Goal: Task Accomplishment & Management: Complete application form

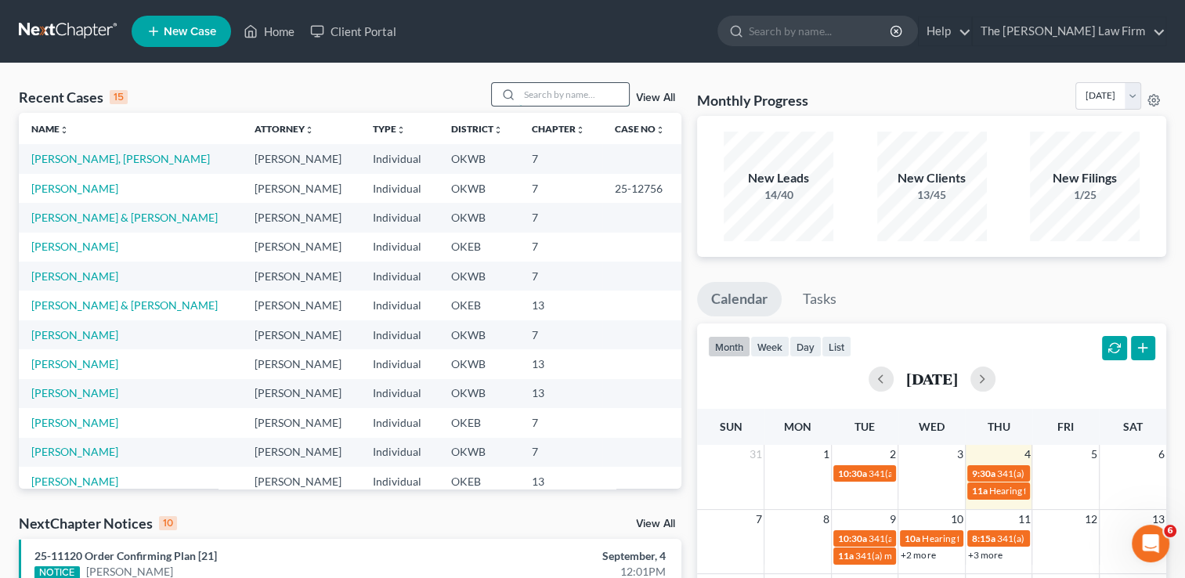
click at [573, 99] on input "search" at bounding box center [574, 94] width 110 height 23
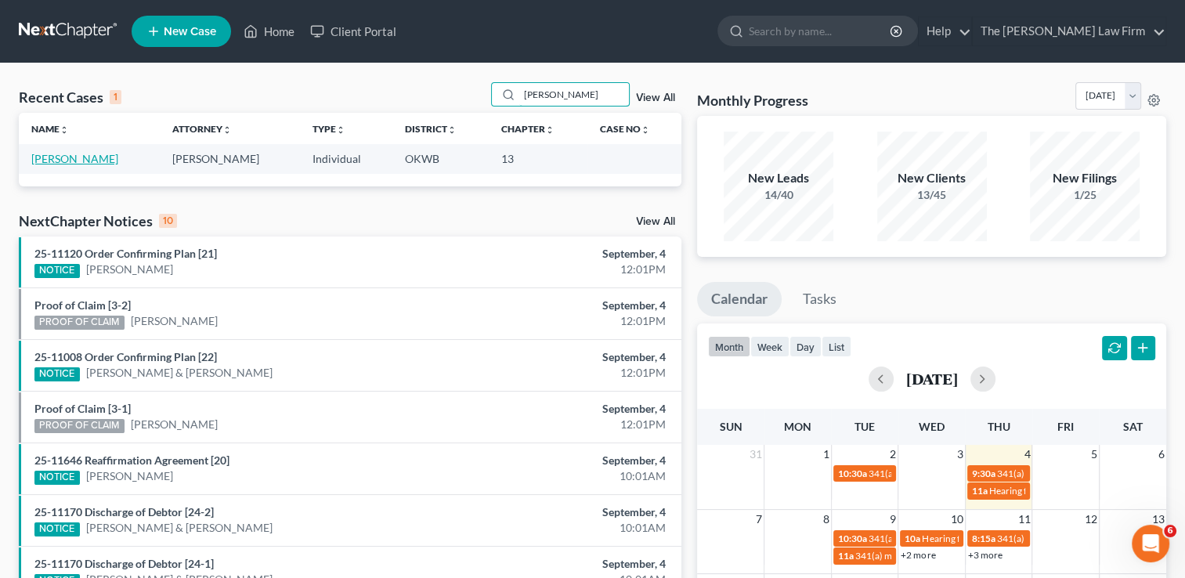
type input "[PERSON_NAME]"
click at [110, 158] on link "[PERSON_NAME]" at bounding box center [74, 158] width 87 height 13
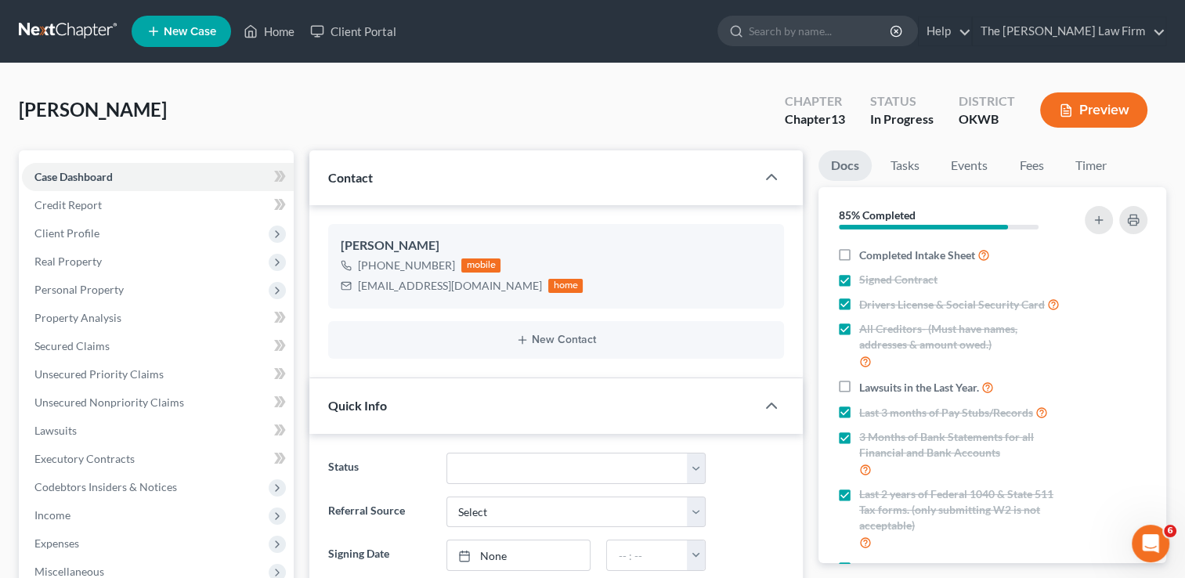
scroll to position [998, 0]
click at [859, 257] on label "Completed Intake Sheet" at bounding box center [924, 255] width 131 height 18
click at [866, 256] on input "Completed Intake Sheet" at bounding box center [871, 251] width 10 height 10
checkbox input "true"
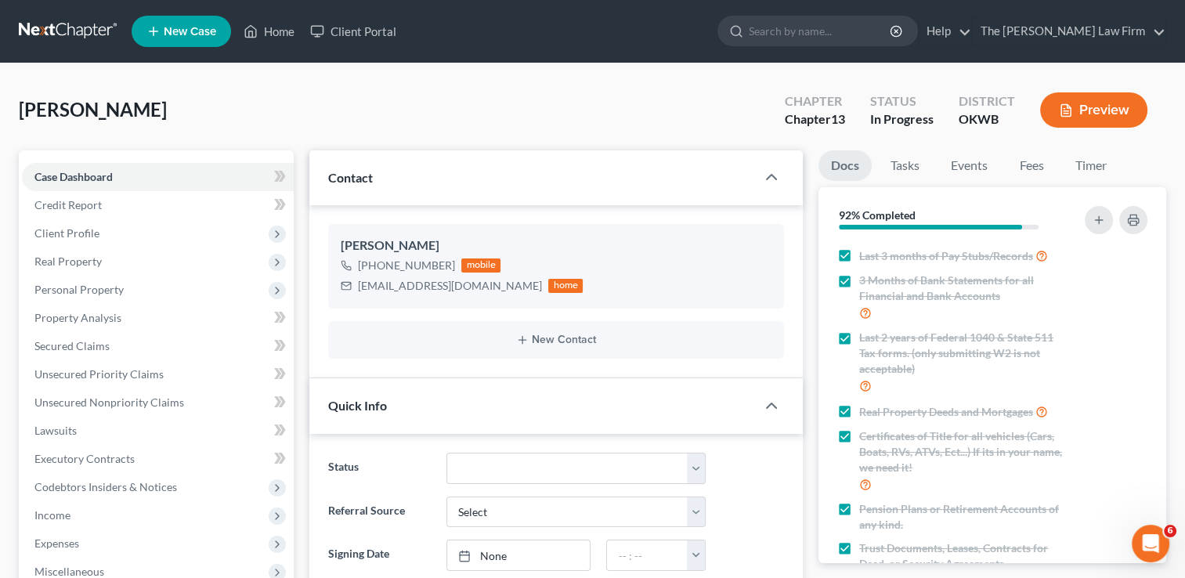
click at [993, 377] on span "Last 2 years of Federal 1040 & State 511 Tax forms. (only submitting W2 is not …" at bounding box center [962, 353] width 207 height 47
click at [876, 340] on input "Last 2 years of Federal 1040 & State 511 Tax forms. (only submitting W2 is not …" at bounding box center [871, 335] width 10 height 10
checkbox input "false"
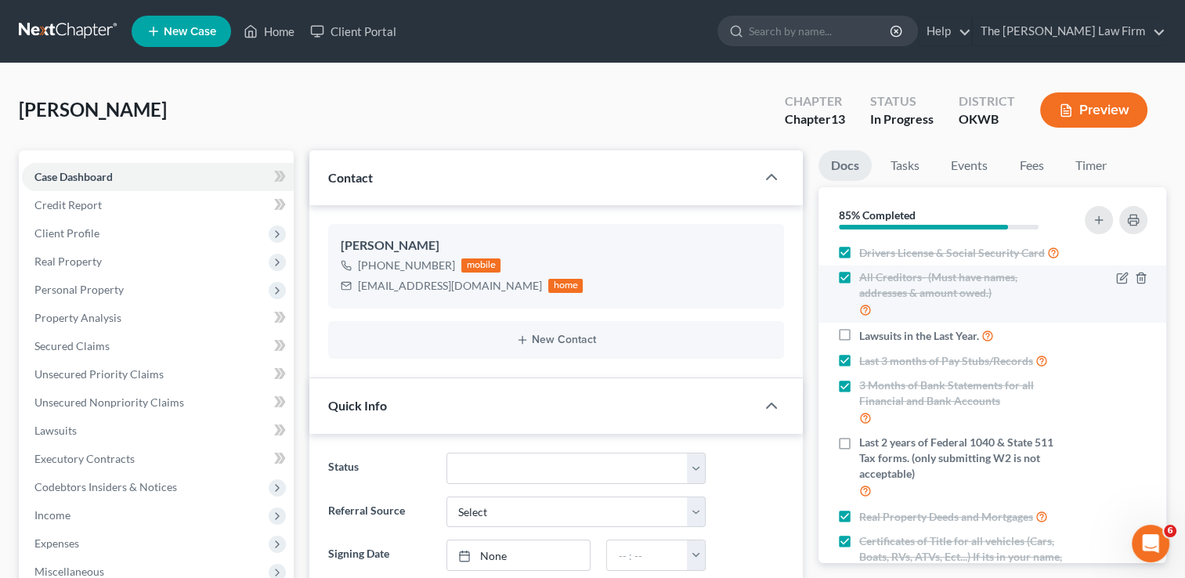
scroll to position [50, 0]
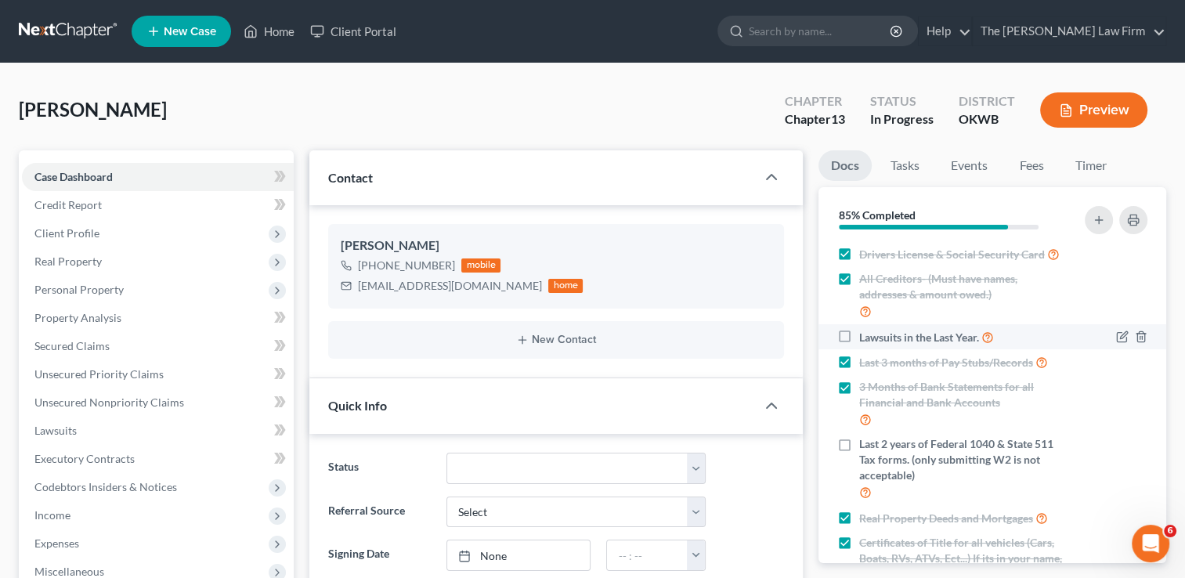
click at [859, 346] on label "Lawsuits in the Last Year." at bounding box center [926, 337] width 135 height 18
click at [866, 338] on input "Lawsuits in the Last Year." at bounding box center [871, 333] width 10 height 10
checkbox input "true"
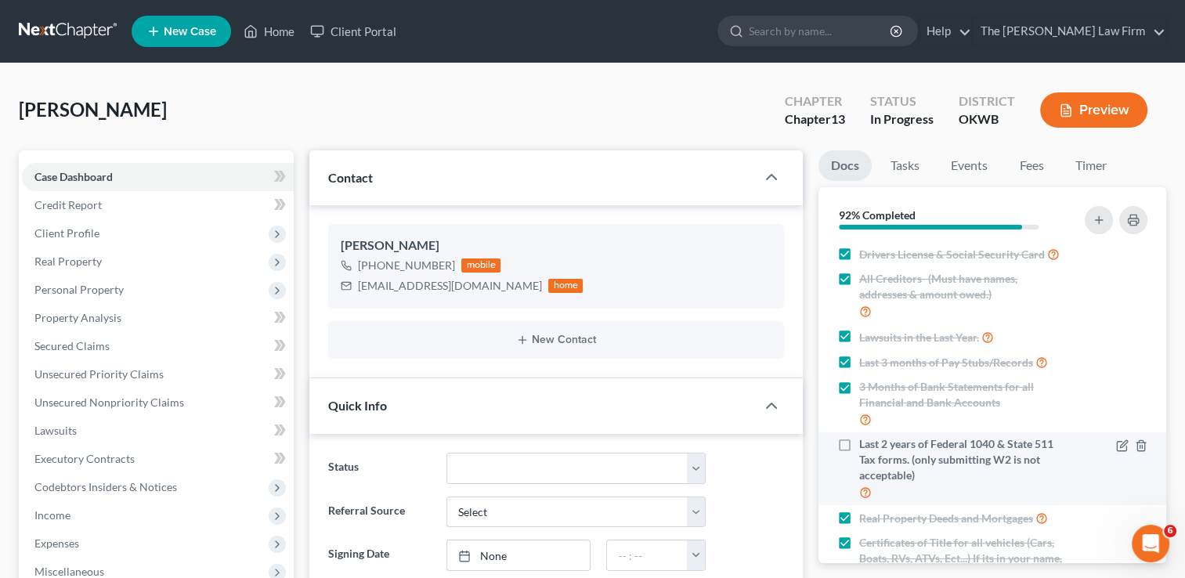
click at [859, 464] on label "Last 2 years of Federal 1040 & State 511 Tax forms. (only submitting W2 is not …" at bounding box center [962, 468] width 207 height 65
click at [866, 446] on input "Last 2 years of Federal 1040 & State 511 Tax forms. (only submitting W2 is not …" at bounding box center [871, 441] width 10 height 10
checkbox input "true"
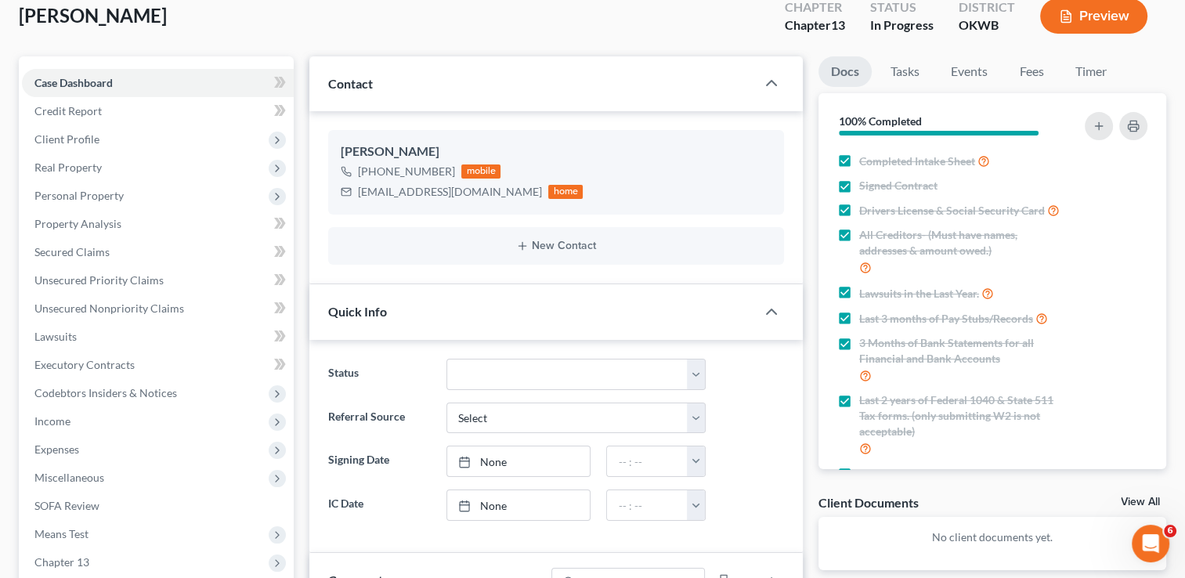
scroll to position [0, 0]
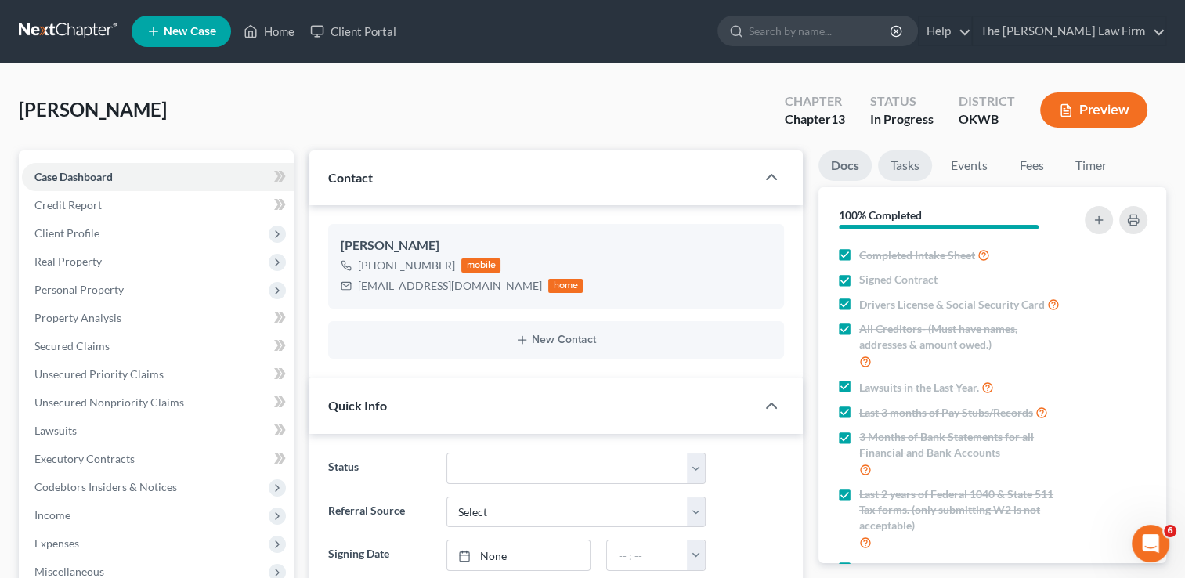
click at [913, 150] on link "Tasks" at bounding box center [905, 165] width 54 height 31
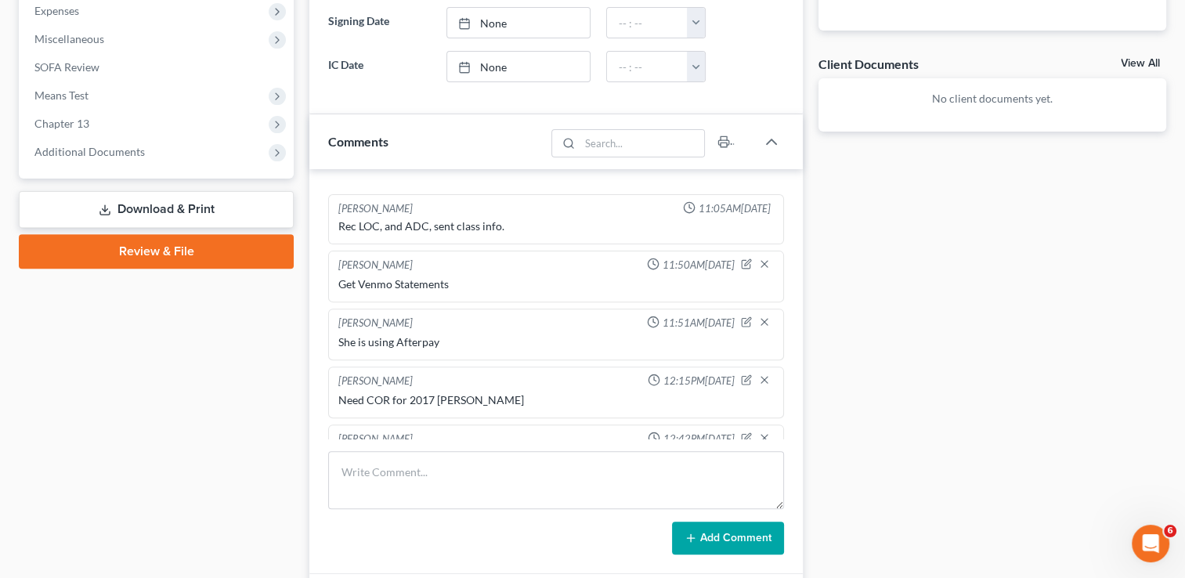
scroll to position [622, 0]
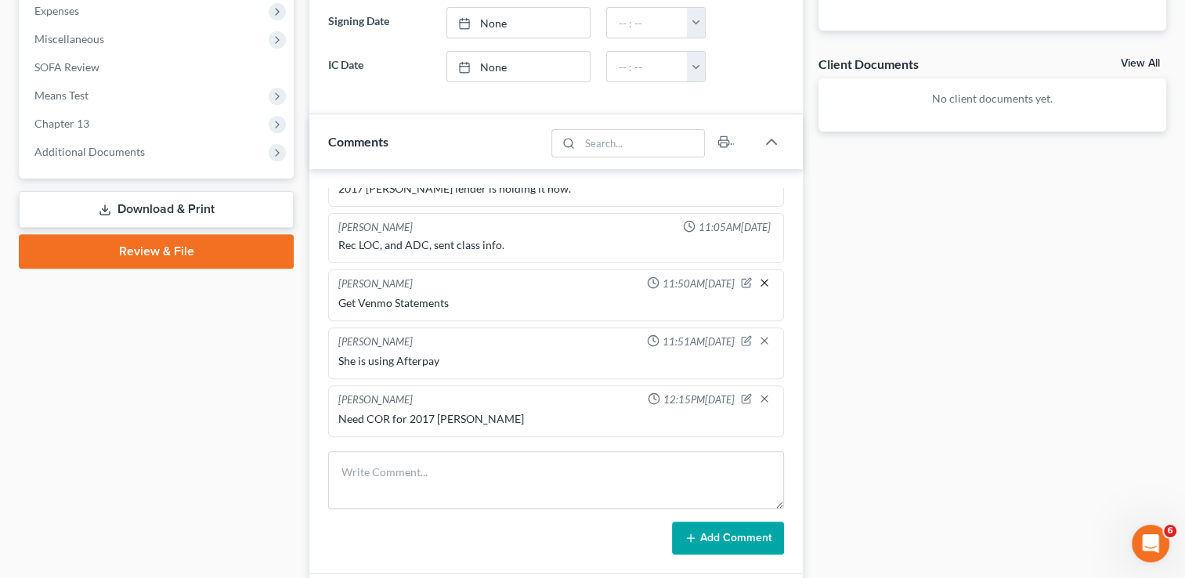
click at [761, 280] on line "button" at bounding box center [764, 283] width 6 height 6
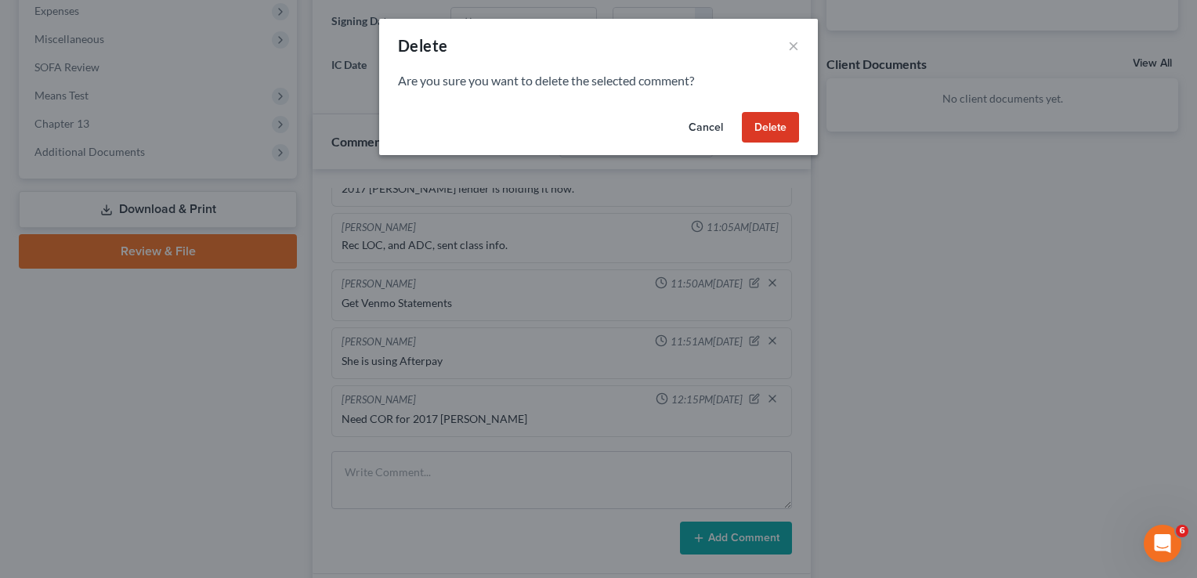
click at [757, 138] on button "Delete" at bounding box center [770, 127] width 57 height 31
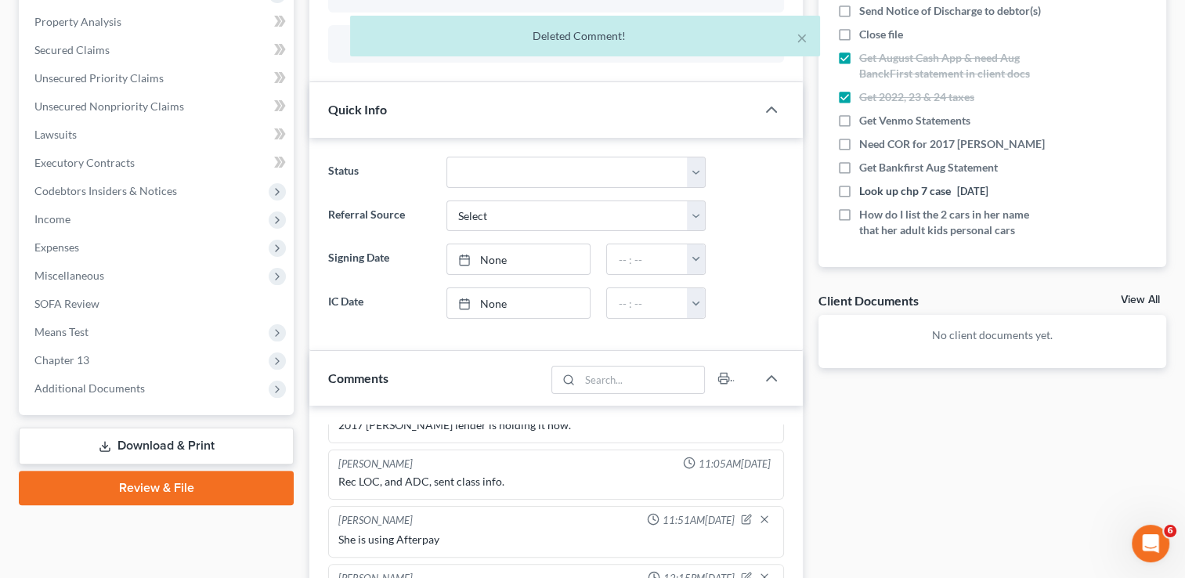
scroll to position [295, 0]
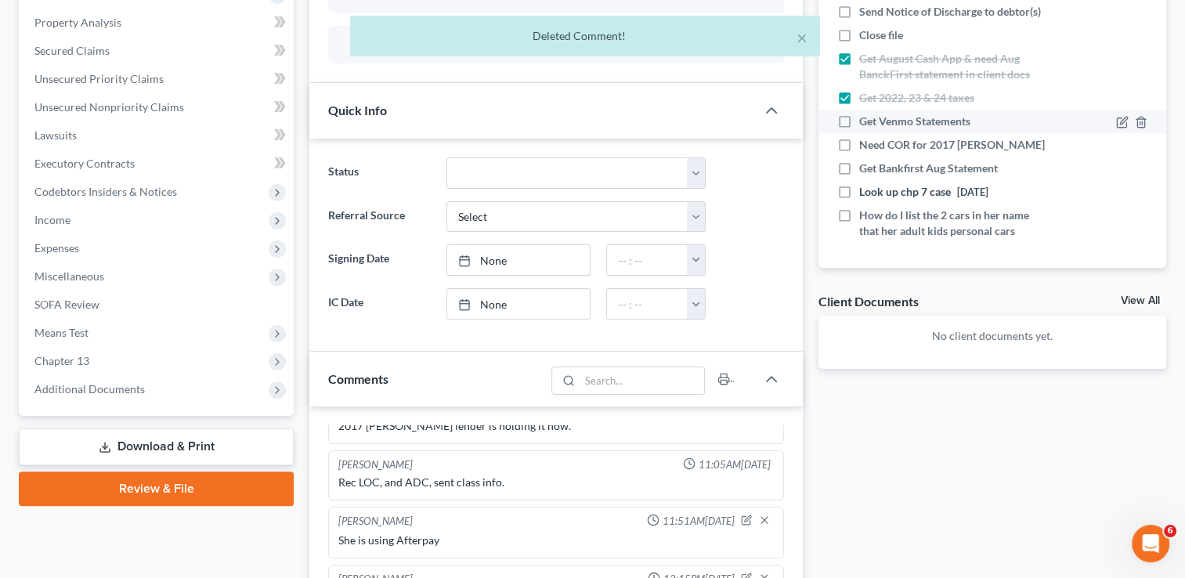
click at [859, 121] on label "Get Venmo Statements" at bounding box center [921, 122] width 124 height 16
click at [866, 121] on input "Get Venmo Statements" at bounding box center [871, 119] width 10 height 10
checkbox input "true"
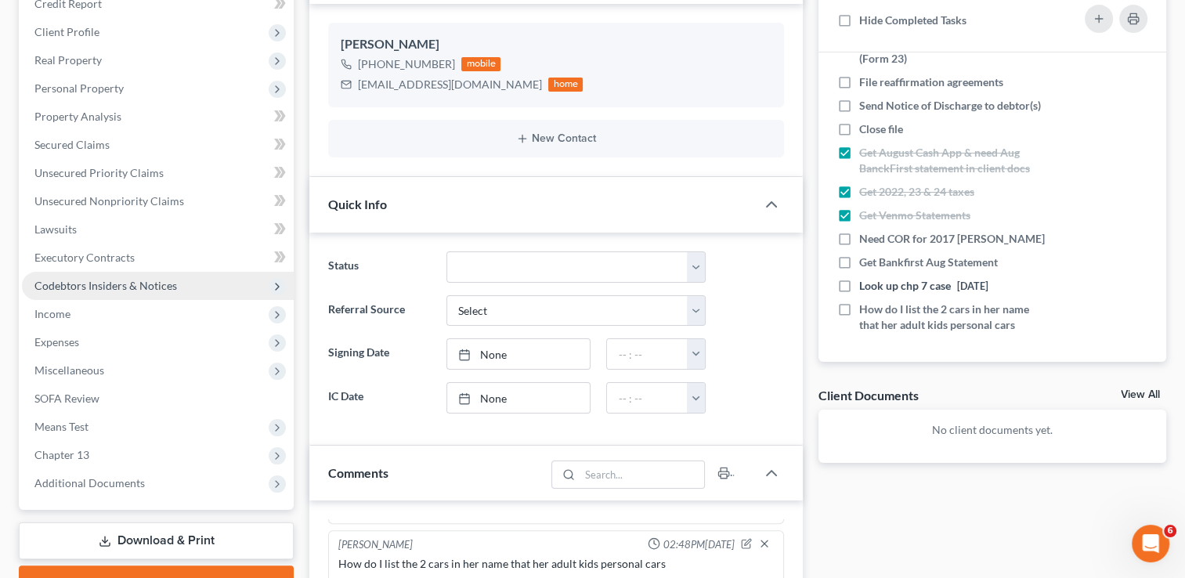
scroll to position [25, 0]
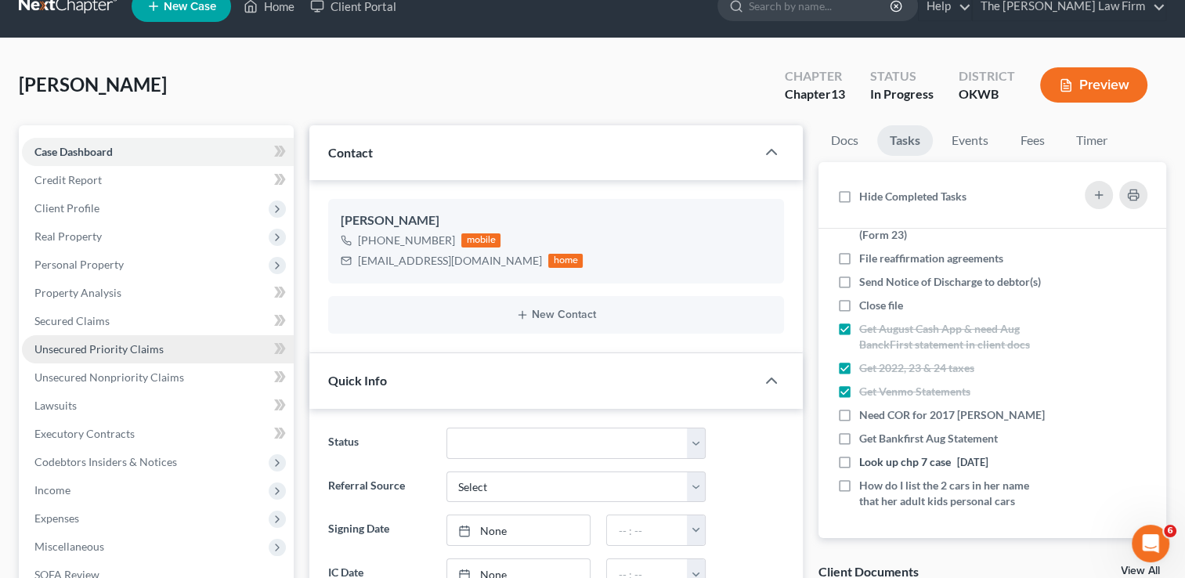
click at [194, 359] on link "Unsecured Priority Claims" at bounding box center [158, 349] width 272 height 28
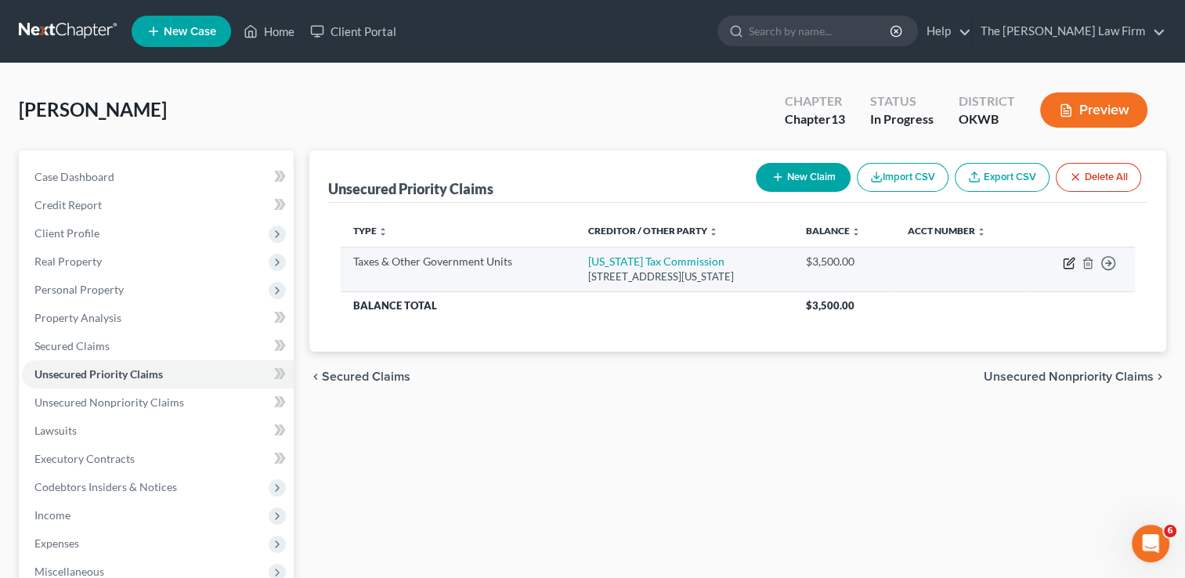
click at [1065, 263] on icon "button" at bounding box center [1069, 263] width 13 height 13
select select "2"
select select "37"
select select "0"
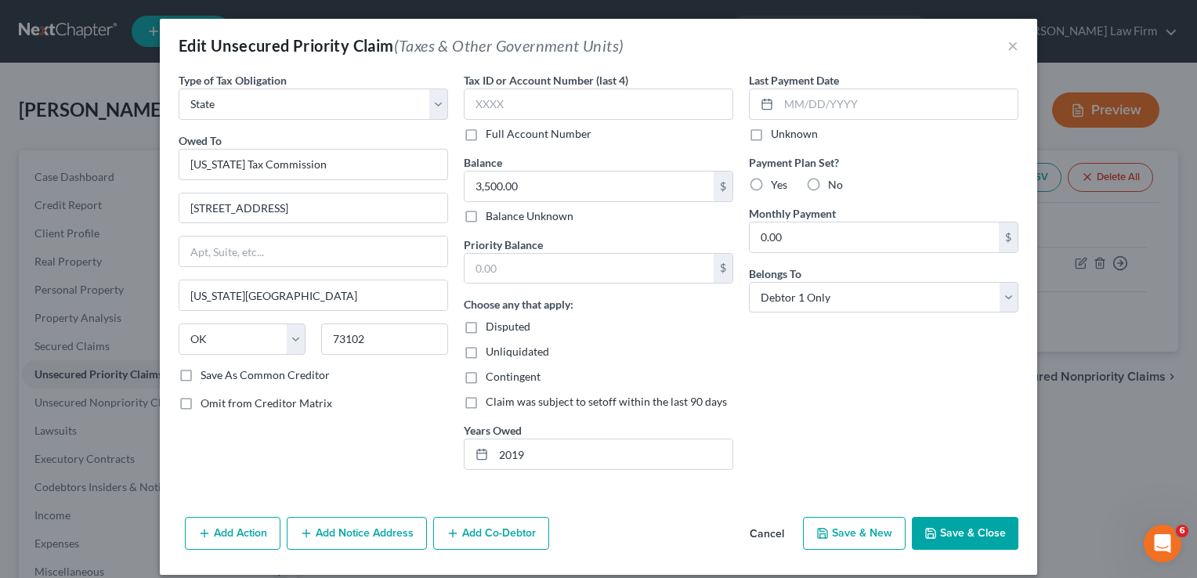
click at [961, 534] on button "Save & Close" at bounding box center [965, 533] width 107 height 33
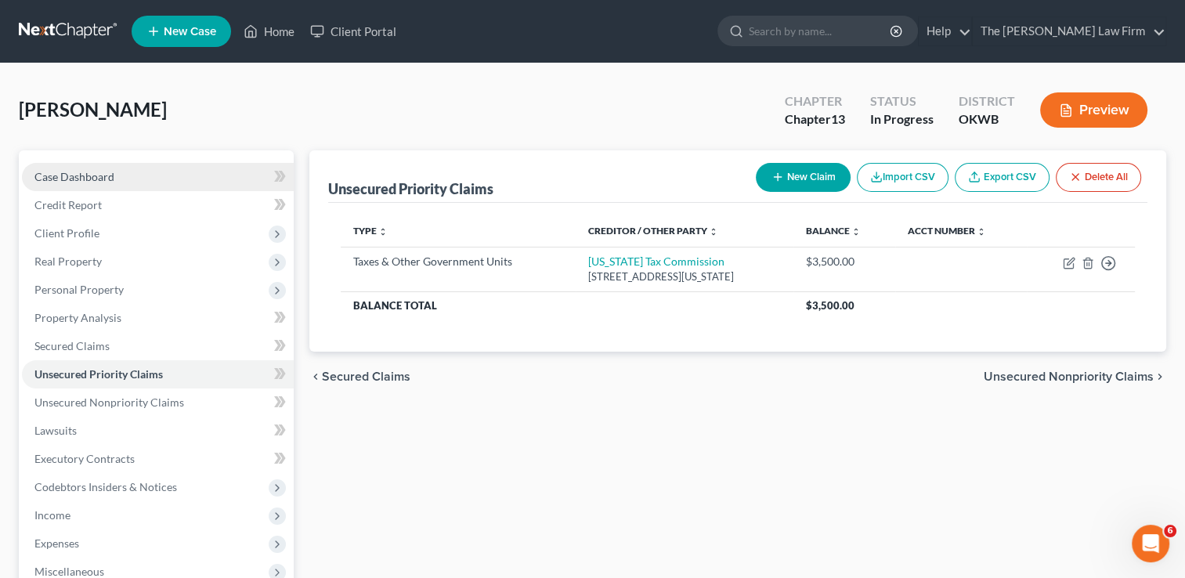
click at [139, 181] on link "Case Dashboard" at bounding box center [158, 177] width 272 height 28
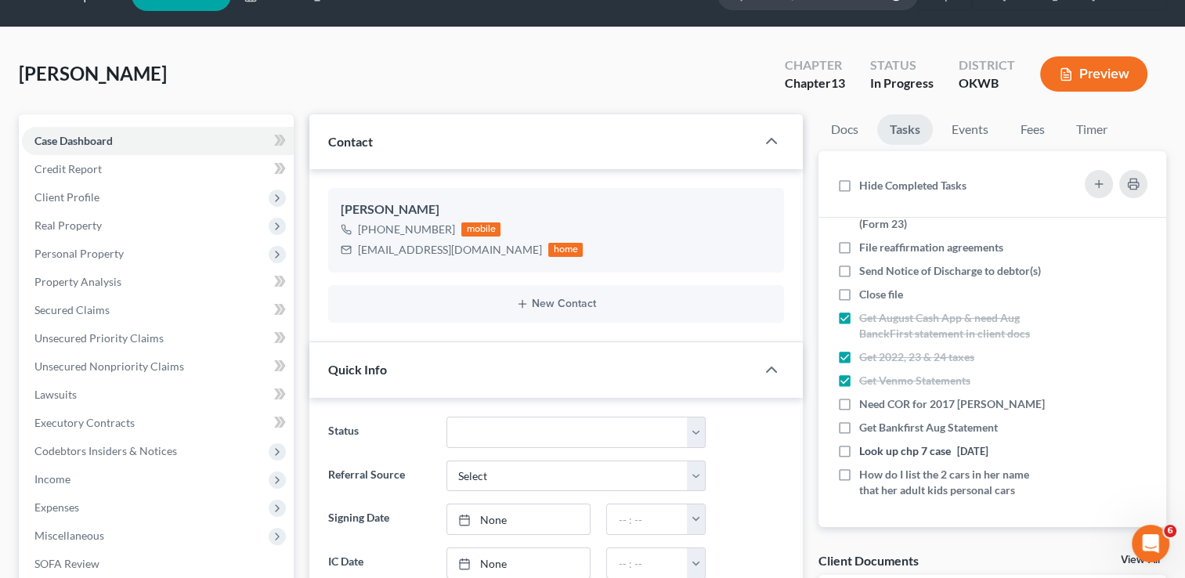
scroll to position [39, 0]
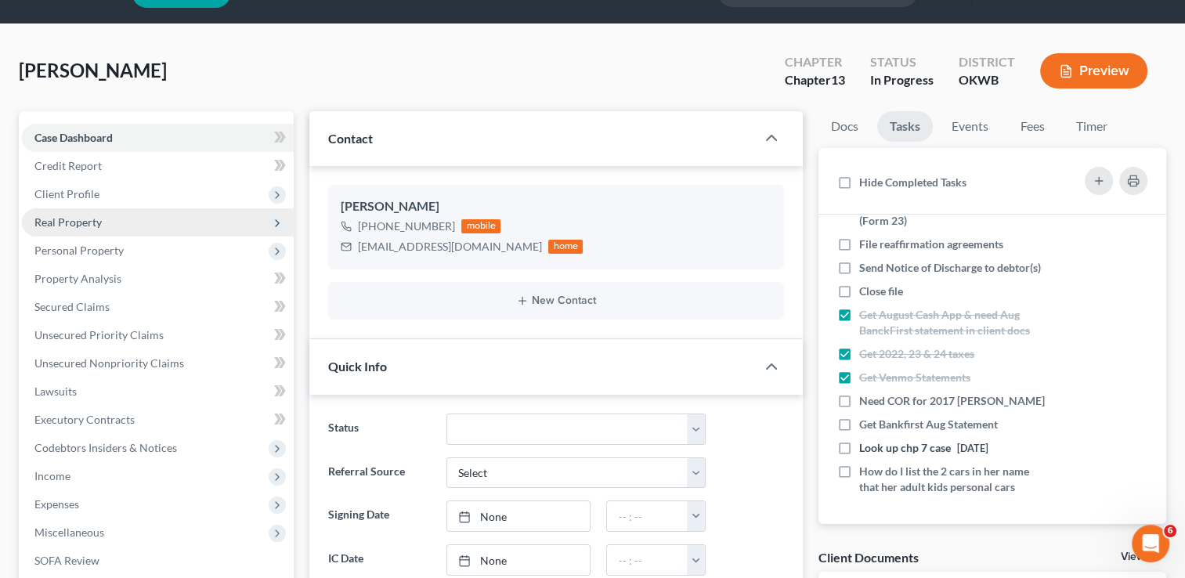
click at [150, 226] on span "Real Property" at bounding box center [158, 222] width 272 height 28
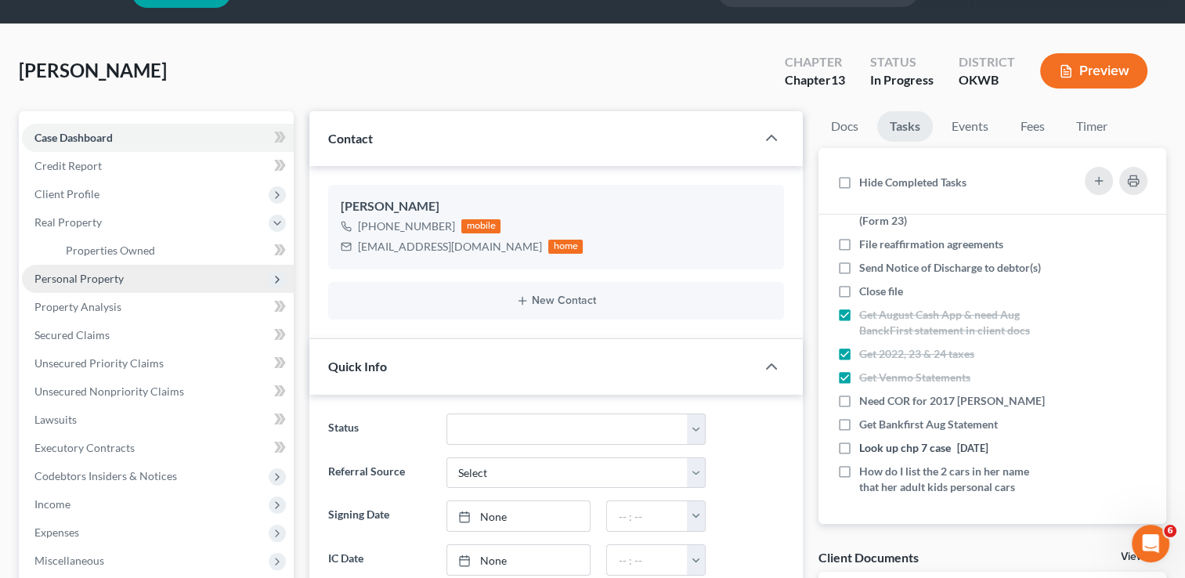
click at [160, 290] on span "Personal Property" at bounding box center [158, 279] width 272 height 28
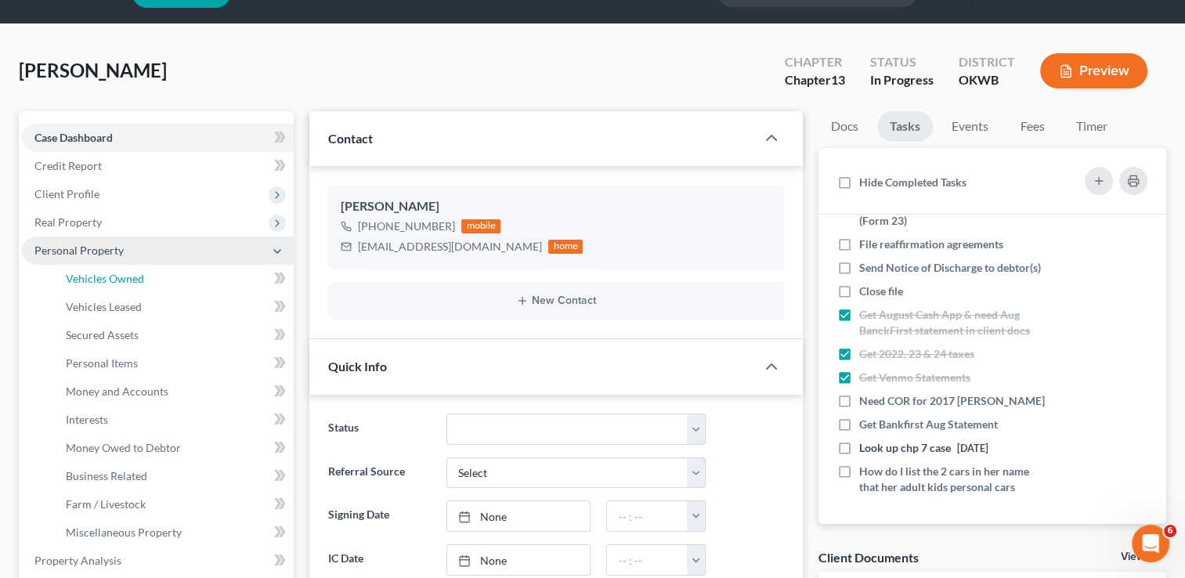
click at [160, 290] on link "Vehicles Owned" at bounding box center [173, 279] width 240 height 28
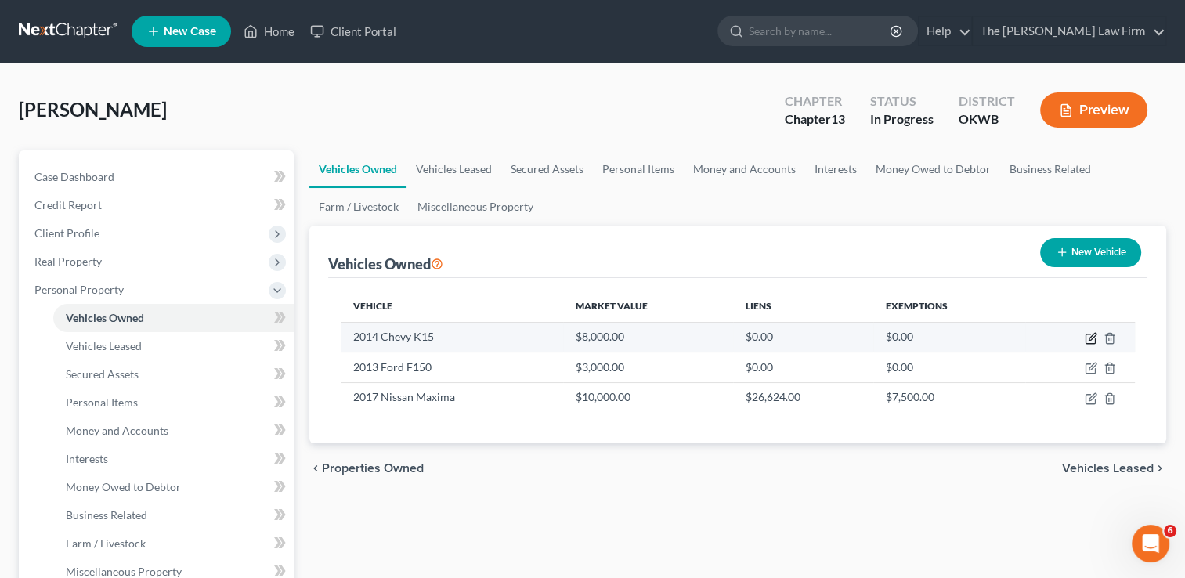
click at [1087, 332] on icon "button" at bounding box center [1091, 338] width 13 height 13
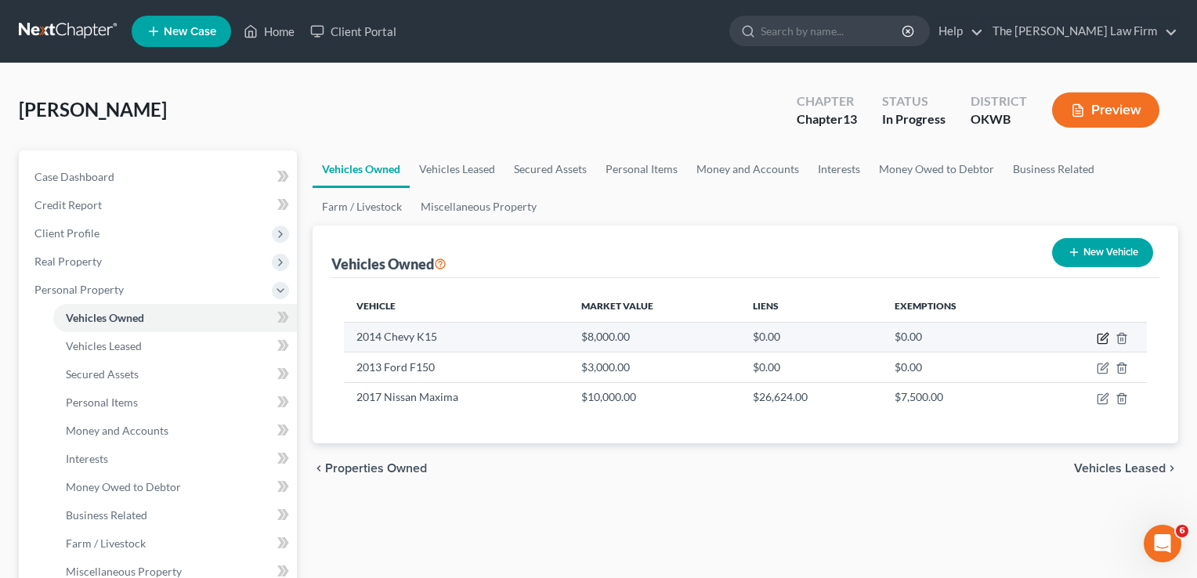
select select "1"
select select "12"
select select "0"
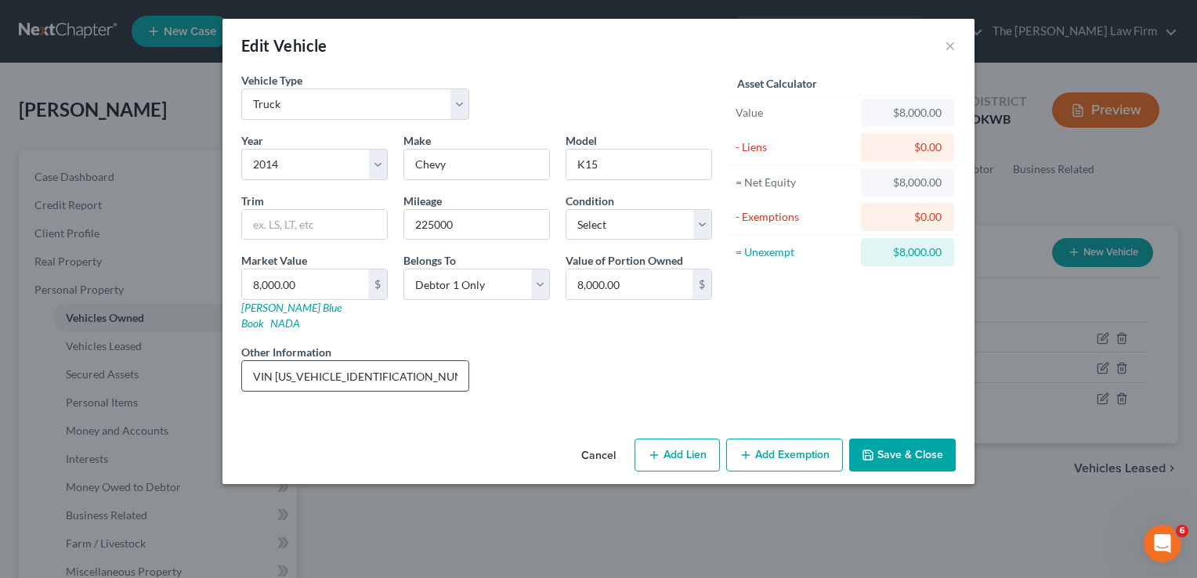
click at [417, 368] on input "VIN [US_VEHICLE_IDENTIFICATION_NUMBER]" at bounding box center [355, 376] width 226 height 30
click at [543, 277] on select "Select Debtor 1 Only Debtor 2 Only Debtor 1 And Debtor 2 Only At Least One Of T…" at bounding box center [476, 284] width 146 height 31
click at [658, 324] on div "Year Select 2026 2025 2024 2023 2022 2021 2020 2019 2018 2017 2016 2015 2014 20…" at bounding box center [476, 268] width 486 height 272
click at [641, 280] on input "8,000.00" at bounding box center [629, 284] width 126 height 30
type input "0"
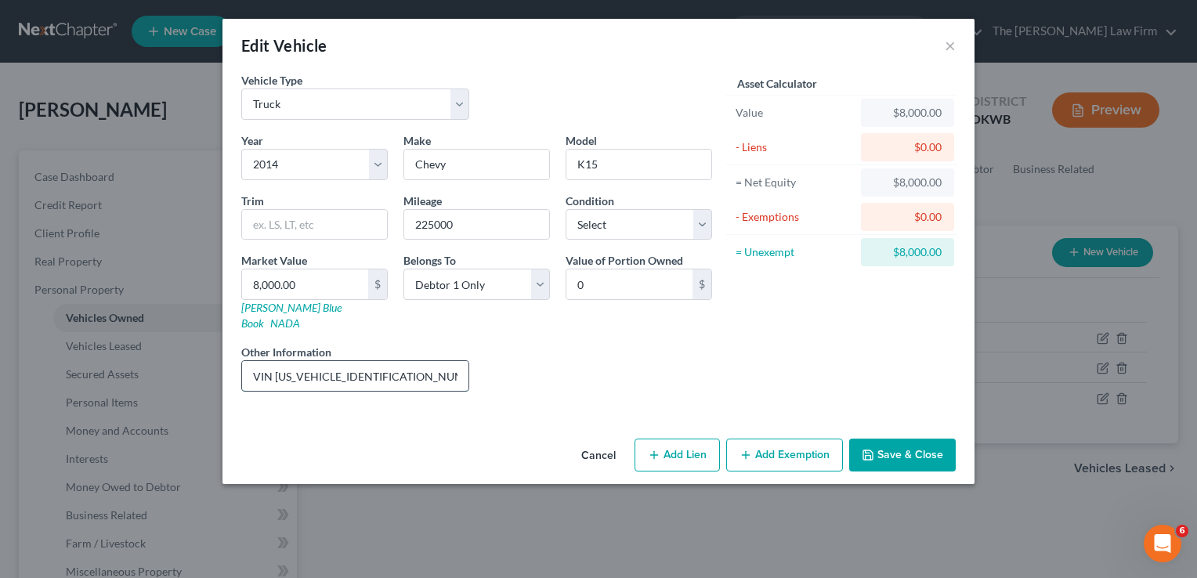
click at [437, 361] on input "VIN [US_VEHICLE_IDENTIFICATION_NUMBER]" at bounding box center [355, 376] width 226 height 30
type input "VIN [US_VEHICLE_IDENTIFICATION_NUMBER]-Adut Childs Car"
click at [933, 439] on button "Save & Close" at bounding box center [902, 455] width 107 height 33
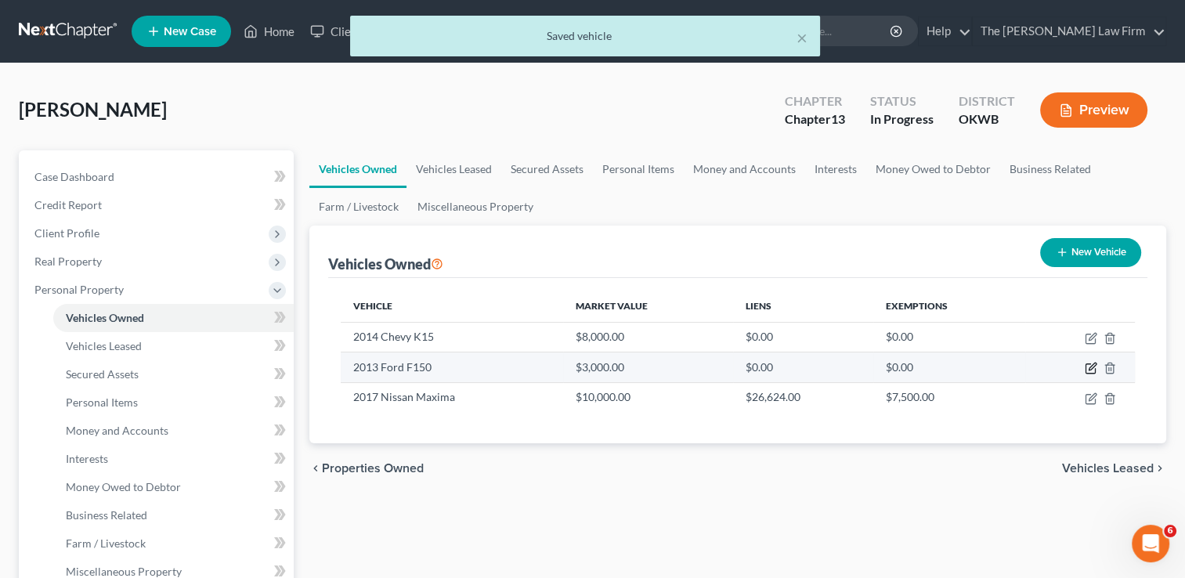
click at [1095, 368] on icon "button" at bounding box center [1090, 368] width 9 height 9
select select "1"
select select "13"
select select "0"
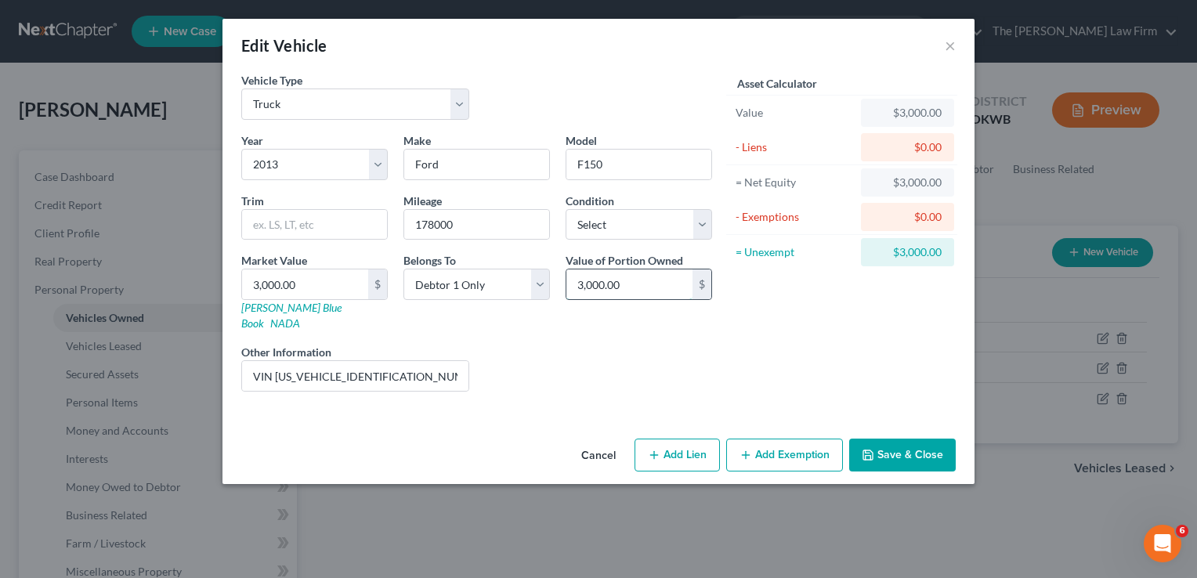
click at [674, 290] on input "3,000.00" at bounding box center [629, 284] width 126 height 30
type input "0"
click at [423, 361] on input "VIN [US_VEHICLE_IDENTIFICATION_NUMBER]" at bounding box center [355, 376] width 226 height 30
type input "VIN [US_VEHICLE_IDENTIFICATION_NUMBER]-Adult Childs Car"
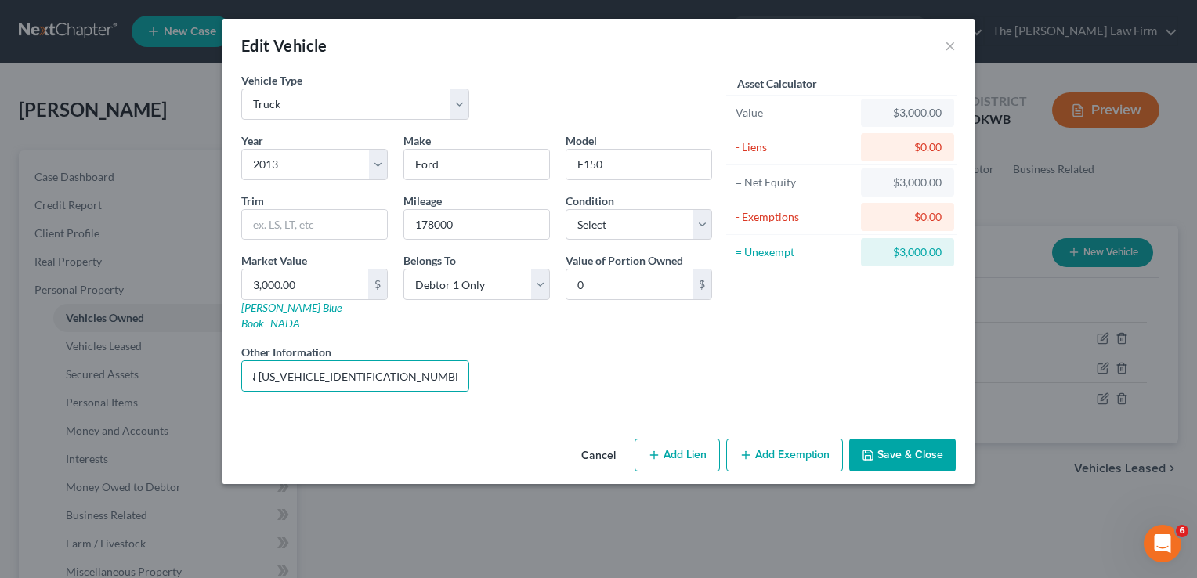
scroll to position [0, 0]
click at [876, 439] on button "Save & Close" at bounding box center [902, 455] width 107 height 33
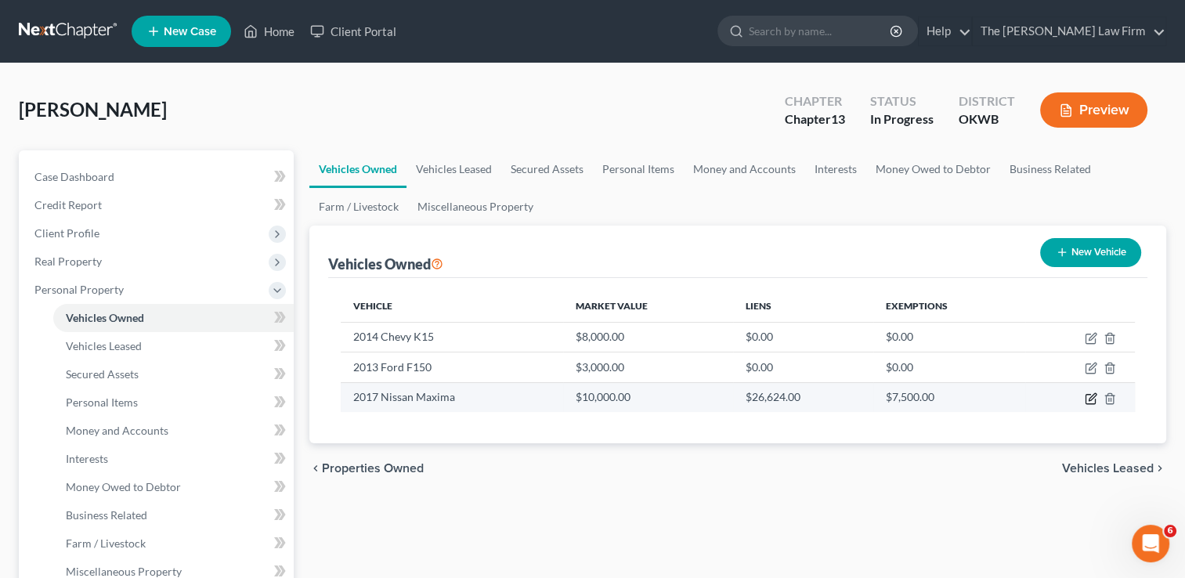
click at [1090, 403] on icon "button" at bounding box center [1090, 398] width 9 height 9
select select "0"
select select "9"
select select "0"
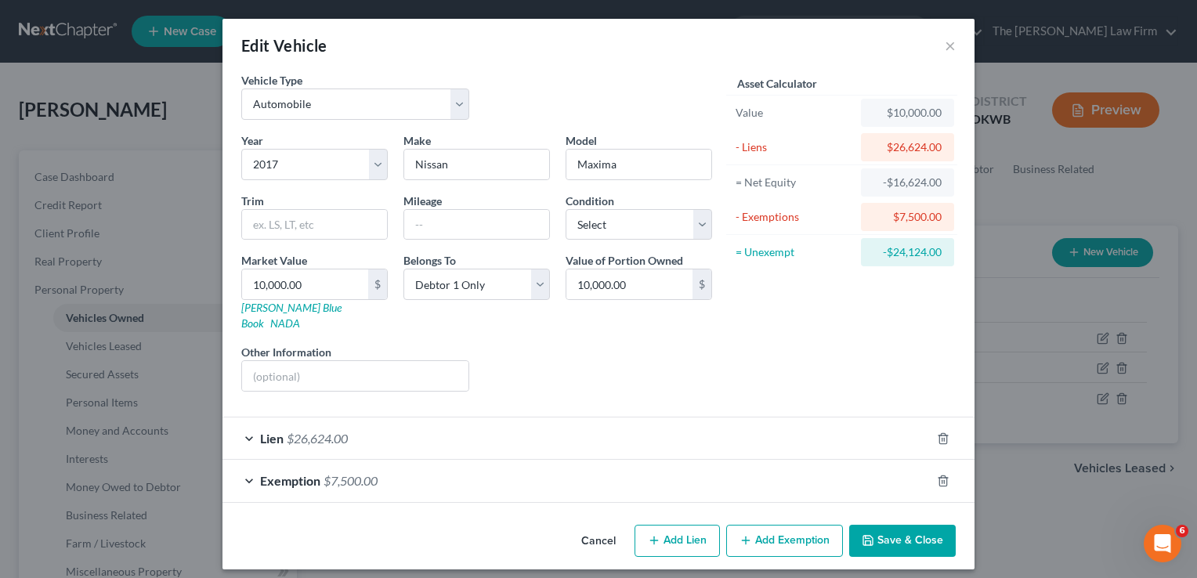
click at [387, 437] on div "Lien $26,624.00" at bounding box center [576, 439] width 708 height 42
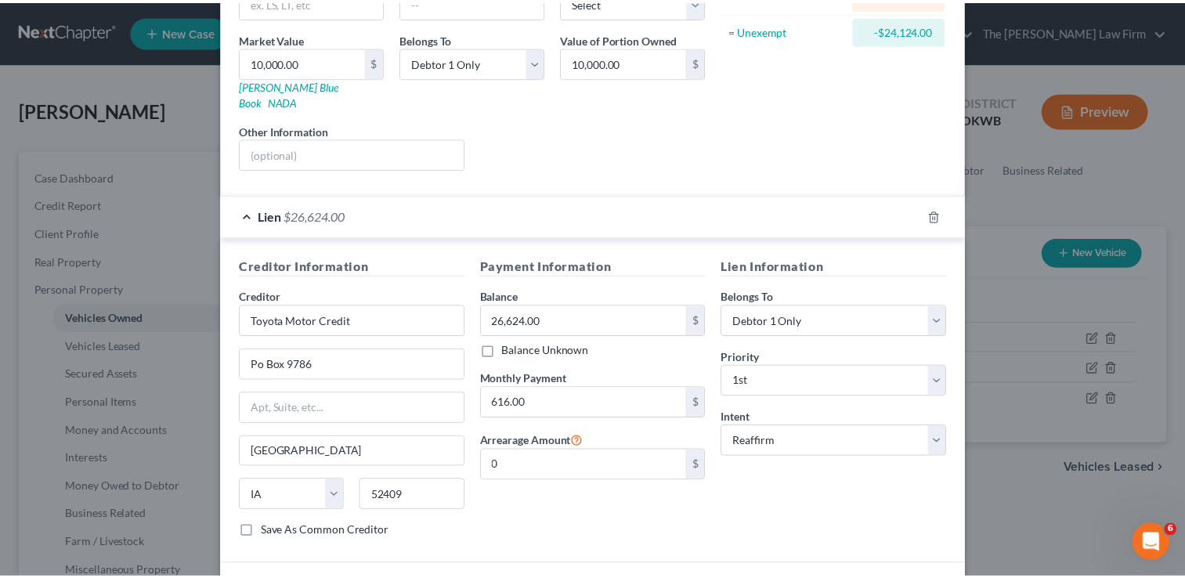
scroll to position [317, 0]
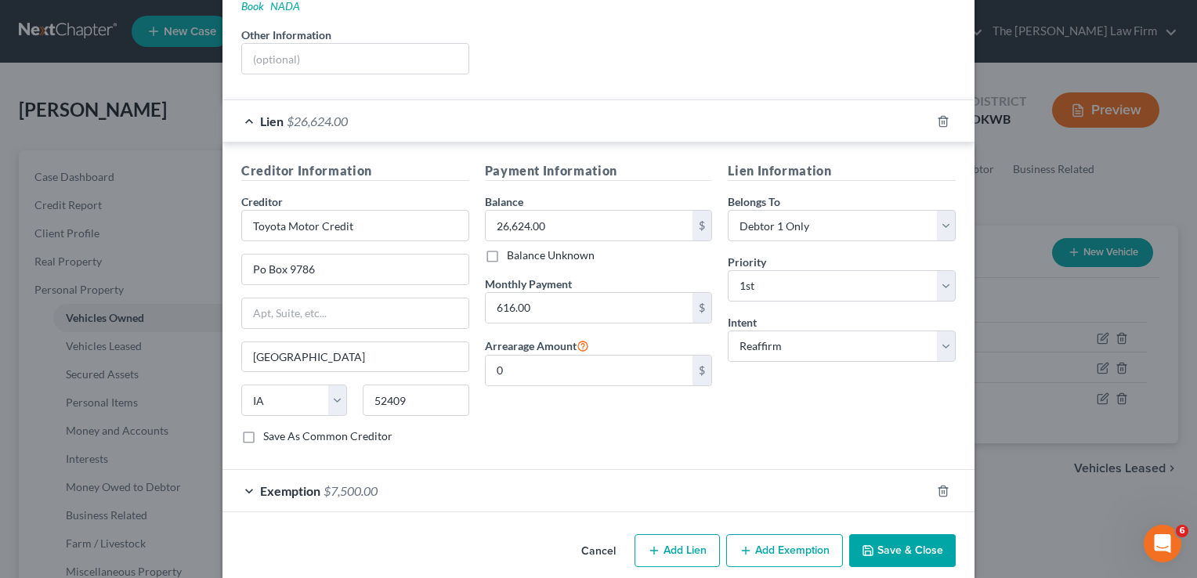
click at [877, 536] on button "Save & Close" at bounding box center [902, 550] width 107 height 33
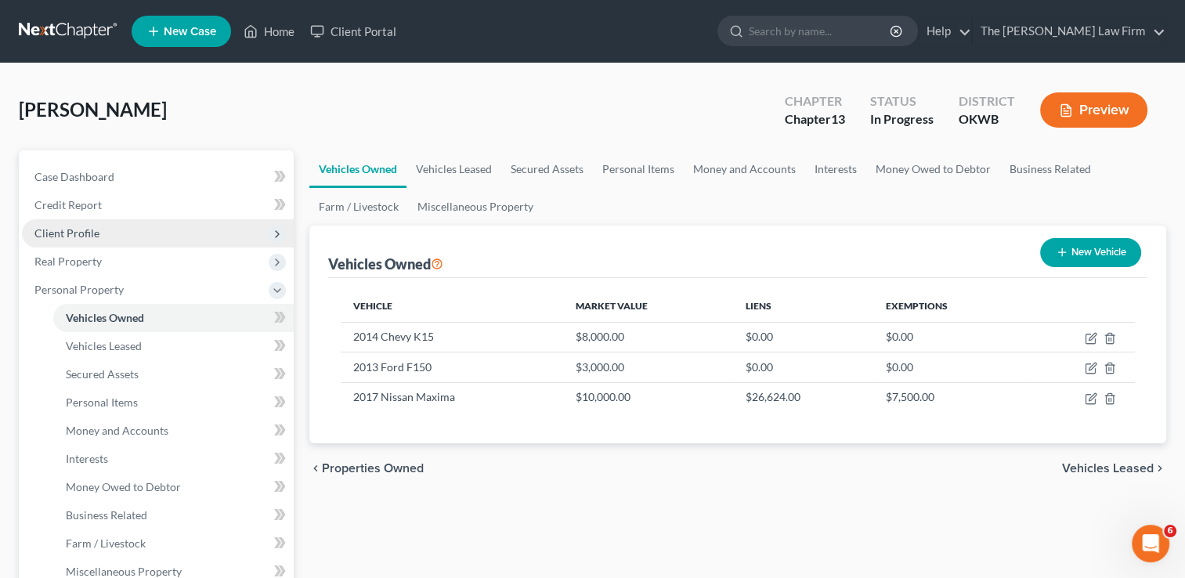
click at [189, 237] on span "Client Profile" at bounding box center [158, 233] width 272 height 28
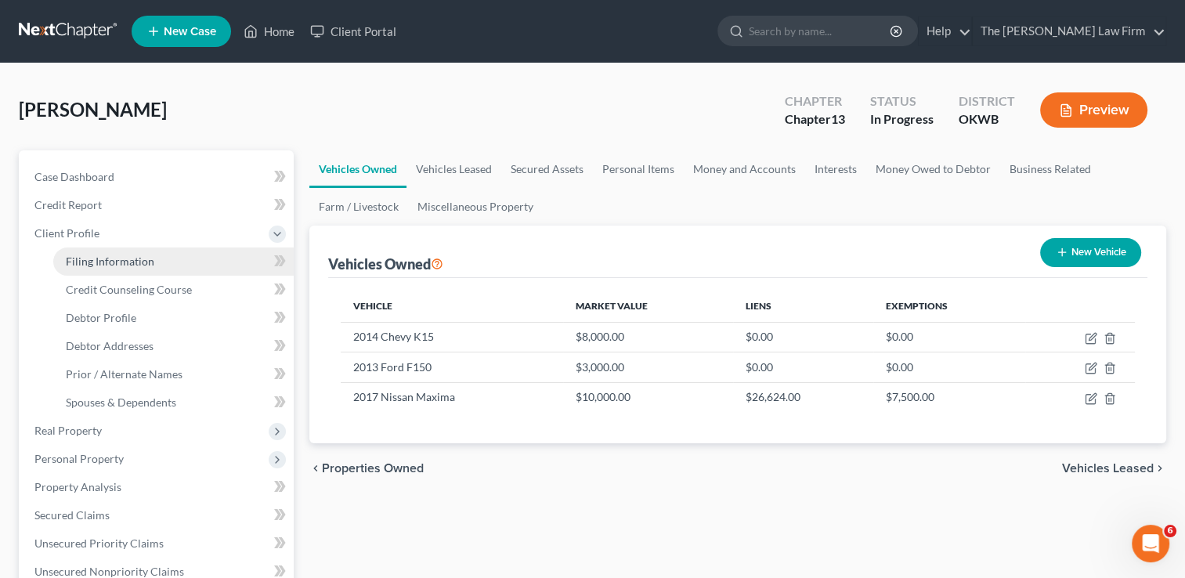
click at [197, 261] on link "Filing Information" at bounding box center [173, 262] width 240 height 28
select select "1"
select select "0"
select select "3"
select select "37"
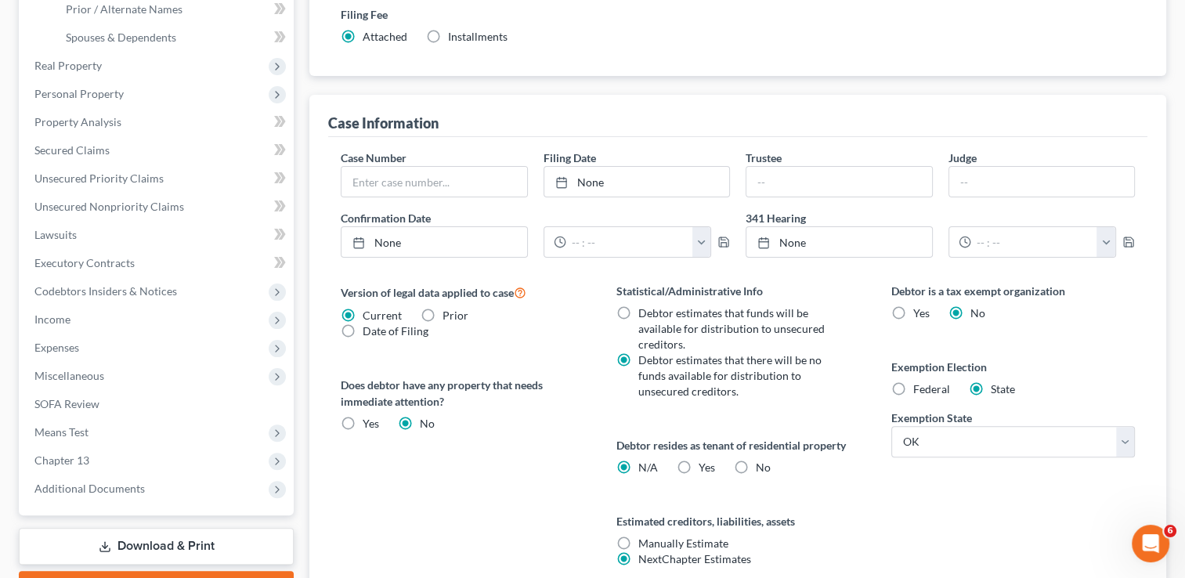
scroll to position [484, 0]
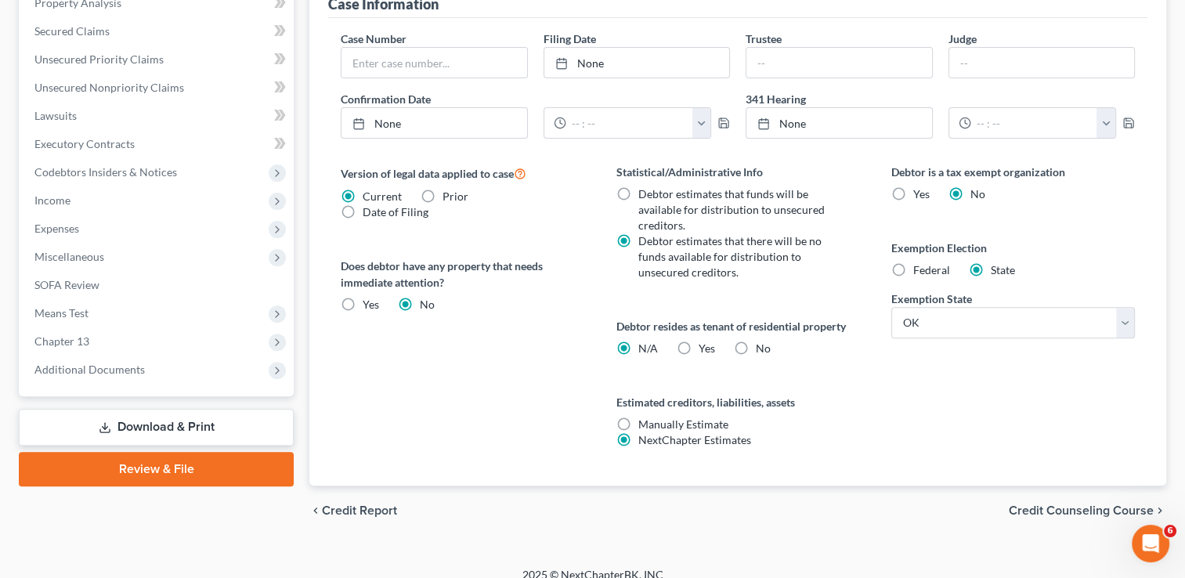
click at [699, 343] on label "Yes Yes" at bounding box center [707, 349] width 16 height 16
click at [705, 343] on input "Yes Yes" at bounding box center [710, 346] width 10 height 10
radio input "true"
radio input "false"
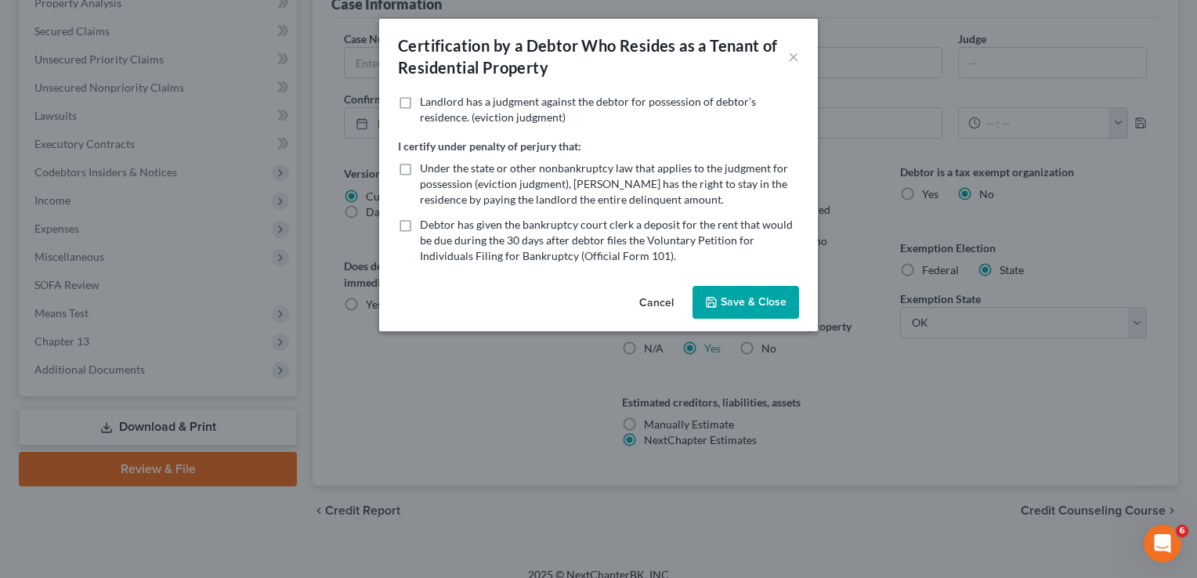
click at [649, 306] on button "Cancel" at bounding box center [657, 302] width 60 height 31
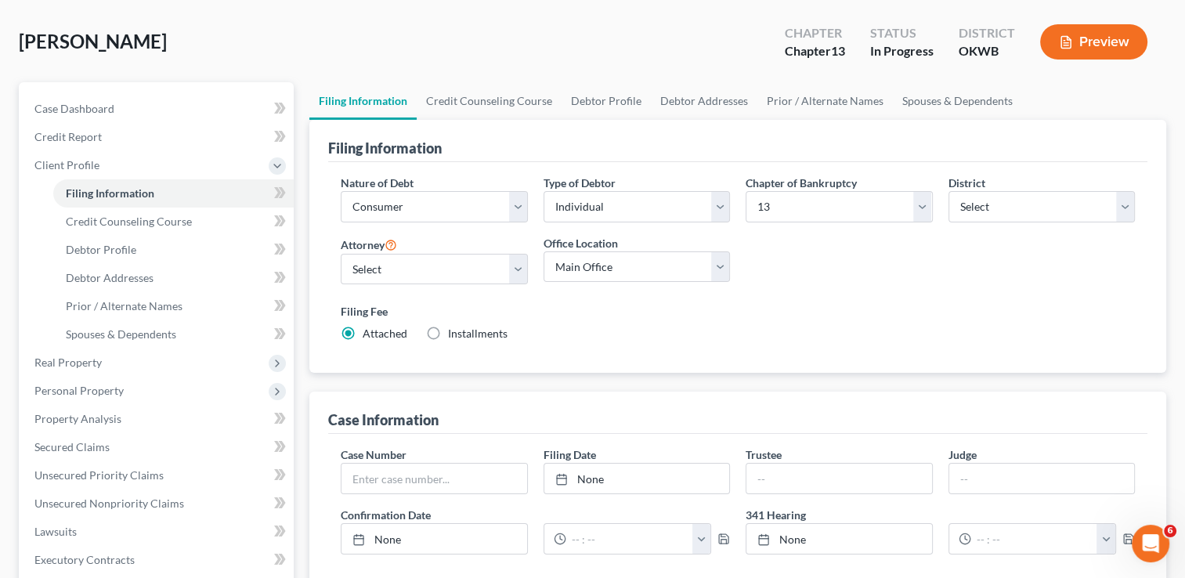
scroll to position [0, 0]
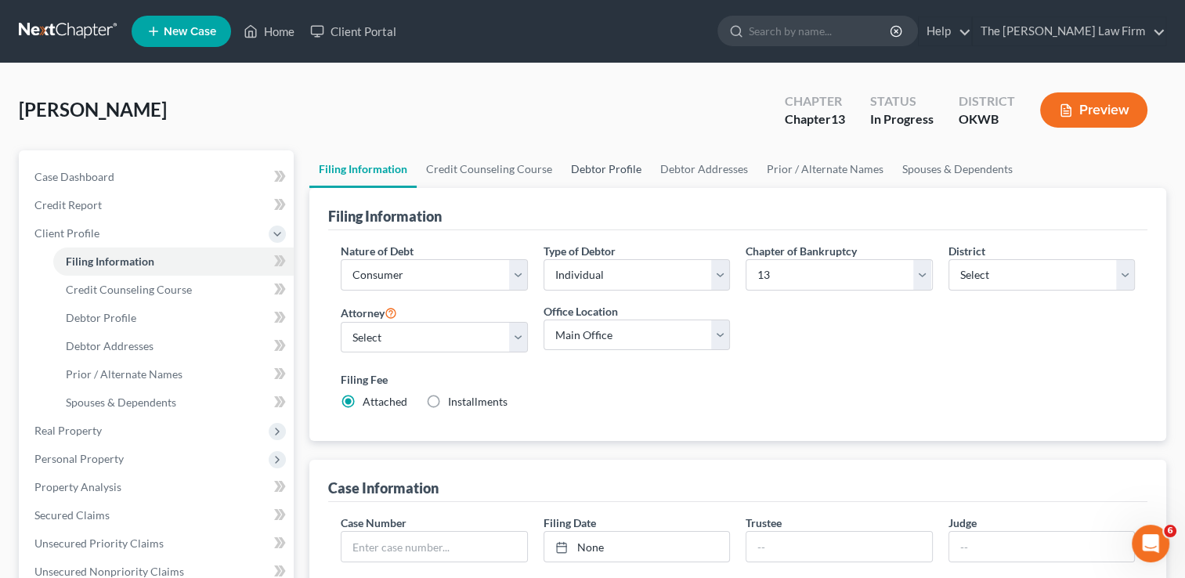
click at [624, 176] on link "Debtor Profile" at bounding box center [606, 169] width 89 height 38
select select "0"
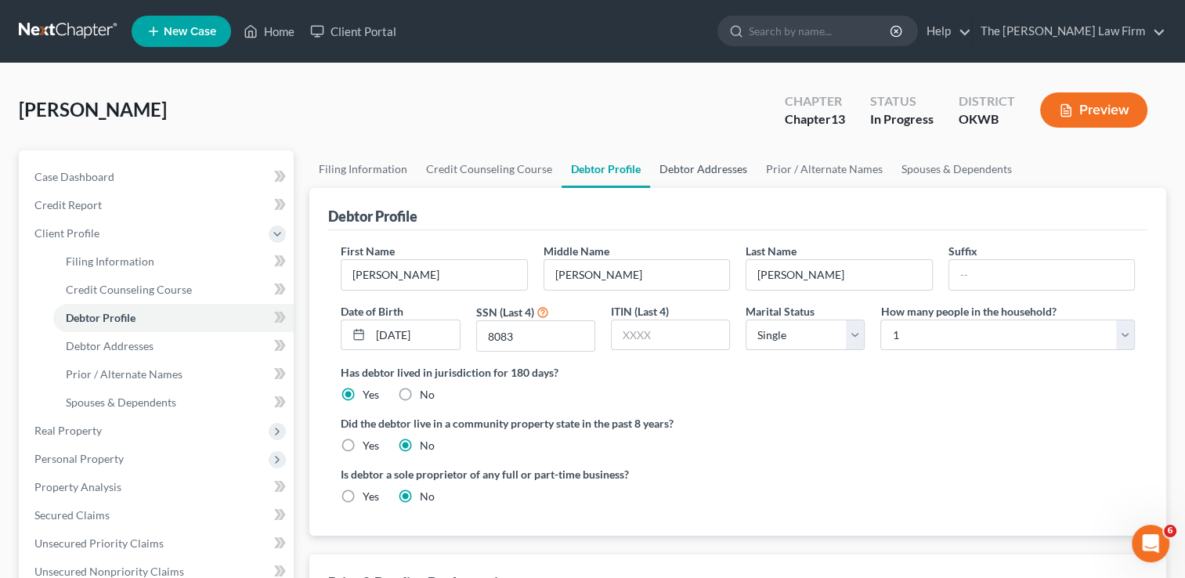
click at [667, 164] on link "Debtor Addresses" at bounding box center [703, 169] width 107 height 38
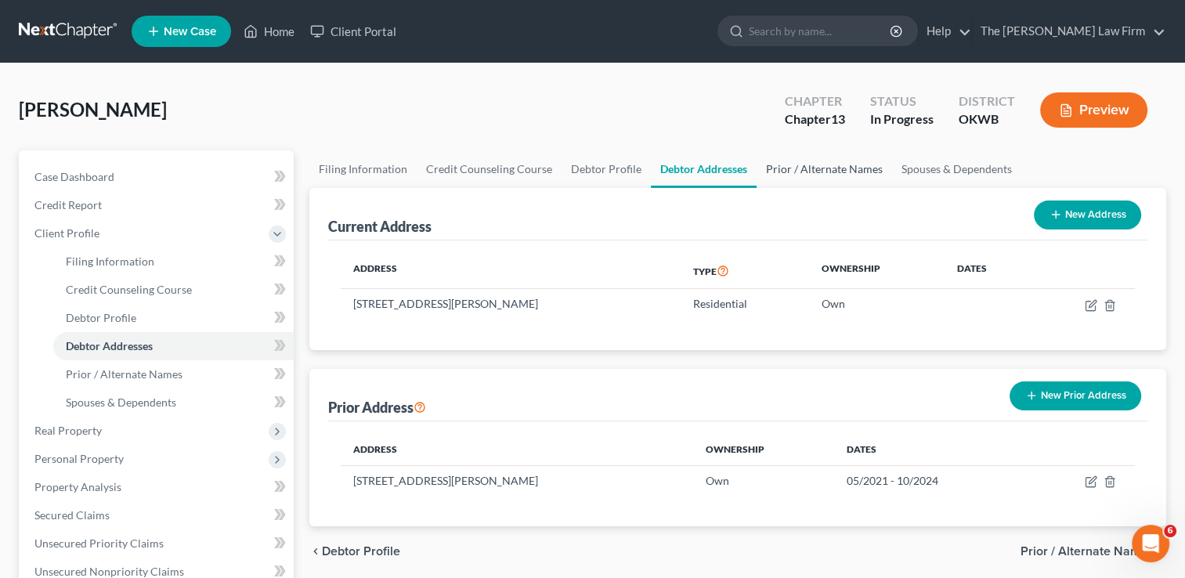
click at [786, 174] on link "Prior / Alternate Names" at bounding box center [825, 169] width 136 height 38
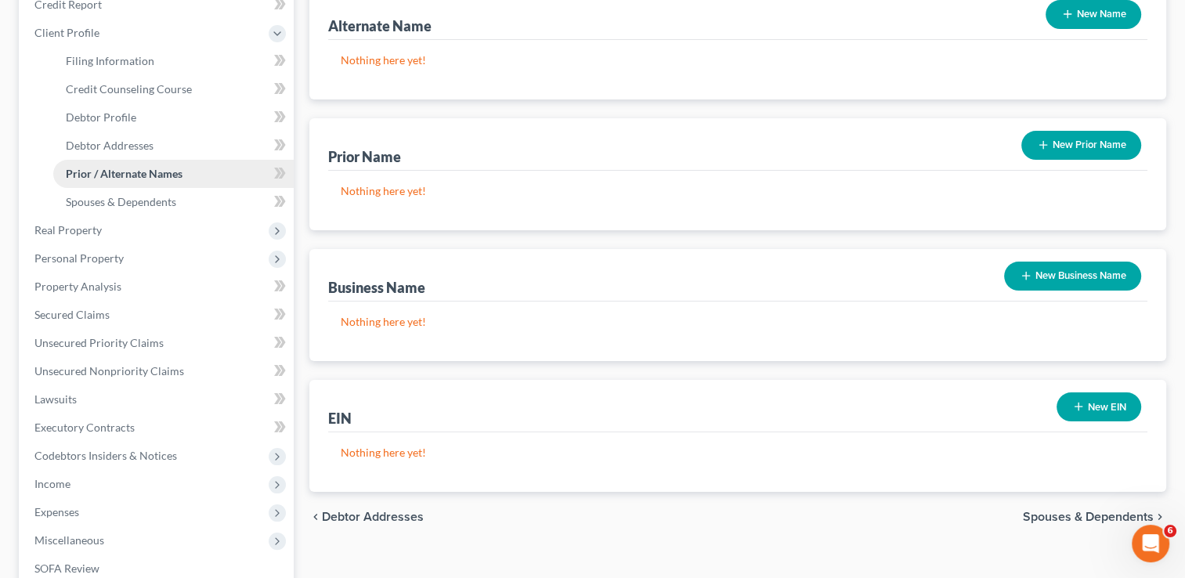
scroll to position [201, 0]
click at [168, 262] on span "Personal Property" at bounding box center [158, 258] width 272 height 28
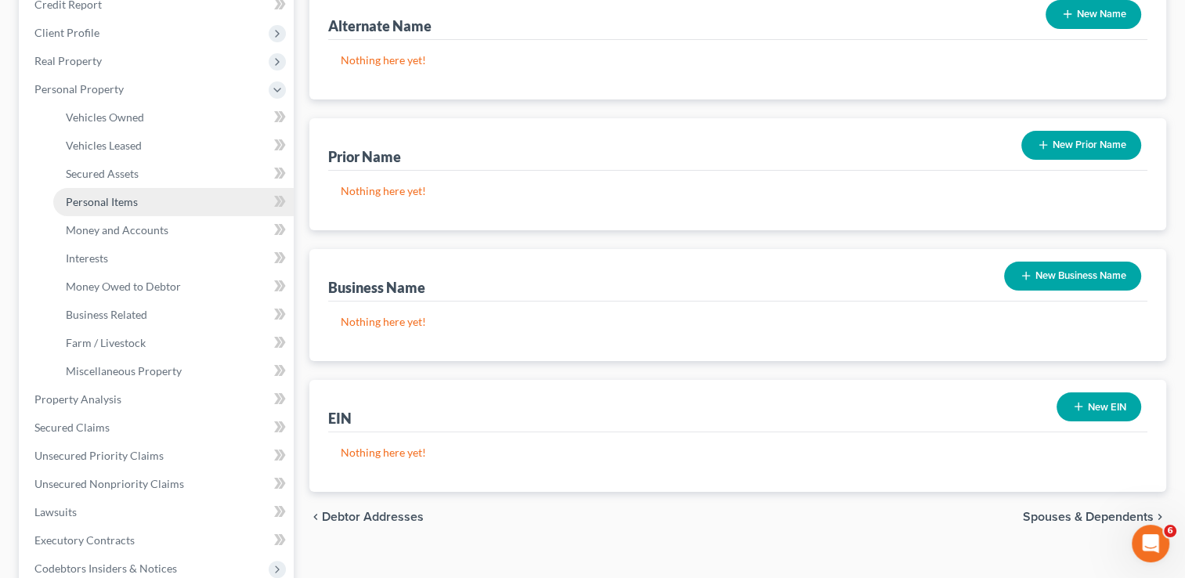
click at [115, 205] on span "Personal Items" at bounding box center [102, 201] width 72 height 13
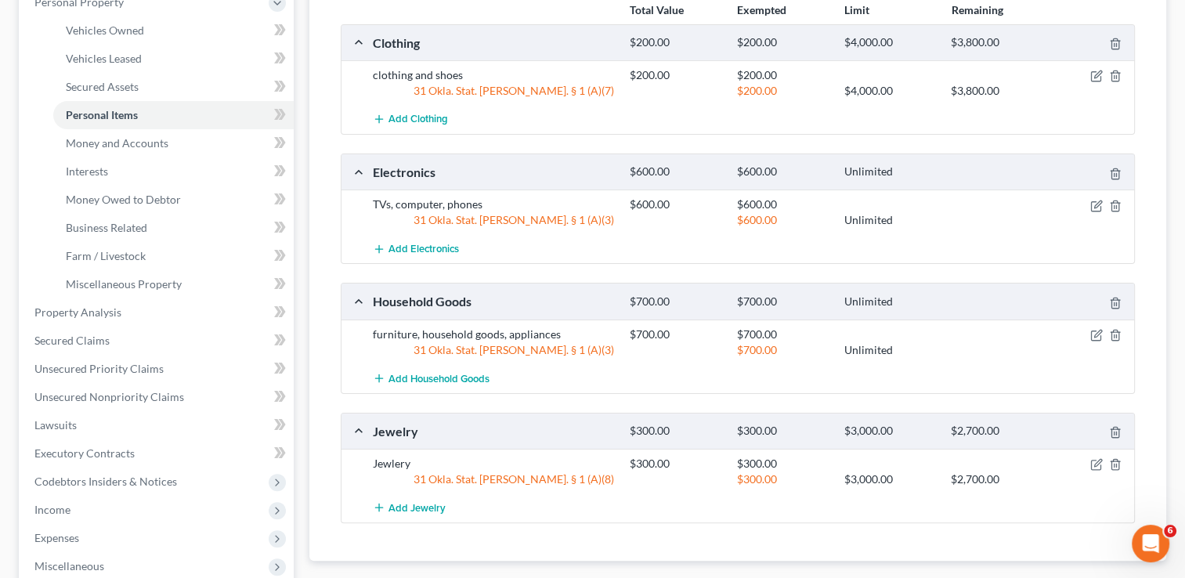
scroll to position [287, 0]
click at [129, 137] on span "Money and Accounts" at bounding box center [117, 143] width 103 height 13
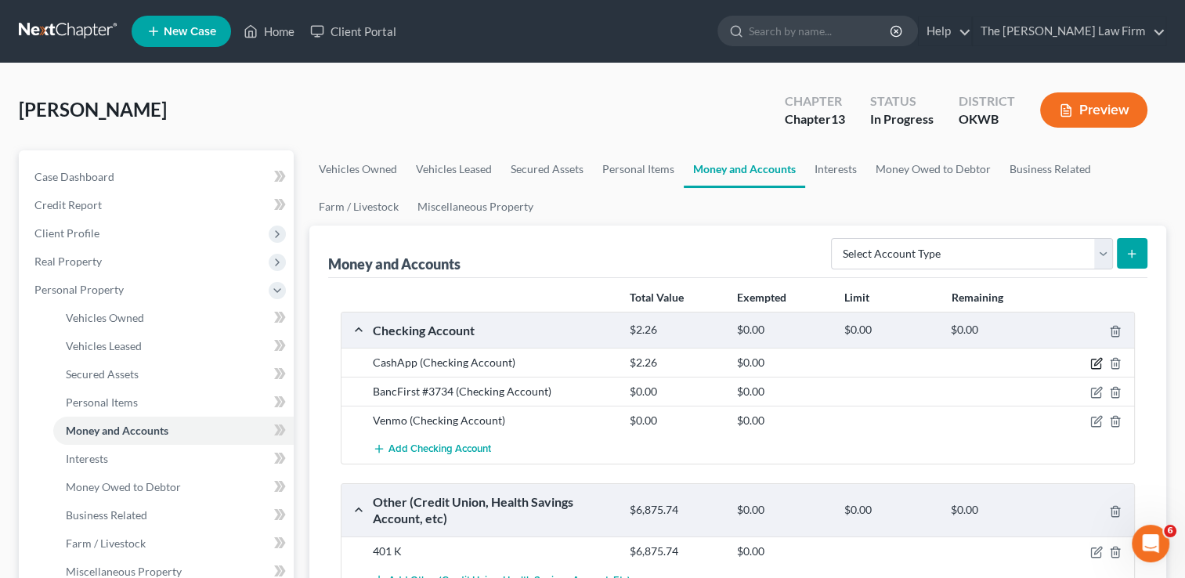
click at [1100, 359] on icon "button" at bounding box center [1096, 363] width 13 height 13
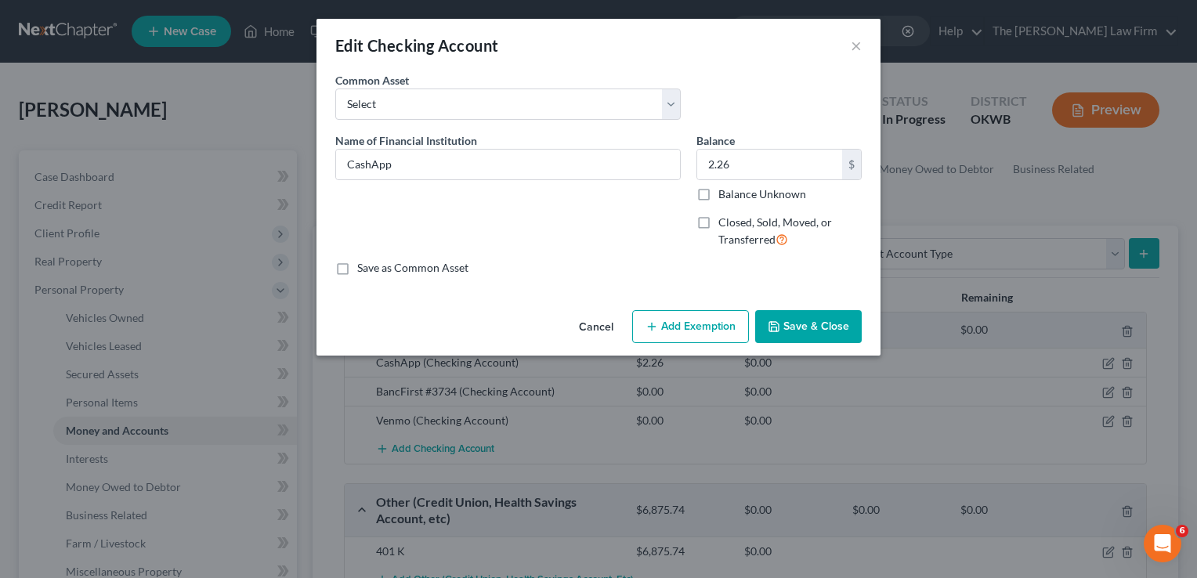
click at [708, 329] on button "Add Exemption" at bounding box center [690, 326] width 117 height 33
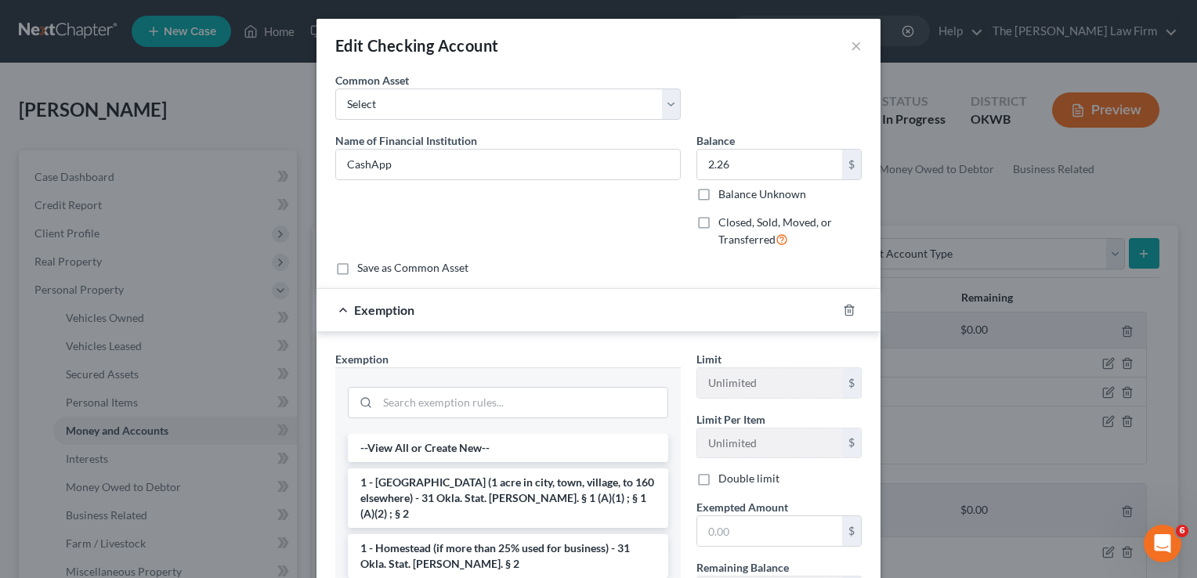
scroll to position [143, 0]
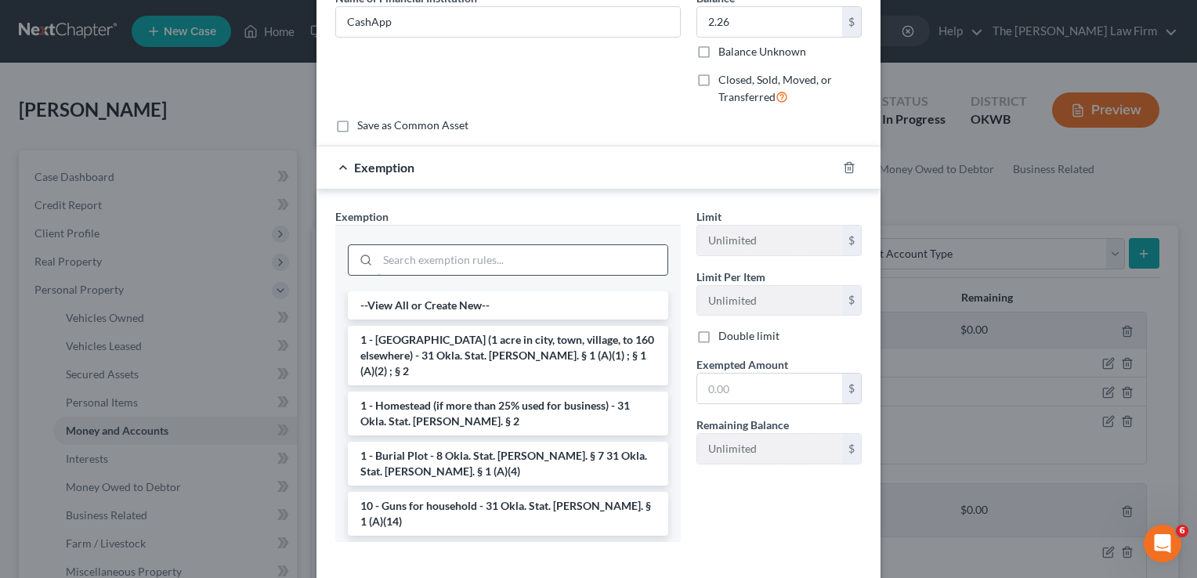
click at [605, 269] on input "search" at bounding box center [523, 260] width 290 height 30
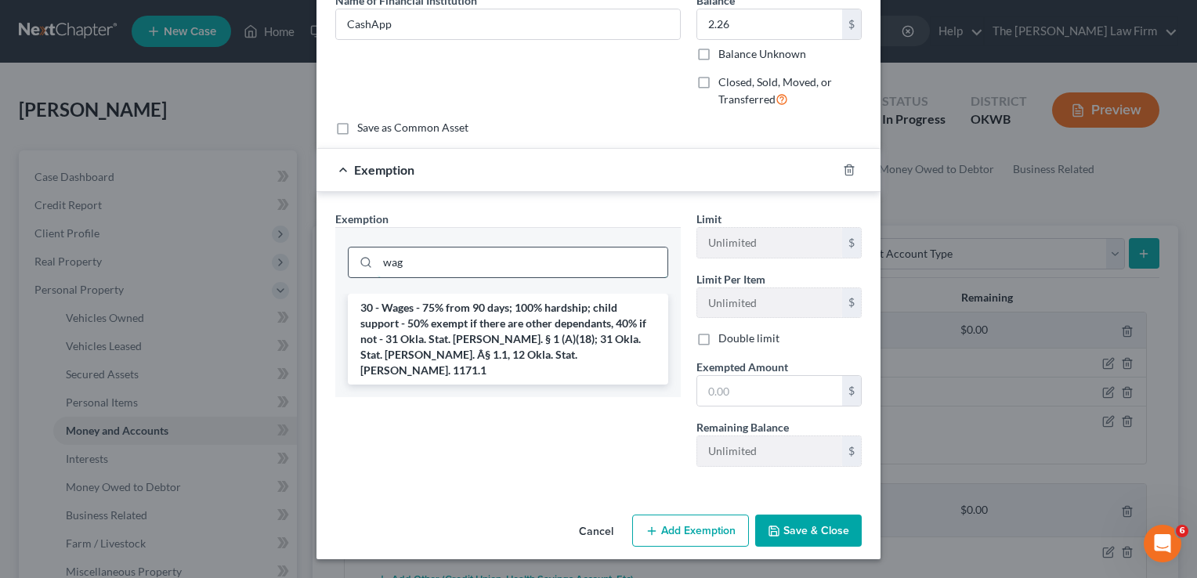
scroll to position [138, 0]
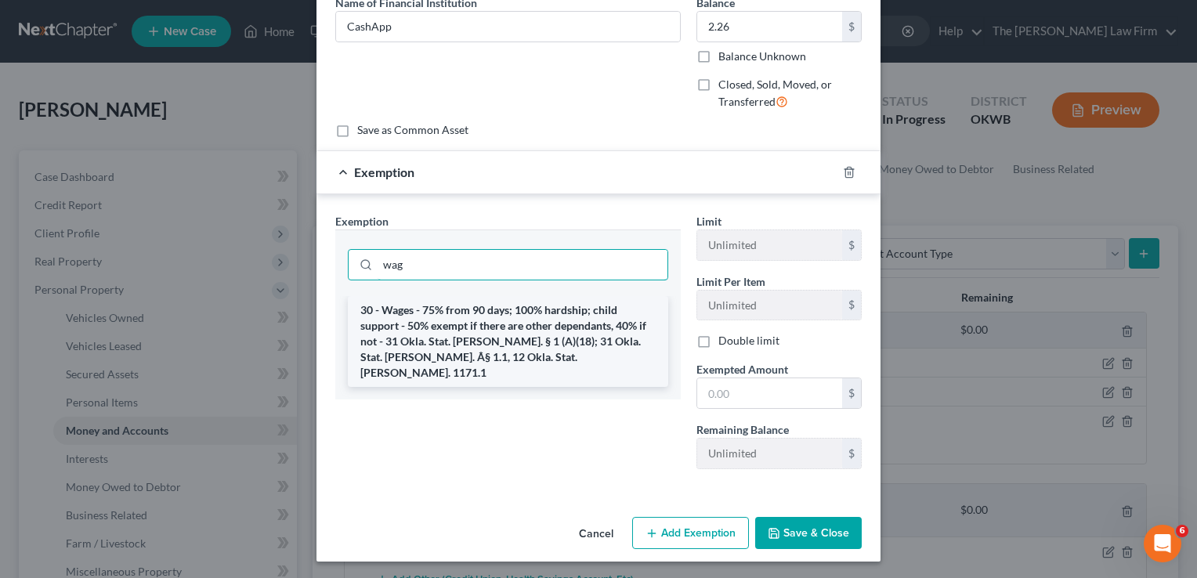
type input "wag"
click at [564, 352] on li "30 - Wages - 75% from 90 days; 100% hardship; child support - 50% exempt if the…" at bounding box center [508, 341] width 320 height 91
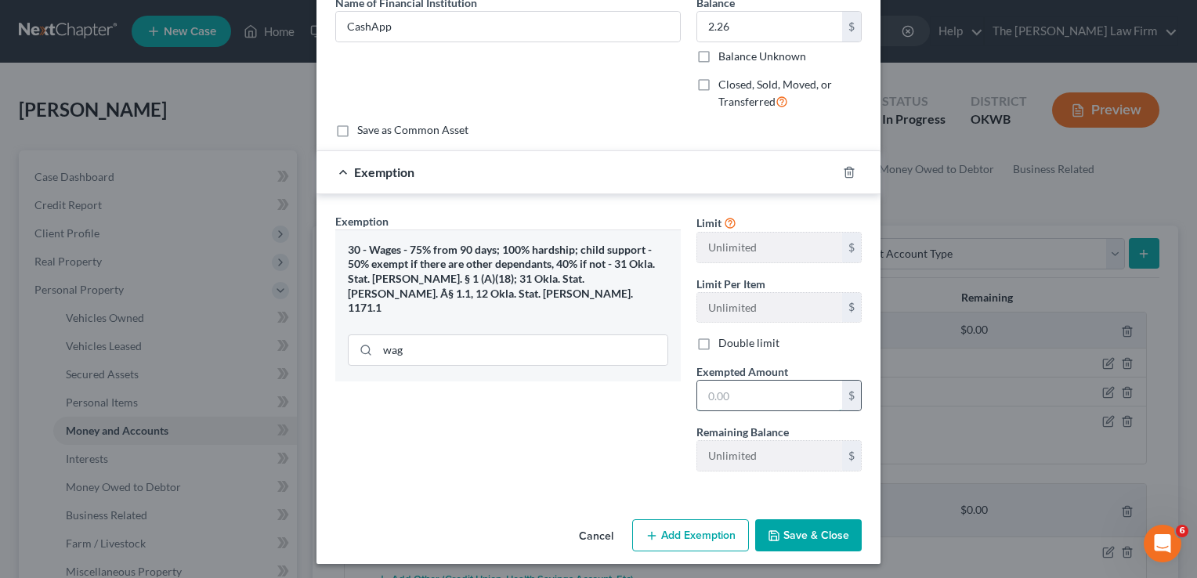
click at [786, 392] on input "text" at bounding box center [769, 396] width 145 height 30
type input "2.26"
click at [793, 530] on button "Save & Close" at bounding box center [808, 535] width 107 height 33
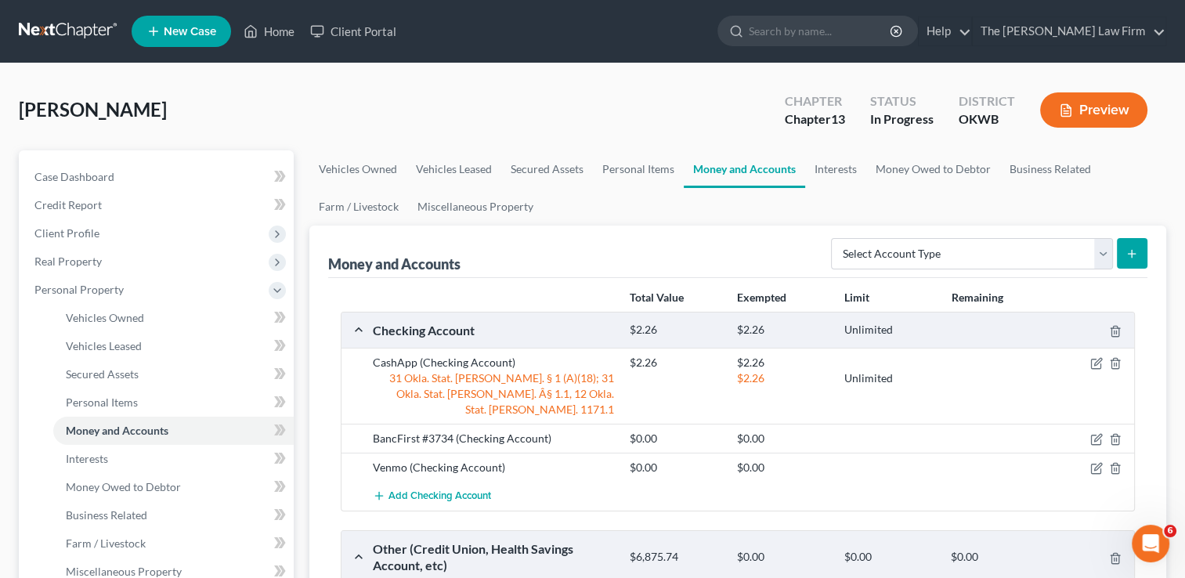
click at [890, 431] on div at bounding box center [889, 439] width 107 height 16
click at [1093, 433] on icon "button" at bounding box center [1096, 439] width 13 height 13
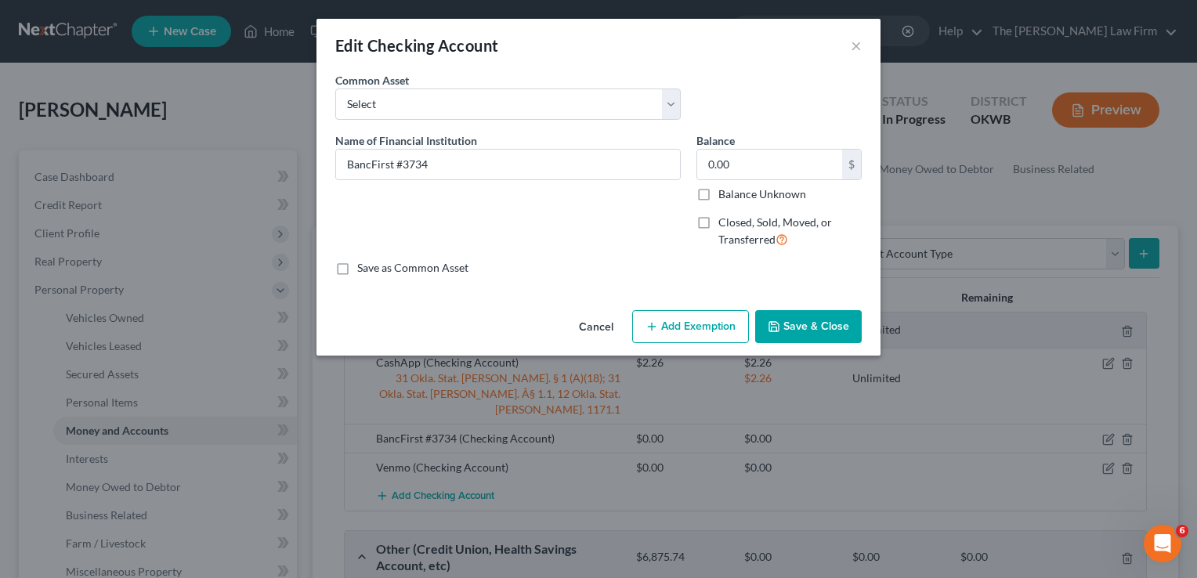
click at [689, 326] on button "Add Exemption" at bounding box center [690, 326] width 117 height 33
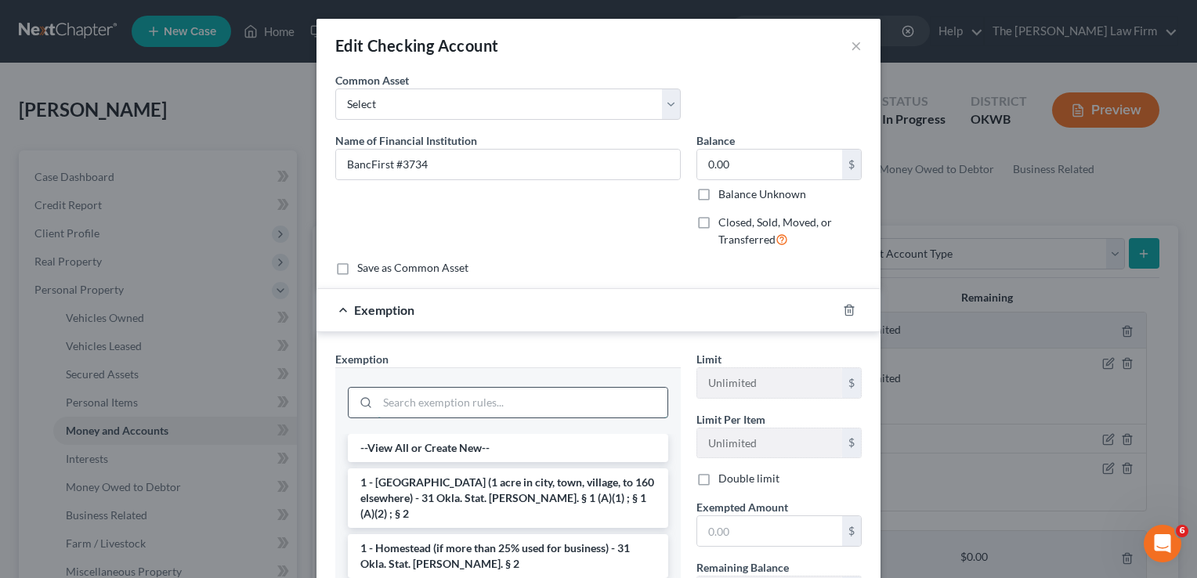
click at [604, 393] on input "search" at bounding box center [523, 403] width 290 height 30
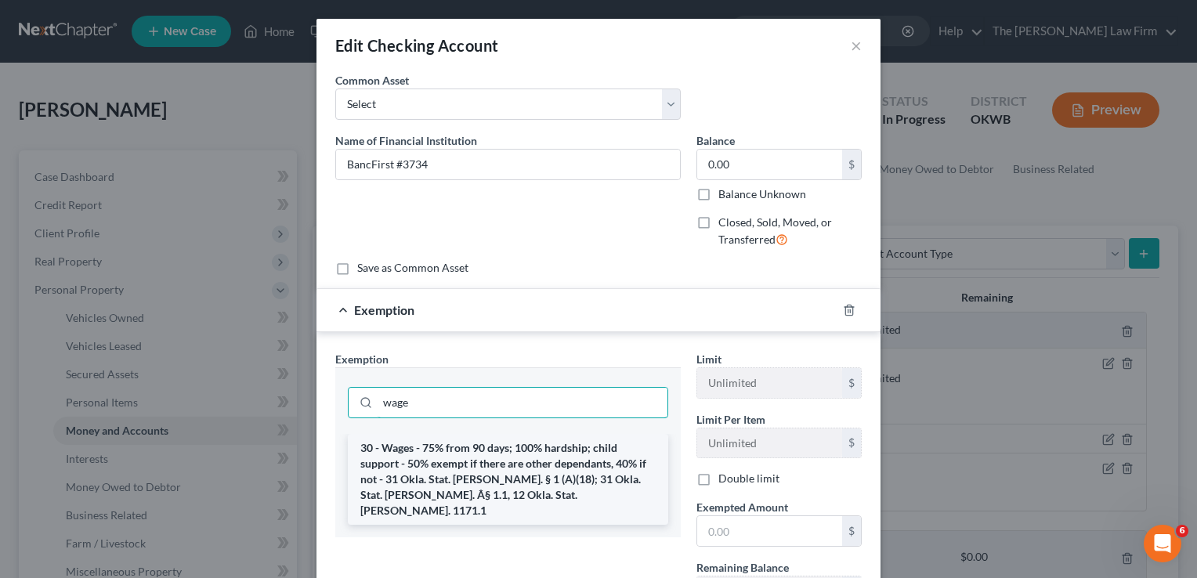
type input "wage"
click at [610, 461] on li "30 - Wages - 75% from 90 days; 100% hardship; child support - 50% exempt if the…" at bounding box center [508, 479] width 320 height 91
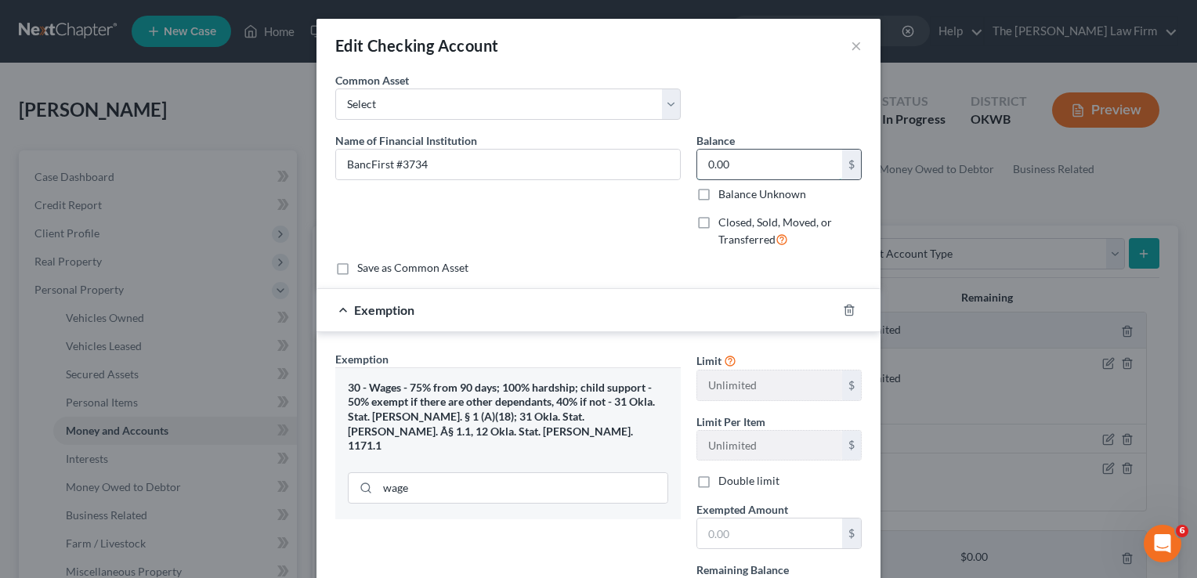
click at [733, 175] on input "0.00" at bounding box center [769, 165] width 145 height 30
type input "0.01"
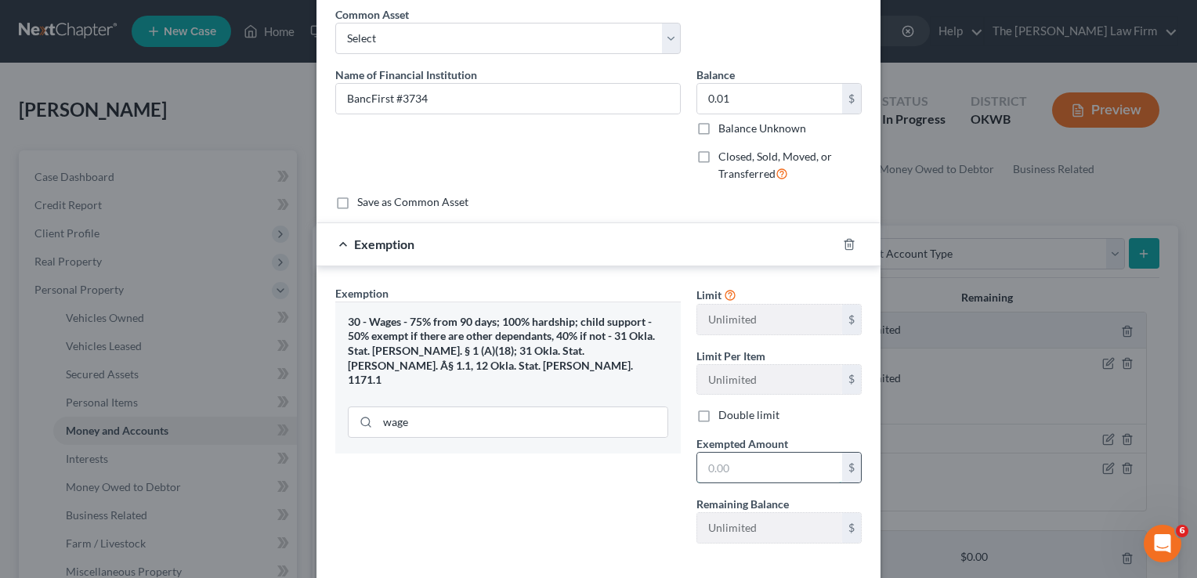
click at [741, 454] on input "text" at bounding box center [769, 468] width 145 height 30
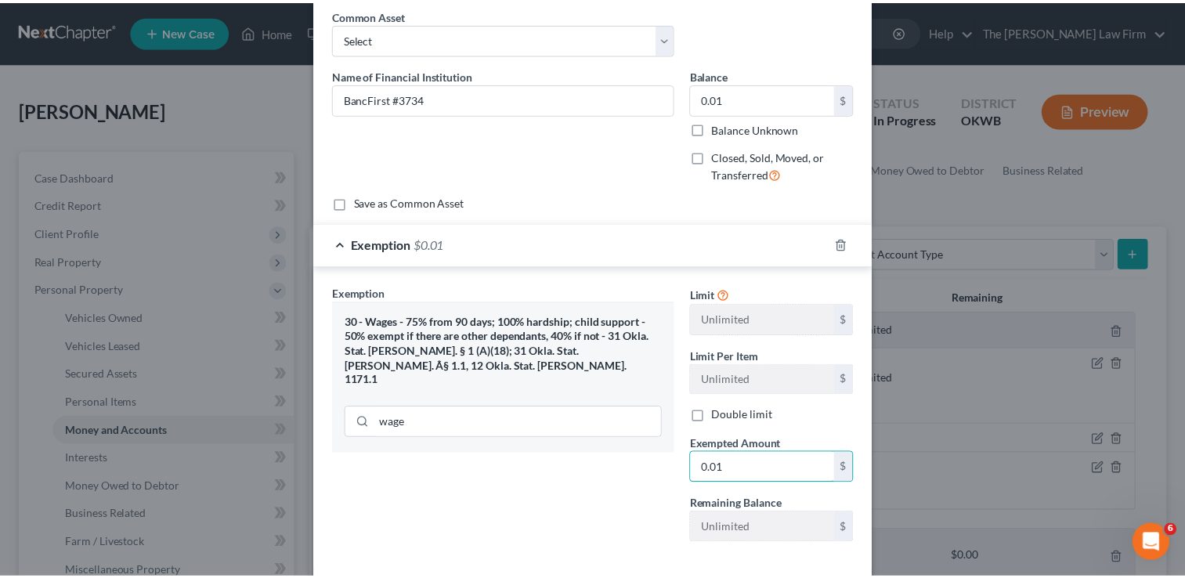
scroll to position [140, 0]
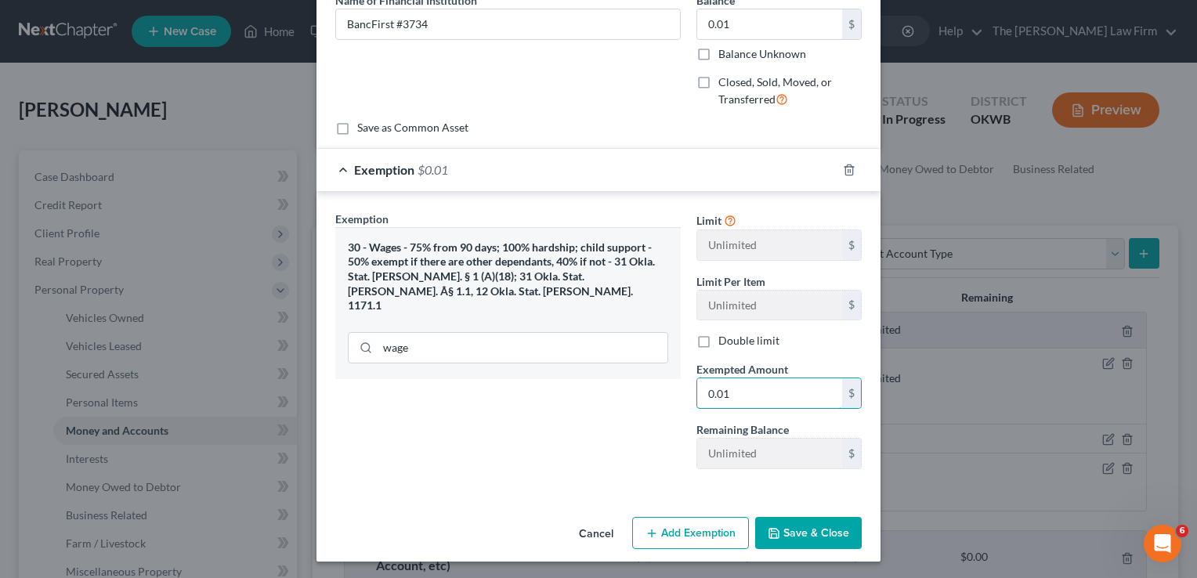
type input "0.01"
click at [797, 526] on button "Save & Close" at bounding box center [808, 533] width 107 height 33
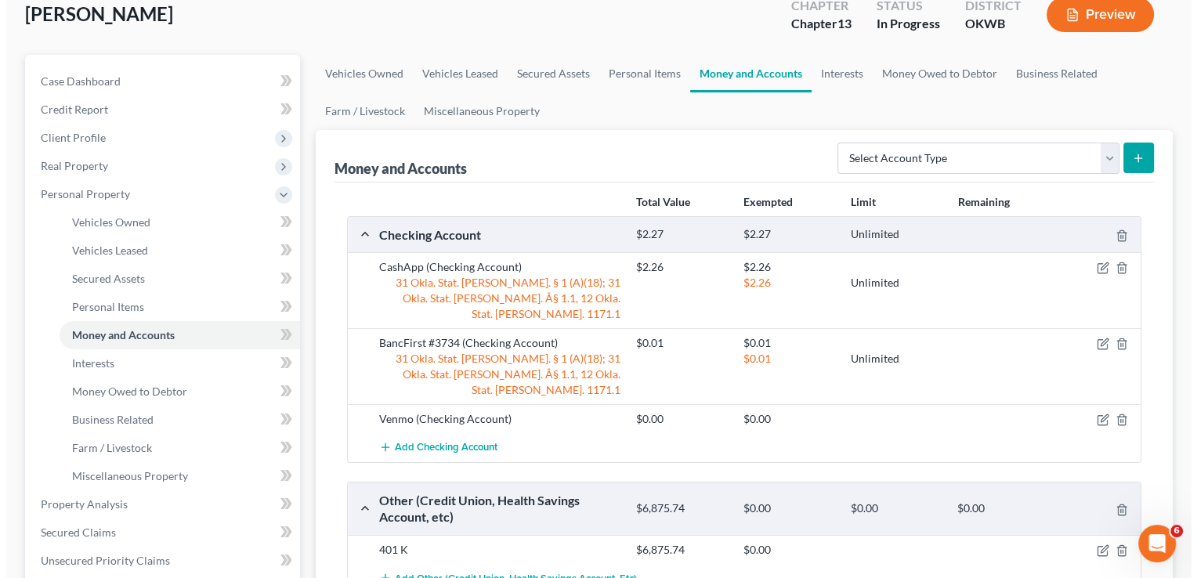
scroll to position [97, 0]
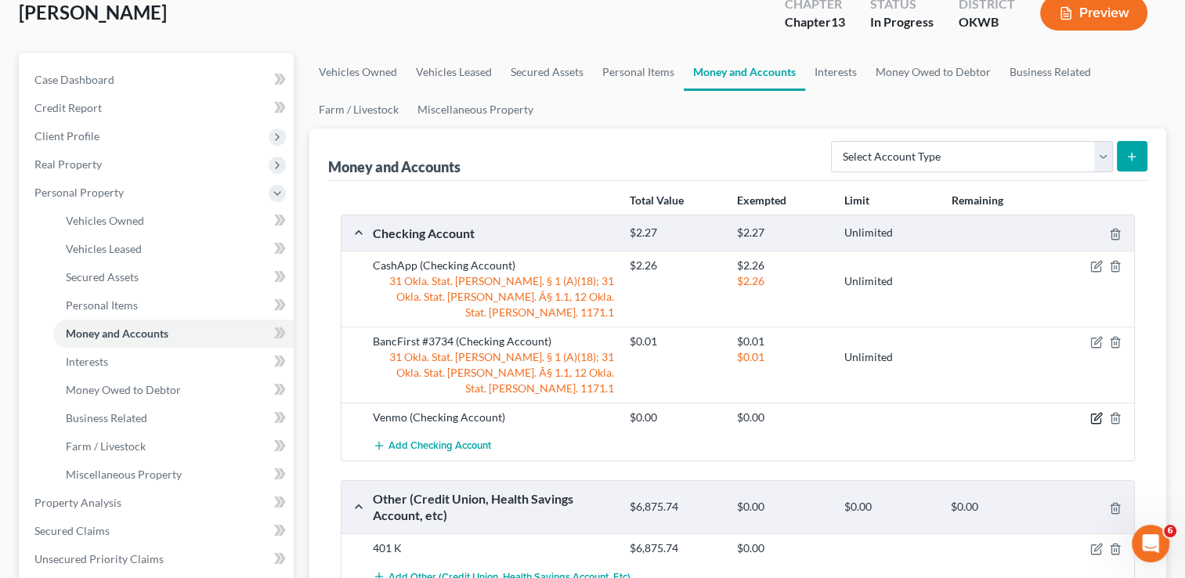
click at [1099, 412] on icon "button" at bounding box center [1096, 418] width 13 height 13
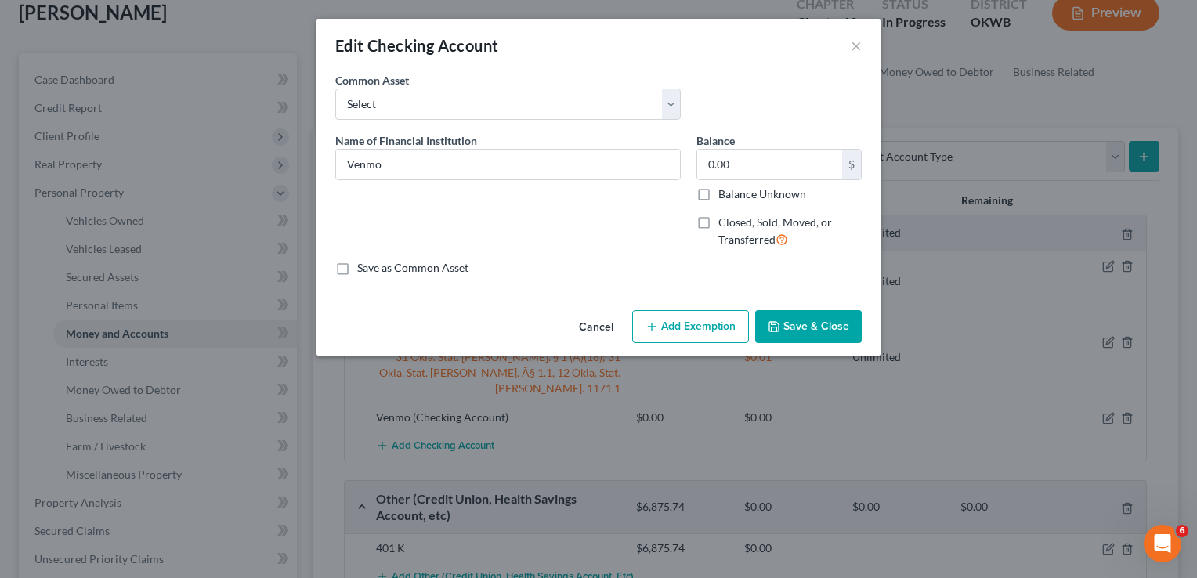
click at [695, 333] on button "Add Exemption" at bounding box center [690, 326] width 117 height 33
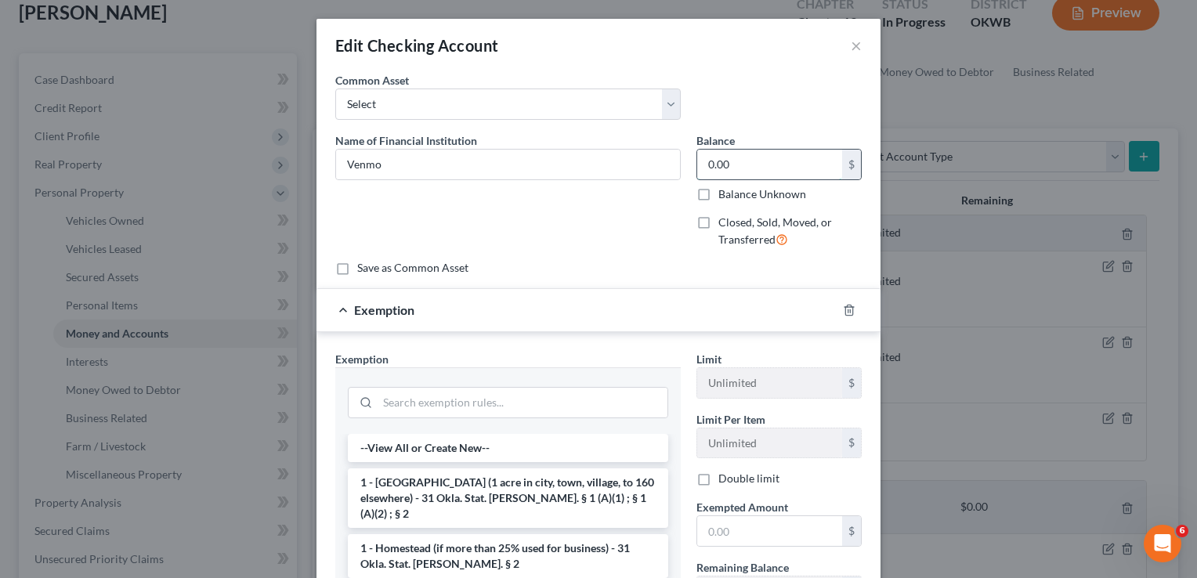
click at [760, 158] on input "0.00" at bounding box center [769, 165] width 145 height 30
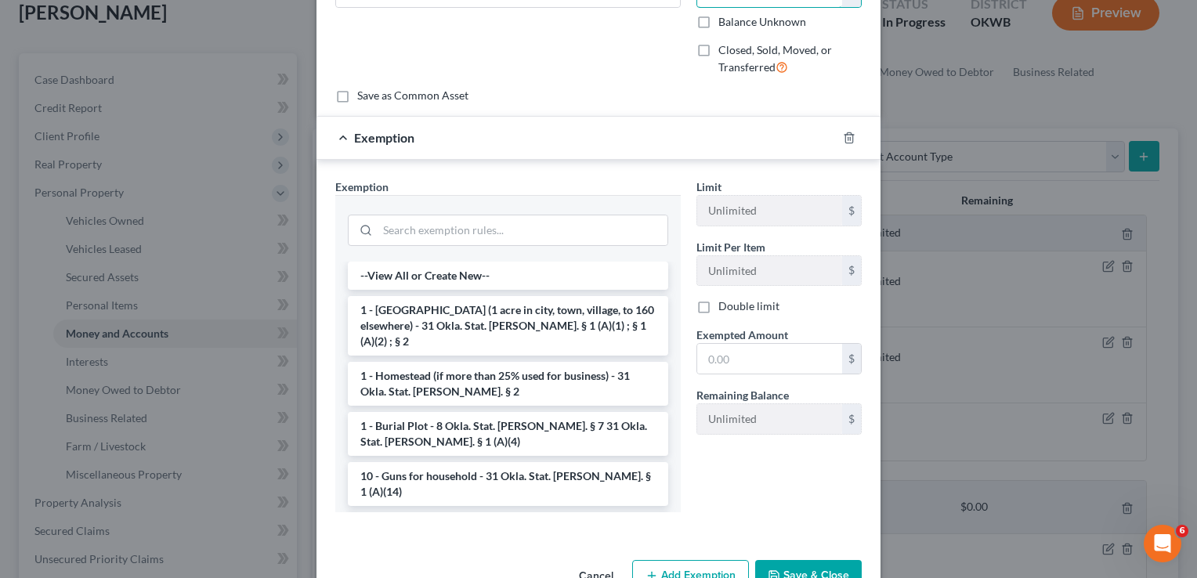
type input "0.01"
drag, startPoint x: 562, startPoint y: 208, endPoint x: 564, endPoint y: 230, distance: 22.1
click at [564, 230] on div at bounding box center [508, 228] width 320 height 41
click at [564, 230] on input "search" at bounding box center [523, 230] width 290 height 30
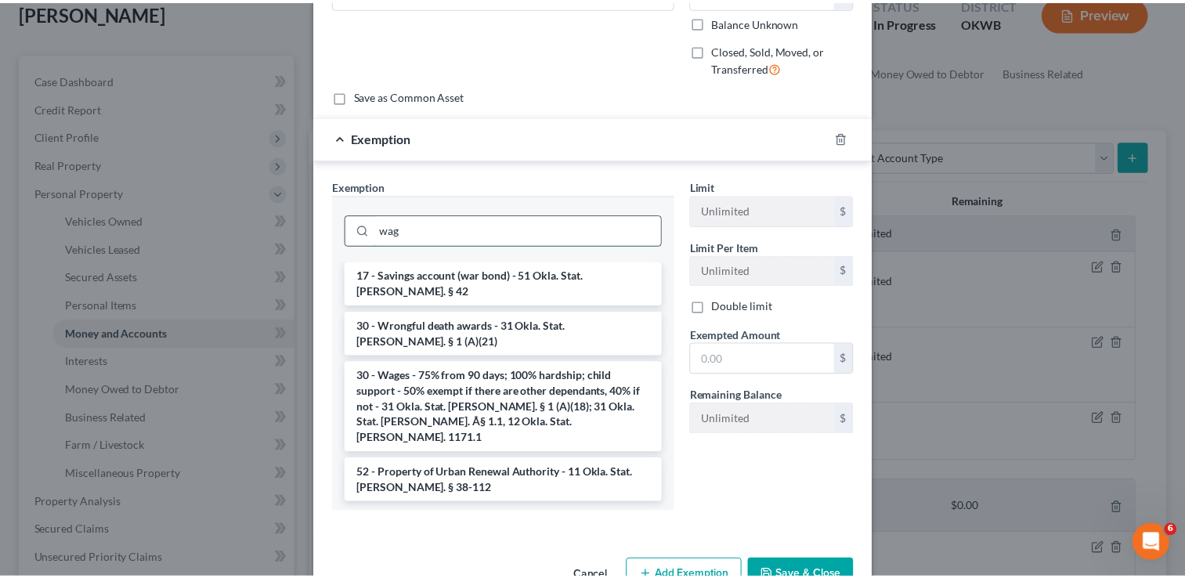
scroll to position [138, 0]
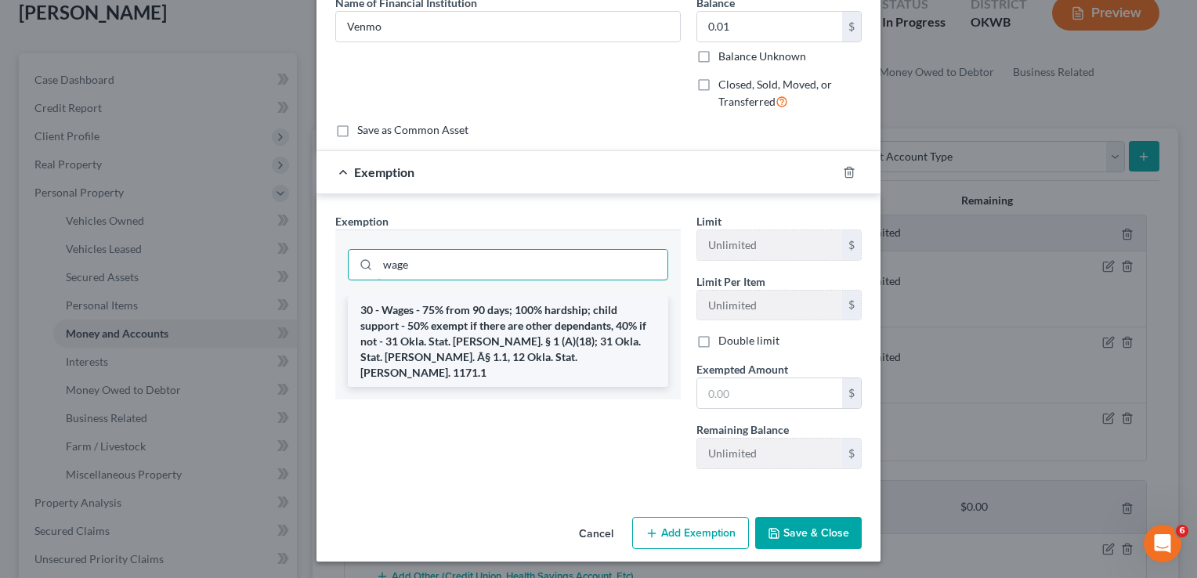
type input "wage"
click at [566, 334] on li "30 - Wages - 75% from 90 days; 100% hardship; child support - 50% exempt if the…" at bounding box center [508, 341] width 320 height 91
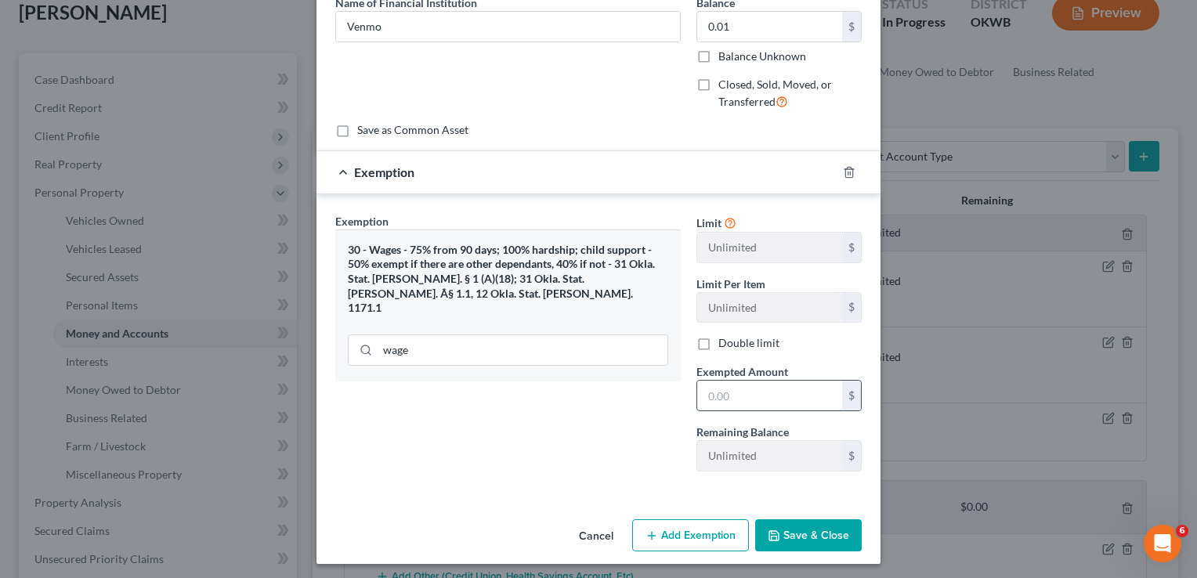
click at [739, 389] on input "text" at bounding box center [769, 396] width 145 height 30
type input "0"
type input "0.01"
click at [816, 532] on button "Save & Close" at bounding box center [808, 535] width 107 height 33
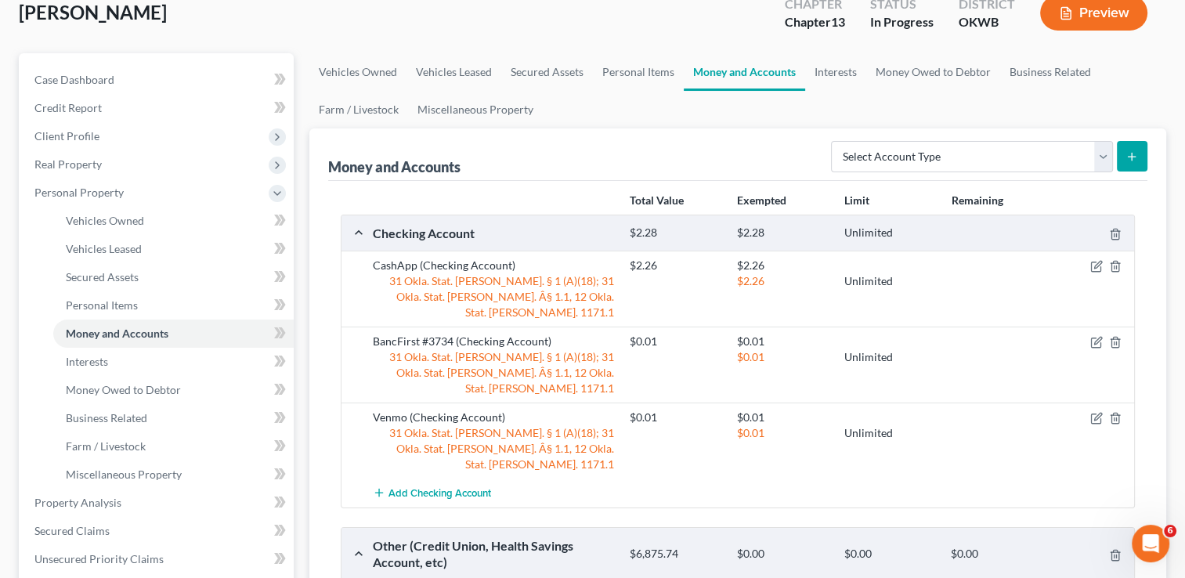
scroll to position [252, 0]
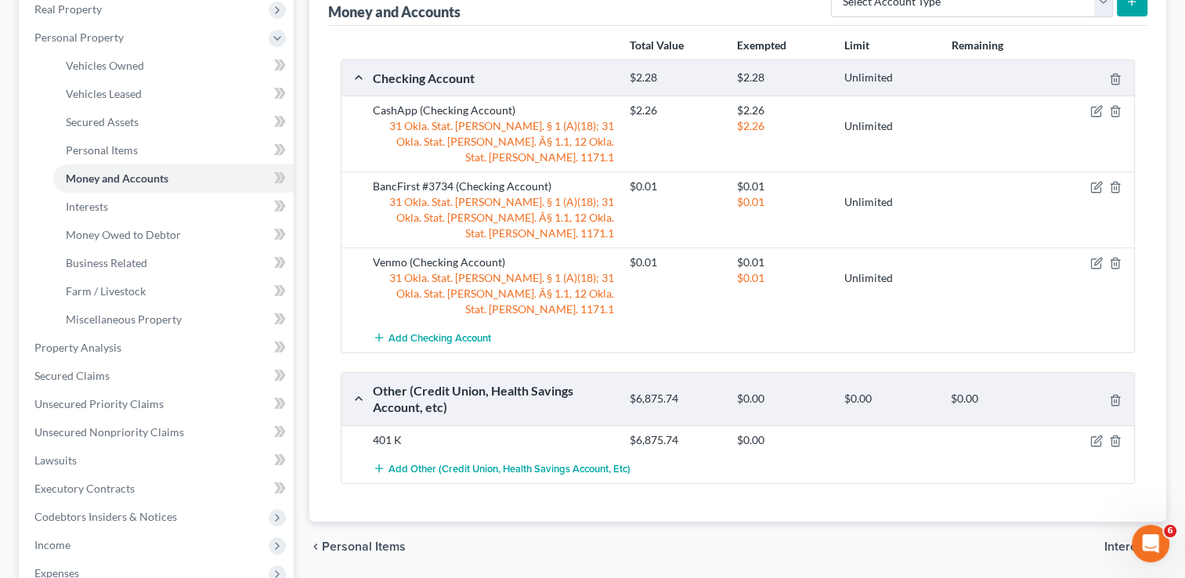
click at [1062, 425] on div "401 K $6,875.74 $0.00" at bounding box center [738, 439] width 793 height 29
click at [1091, 437] on icon "button" at bounding box center [1095, 441] width 9 height 9
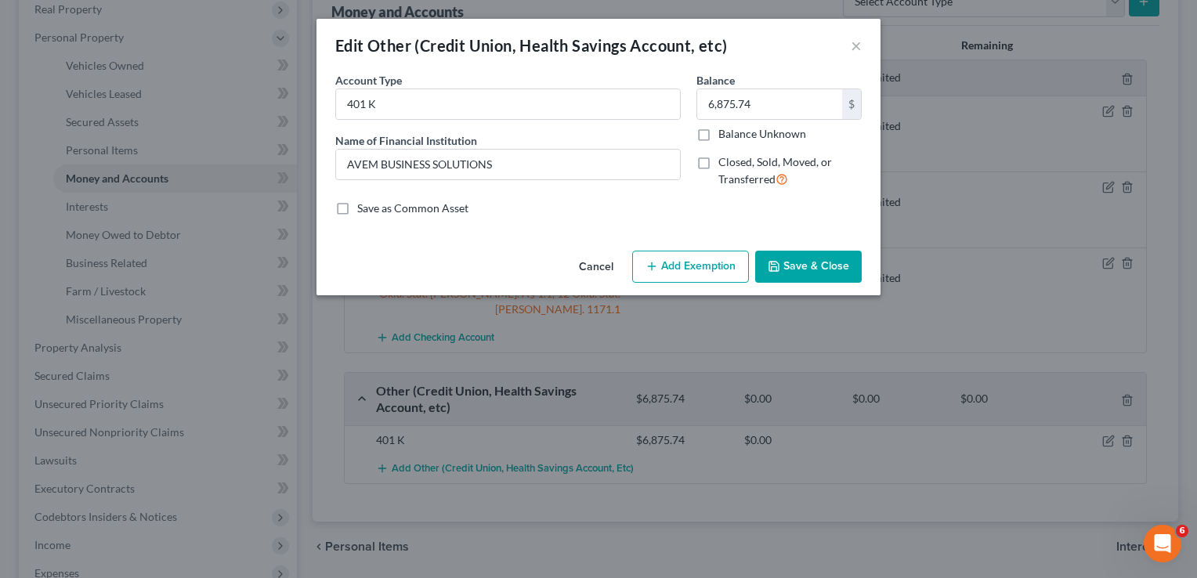
click at [717, 273] on button "Add Exemption" at bounding box center [690, 267] width 117 height 33
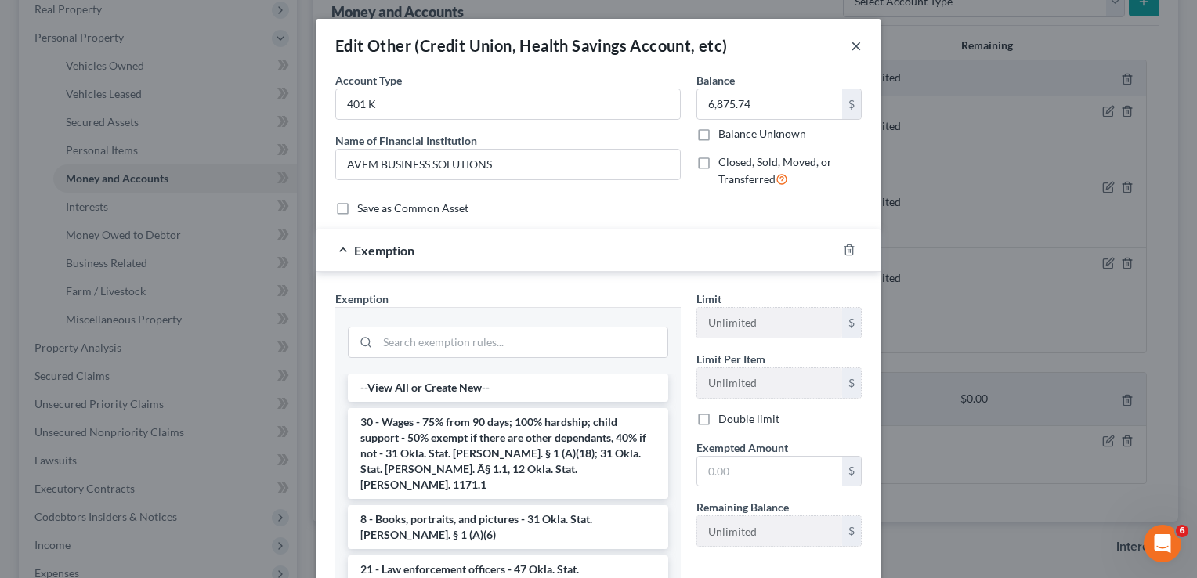
click at [851, 49] on button "×" at bounding box center [856, 45] width 11 height 19
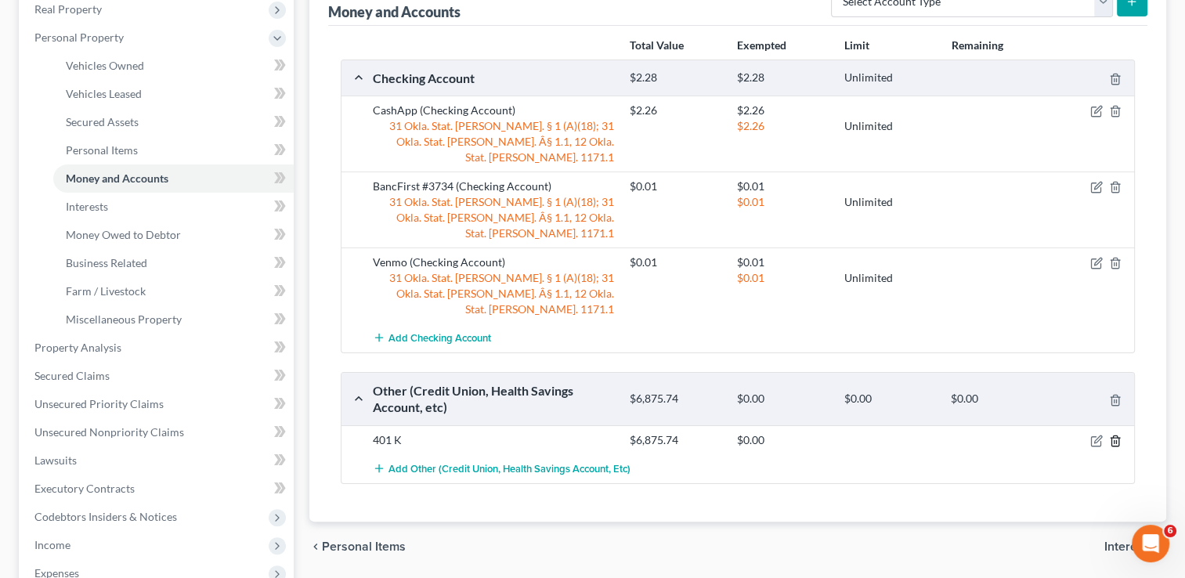
click at [1118, 436] on icon "button" at bounding box center [1115, 441] width 7 height 10
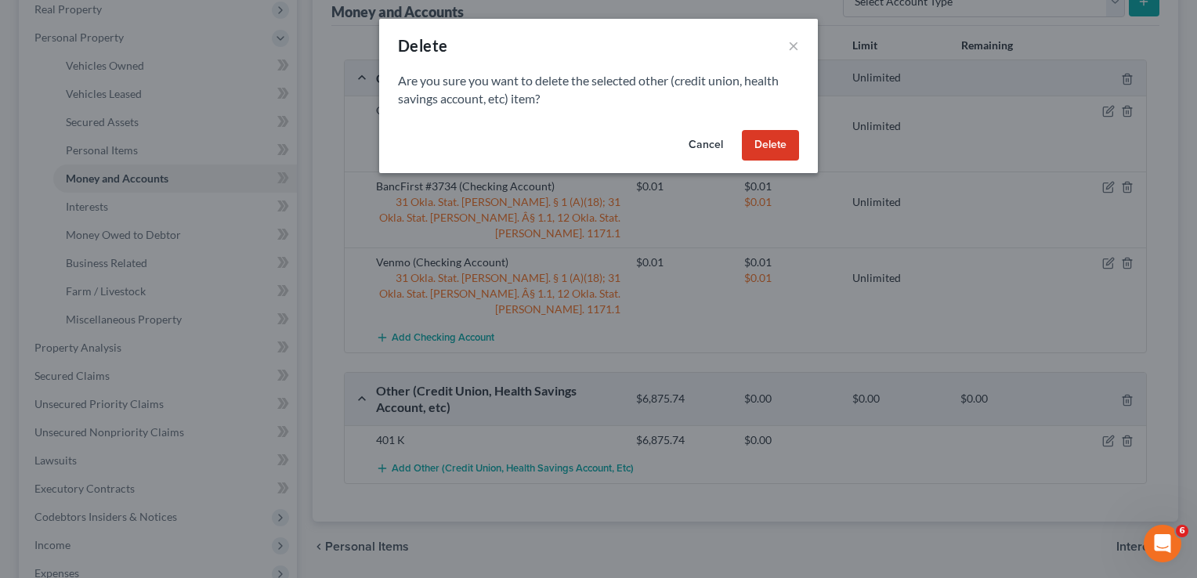
click at [780, 143] on button "Delete" at bounding box center [770, 145] width 57 height 31
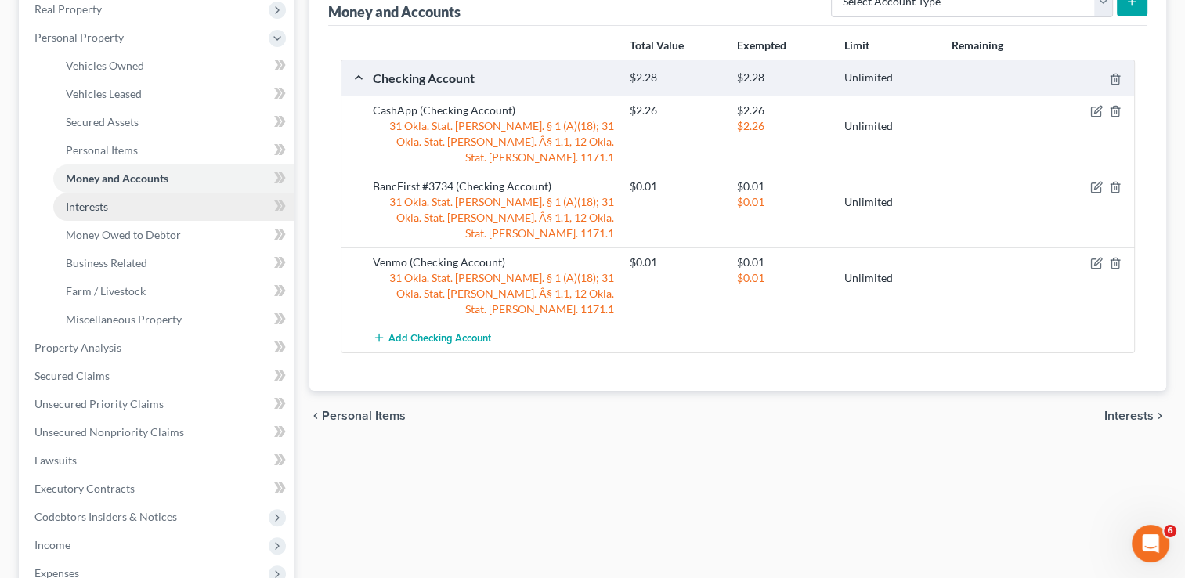
click at [250, 208] on link "Interests" at bounding box center [173, 207] width 240 height 28
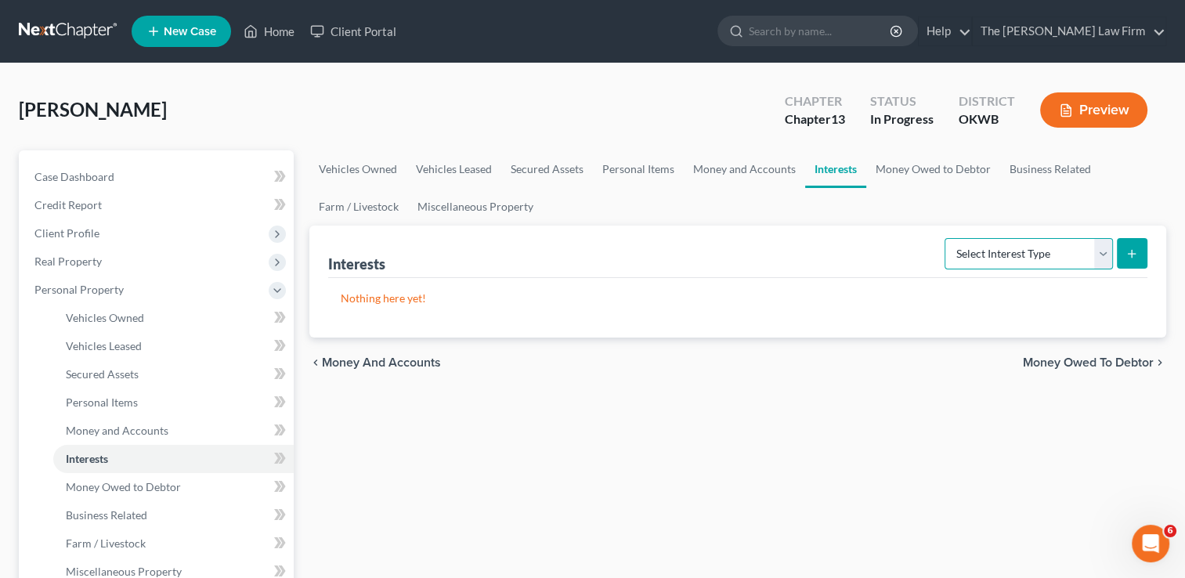
click at [1106, 255] on select "Select Interest Type 401K Annuity Bond Education IRA Government Bond Government…" at bounding box center [1029, 253] width 168 height 31
select select "401k"
click at [946, 238] on select "Select Interest Type 401K Annuity Bond Education IRA Government Bond Government…" at bounding box center [1029, 253] width 168 height 31
click at [1136, 245] on button "submit" at bounding box center [1132, 253] width 31 height 31
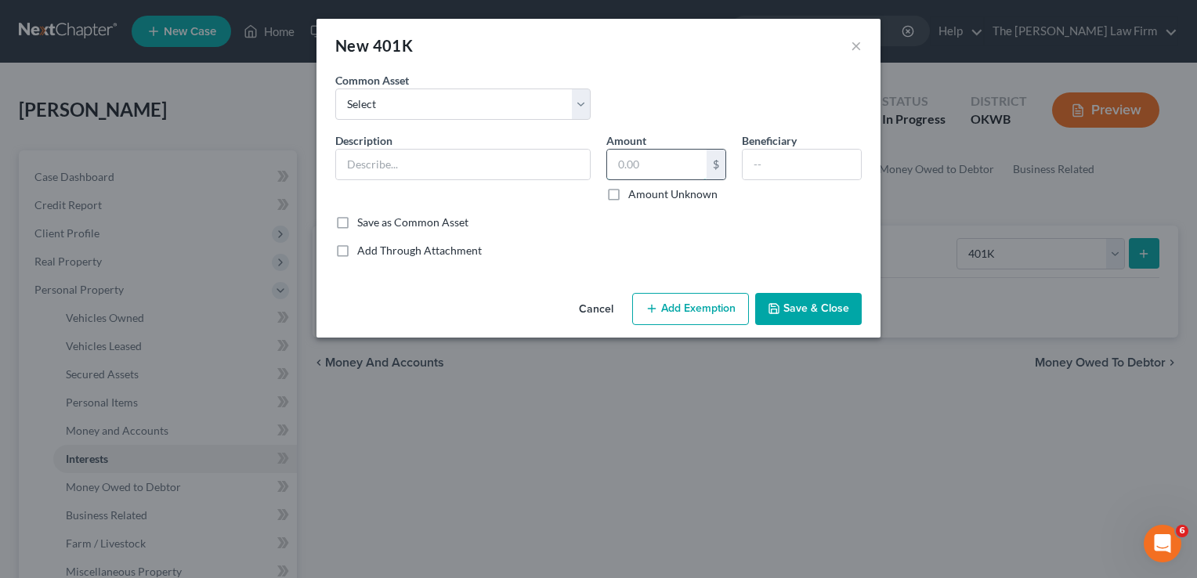
click at [650, 169] on input "text" at bounding box center [656, 165] width 99 height 30
type input "6,875.74"
click at [743, 224] on div "Save as Common Asset" at bounding box center [598, 223] width 526 height 16
click at [580, 99] on select "Select Employment 401K" at bounding box center [462, 104] width 255 height 31
select select "0"
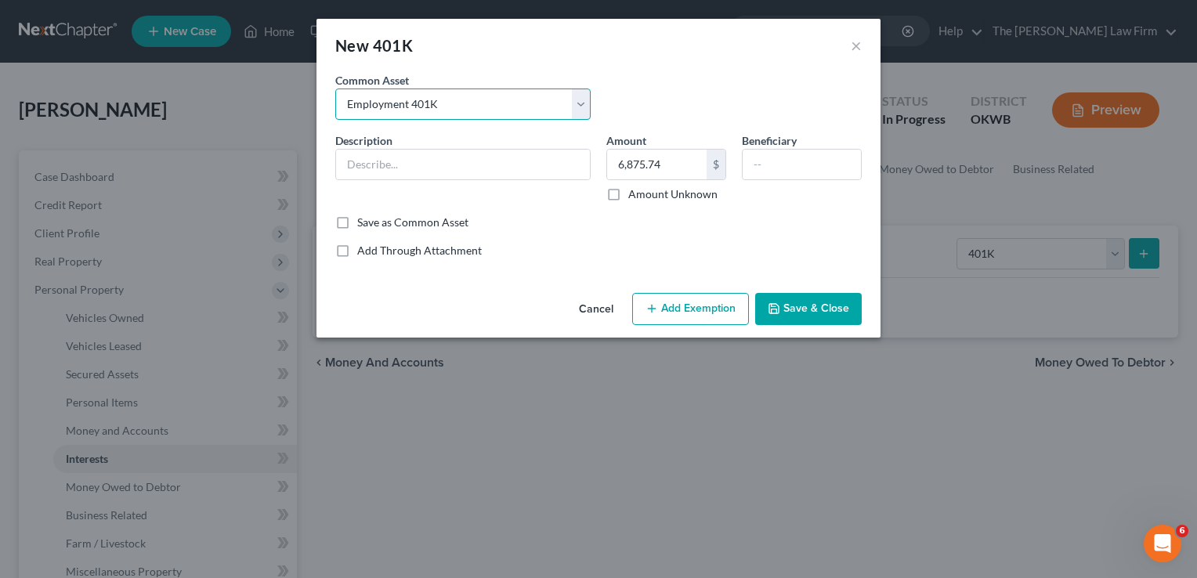
click at [335, 89] on select "Select Employment 401K" at bounding box center [462, 104] width 255 height 31
type input "Employment 401K"
click at [671, 169] on input "30,000.00" at bounding box center [656, 165] width 99 height 30
type input "6"
type input "6,568.74"
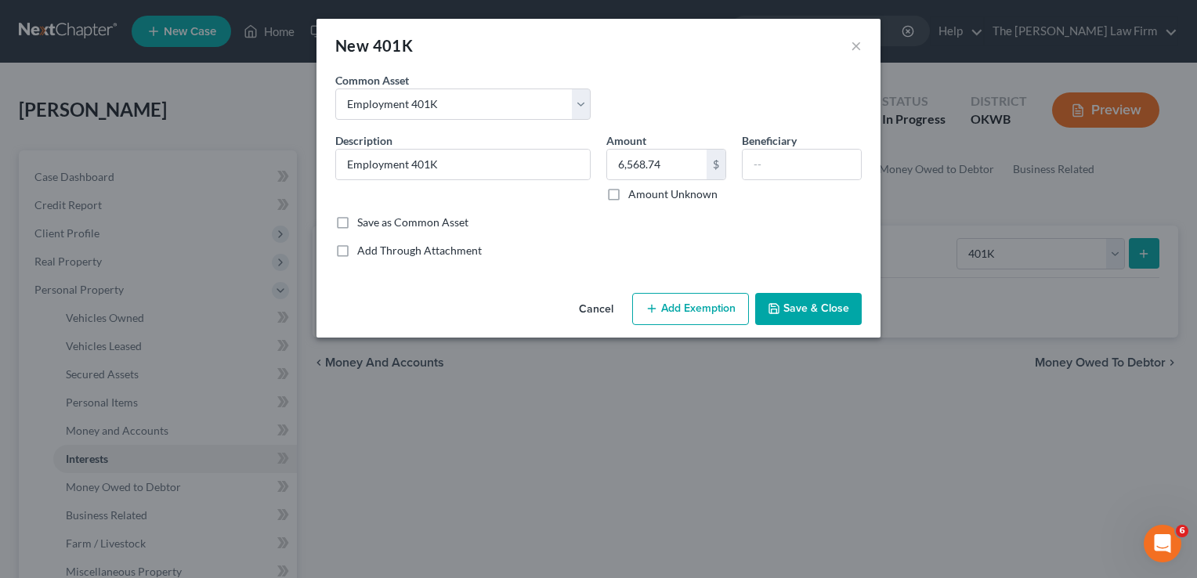
click at [654, 305] on icon "button" at bounding box center [651, 308] width 13 height 13
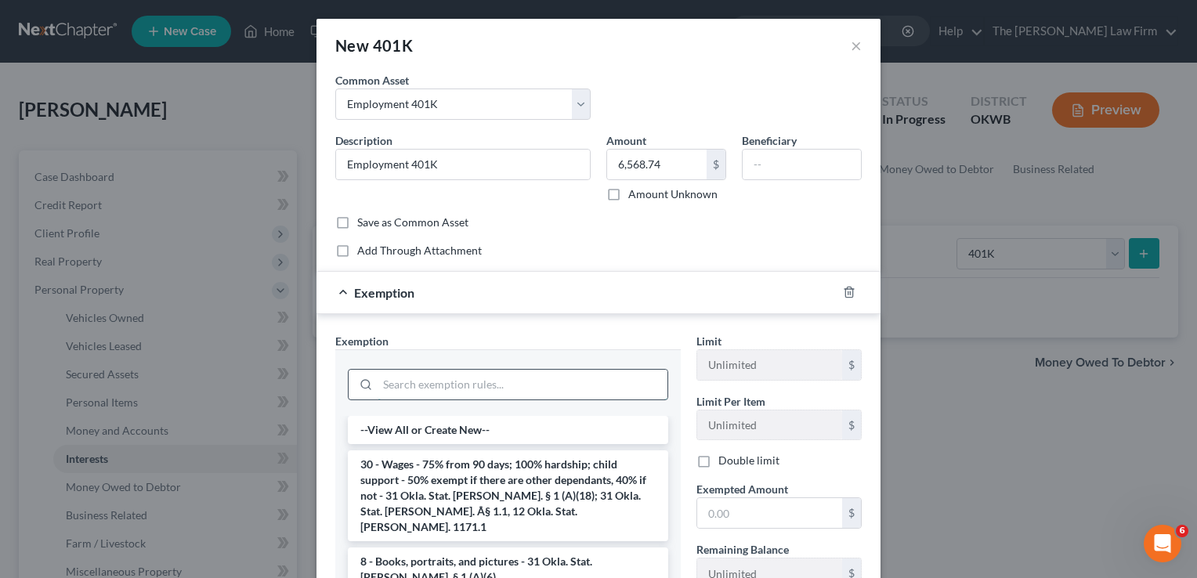
click at [542, 385] on input "search" at bounding box center [523, 385] width 290 height 30
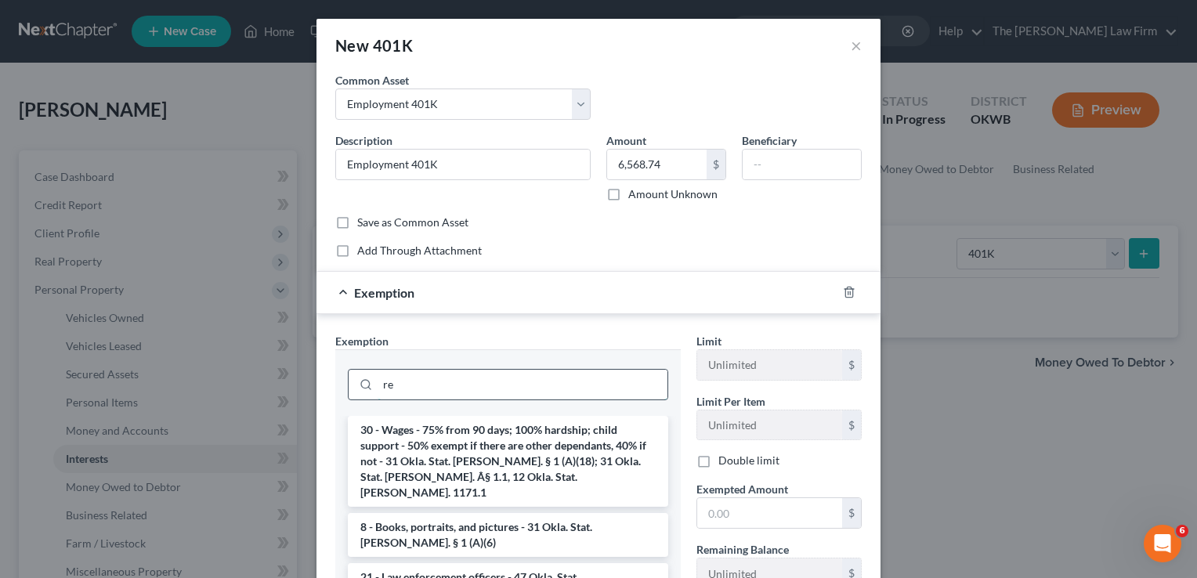
type input "r"
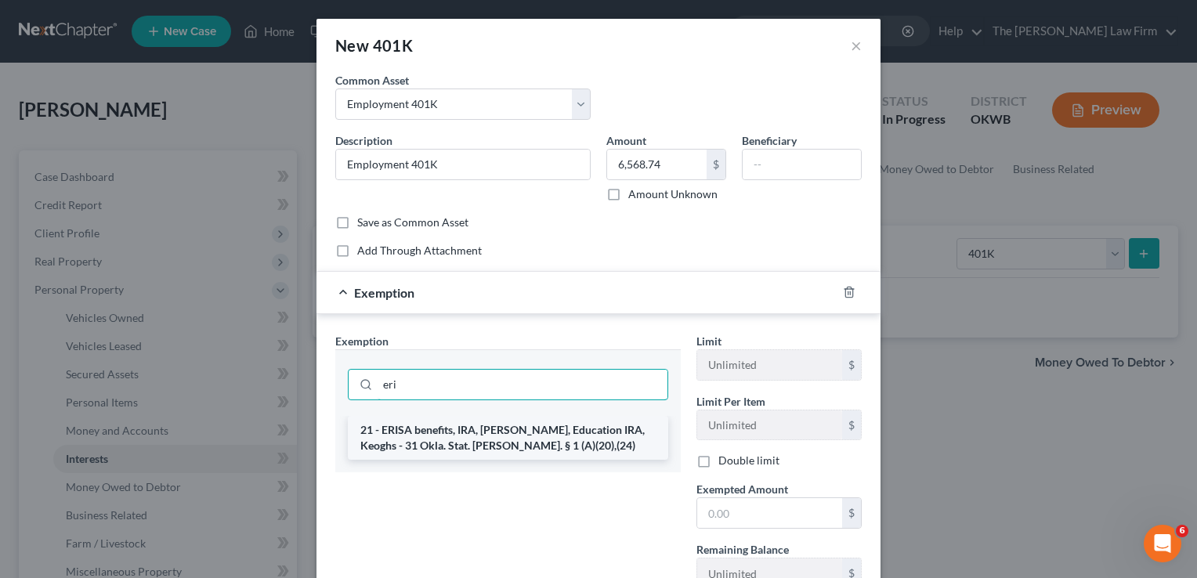
type input "eri"
click at [533, 437] on li "21 - ERISA benefits, IRA, [PERSON_NAME], Education IRA, Keoghs - 31 Okla. Stat.…" at bounding box center [508, 438] width 320 height 44
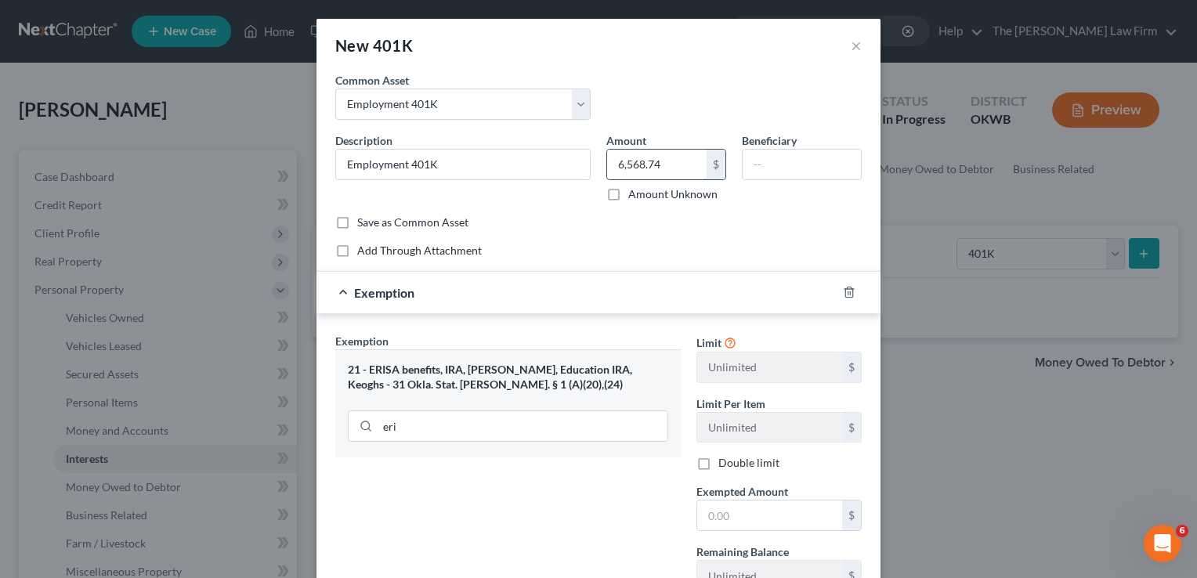
click at [665, 174] on input "6,568.74" at bounding box center [656, 165] width 99 height 30
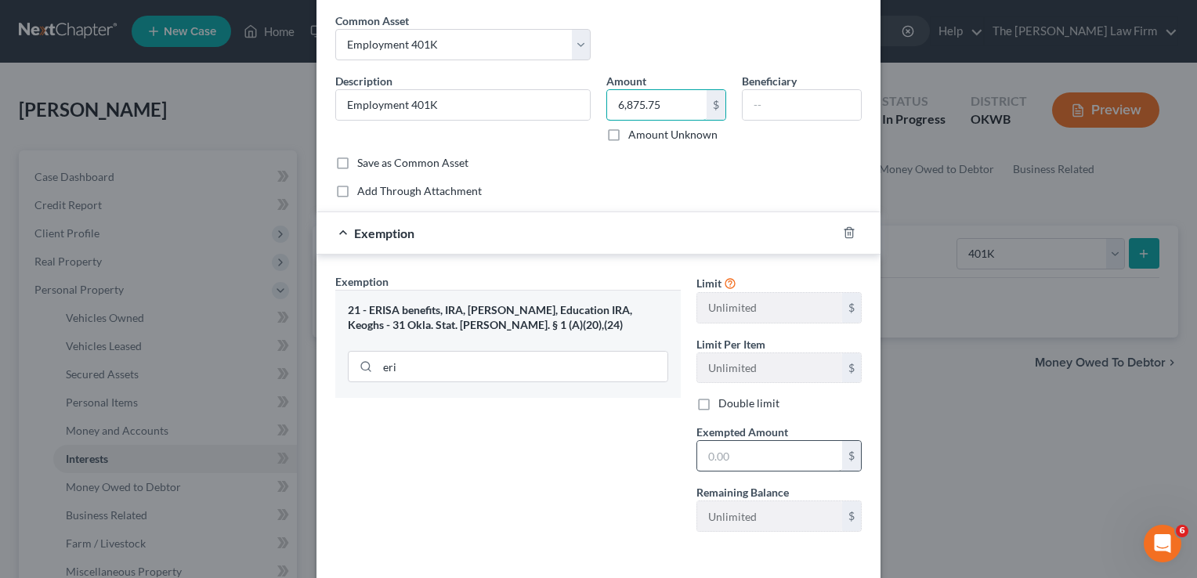
type input "6,875.75"
click at [771, 446] on input "text" at bounding box center [769, 456] width 145 height 30
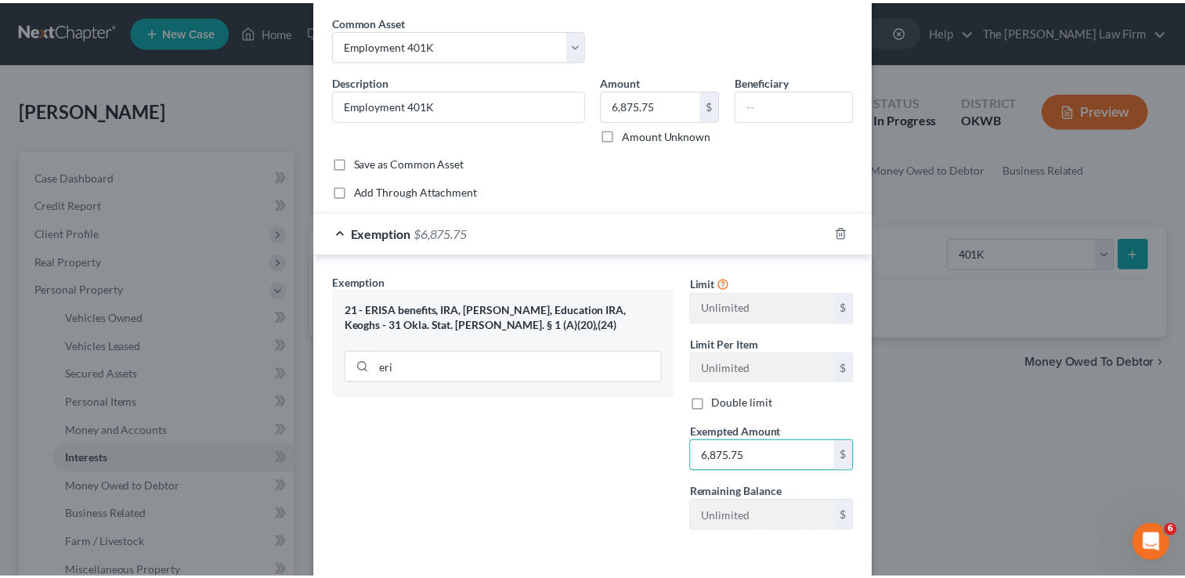
scroll to position [122, 0]
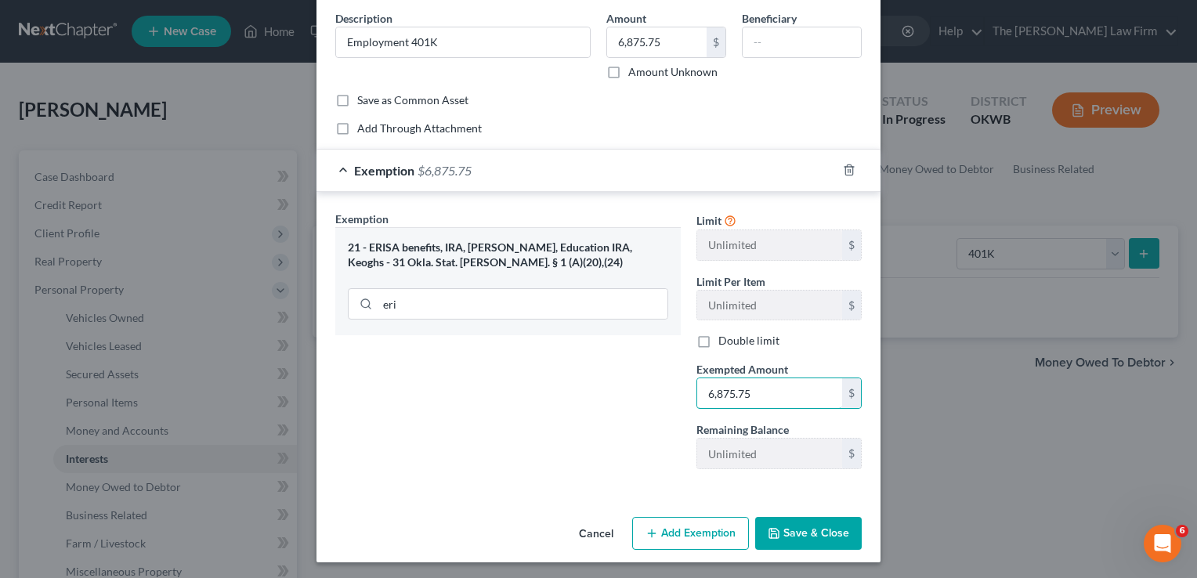
type input "6,875.75"
click at [768, 537] on button "Save & Close" at bounding box center [808, 533] width 107 height 33
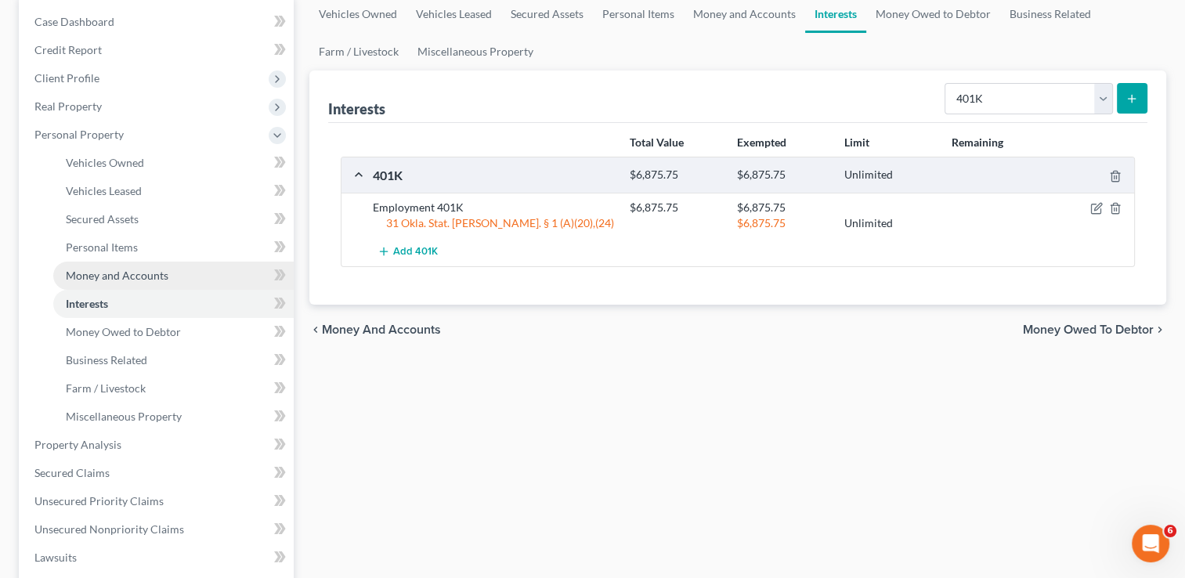
scroll to position [38, 0]
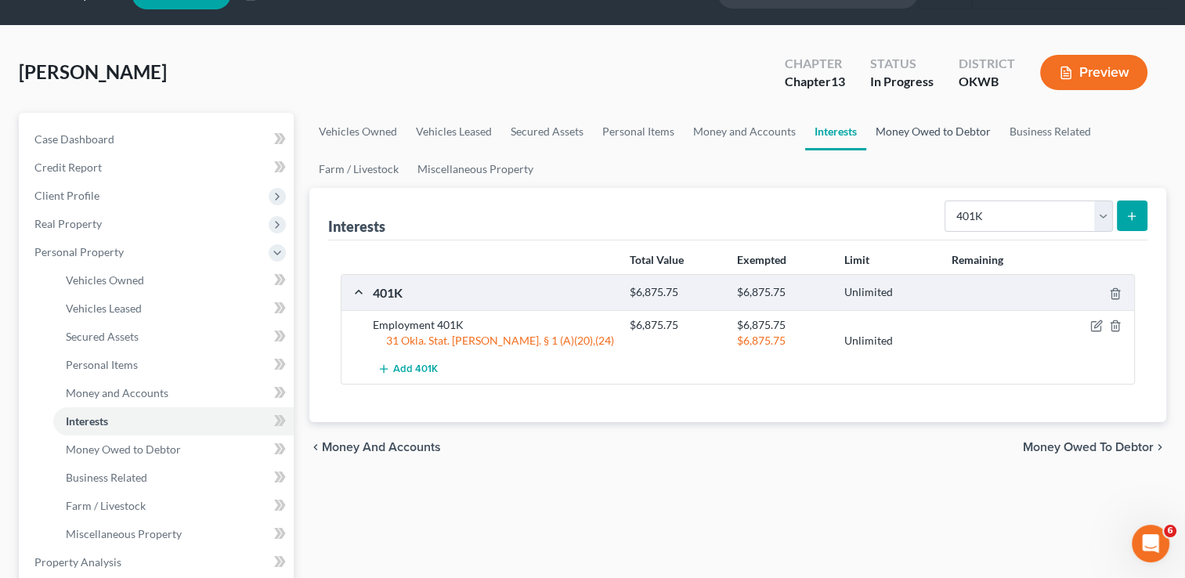
click at [919, 130] on link "Money Owed to Debtor" at bounding box center [933, 132] width 134 height 38
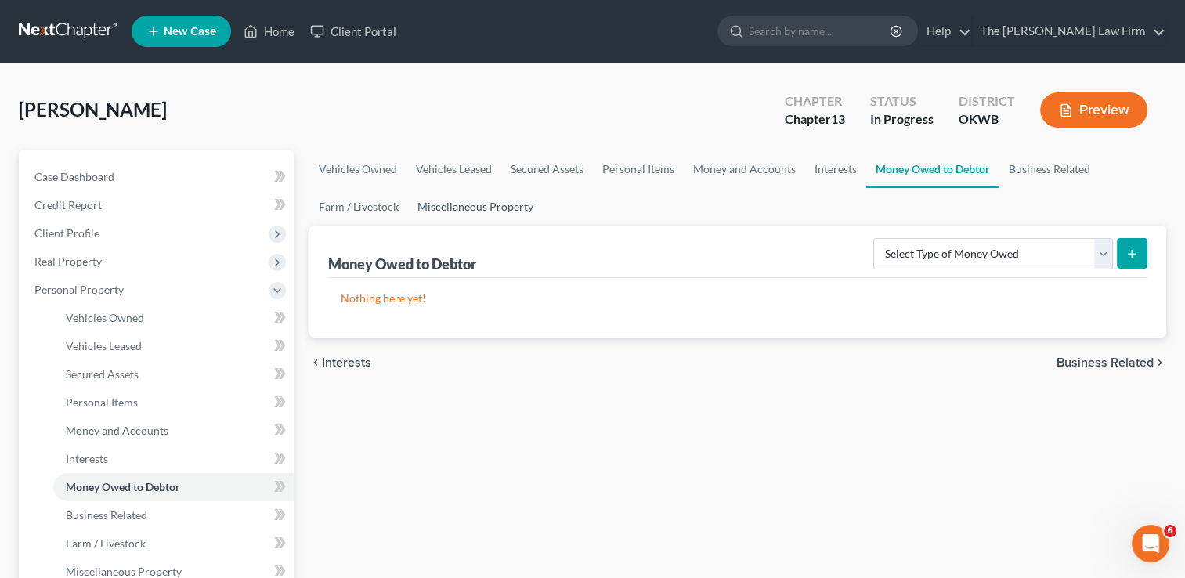
click at [506, 199] on link "Miscellaneous Property" at bounding box center [475, 207] width 135 height 38
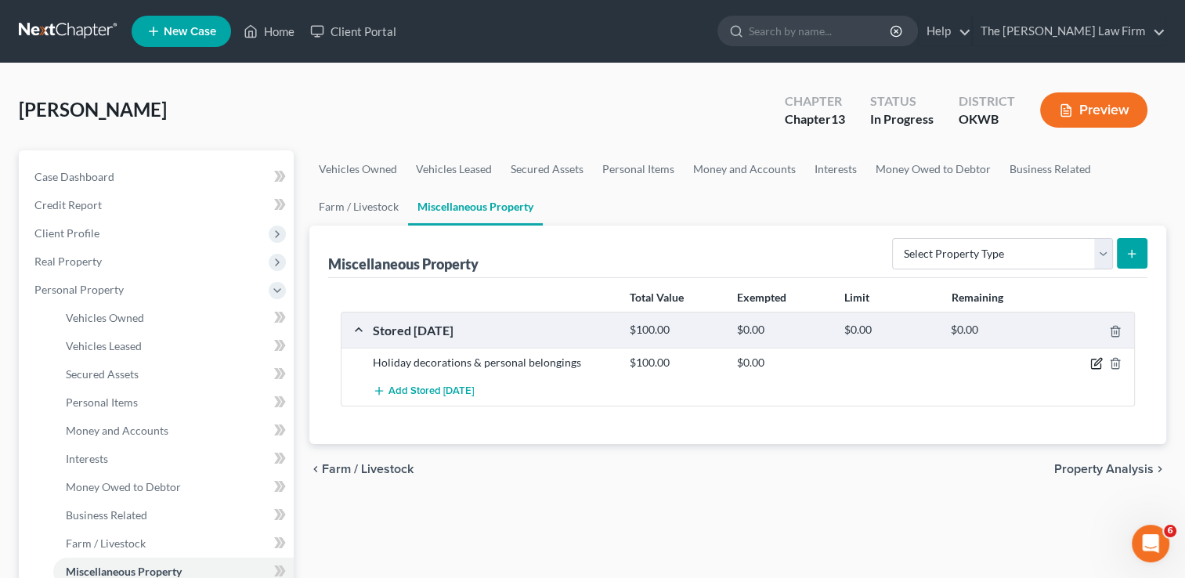
click at [1093, 357] on icon "button" at bounding box center [1096, 363] width 13 height 13
select select "37"
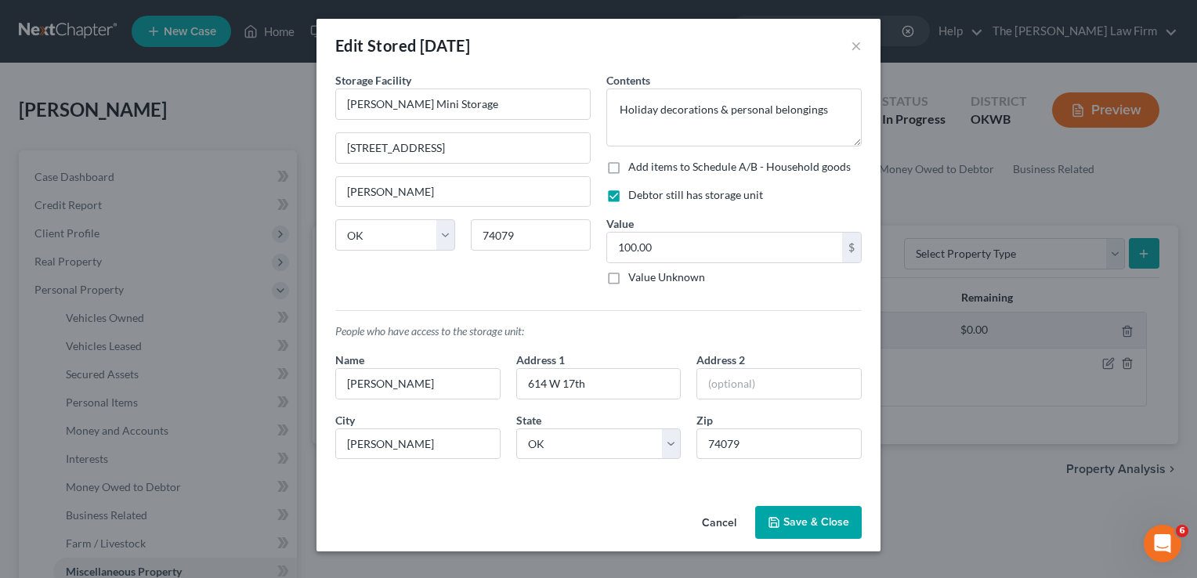
click at [628, 168] on label "Add items to Schedule A/B - Household goods" at bounding box center [739, 167] width 222 height 16
click at [634, 168] on input "Add items to Schedule A/B - Household goods" at bounding box center [639, 164] width 10 height 10
checkbox input "true"
click at [824, 519] on button "Save & Close" at bounding box center [808, 522] width 107 height 33
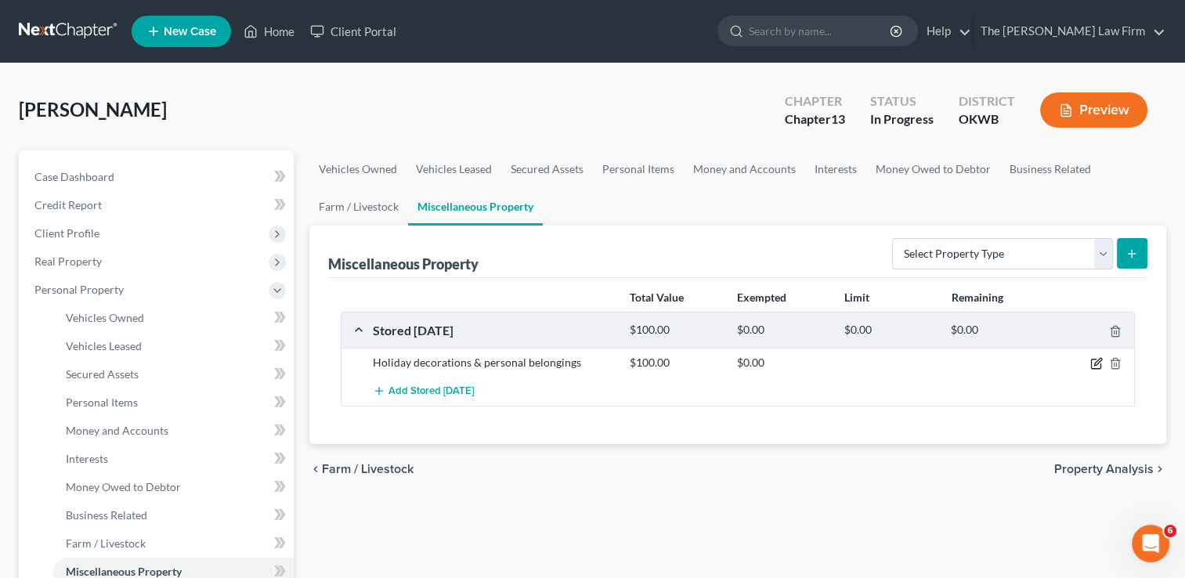
click at [1097, 365] on icon "button" at bounding box center [1096, 363] width 13 height 13
select select "37"
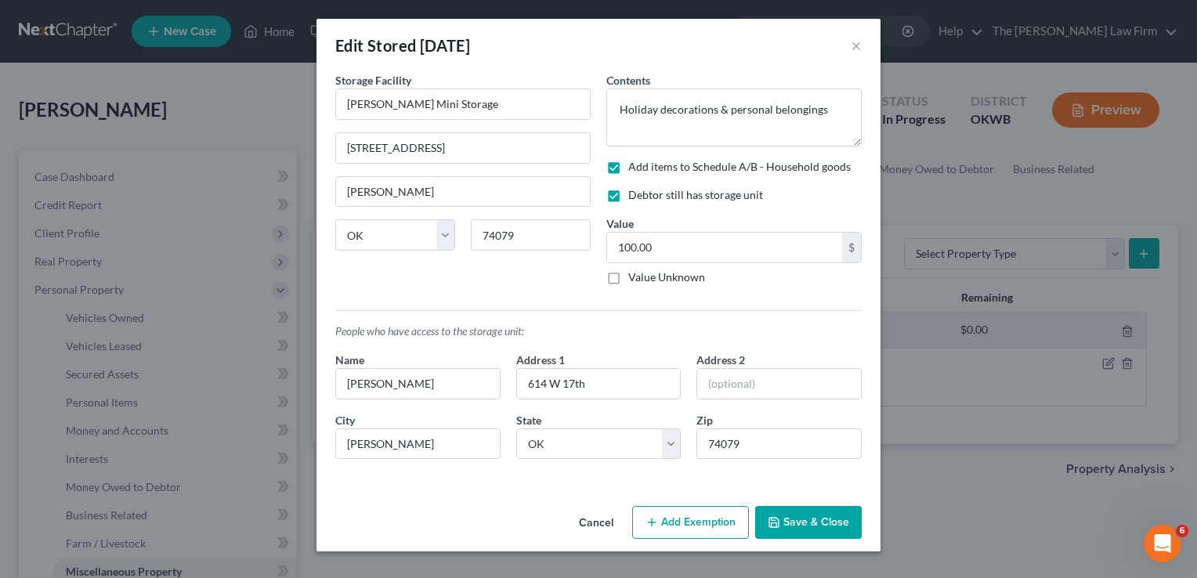
click at [694, 522] on button "Add Exemption" at bounding box center [690, 522] width 117 height 33
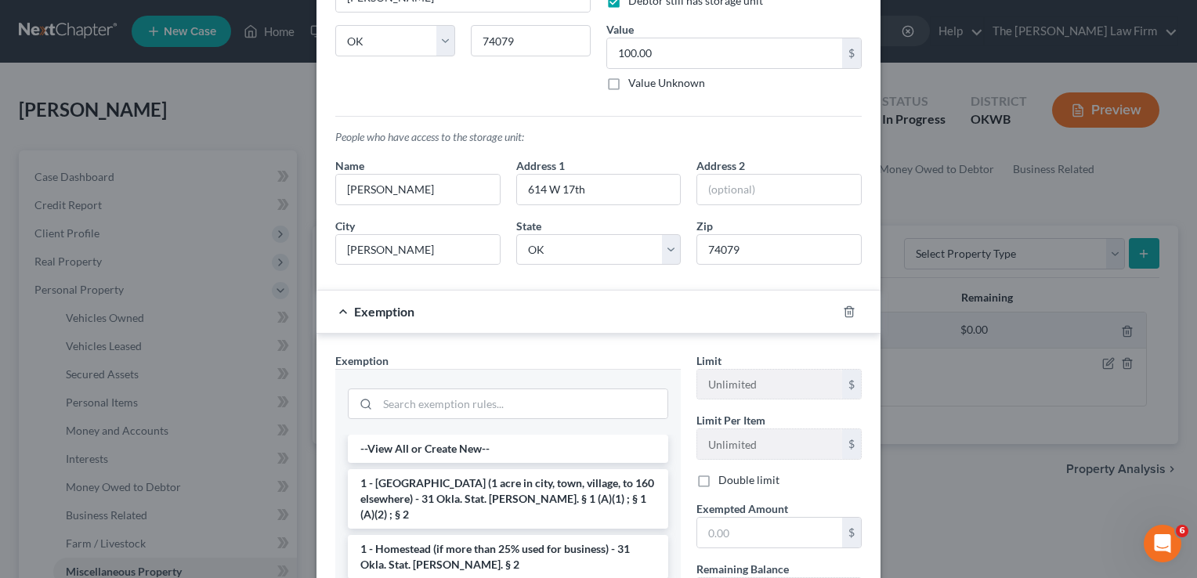
scroll to position [107, 0]
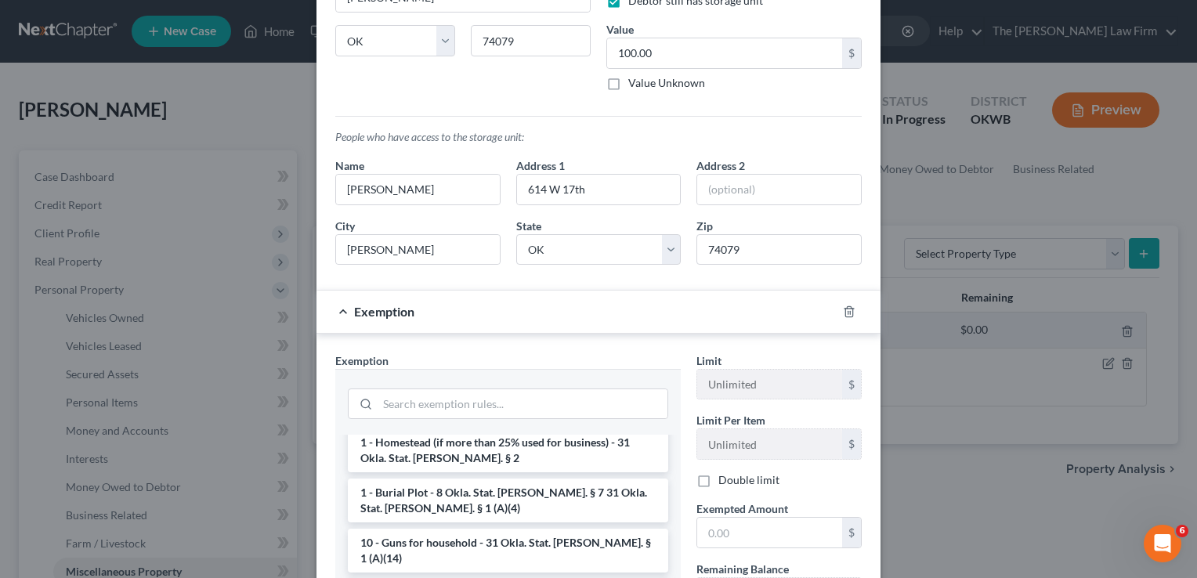
click at [564, 479] on li "1 - Burial Plot - 8 Okla. Stat. [PERSON_NAME]. § 7 31 Okla. Stat. [PERSON_NAME]…" at bounding box center [508, 501] width 320 height 44
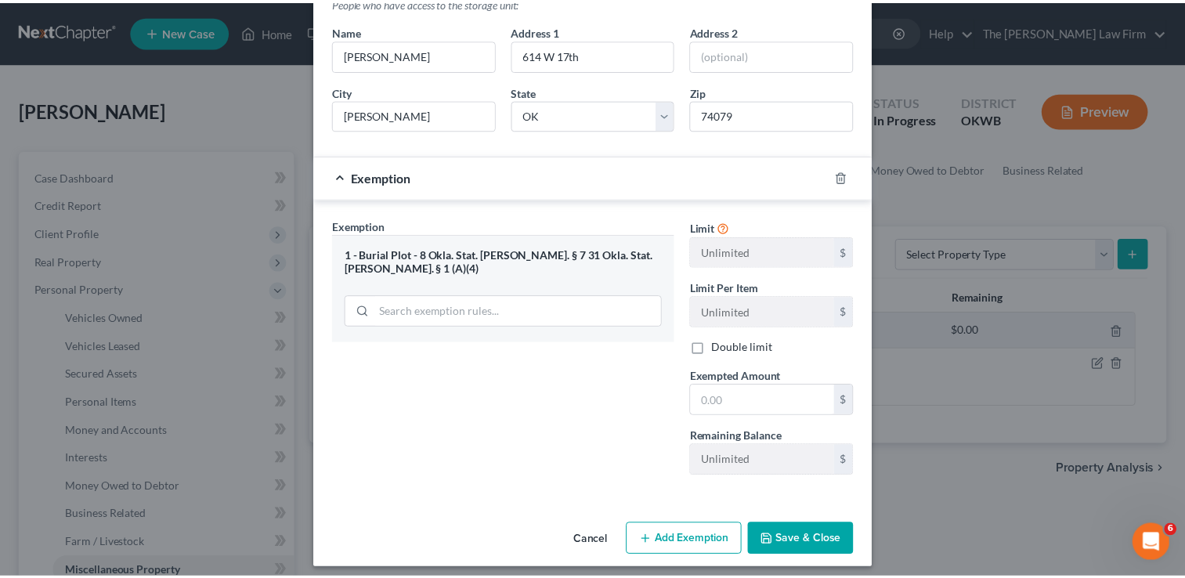
scroll to position [331, 0]
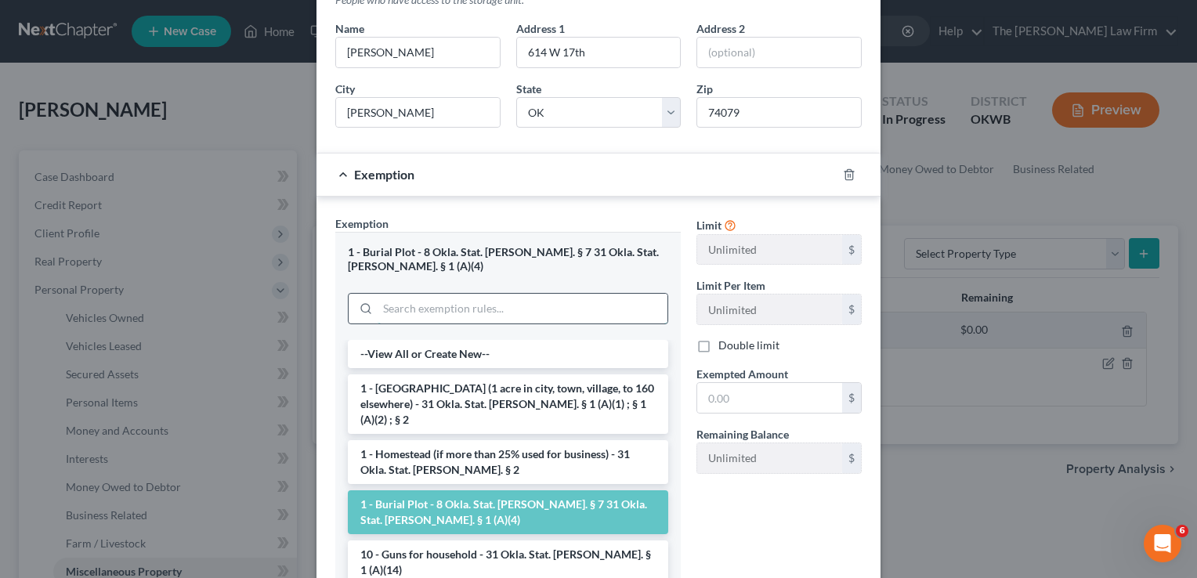
click at [542, 294] on input "search" at bounding box center [523, 309] width 290 height 30
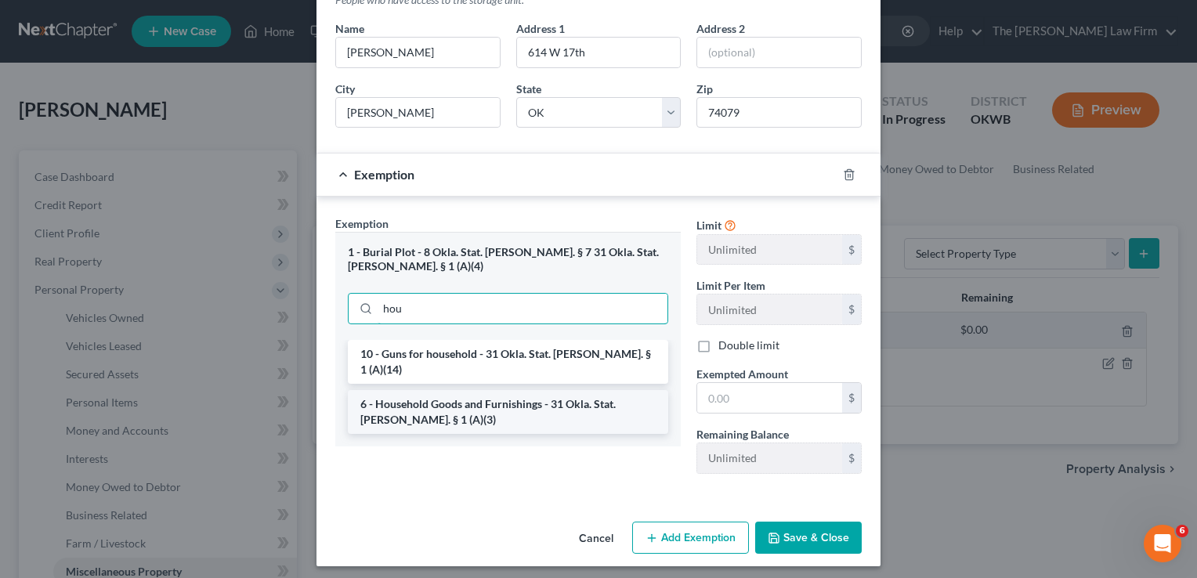
type input "hou"
click at [515, 391] on li "6 - Household Goods and Furnishings - 31 Okla. Stat. [PERSON_NAME]. § 1 (A)(3)" at bounding box center [508, 412] width 320 height 44
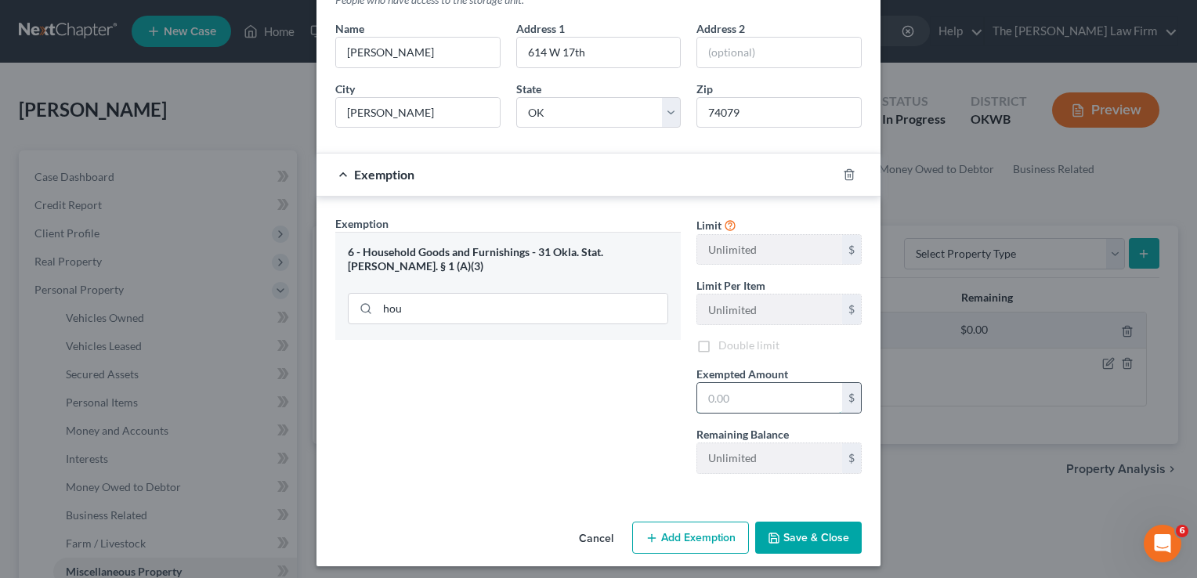
click at [703, 395] on input "text" at bounding box center [769, 398] width 145 height 30
type input "100.00"
click at [807, 529] on button "Save & Close" at bounding box center [808, 538] width 107 height 33
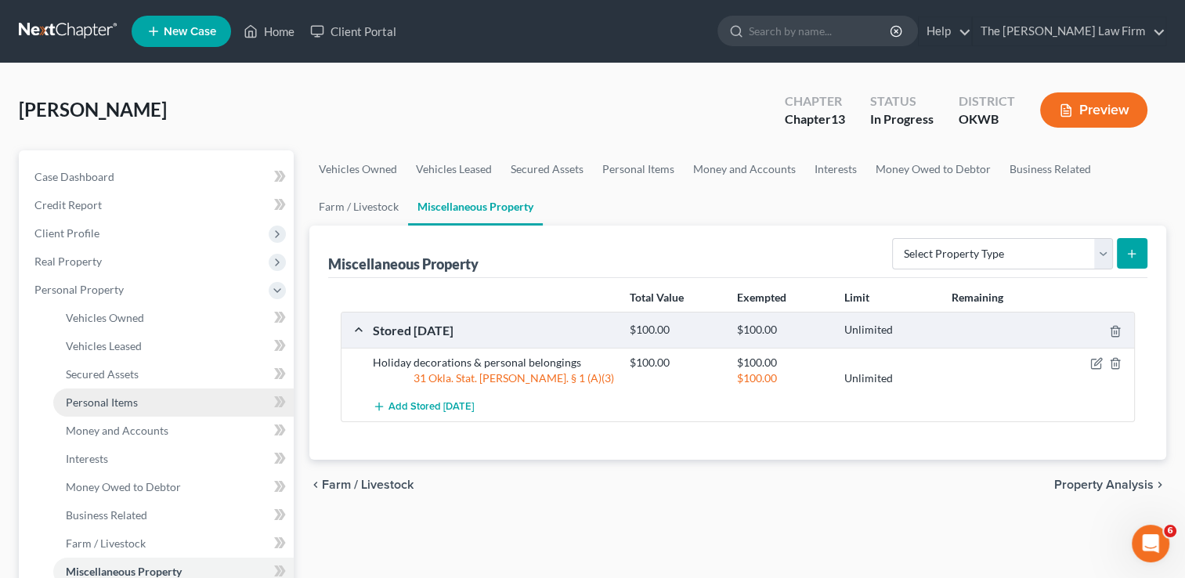
click at [127, 402] on span "Personal Items" at bounding box center [102, 402] width 72 height 13
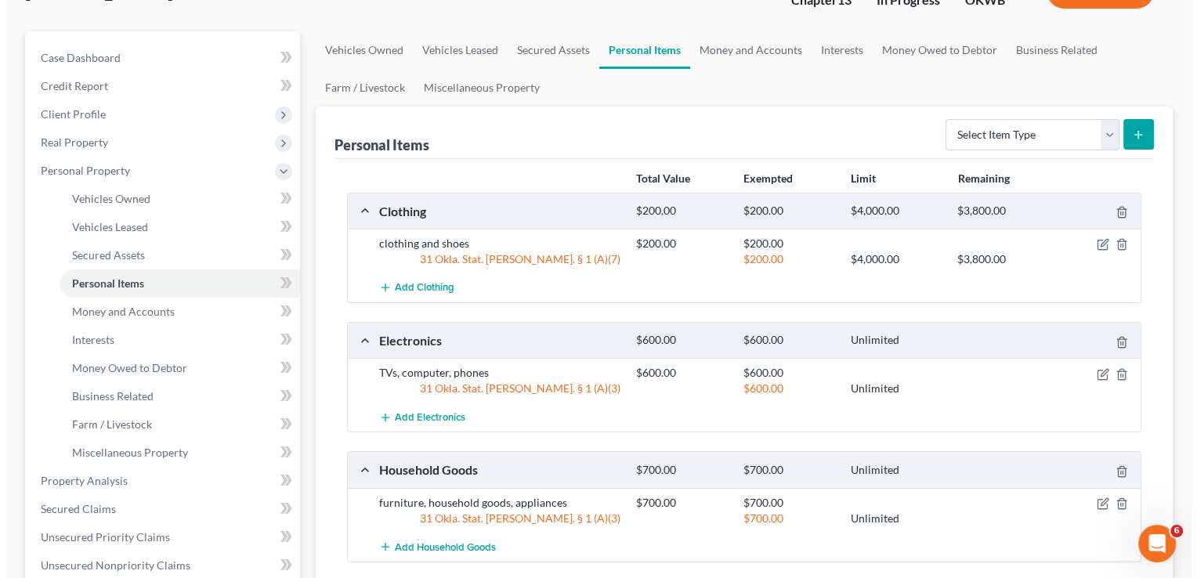
scroll to position [119, 0]
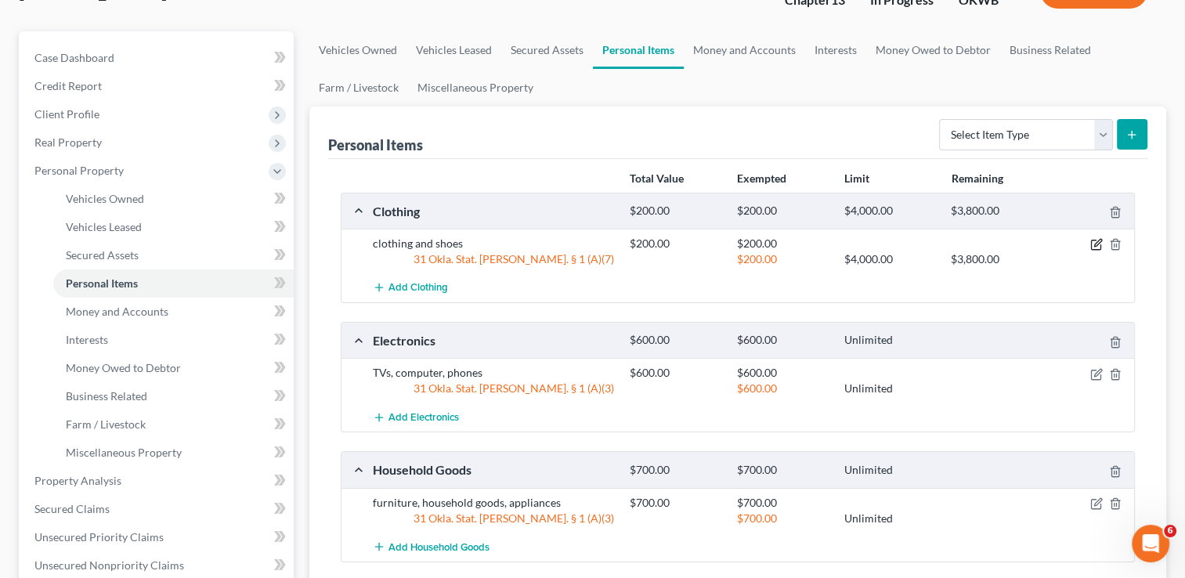
click at [1098, 242] on icon "button" at bounding box center [1097, 243] width 7 height 7
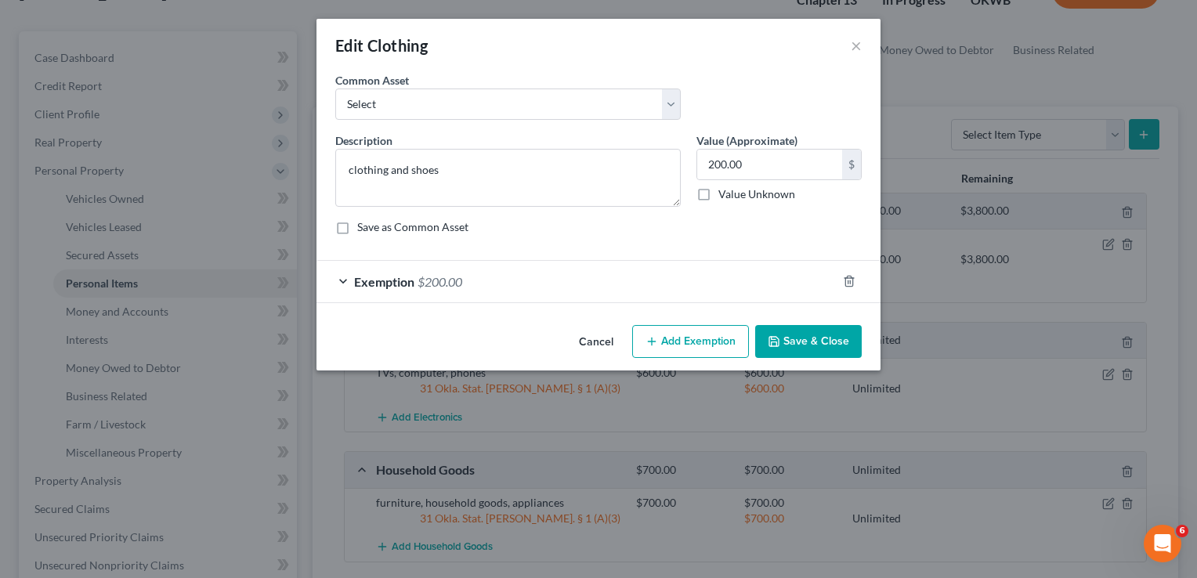
click at [399, 275] on span "Exemption" at bounding box center [384, 281] width 60 height 15
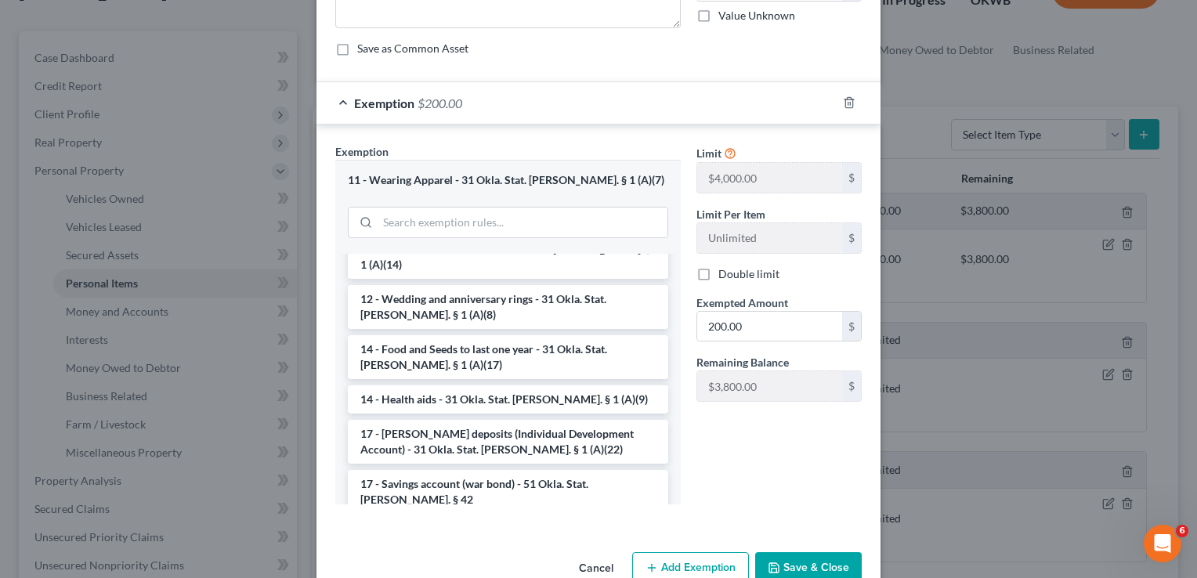
scroll to position [214, 0]
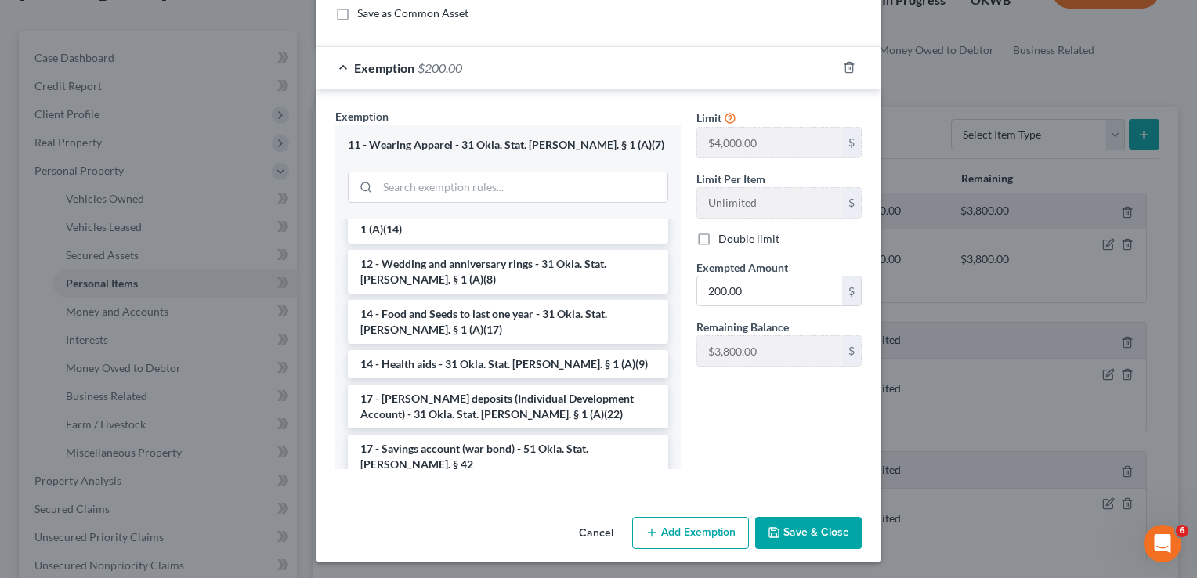
click at [805, 530] on button "Save & Close" at bounding box center [808, 533] width 107 height 33
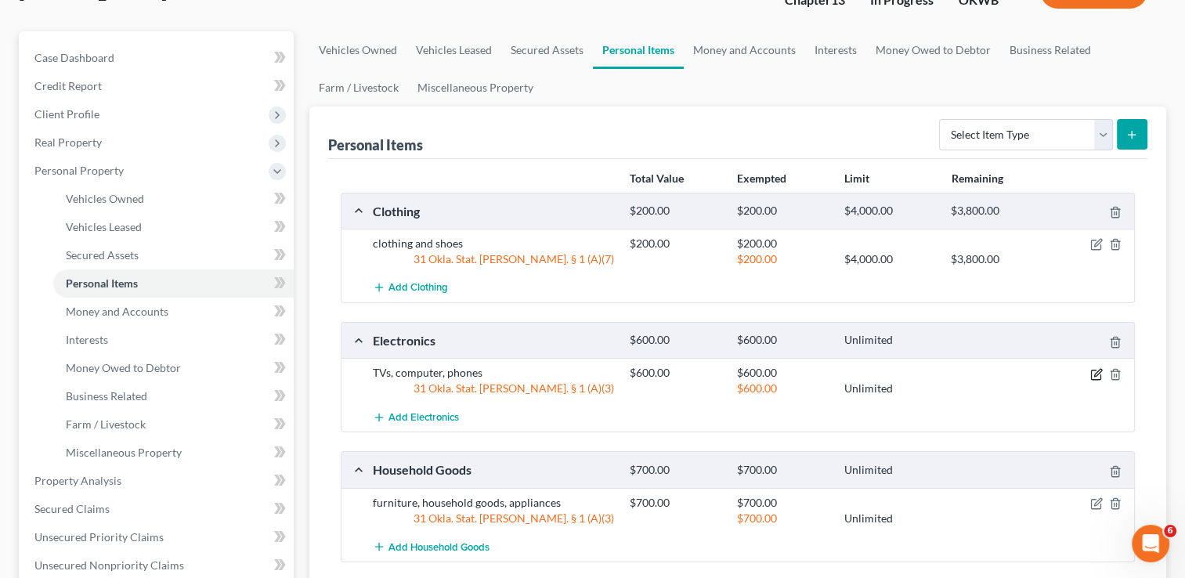
click at [1095, 371] on icon "button" at bounding box center [1097, 372] width 7 height 7
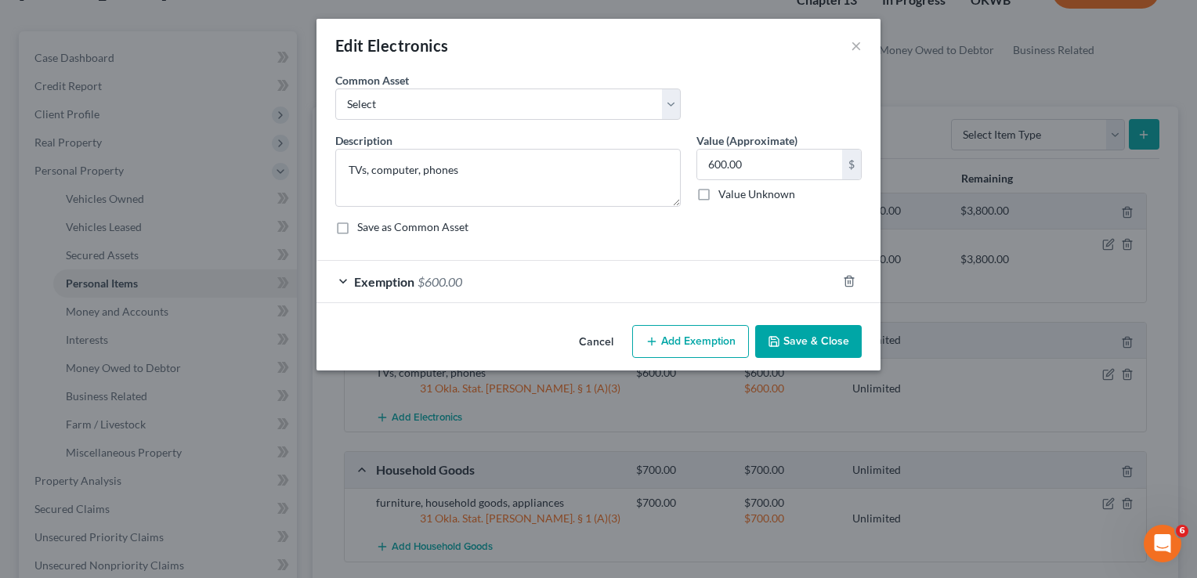
click at [383, 289] on div "Exemption $600.00" at bounding box center [576, 282] width 520 height 42
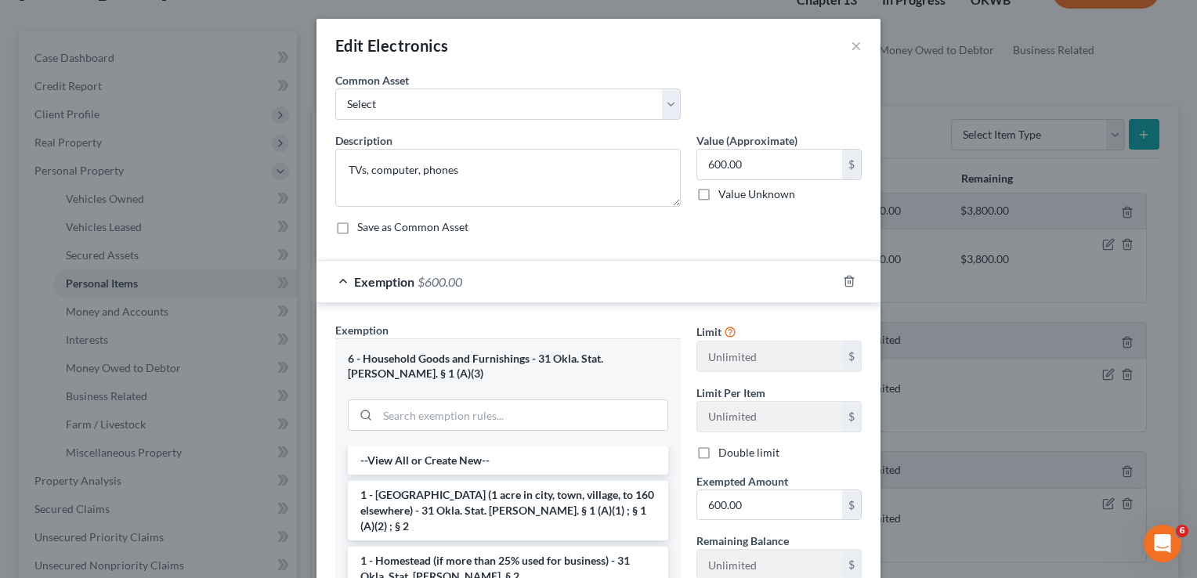
scroll to position [229, 0]
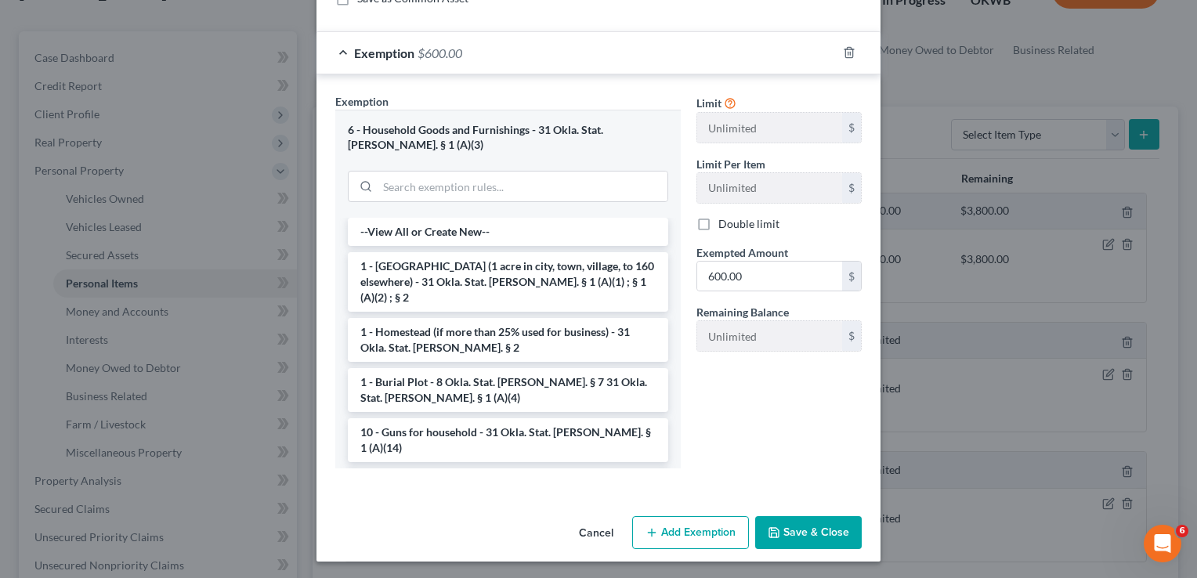
click at [821, 523] on button "Save & Close" at bounding box center [808, 532] width 107 height 33
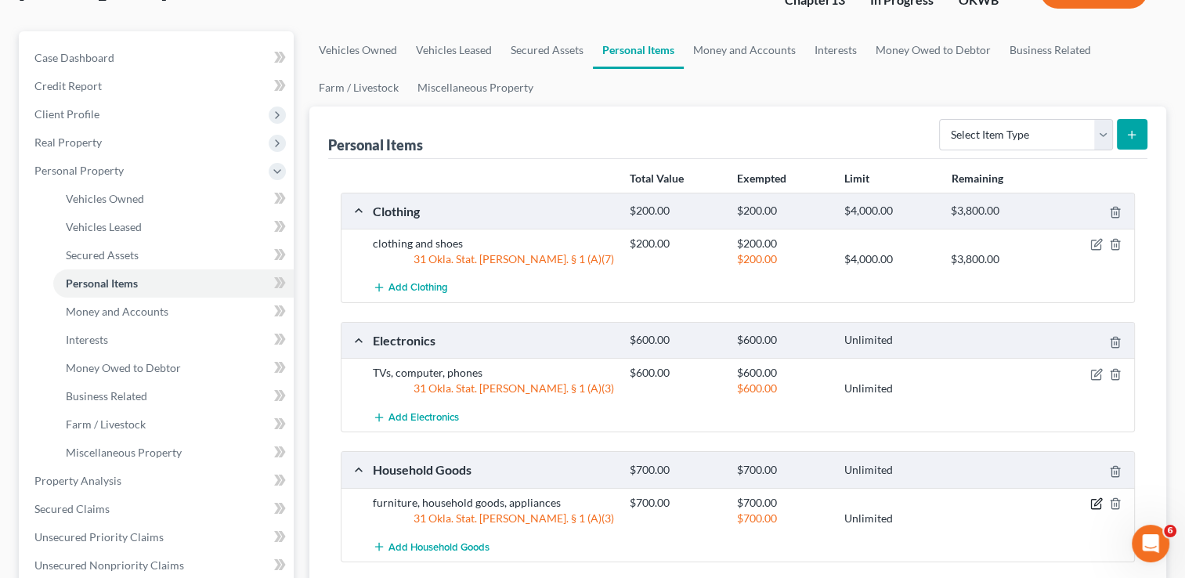
click at [1096, 505] on icon "button" at bounding box center [1096, 503] width 13 height 13
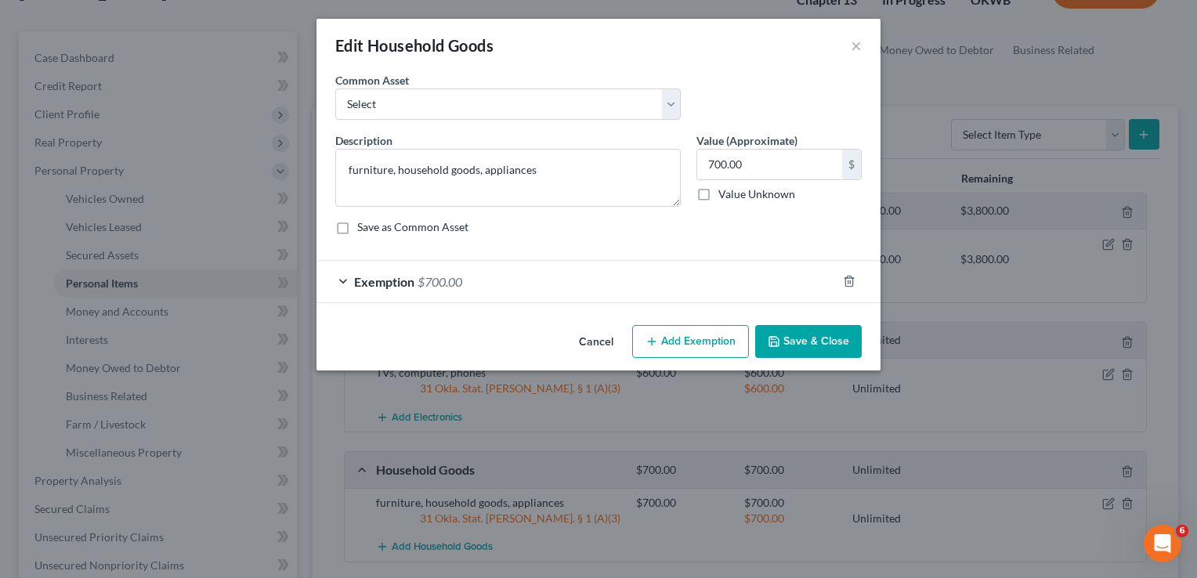
click at [392, 277] on span "Exemption" at bounding box center [384, 281] width 60 height 15
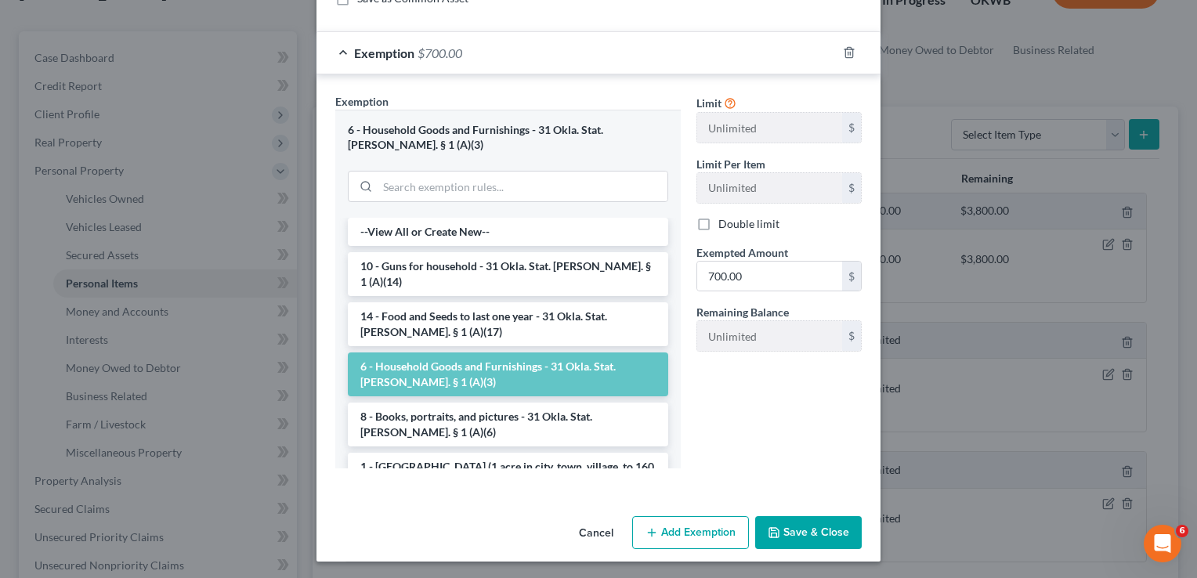
click at [823, 526] on button "Save & Close" at bounding box center [808, 532] width 107 height 33
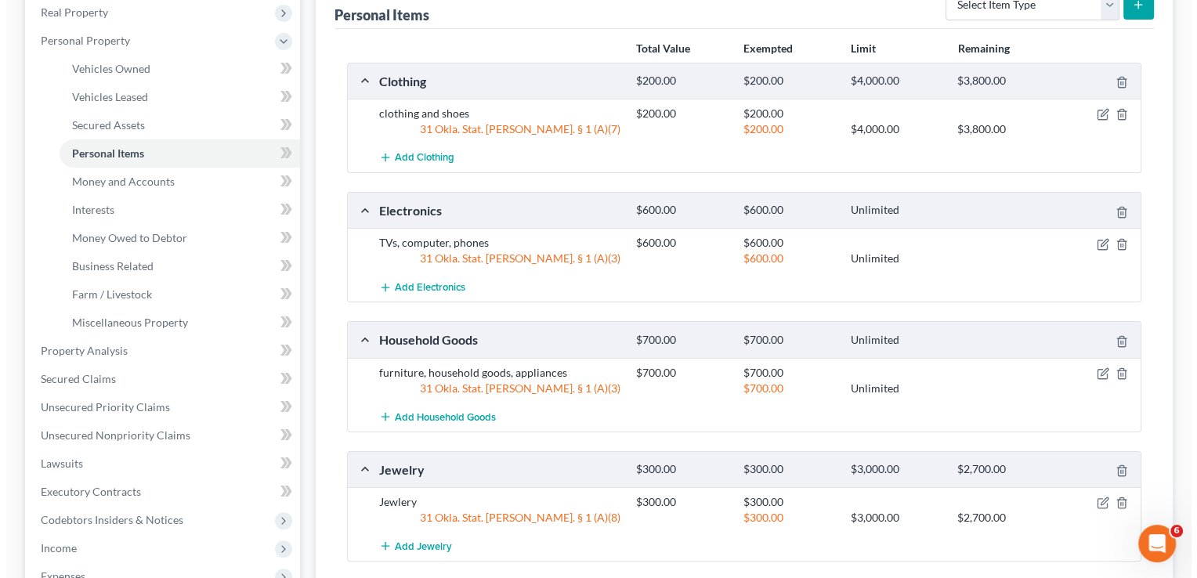
scroll to position [269, 0]
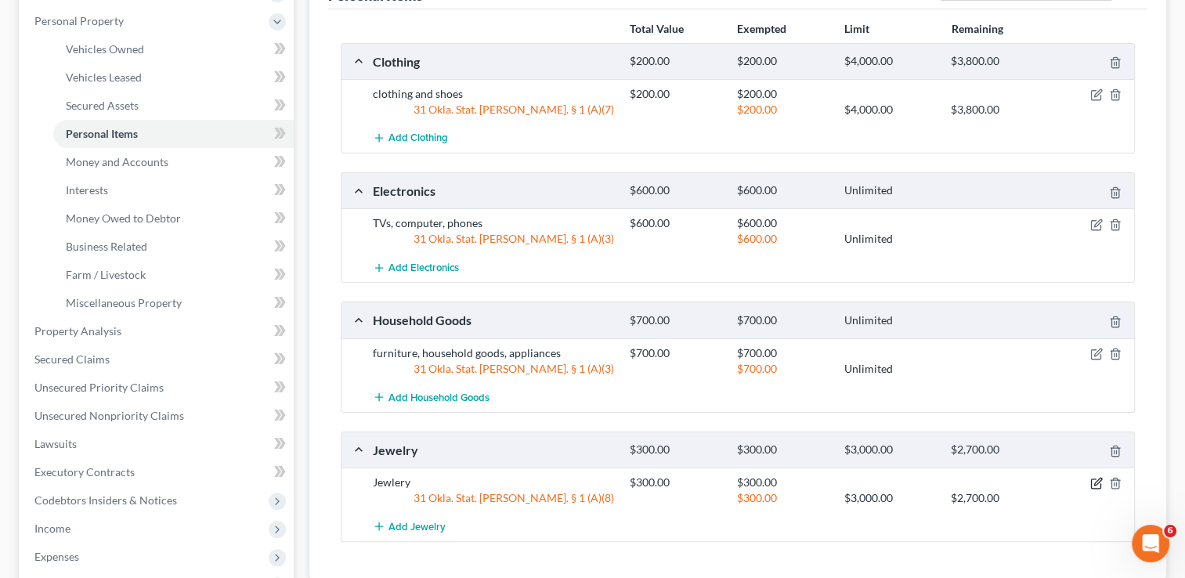
click at [1097, 480] on icon "button" at bounding box center [1096, 483] width 13 height 13
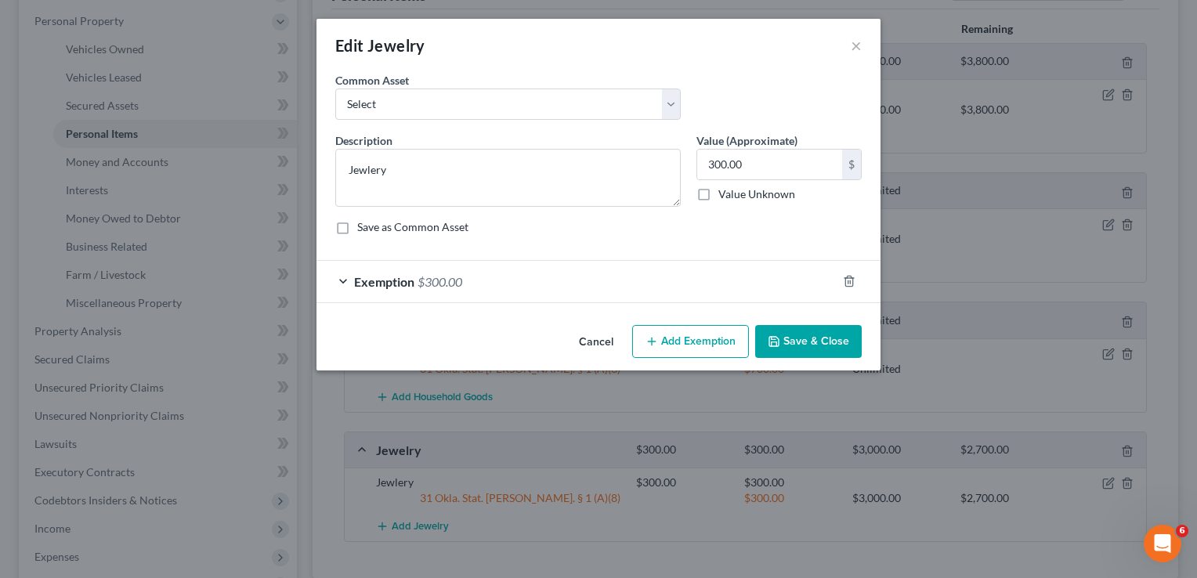
click at [337, 275] on div "Exemption $300.00" at bounding box center [576, 282] width 520 height 42
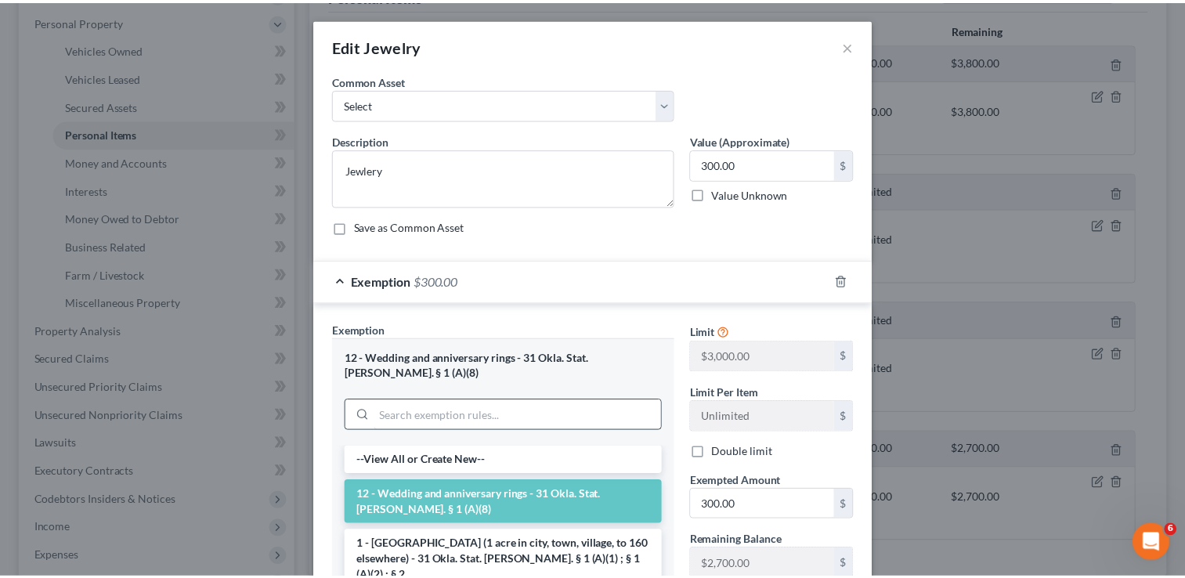
scroll to position [214, 0]
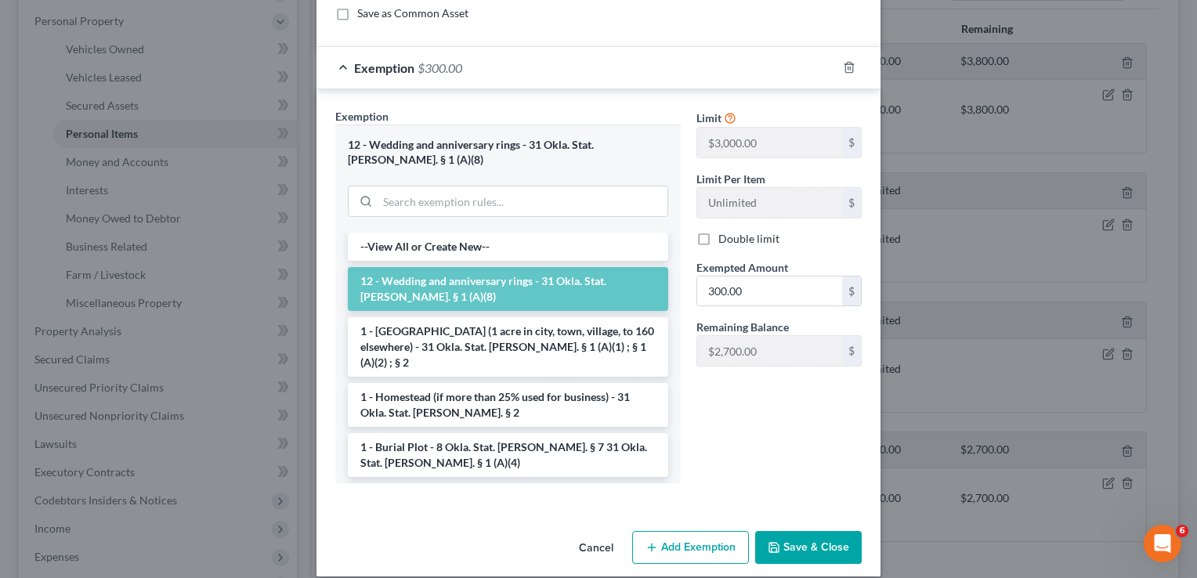
click at [812, 531] on button "Save & Close" at bounding box center [808, 547] width 107 height 33
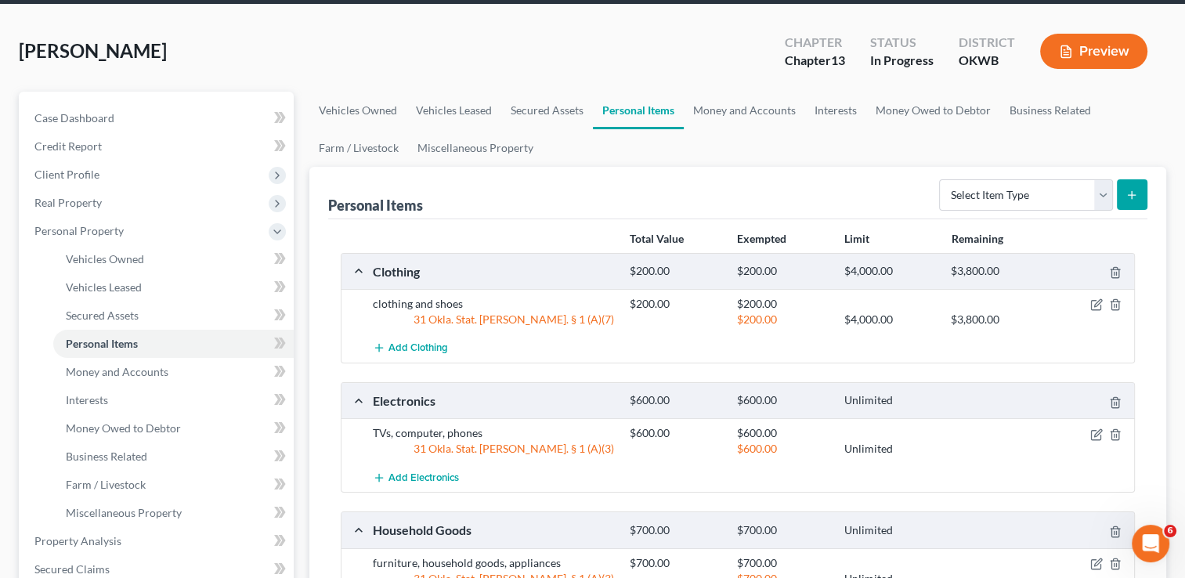
scroll to position [23, 0]
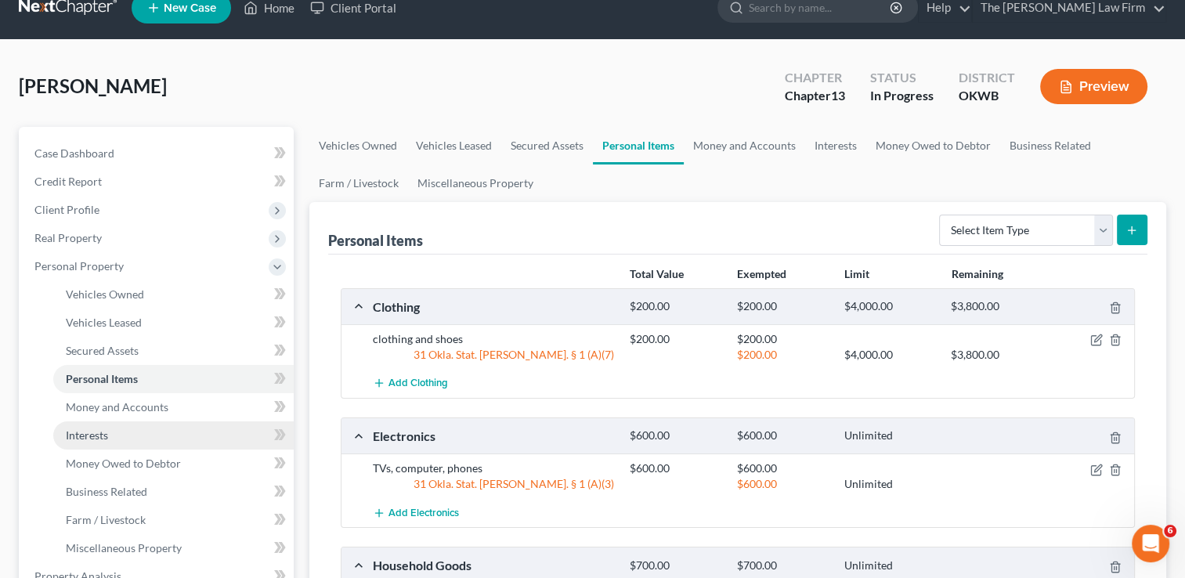
click at [147, 434] on link "Interests" at bounding box center [173, 435] width 240 height 28
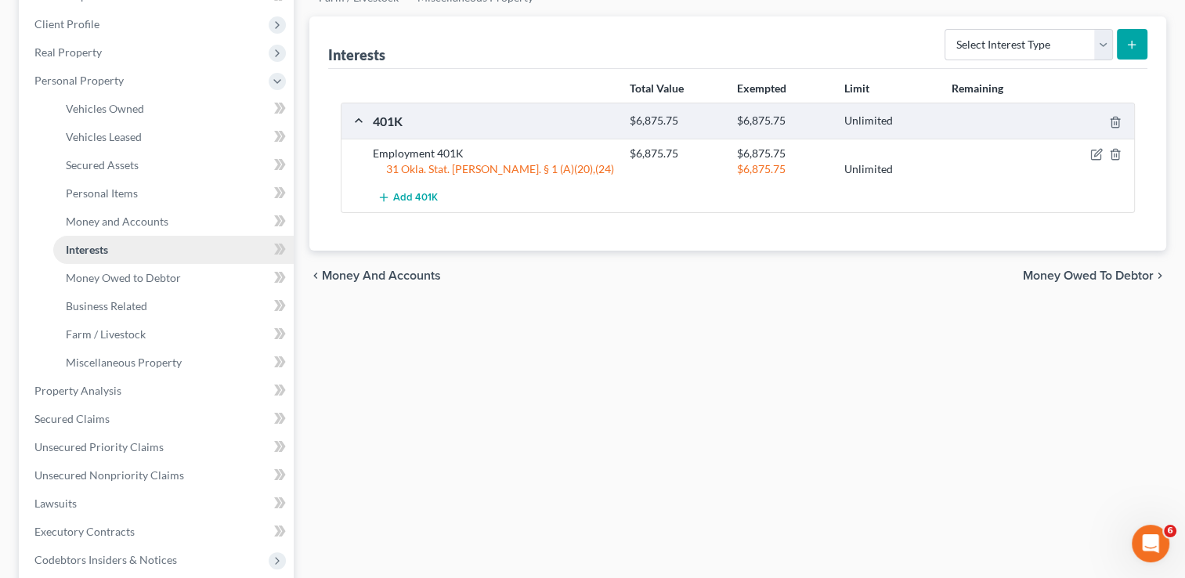
scroll to position [210, 0]
click at [164, 381] on link "Property Analysis" at bounding box center [158, 390] width 272 height 28
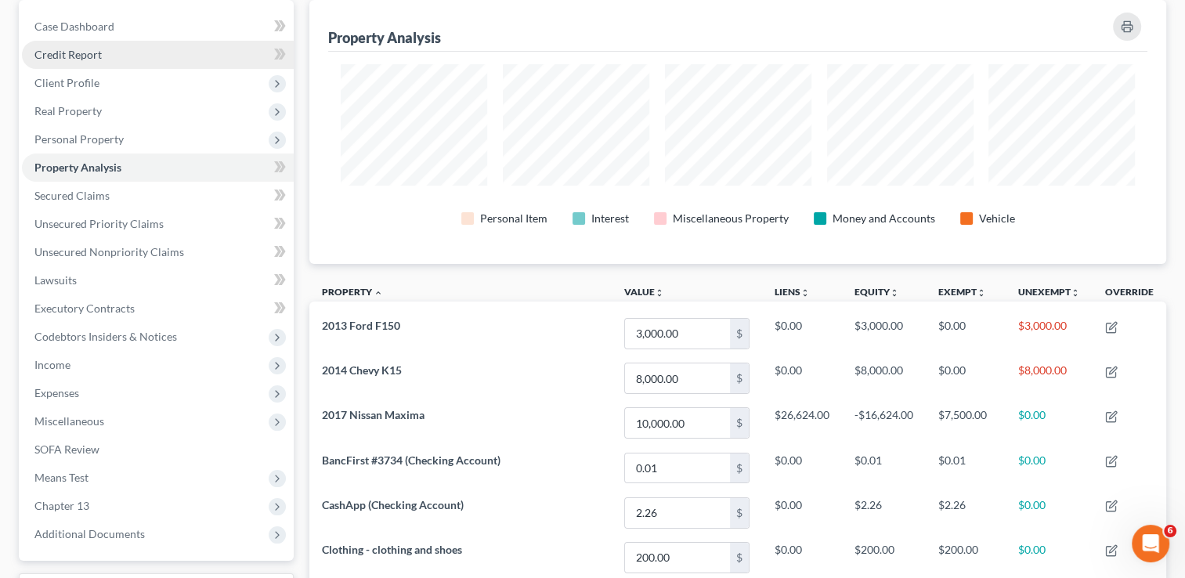
scroll to position [146, 0]
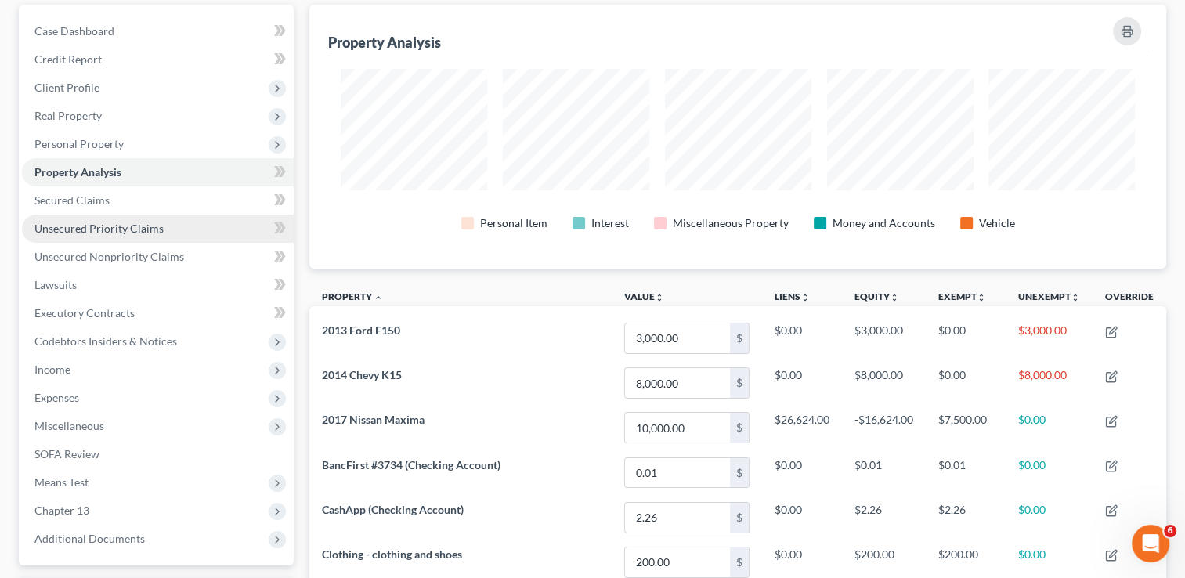
click at [177, 230] on link "Unsecured Priority Claims" at bounding box center [158, 229] width 272 height 28
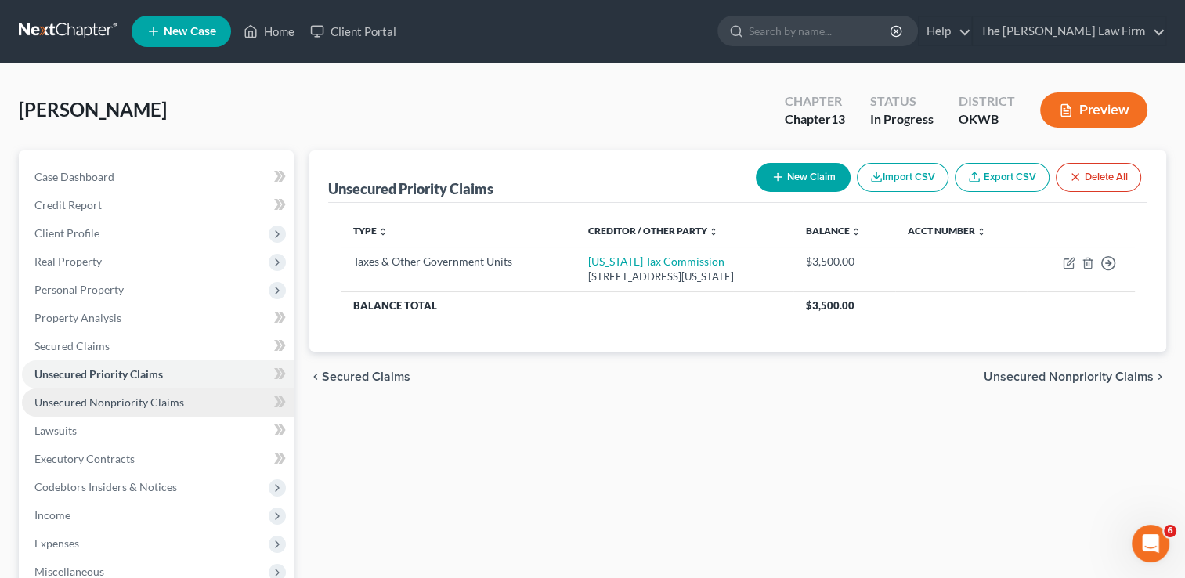
click at [189, 403] on link "Unsecured Nonpriority Claims" at bounding box center [158, 403] width 272 height 28
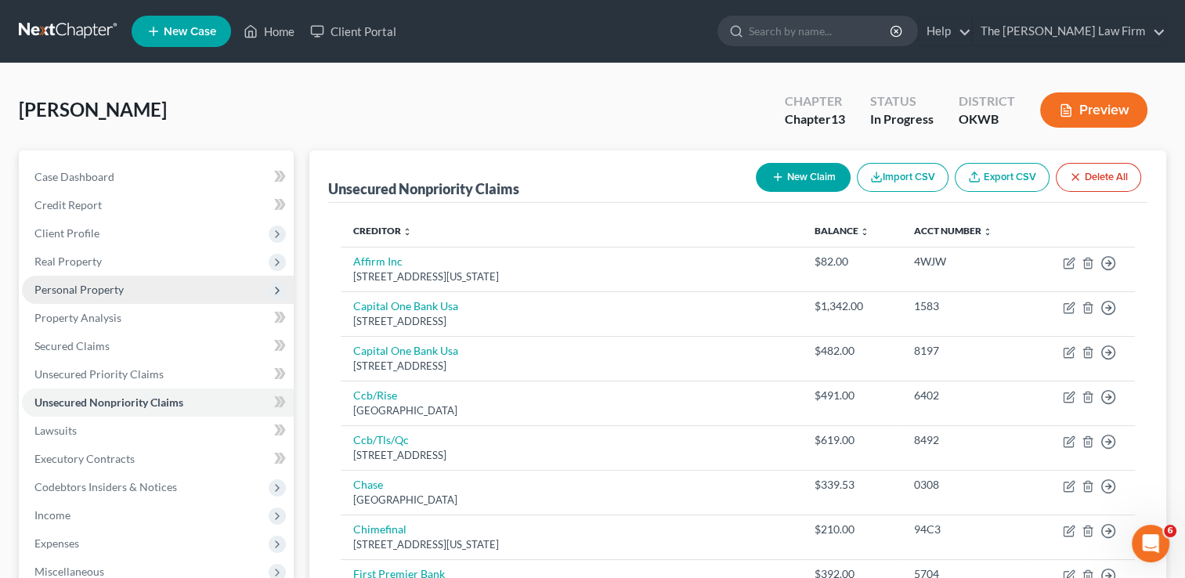
click at [143, 287] on span "Personal Property" at bounding box center [158, 290] width 272 height 28
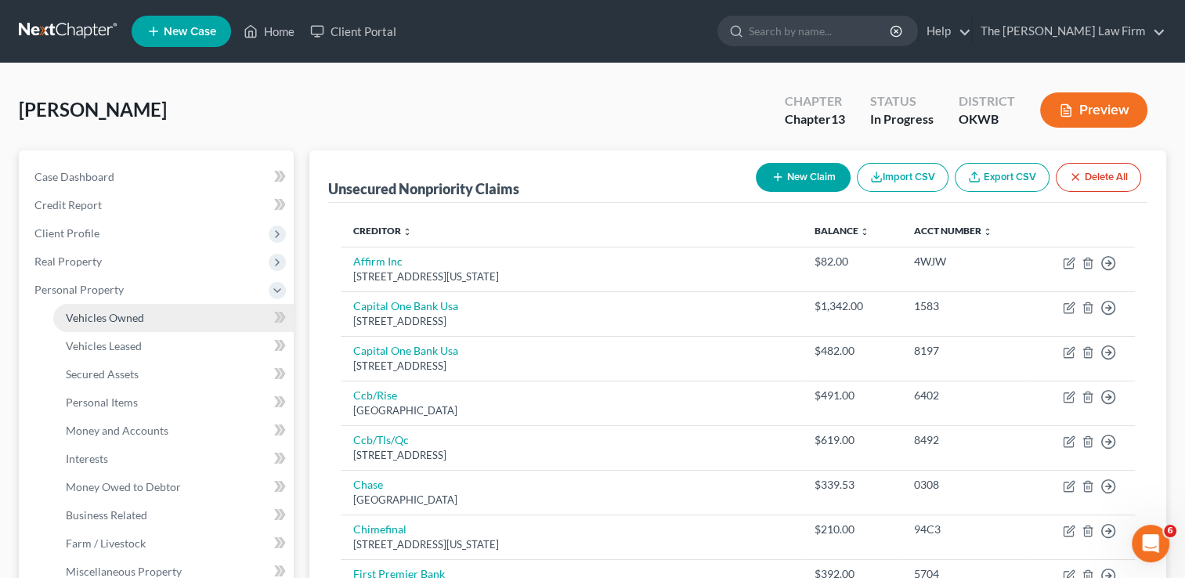
click at [146, 318] on link "Vehicles Owned" at bounding box center [173, 318] width 240 height 28
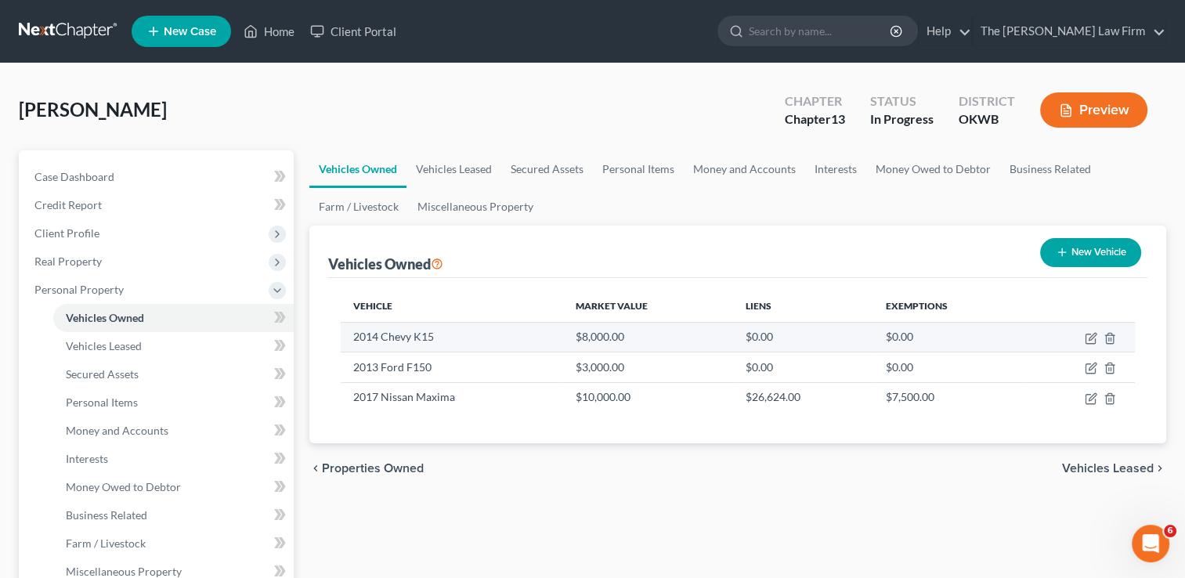
click at [445, 327] on td "2014 Chevy K15" at bounding box center [452, 337] width 222 height 30
click at [1085, 332] on icon "button" at bounding box center [1091, 338] width 13 height 13
select select "1"
select select "12"
select select "0"
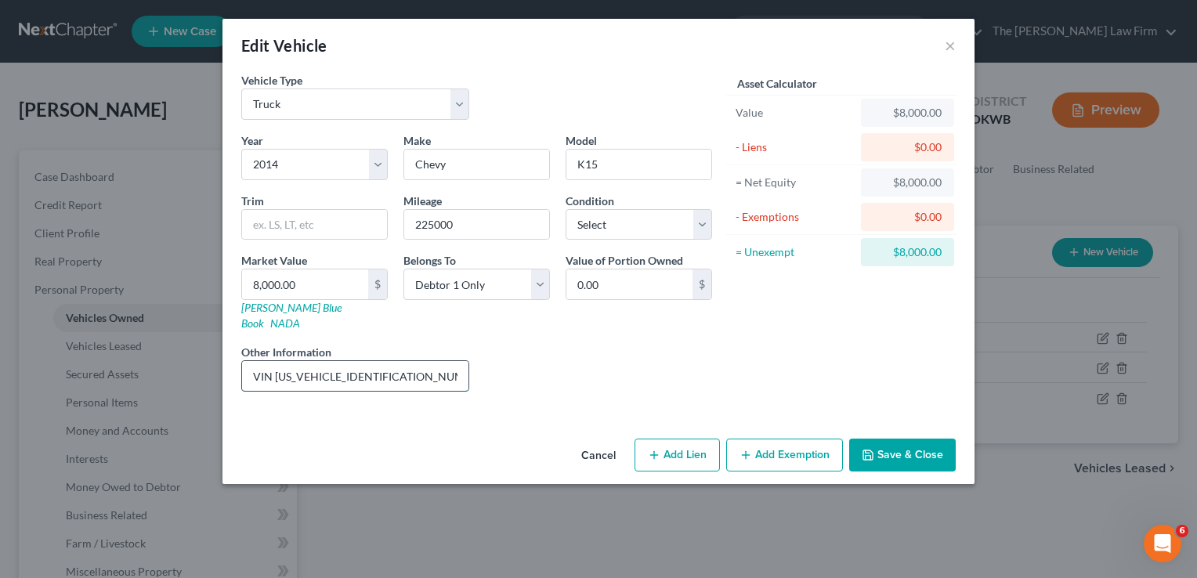
click at [385, 361] on input "VIN [US_VEHICLE_IDENTIFICATION_NUMBER]-Adut Childs Car" at bounding box center [355, 376] width 226 height 30
drag, startPoint x: 386, startPoint y: 361, endPoint x: 276, endPoint y: 346, distance: 111.4
click at [276, 361] on input "VIN [US_VEHICLE_IDENTIFICATION_NUMBER]-Adut Childs Car" at bounding box center [355, 376] width 226 height 30
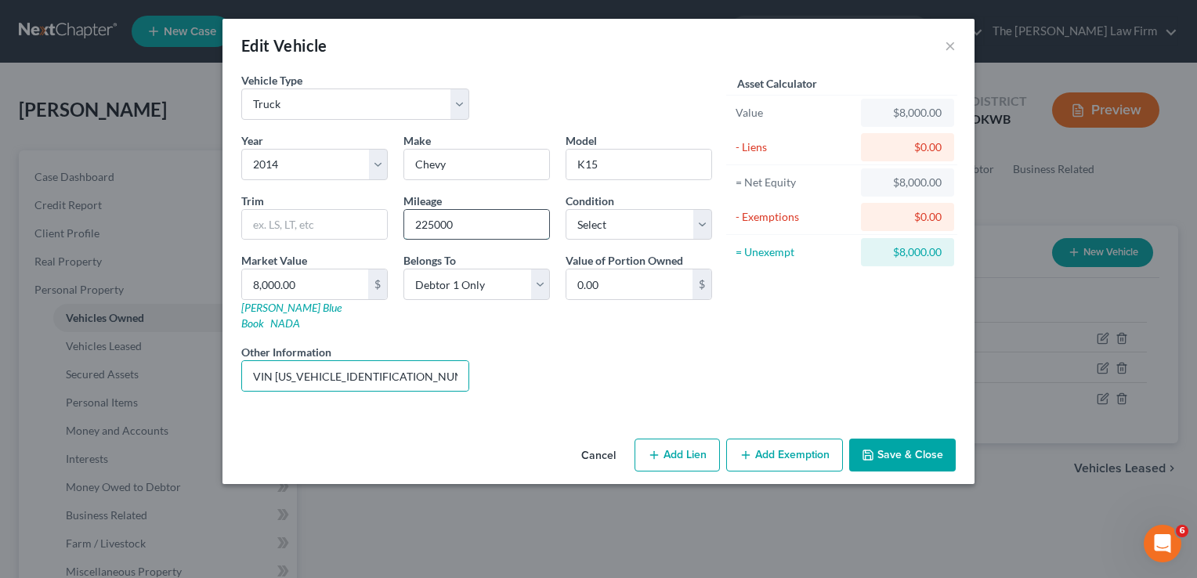
click at [432, 225] on input "225000" at bounding box center [476, 225] width 145 height 30
type input "225,000"
click at [263, 305] on link "[PERSON_NAME] Blue Book" at bounding box center [291, 315] width 100 height 29
click at [883, 116] on div "$8,000.00" at bounding box center [907, 113] width 68 height 16
click at [884, 114] on div "$8,000.00" at bounding box center [907, 113] width 68 height 16
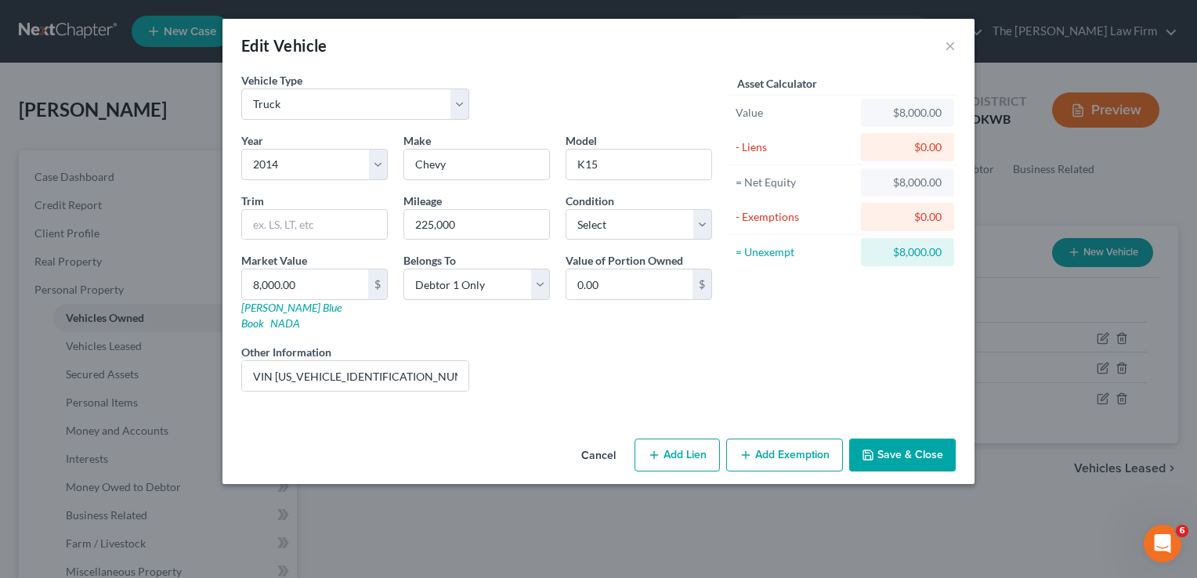
click at [897, 109] on div "$8,000.00" at bounding box center [907, 113] width 68 height 16
click at [329, 297] on input "8,000.00" at bounding box center [305, 284] width 126 height 30
type input "5"
type input "5.00"
type input "50"
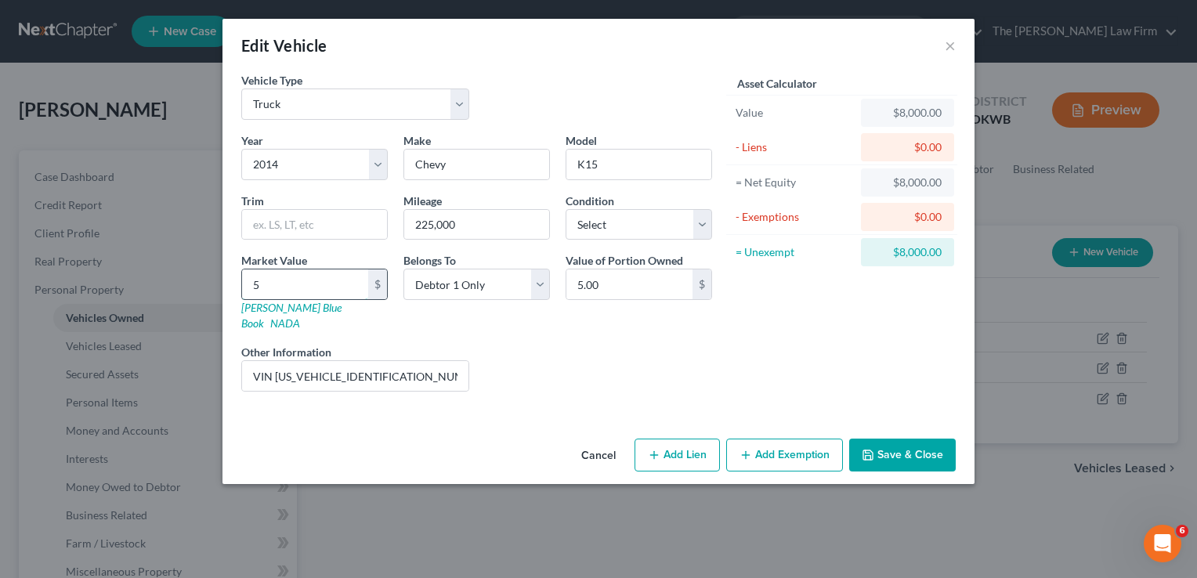
type input "50.00"
type input "500"
type input "500.00"
type input "5000"
type input "5,000.00"
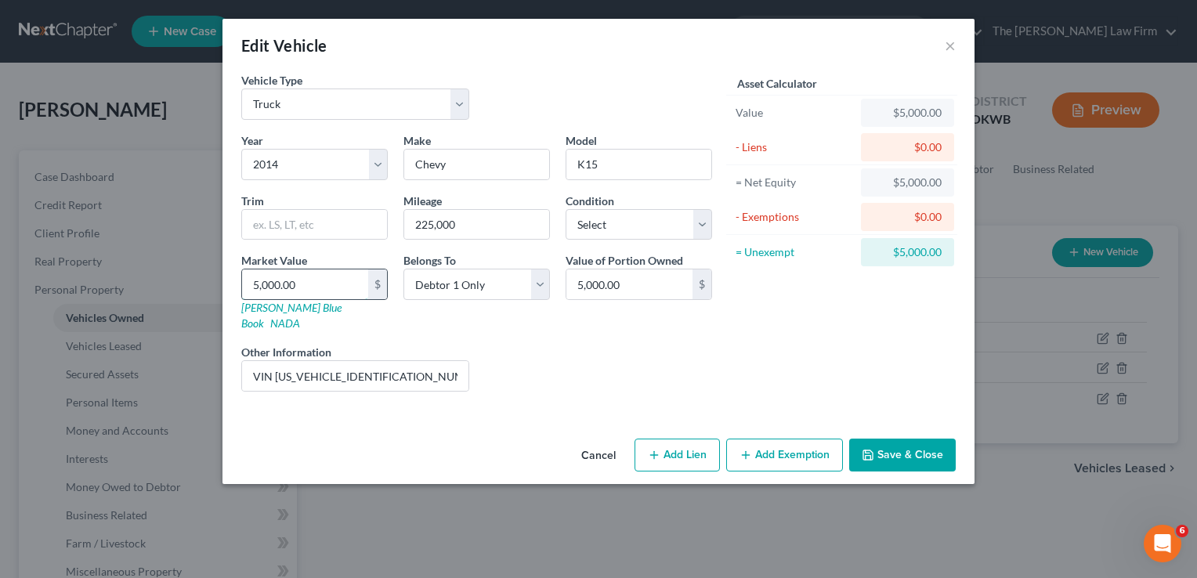
type input "5,000.00"
click at [642, 280] on input "5,000.00" at bounding box center [629, 284] width 126 height 30
type input "0"
click at [902, 443] on button "Save & Close" at bounding box center [902, 455] width 107 height 33
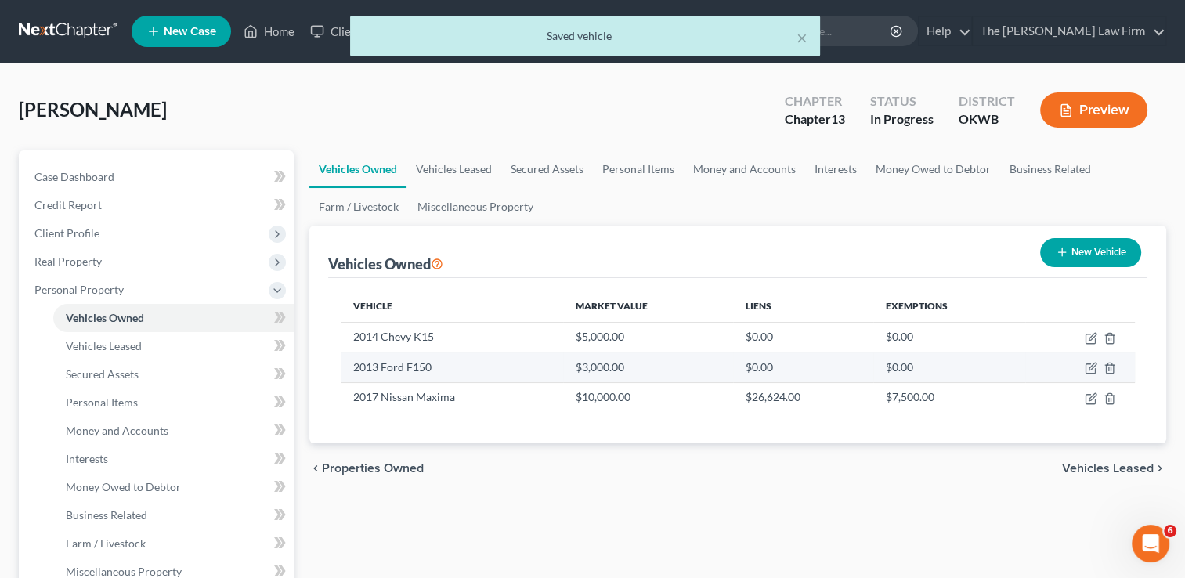
click at [1090, 374] on td at bounding box center [1080, 367] width 110 height 30
click at [1091, 374] on td at bounding box center [1080, 367] width 110 height 30
click at [1090, 363] on icon "button" at bounding box center [1091, 368] width 13 height 13
select select "1"
select select "13"
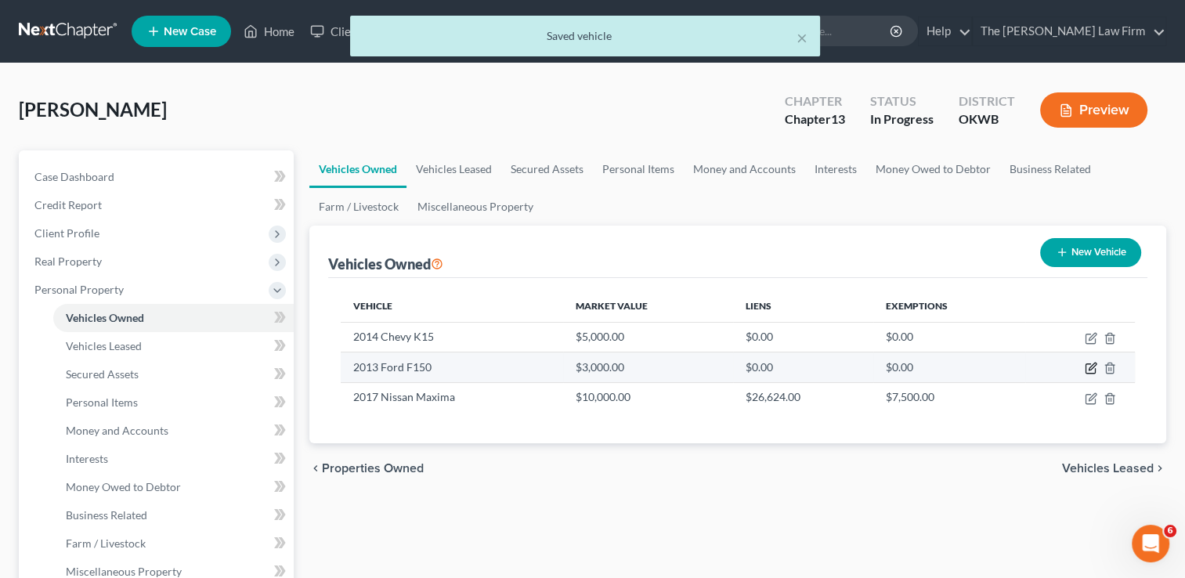
select select "0"
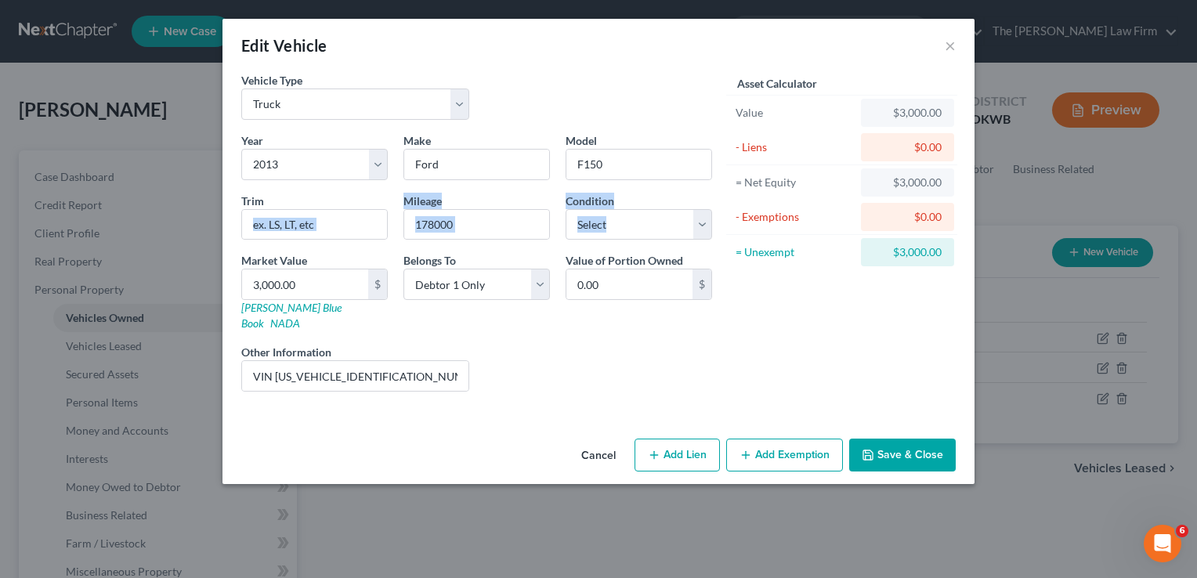
drag, startPoint x: 284, startPoint y: 244, endPoint x: 300, endPoint y: 256, distance: 20.7
click at [299, 255] on div "Year Select 2026 2025 2024 2023 2022 2021 2020 2019 2018 2017 2016 2015 2014 20…" at bounding box center [476, 268] width 486 height 272
click at [531, 432] on div "Cancel Add Lien Add Lease Add Exemption Save & Close" at bounding box center [598, 458] width 752 height 52
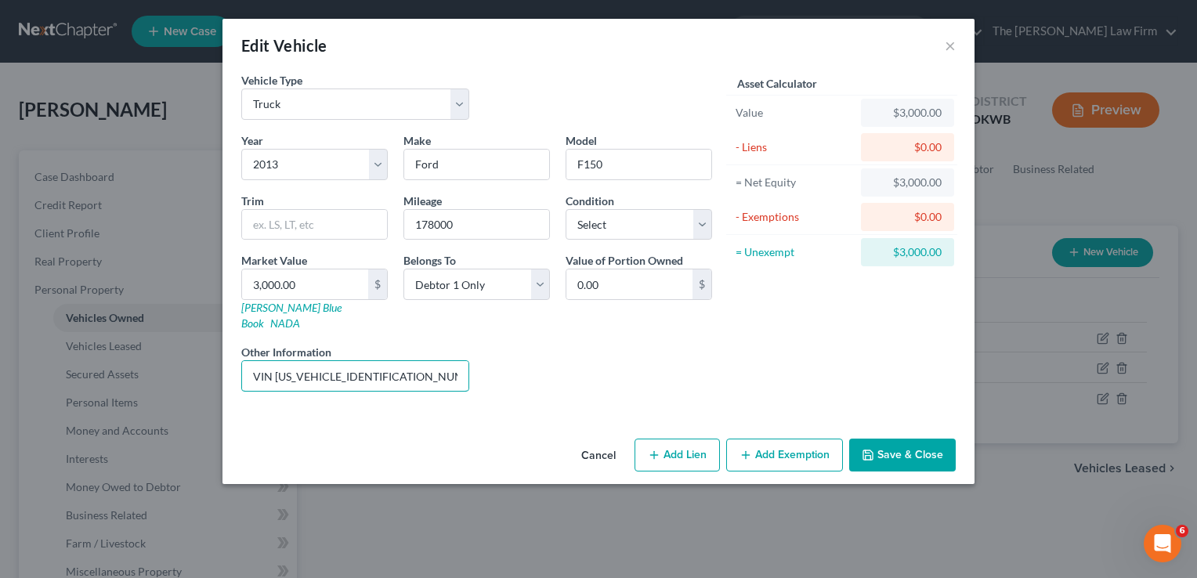
drag, startPoint x: 396, startPoint y: 364, endPoint x: 287, endPoint y: 338, distance: 112.9
click at [280, 344] on div "Other Information VIN [US_VEHICLE_IDENTIFICATION_NUMBER]-Adult Childs Car" at bounding box center [355, 368] width 244 height 48
click at [277, 361] on input "VIN [US_VEHICLE_IDENTIFICATION_NUMBER]-Adult Childs Car" at bounding box center [355, 376] width 226 height 30
drag, startPoint x: 273, startPoint y: 352, endPoint x: 389, endPoint y: 389, distance: 121.4
click at [389, 389] on div "Vehicle Type Select Automobile Truck Trailer Watercraft Aircraft Motor Home Atv…" at bounding box center [598, 252] width 752 height 360
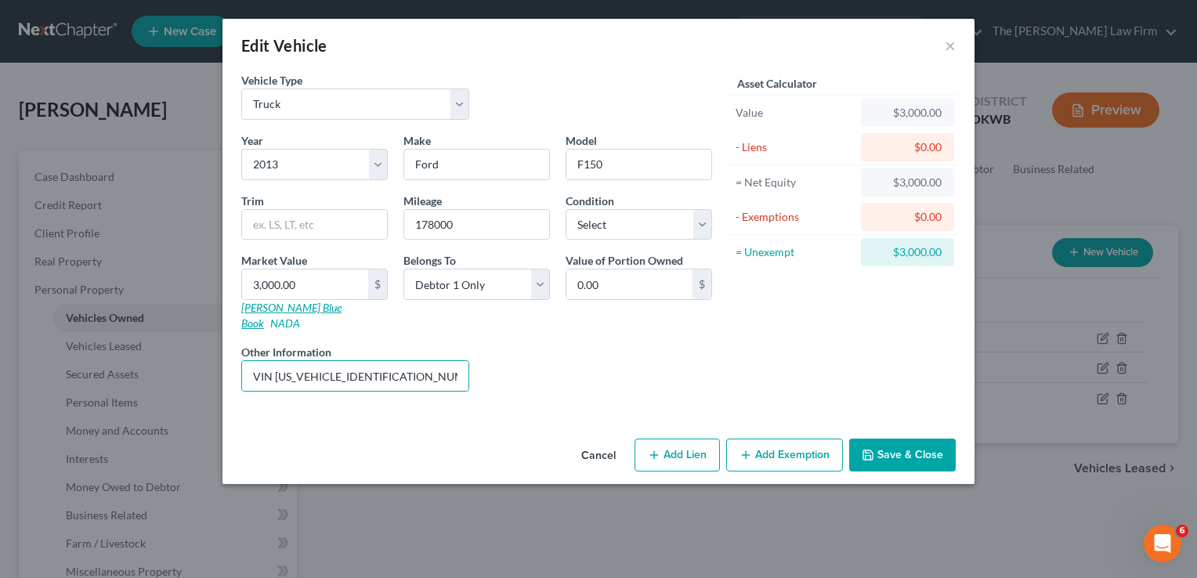
click at [290, 307] on link "[PERSON_NAME] Blue Book" at bounding box center [291, 315] width 100 height 29
click at [316, 277] on input "3,000.00" at bounding box center [305, 284] width 126 height 30
click at [899, 439] on button "Save & Close" at bounding box center [902, 455] width 107 height 33
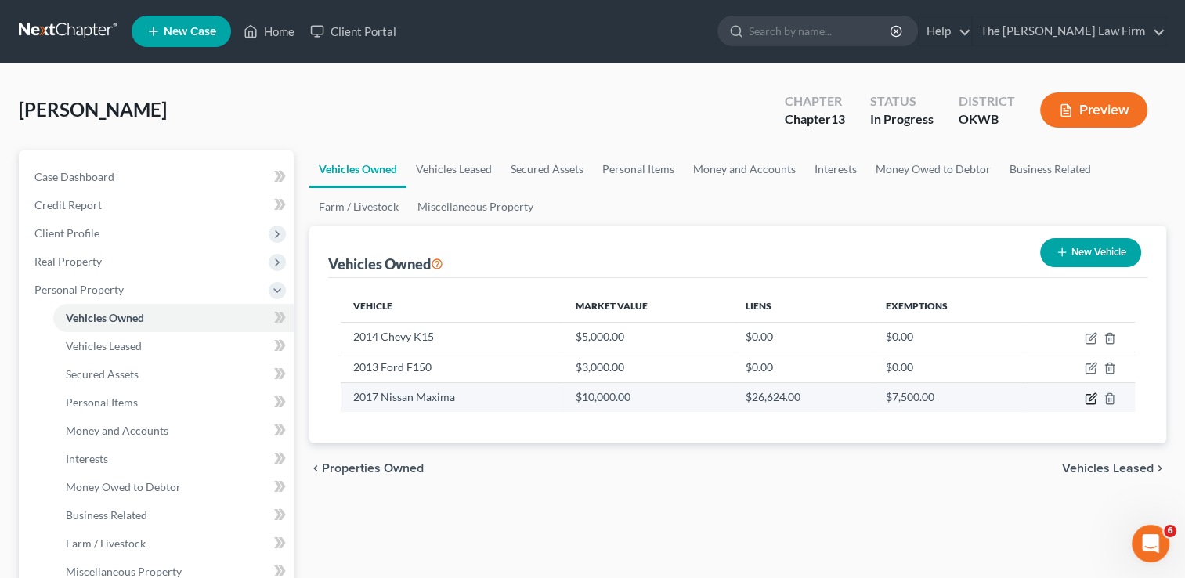
click at [1087, 392] on icon "button" at bounding box center [1091, 398] width 13 height 13
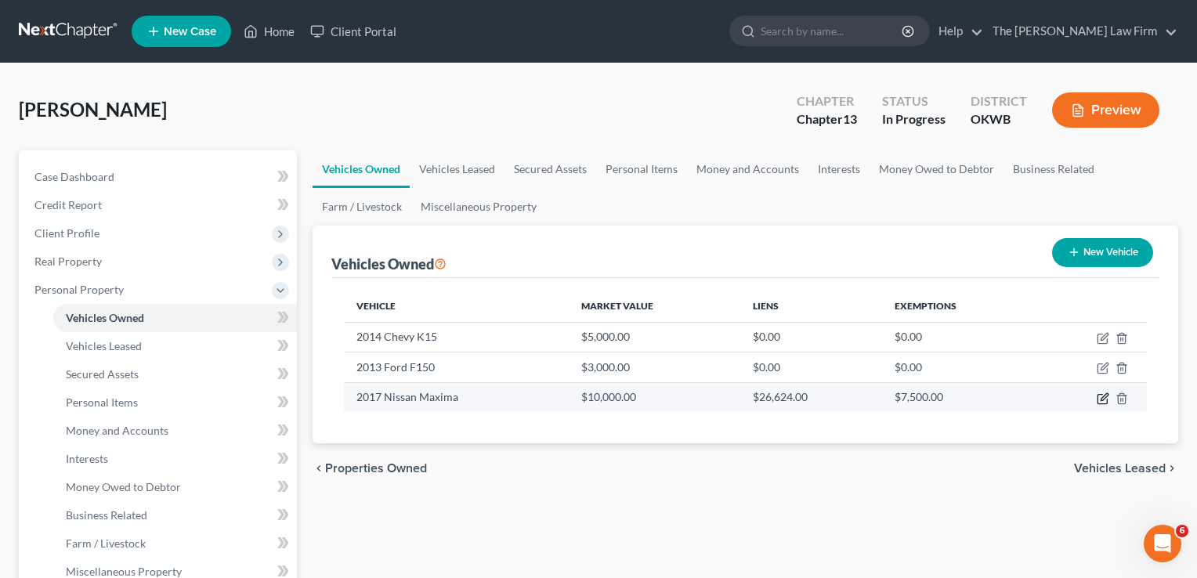
select select "0"
select select "9"
select select "0"
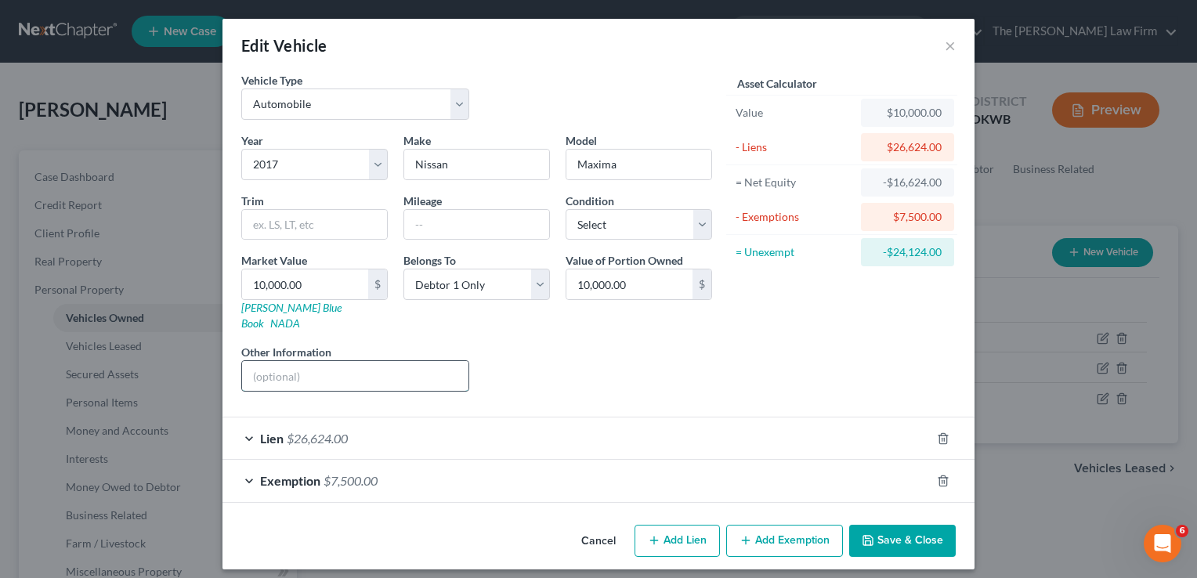
click at [335, 362] on input "text" at bounding box center [355, 376] width 226 height 30
drag, startPoint x: 414, startPoint y: 356, endPoint x: 281, endPoint y: 366, distance: 133.6
click at [281, 366] on input "Vin# 1N4AA6AP2HCC38K1592" at bounding box center [355, 376] width 226 height 30
click at [280, 364] on input "Vin# 1N4AA6AP2HCC38K1592" at bounding box center [355, 376] width 226 height 30
click at [280, 361] on input "Vin# 1N4AA6AP2HCC38K1592" at bounding box center [355, 376] width 226 height 30
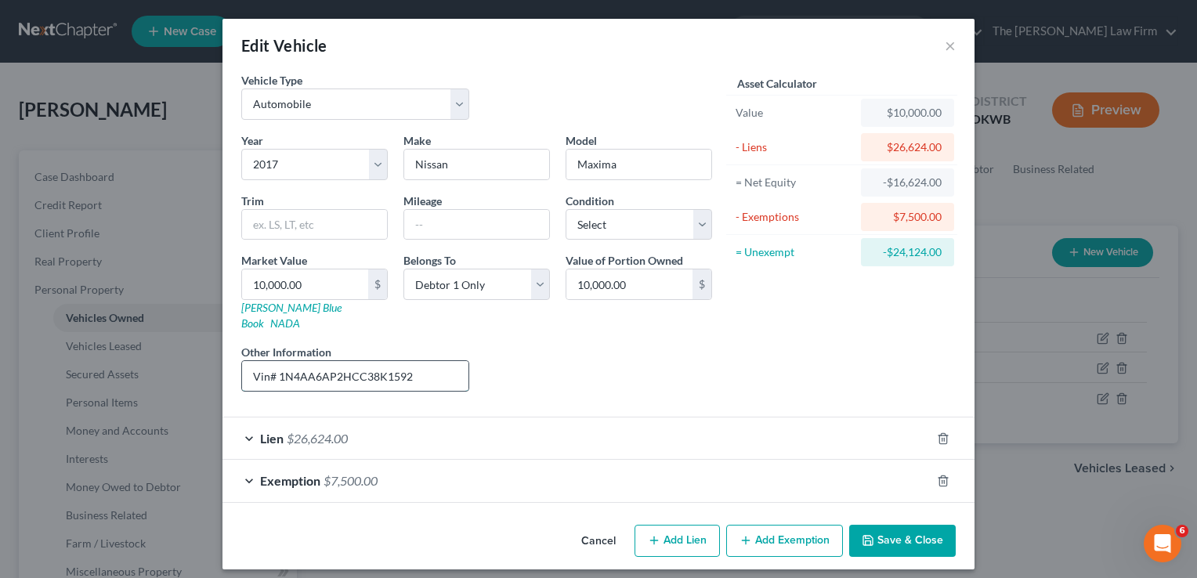
drag, startPoint x: 276, startPoint y: 356, endPoint x: 379, endPoint y: 363, distance: 103.6
click at [510, 401] on form "Vehicle Type Select Automobile Truck Trailer Watercraft Aircraft Motor Home Atv…" at bounding box center [598, 287] width 714 height 431
click at [254, 305] on link "[PERSON_NAME] Blue Book" at bounding box center [291, 315] width 100 height 29
drag, startPoint x: 484, startPoint y: 371, endPoint x: 468, endPoint y: 366, distance: 17.3
click at [481, 366] on div "Liens Select" at bounding box center [599, 368] width 244 height 48
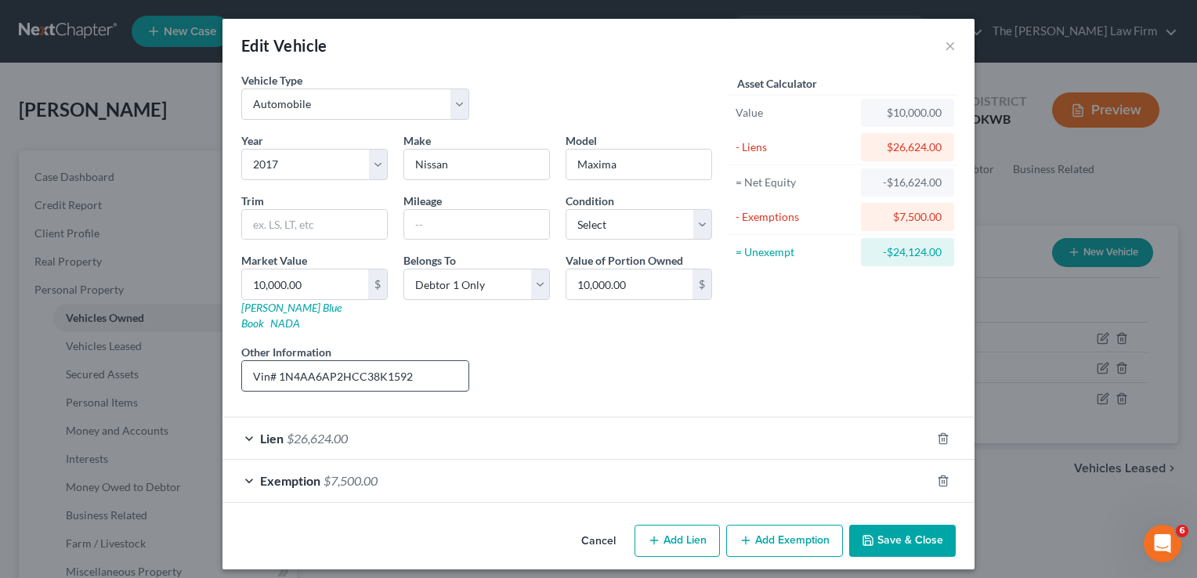
drag, startPoint x: 419, startPoint y: 356, endPoint x: 277, endPoint y: 371, distance: 143.4
click at [277, 371] on input "Vin# 1N4AA6AP2HCC38K1592" at bounding box center [355, 376] width 226 height 30
click at [267, 305] on link "[PERSON_NAME] Blue Book" at bounding box center [291, 315] width 100 height 29
click at [429, 361] on input "Vin# 1N4AA6AP2HCC38K1592" at bounding box center [355, 376] width 226 height 30
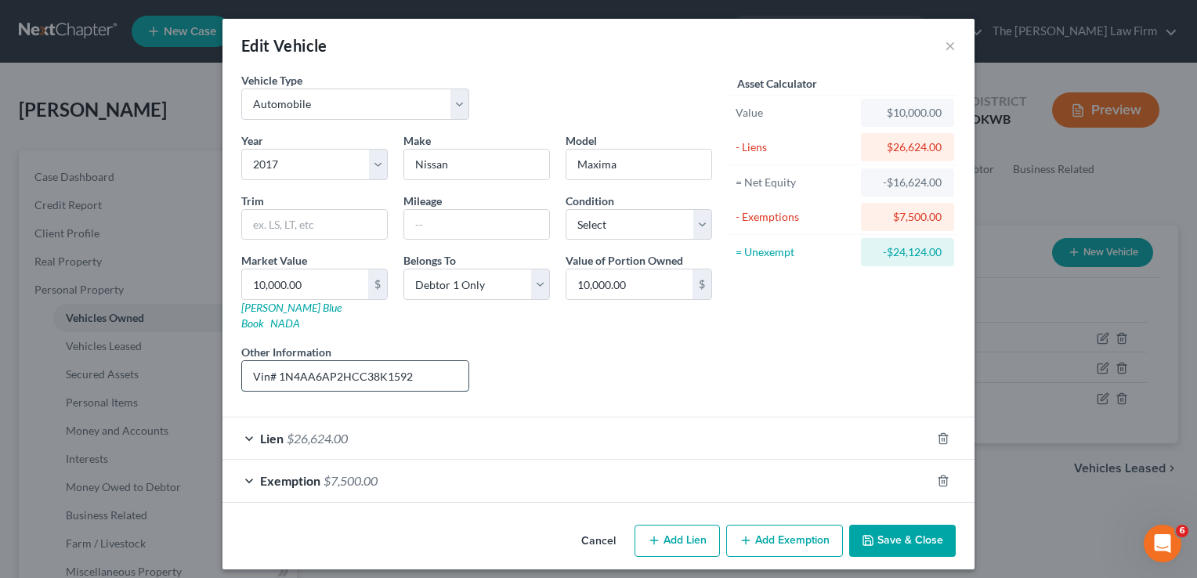
paste input "38"
type input "Vin# [US_VEHICLE_IDENTIFICATION_NUMBER]"
click at [909, 525] on button "Save & Close" at bounding box center [902, 541] width 107 height 33
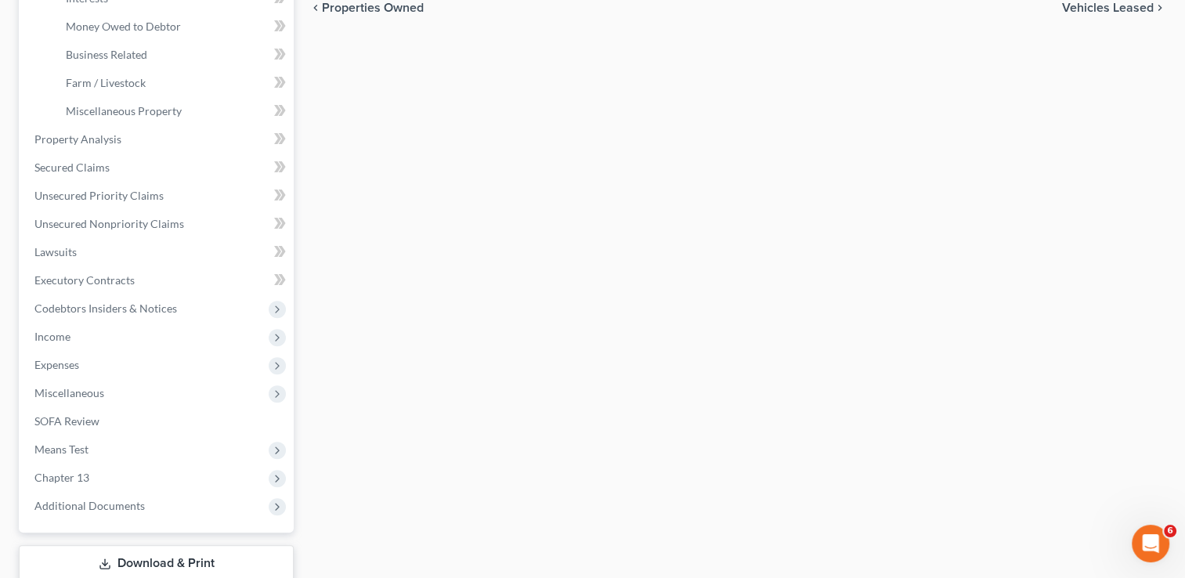
scroll to position [470, 0]
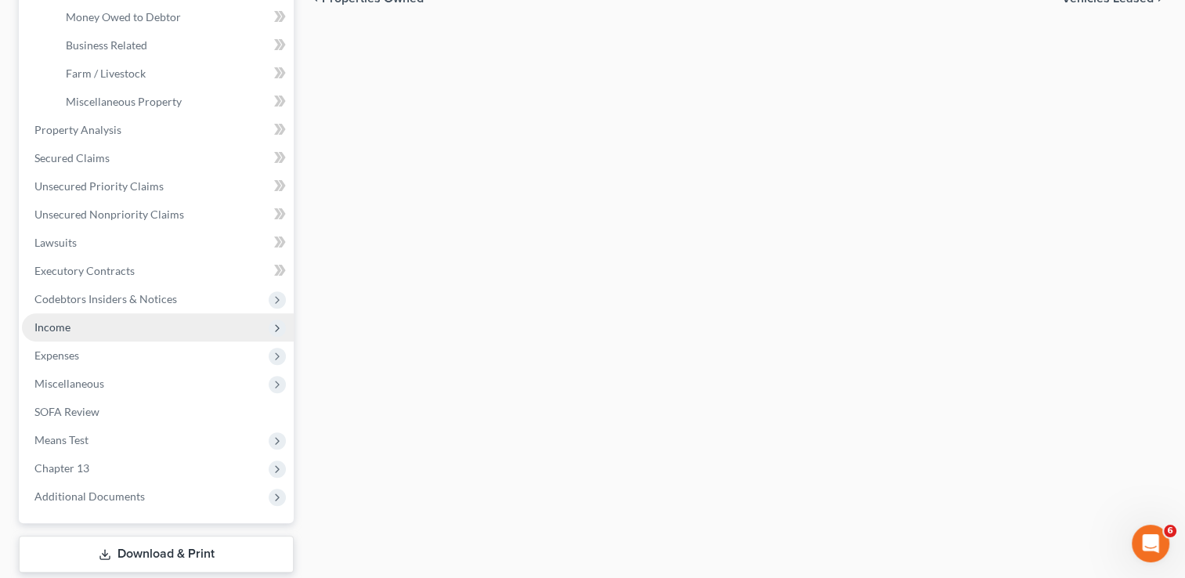
click at [201, 327] on span "Income" at bounding box center [158, 327] width 272 height 28
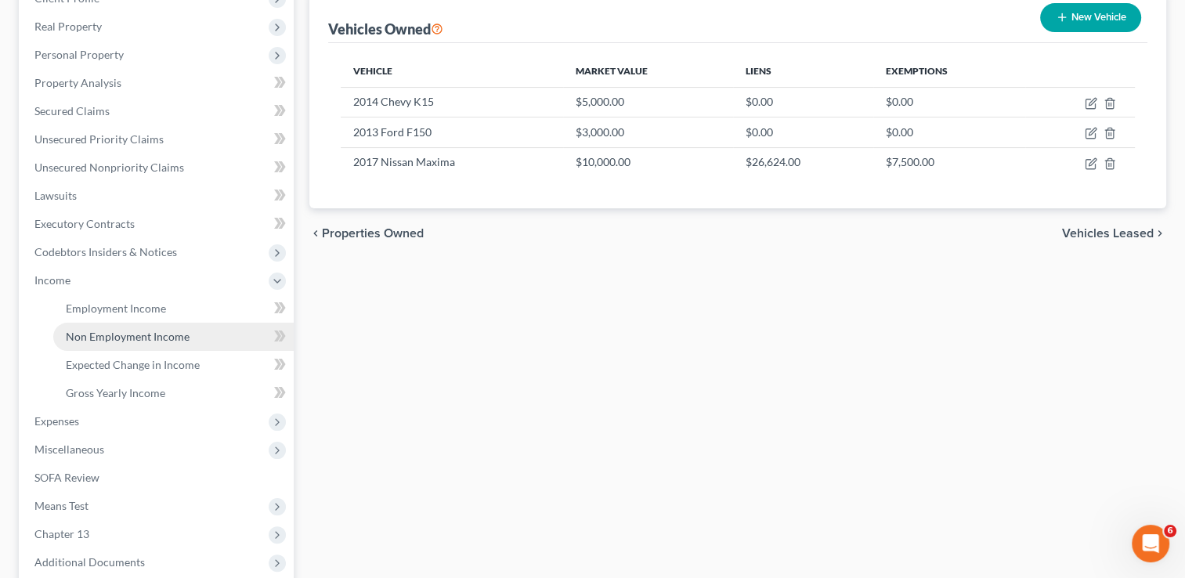
scroll to position [158, 0]
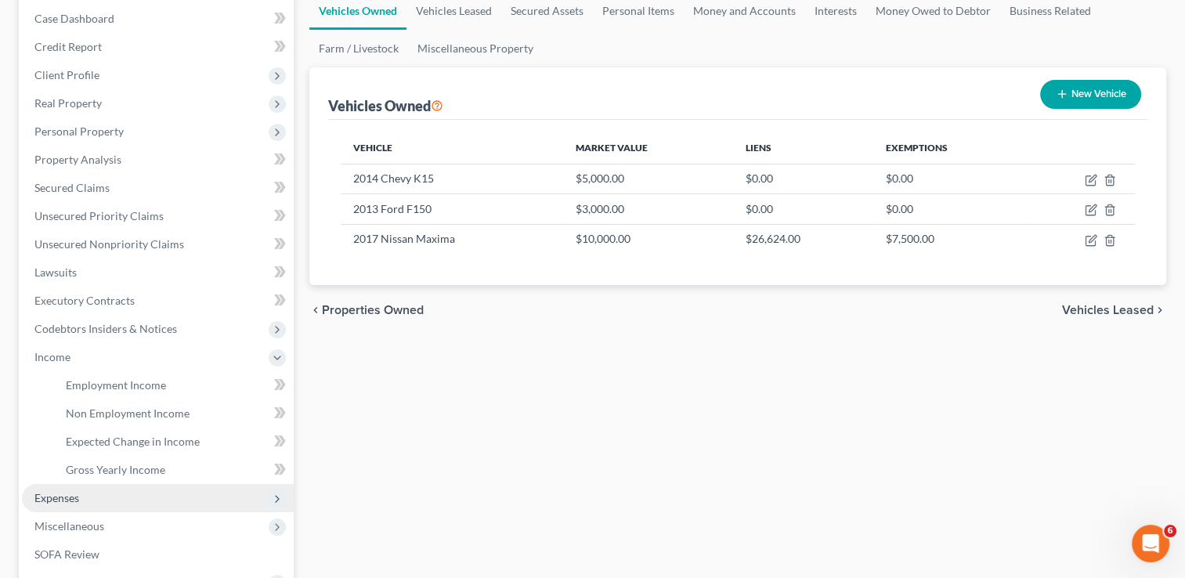
click at [70, 509] on span "Expenses" at bounding box center [158, 498] width 272 height 28
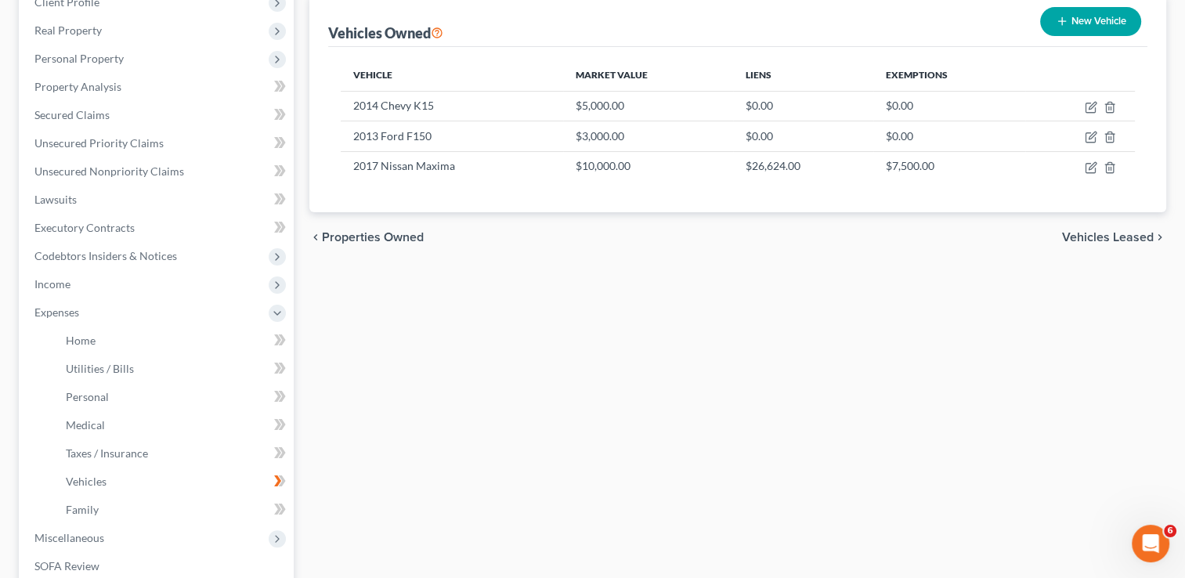
scroll to position [315, 0]
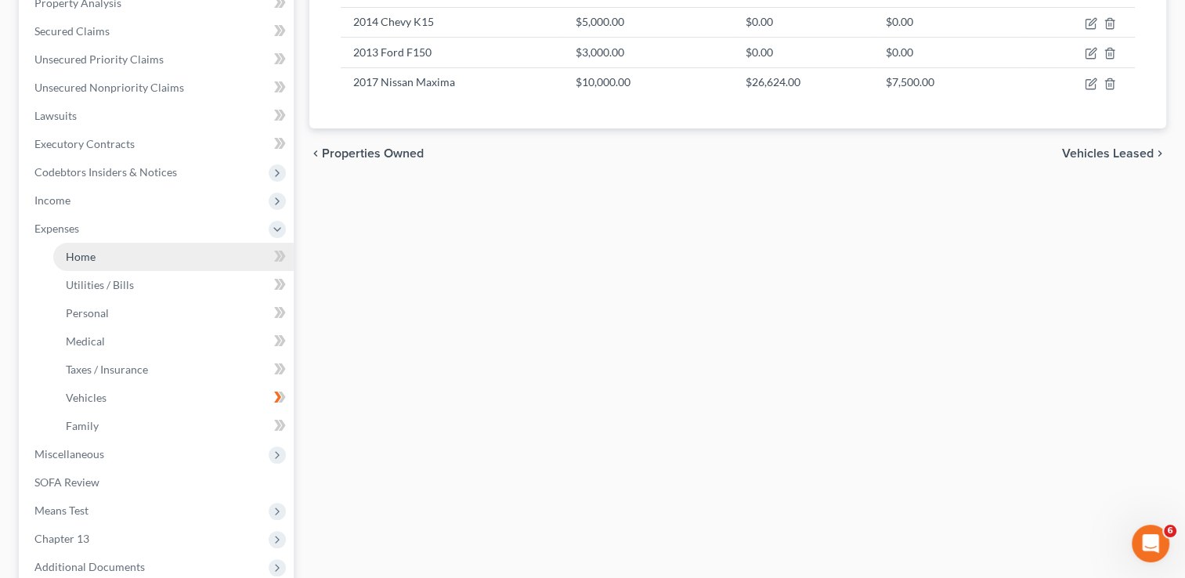
click at [126, 258] on link "Home" at bounding box center [173, 257] width 240 height 28
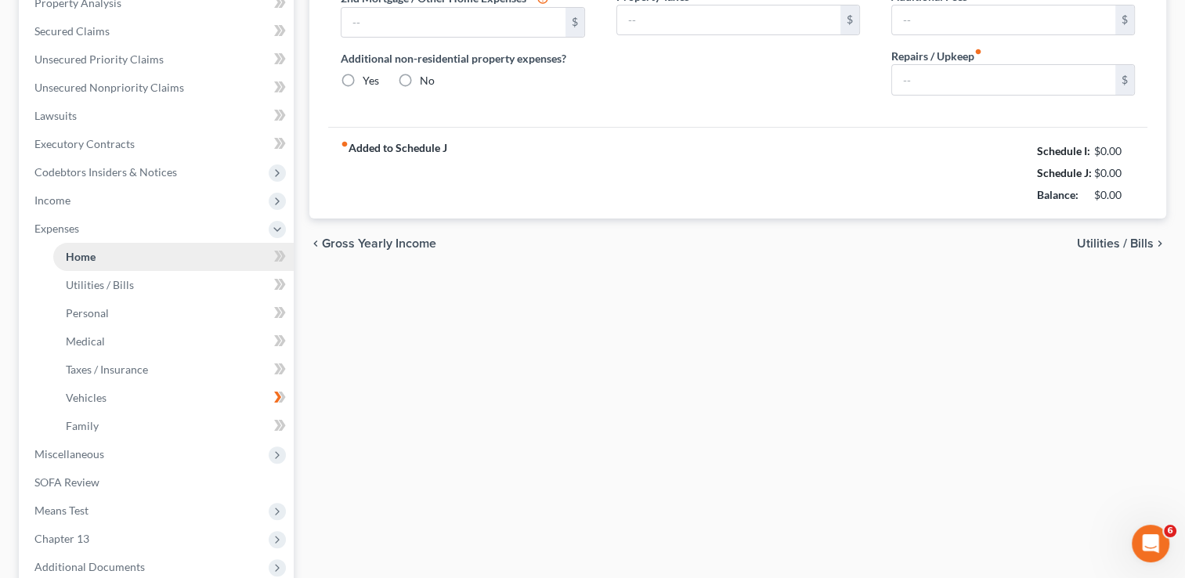
type input "700.00"
type input "0.00"
radio input "true"
type input "0.00"
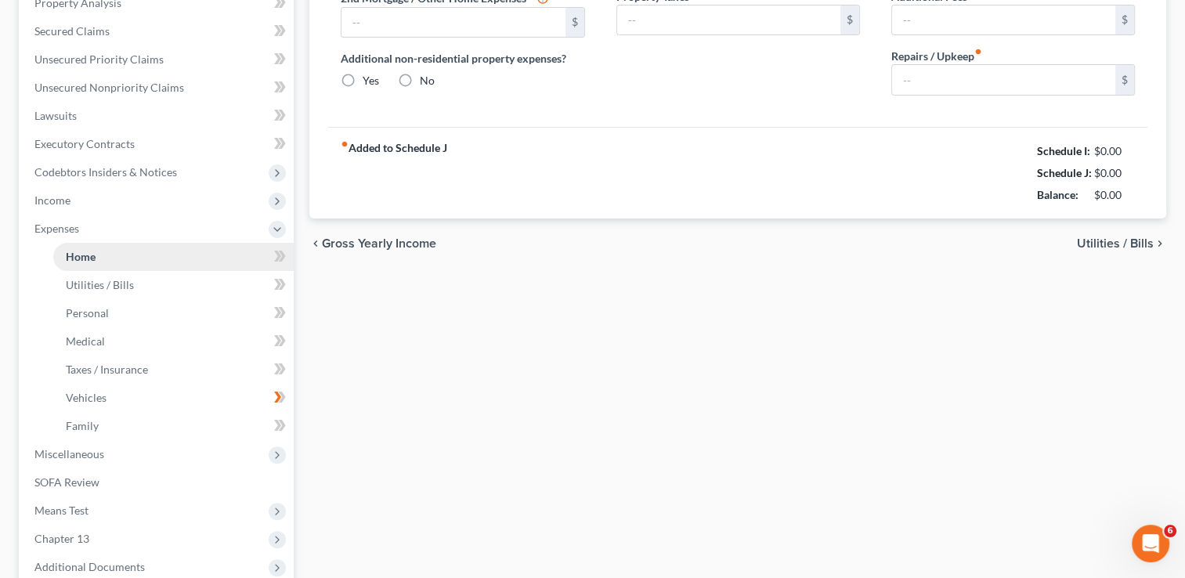
type input "0.00"
type input "100.00"
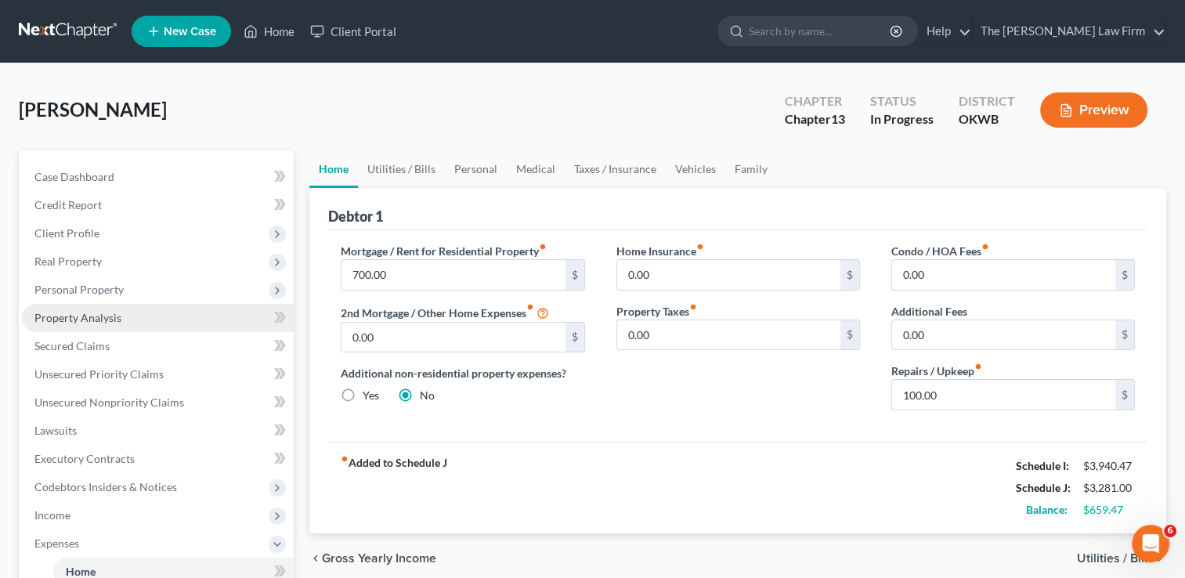
click at [165, 323] on link "Property Analysis" at bounding box center [158, 318] width 272 height 28
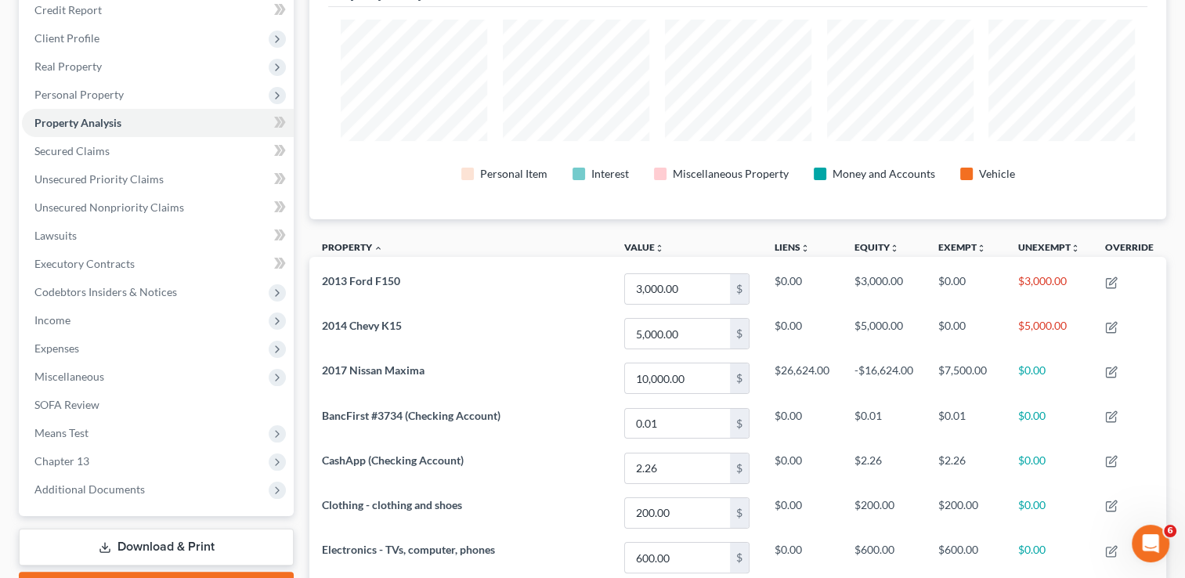
scroll to position [100, 0]
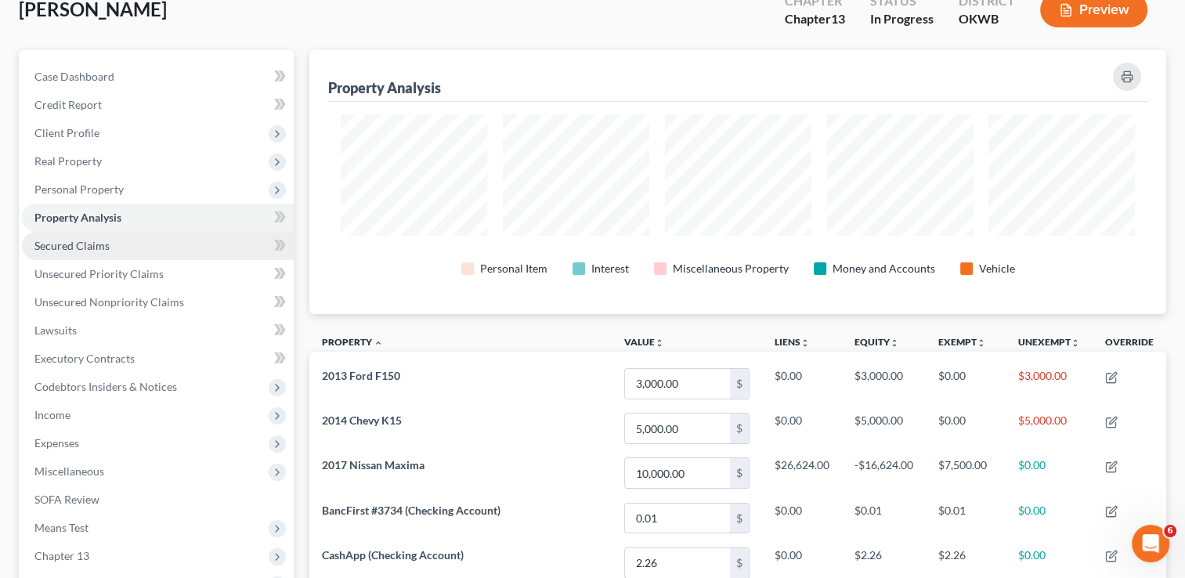
click at [135, 251] on link "Secured Claims" at bounding box center [158, 246] width 272 height 28
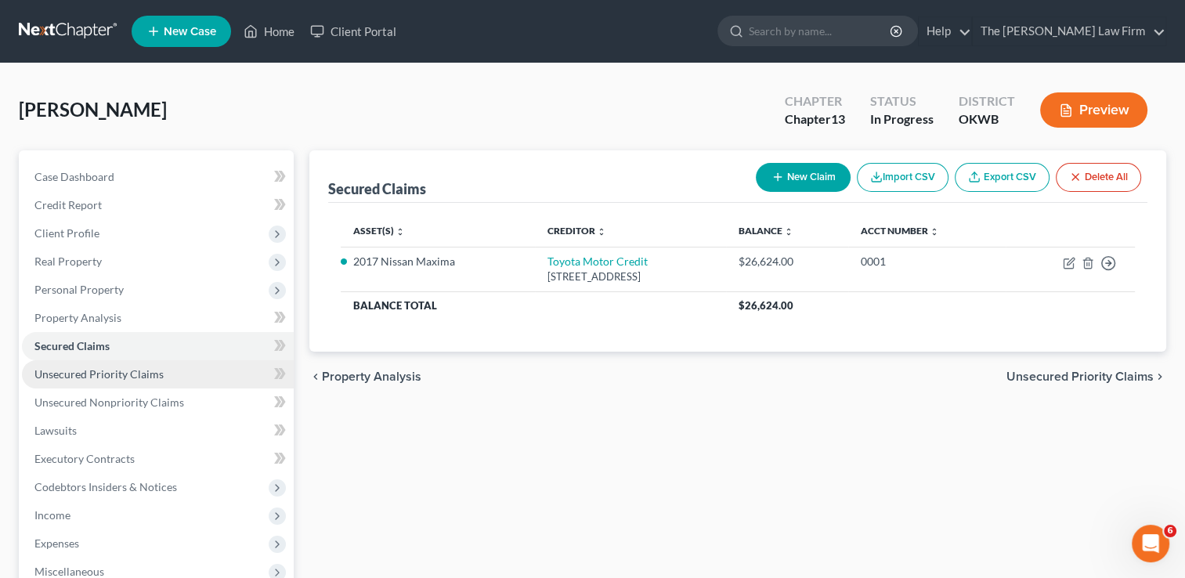
click at [106, 377] on span "Unsecured Priority Claims" at bounding box center [98, 373] width 129 height 13
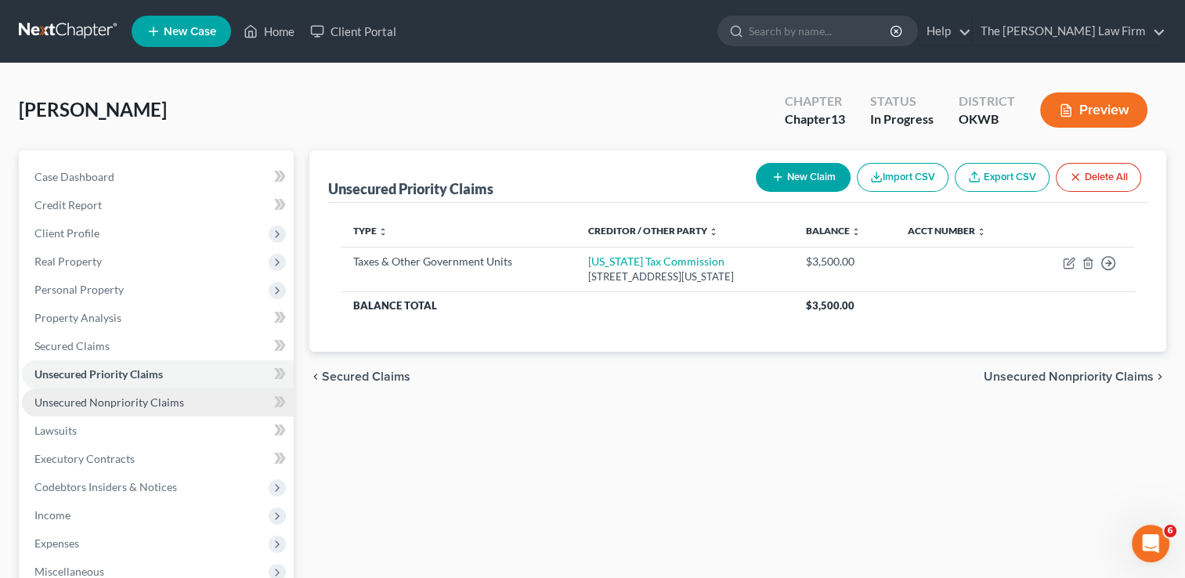
click at [108, 409] on link "Unsecured Nonpriority Claims" at bounding box center [158, 403] width 272 height 28
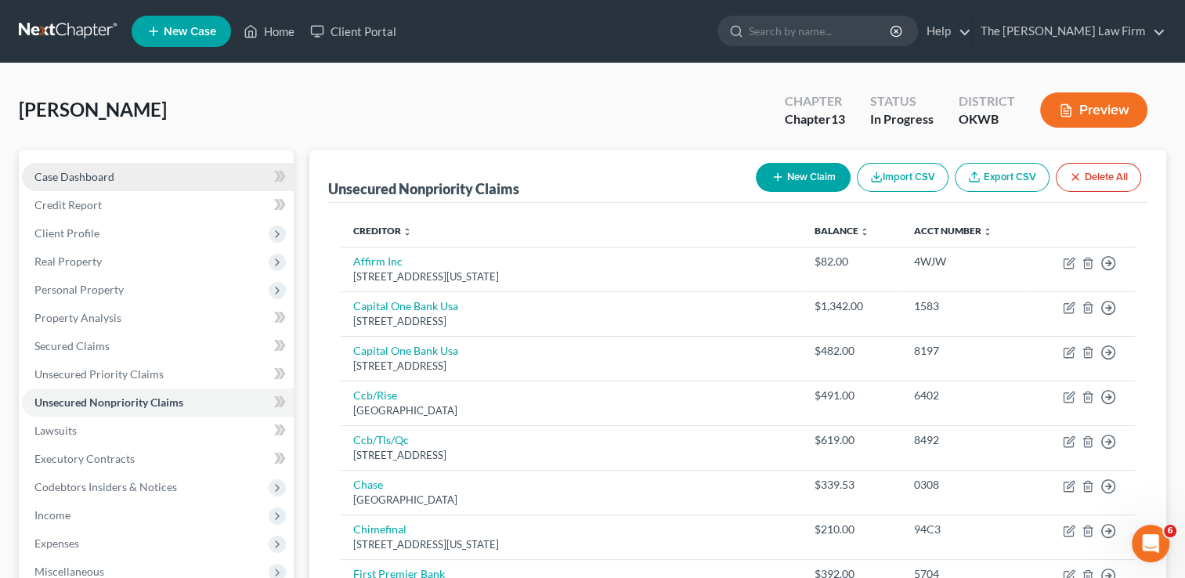
click at [133, 175] on link "Case Dashboard" at bounding box center [158, 177] width 272 height 28
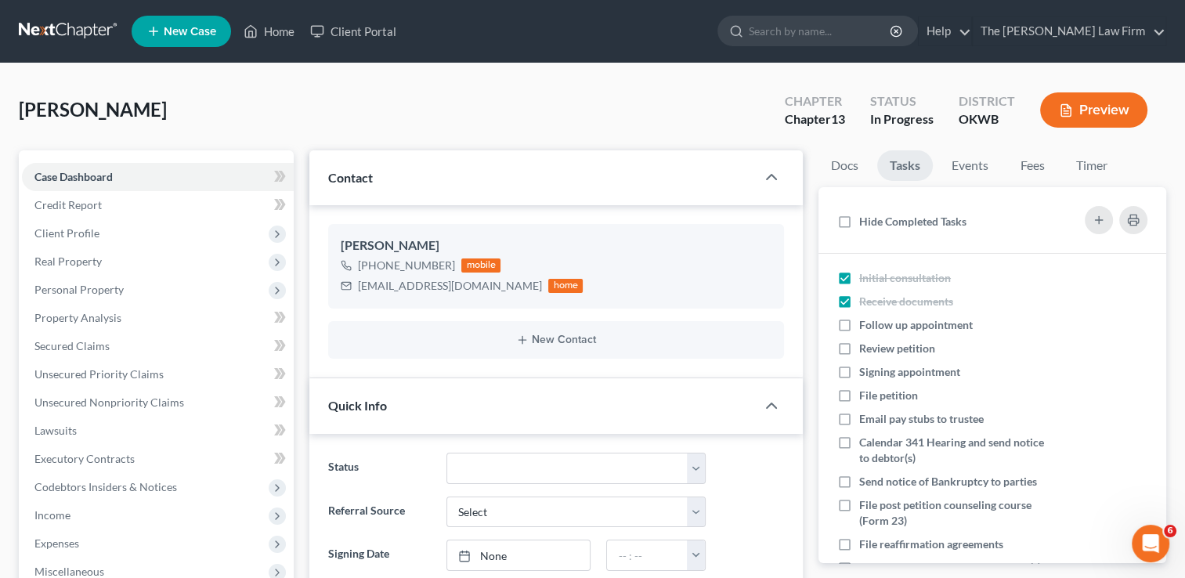
scroll to position [940, 0]
click at [85, 235] on span "Client Profile" at bounding box center [66, 232] width 65 height 13
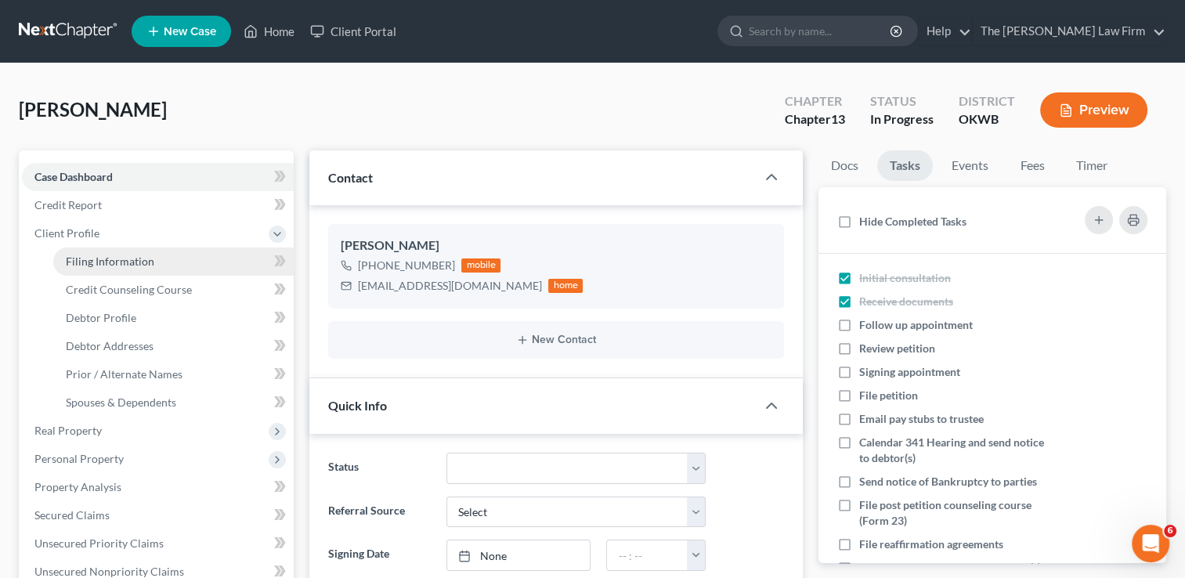
click at [129, 263] on span "Filing Information" at bounding box center [110, 261] width 89 height 13
select select "1"
select select "0"
select select "3"
select select "65"
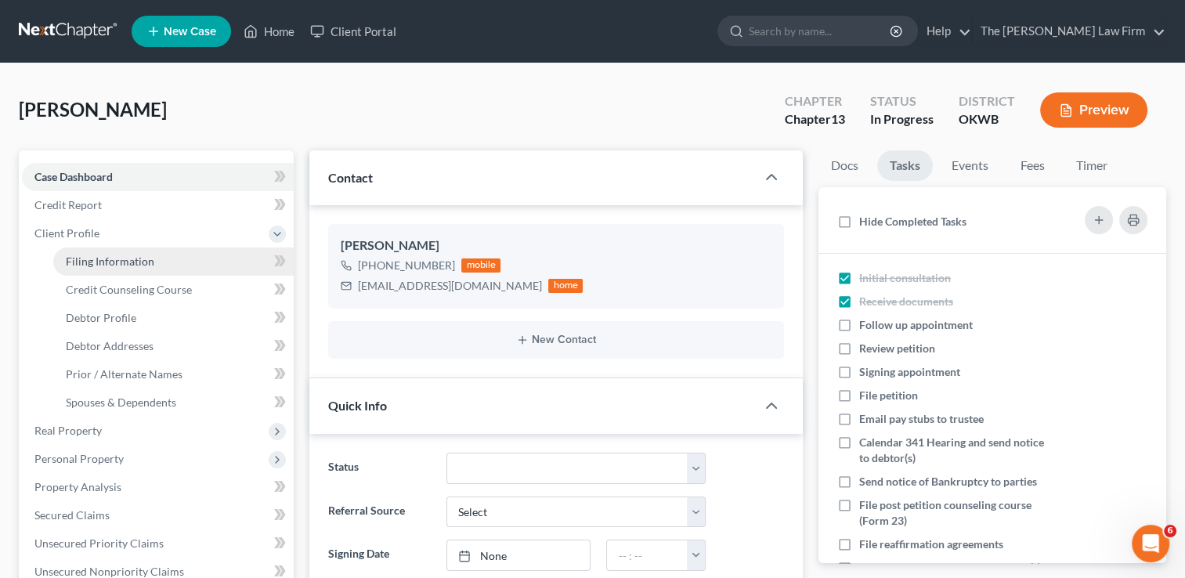
select select "0"
select select "37"
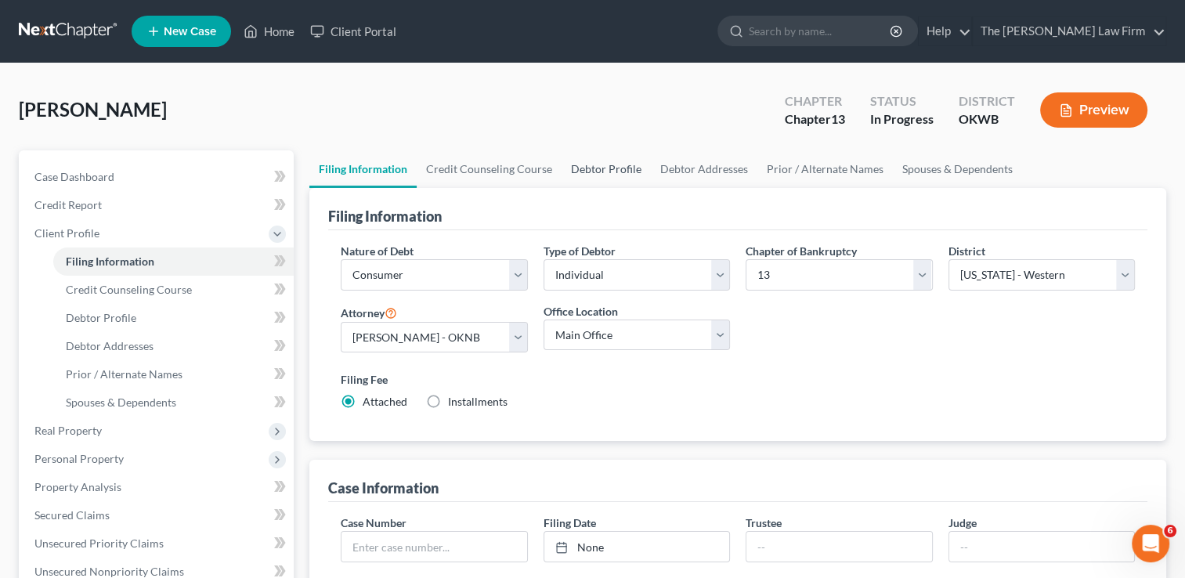
click at [610, 171] on link "Debtor Profile" at bounding box center [606, 169] width 89 height 38
select select "0"
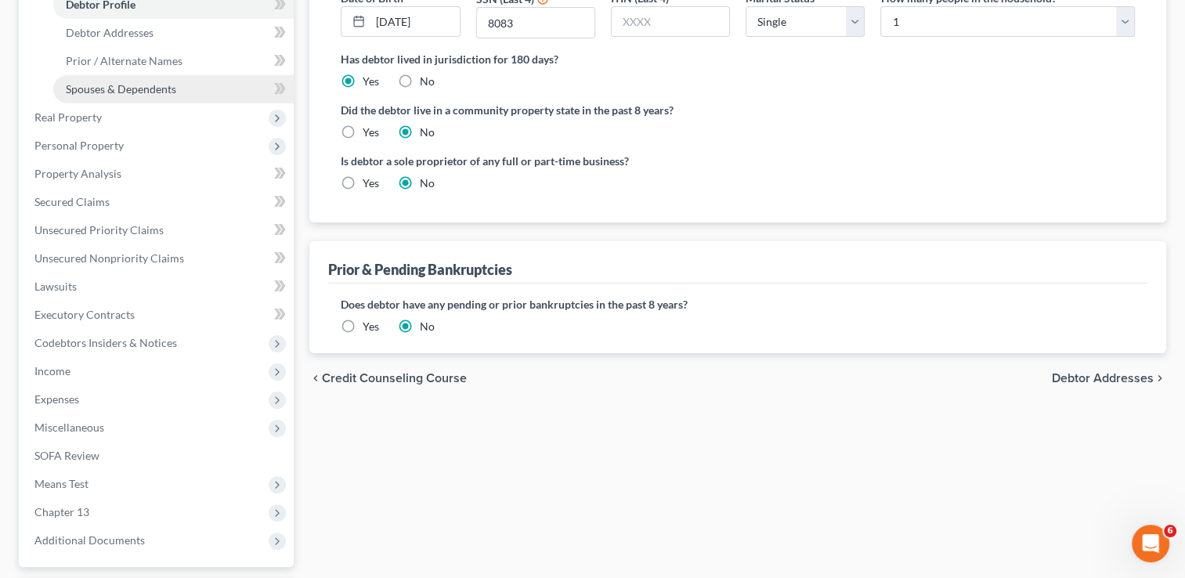
scroll to position [392, 0]
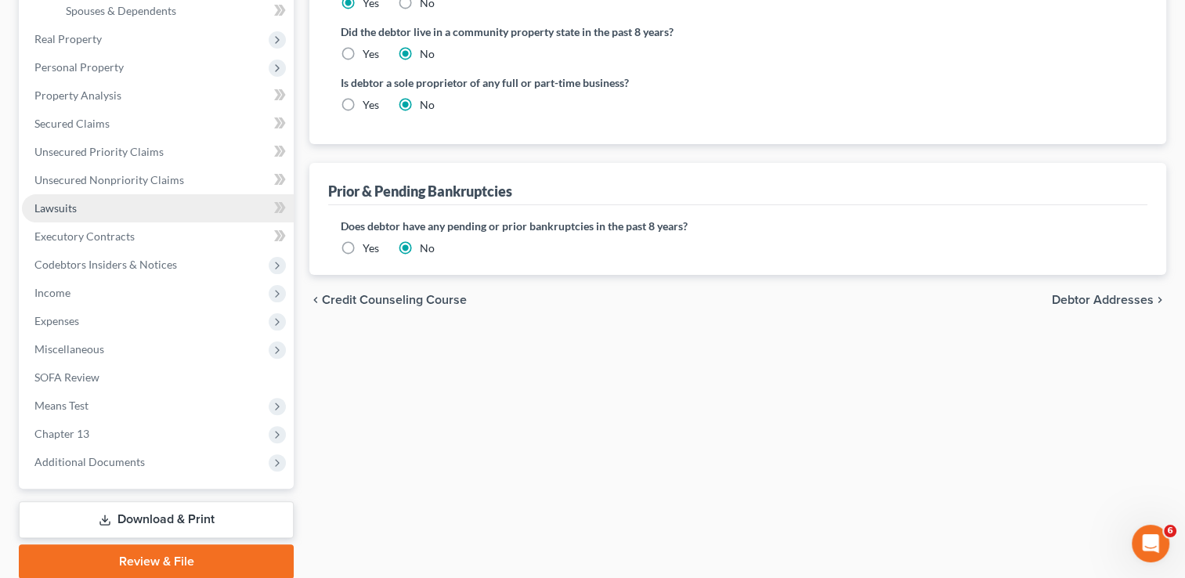
click at [117, 211] on link "Lawsuits" at bounding box center [158, 208] width 272 height 28
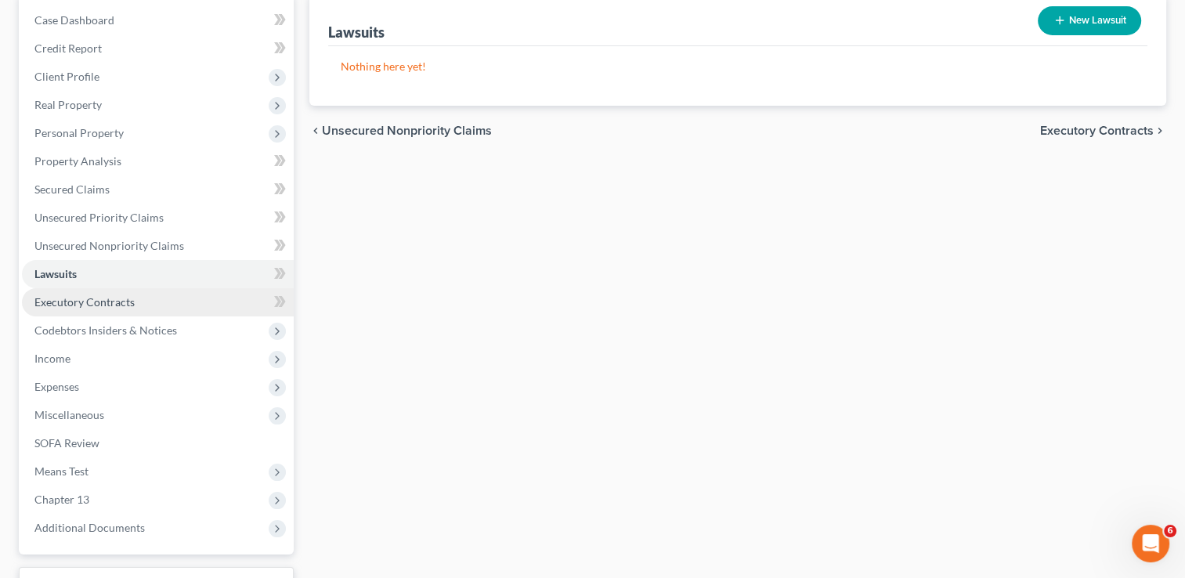
click at [146, 302] on link "Executory Contracts" at bounding box center [158, 302] width 272 height 28
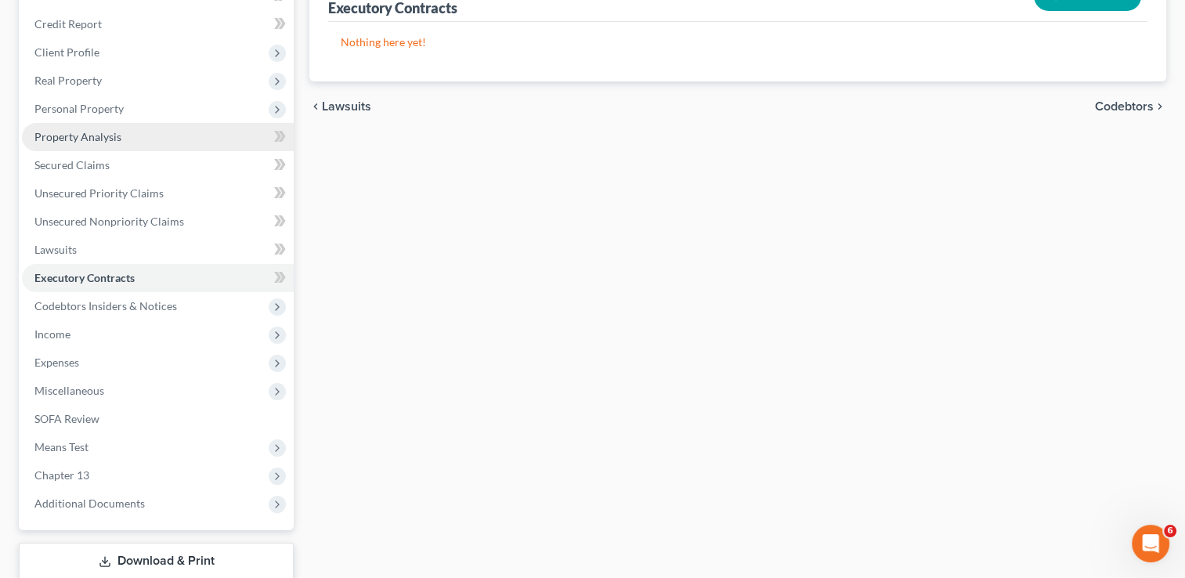
scroll to position [157, 0]
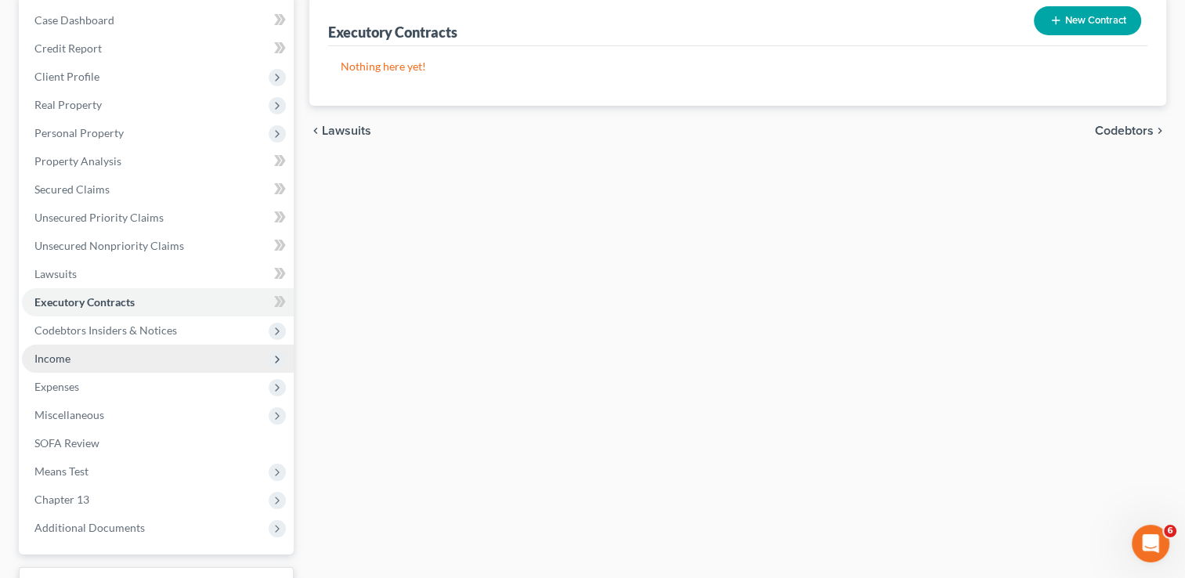
click at [136, 355] on span "Income" at bounding box center [158, 359] width 272 height 28
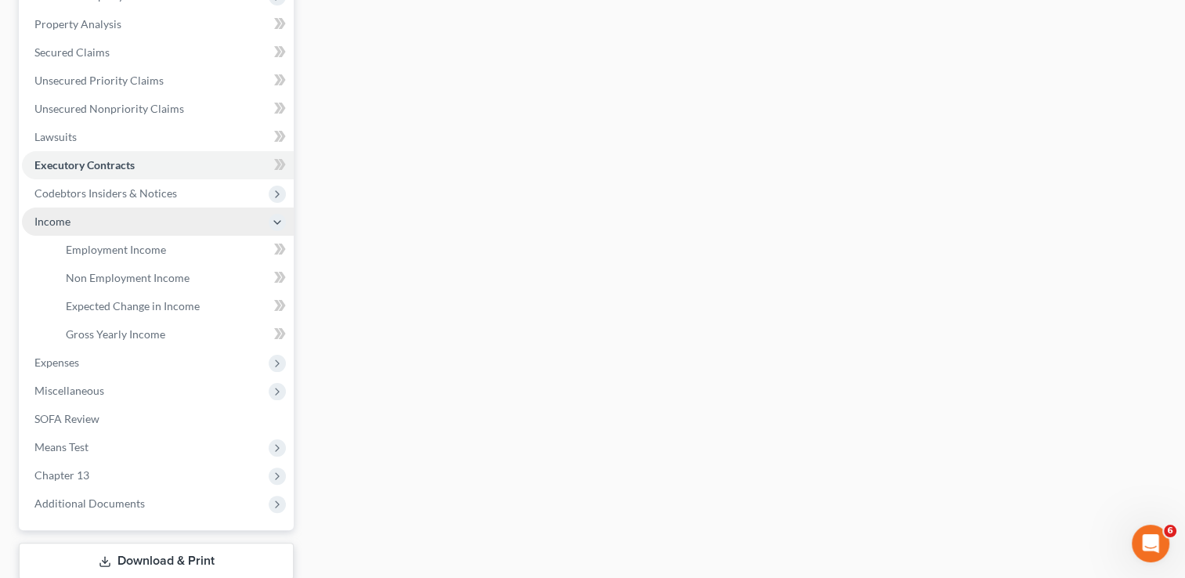
scroll to position [313, 0]
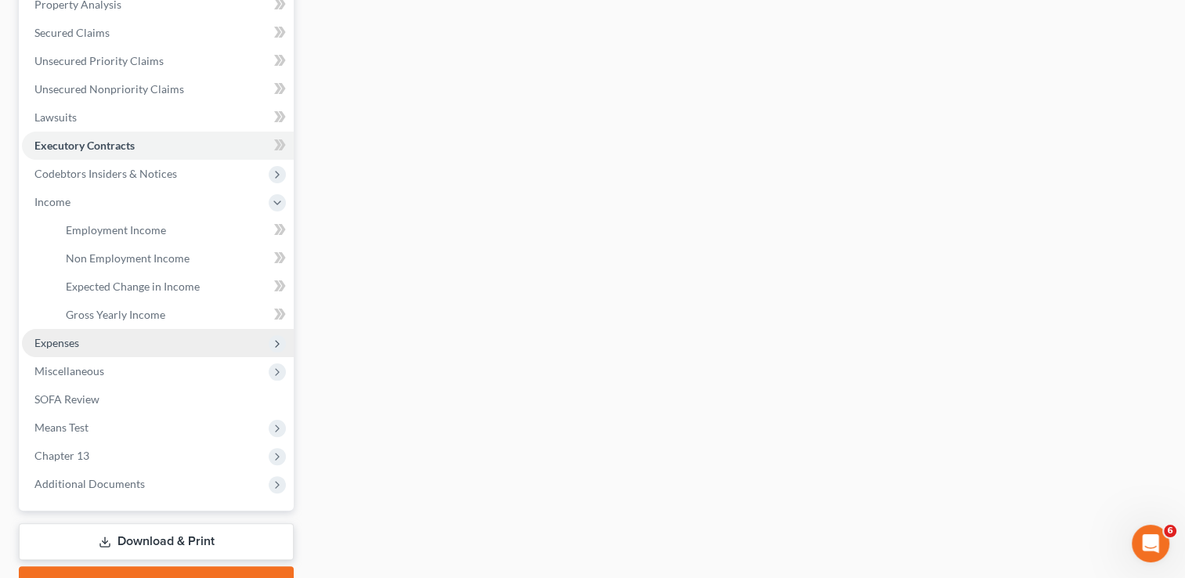
click at [135, 349] on span "Expenses" at bounding box center [158, 343] width 272 height 28
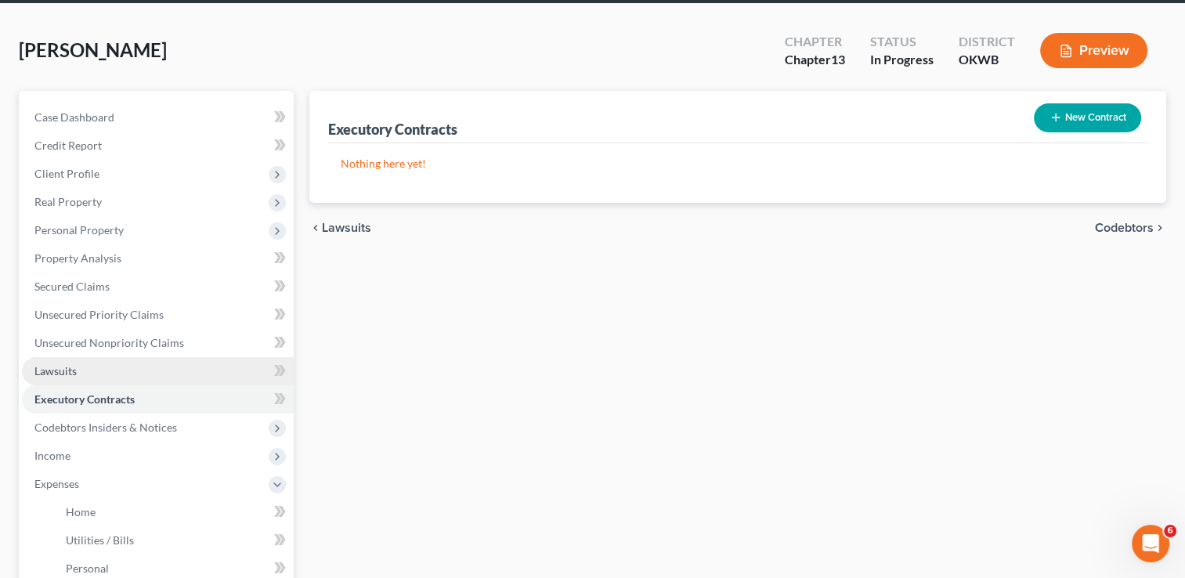
scroll to position [157, 0]
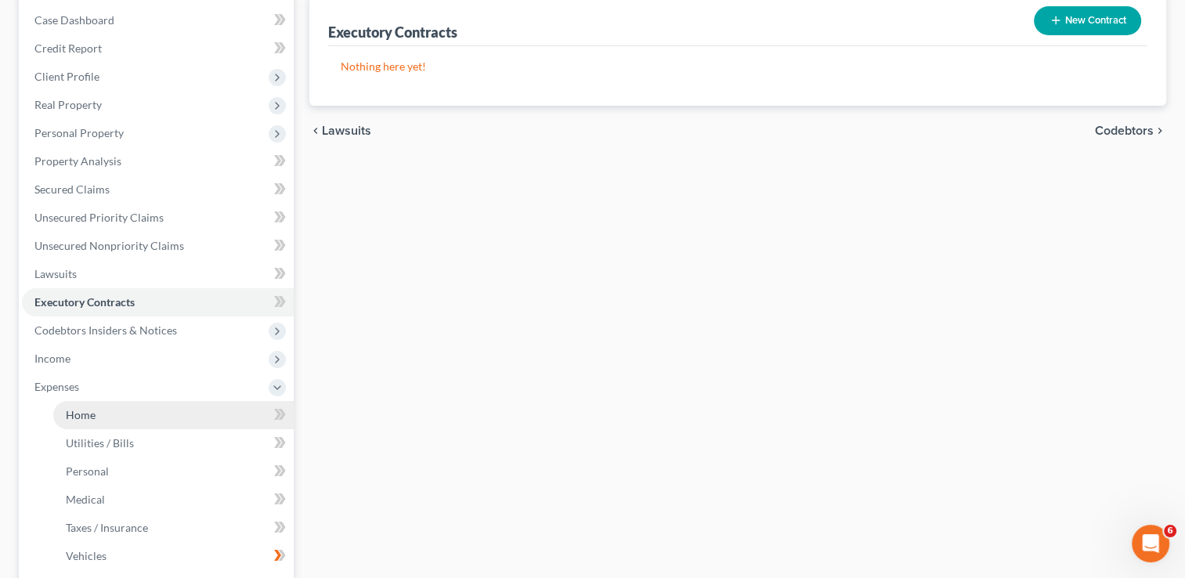
click at [89, 409] on span "Home" at bounding box center [81, 414] width 30 height 13
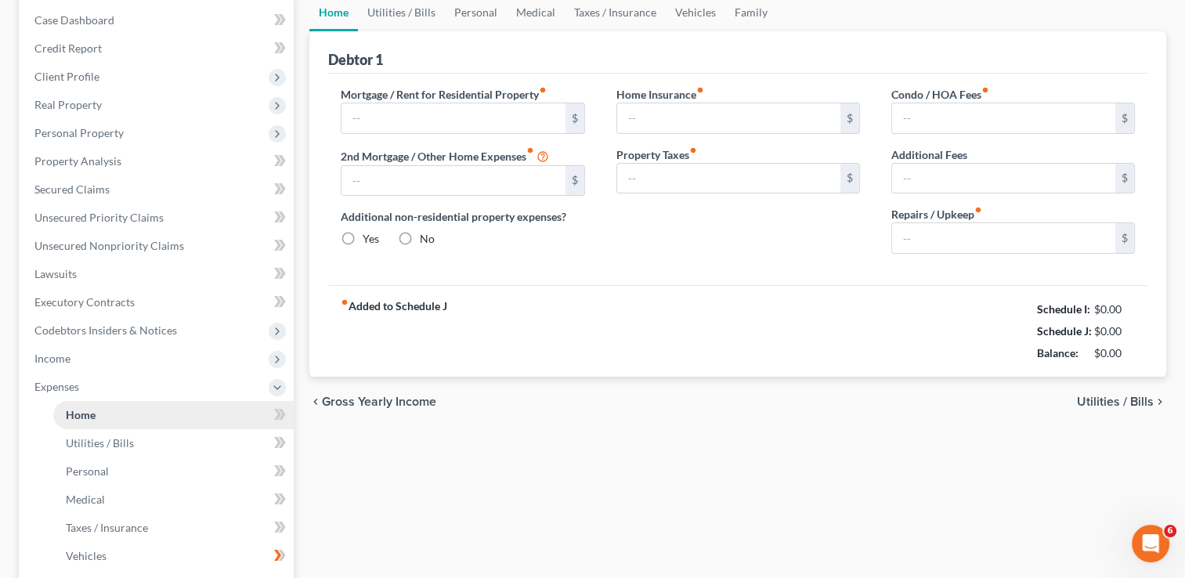
scroll to position [19, 0]
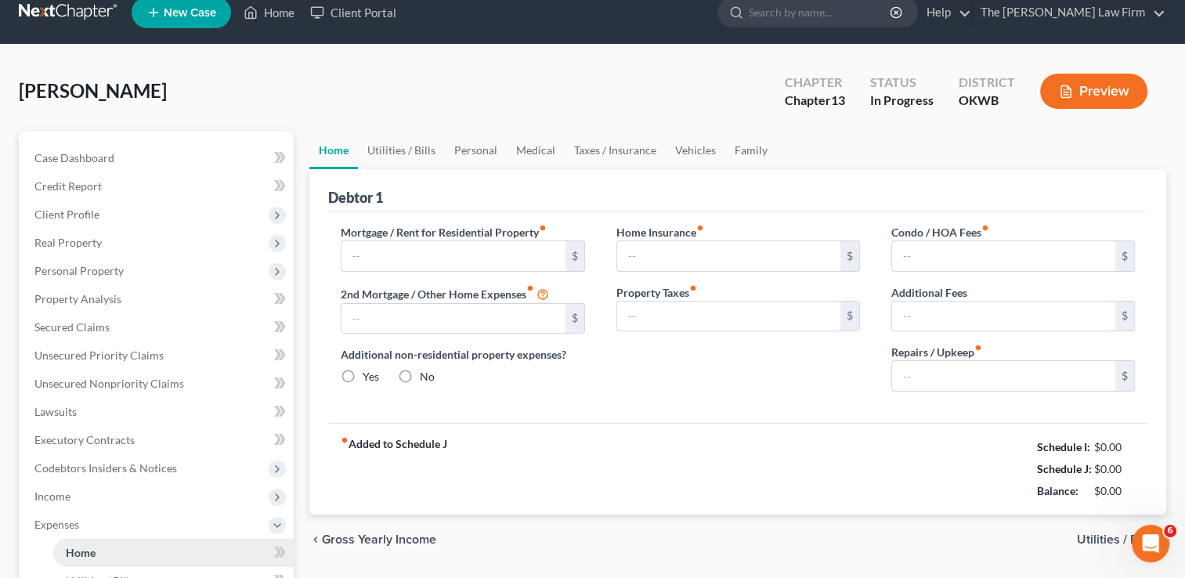
type input "700.00"
type input "0.00"
radio input "true"
type input "0.00"
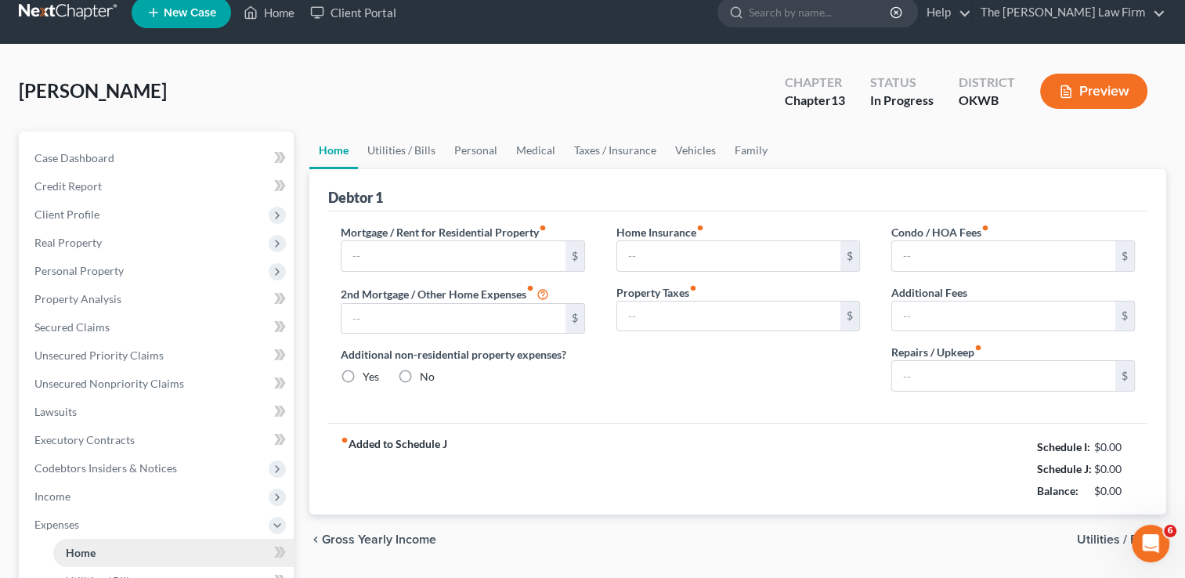
type input "0.00"
type input "100.00"
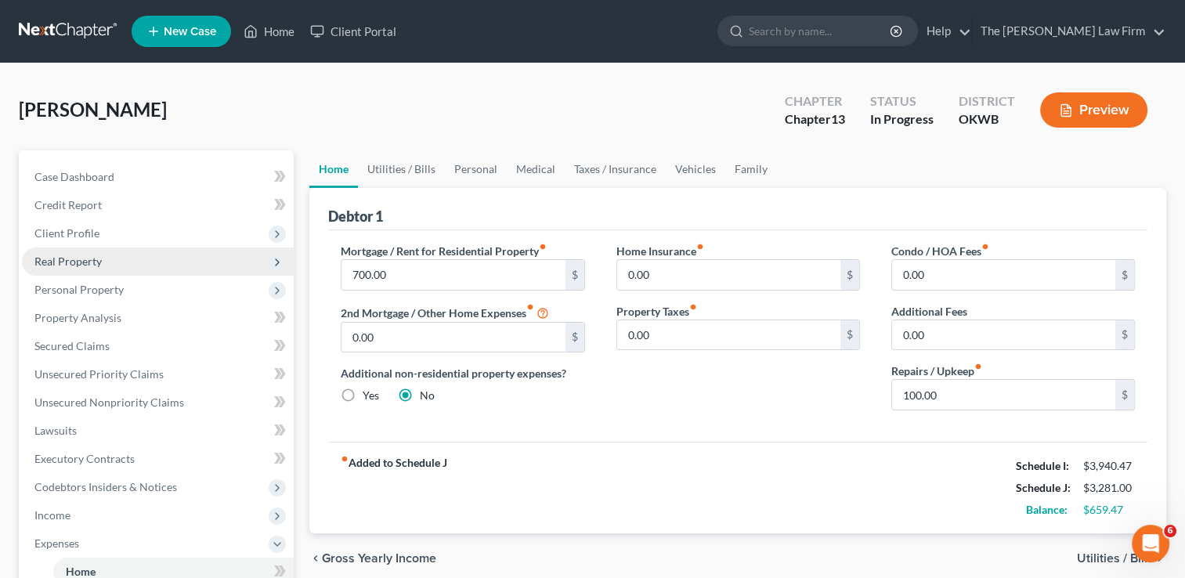
scroll to position [235, 0]
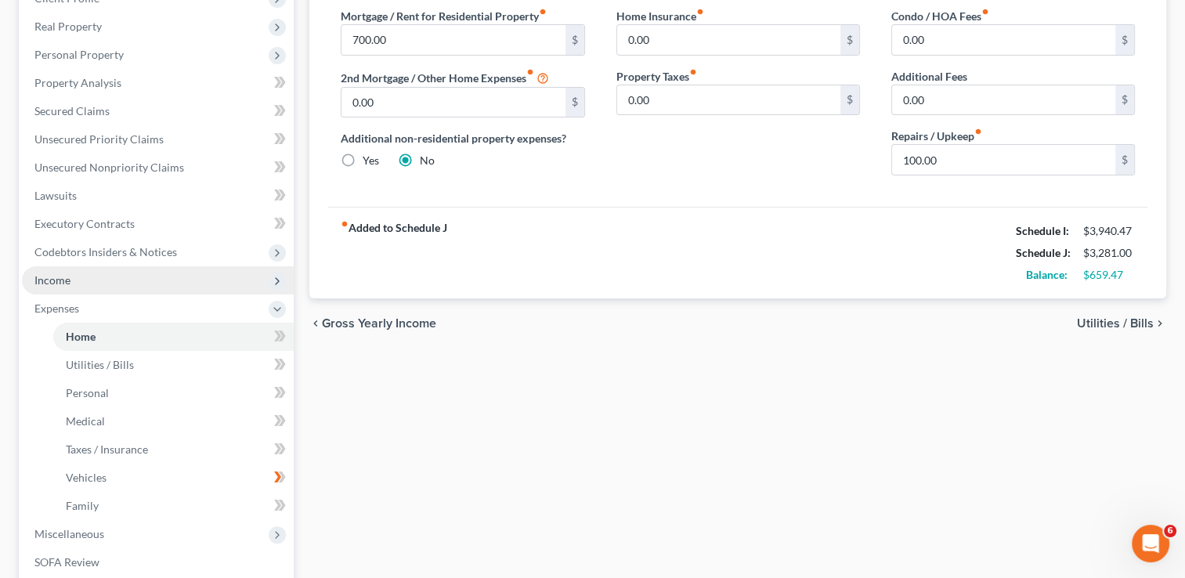
click at [107, 284] on span "Income" at bounding box center [158, 280] width 272 height 28
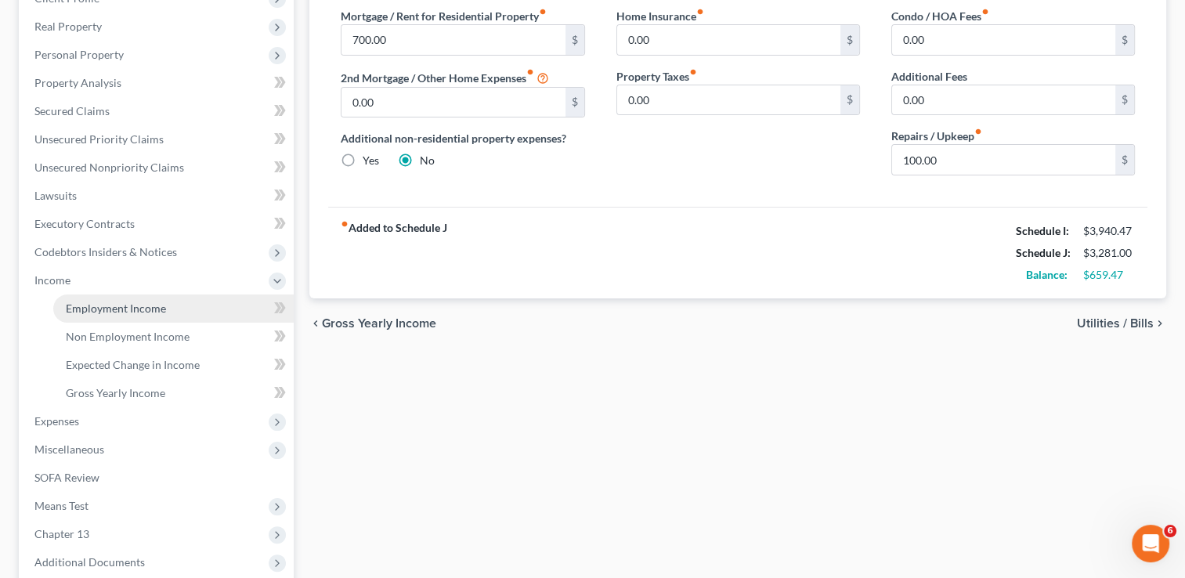
click at [106, 302] on span "Employment Income" at bounding box center [116, 308] width 100 height 13
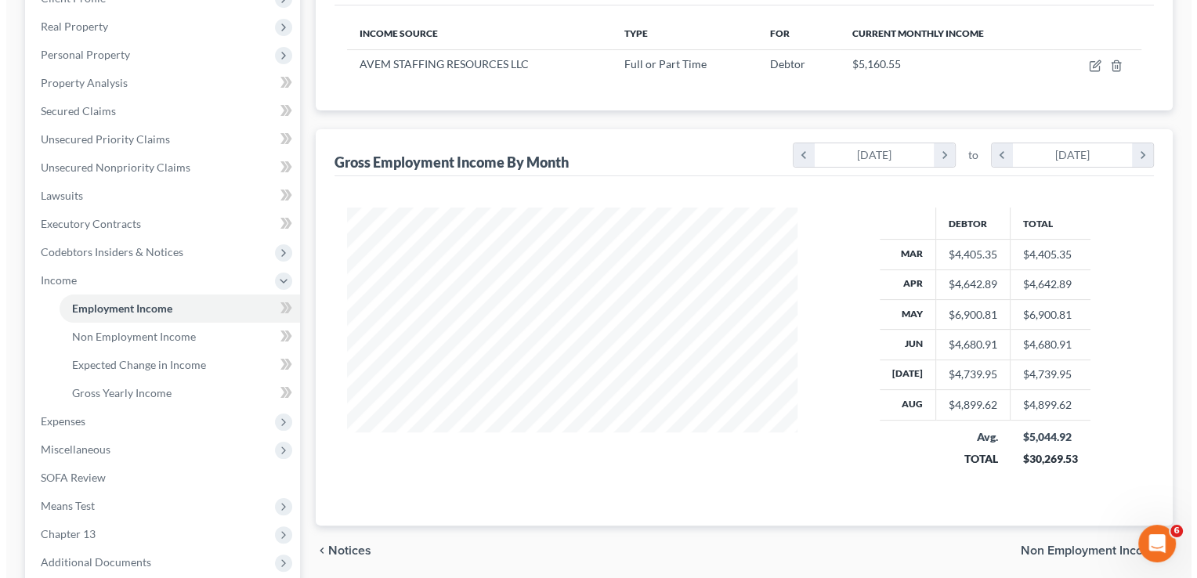
scroll to position [157, 0]
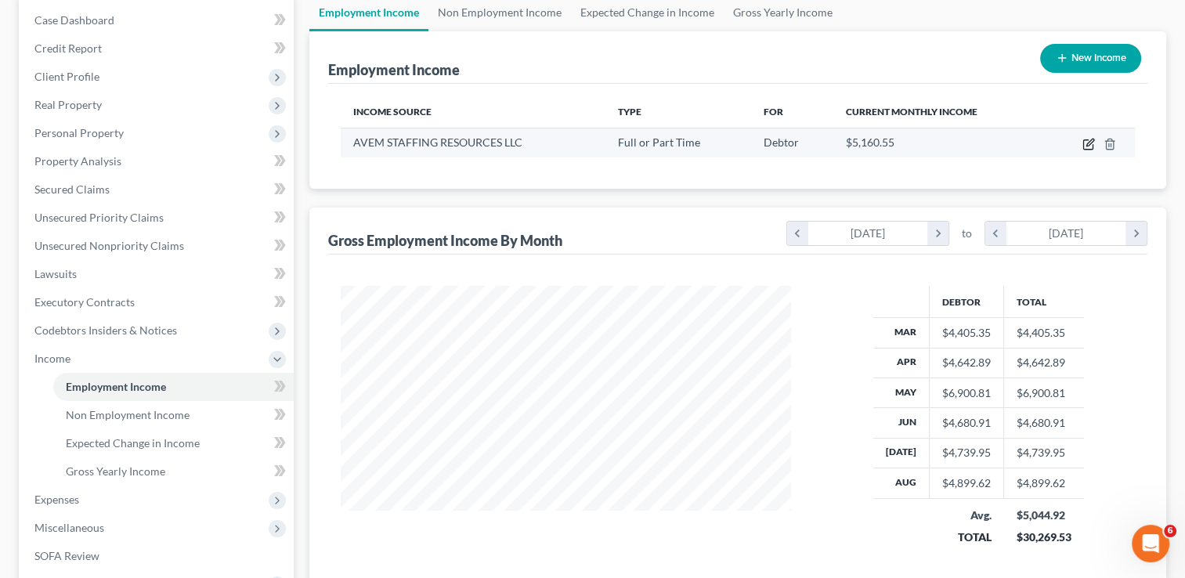
click at [1086, 146] on icon "button" at bounding box center [1089, 144] width 13 height 13
select select "0"
select select "37"
select select "2"
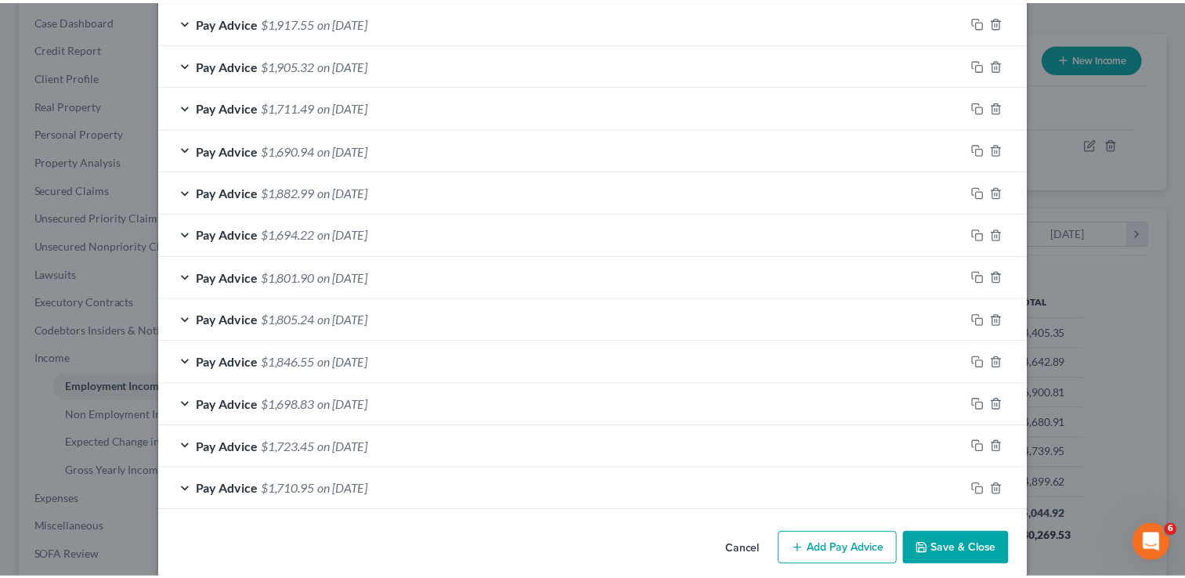
scroll to position [619, 0]
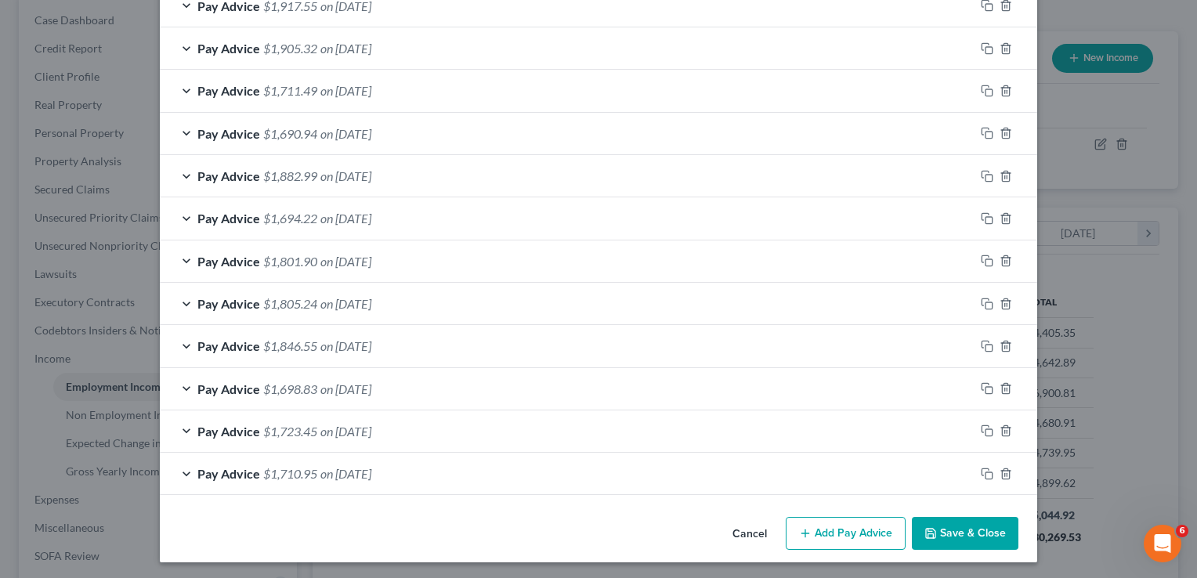
click at [961, 528] on button "Save & Close" at bounding box center [965, 533] width 107 height 33
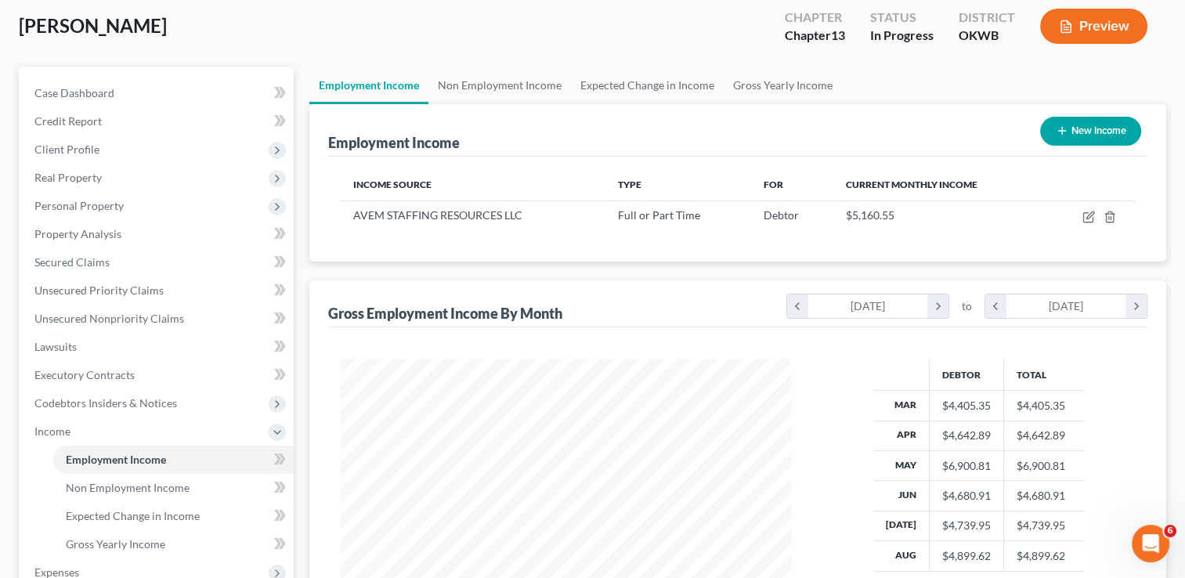
scroll to position [78, 0]
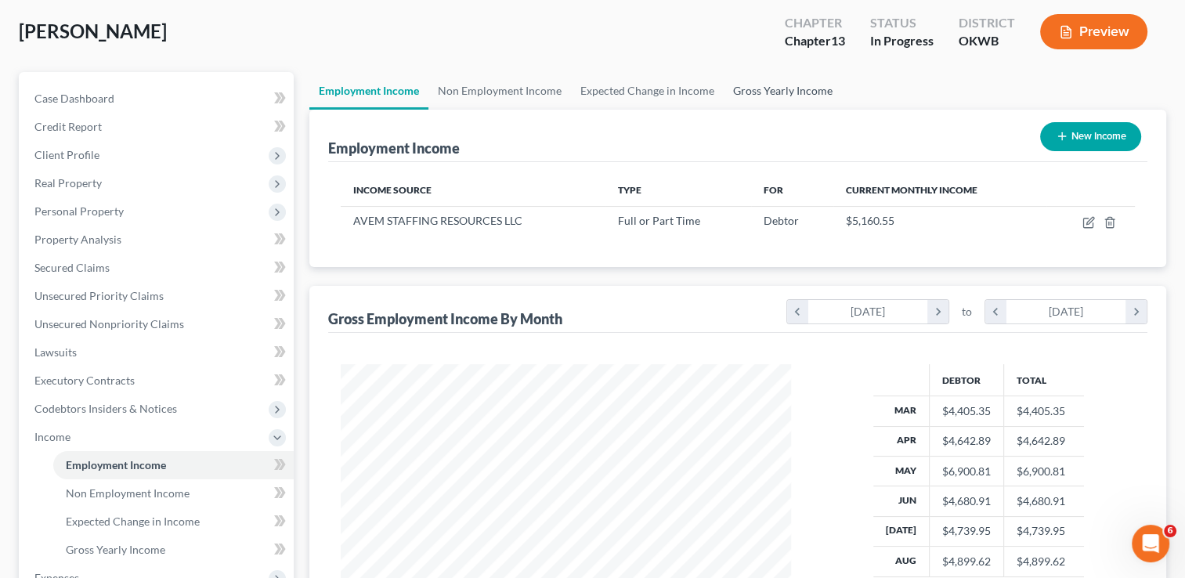
click at [752, 86] on link "Gross Yearly Income" at bounding box center [783, 91] width 118 height 38
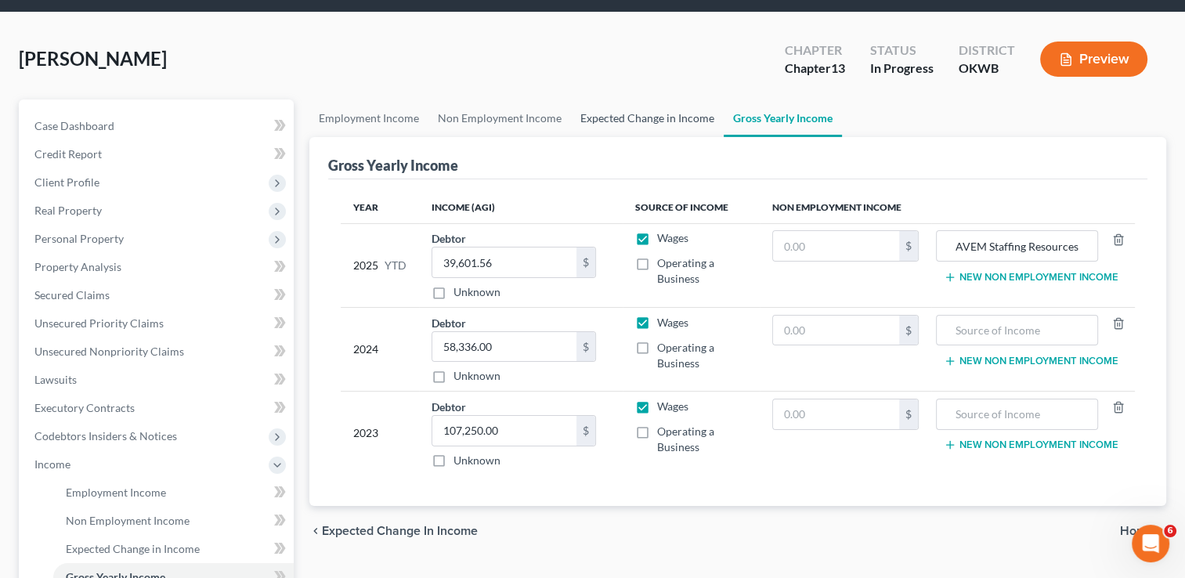
scroll to position [78, 0]
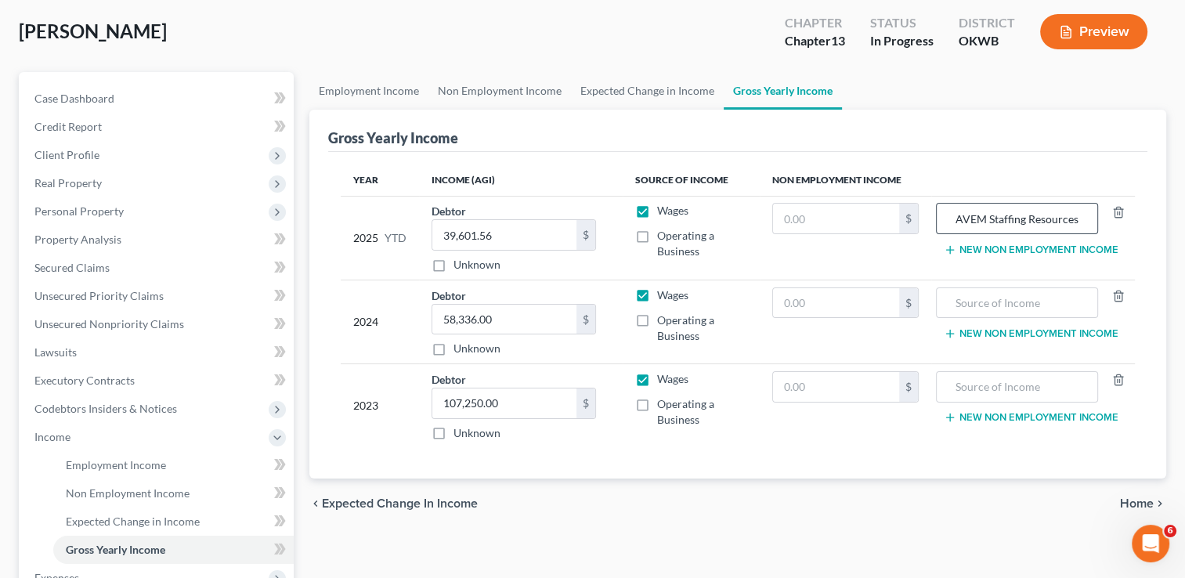
click at [1094, 222] on div "AVEM Staffing Resources LLC" at bounding box center [1017, 218] width 162 height 31
drag, startPoint x: 1084, startPoint y: 218, endPoint x: 920, endPoint y: 240, distance: 165.2
click at [921, 240] on tr "2025 YTD Debtor 39,601.56 $ Unknown Balance Undetermined 39,601.56 $ Unknown Wa…" at bounding box center [738, 238] width 794 height 84
click at [984, 215] on input "LC" at bounding box center [1017, 219] width 145 height 30
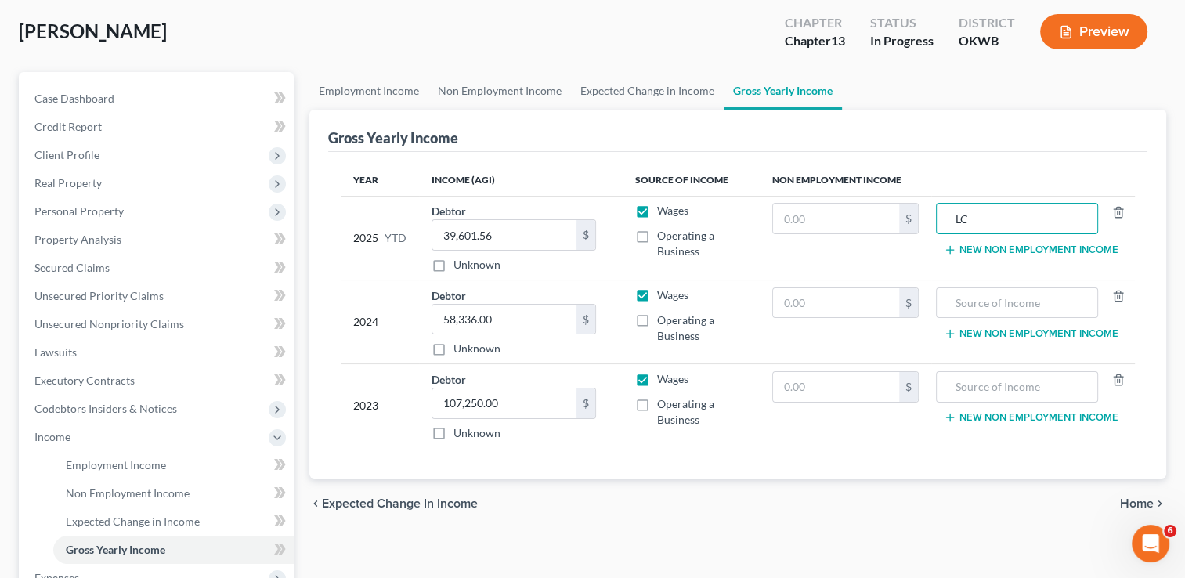
type input "L"
click at [1023, 249] on button "New Non Employment Income" at bounding box center [1031, 250] width 175 height 13
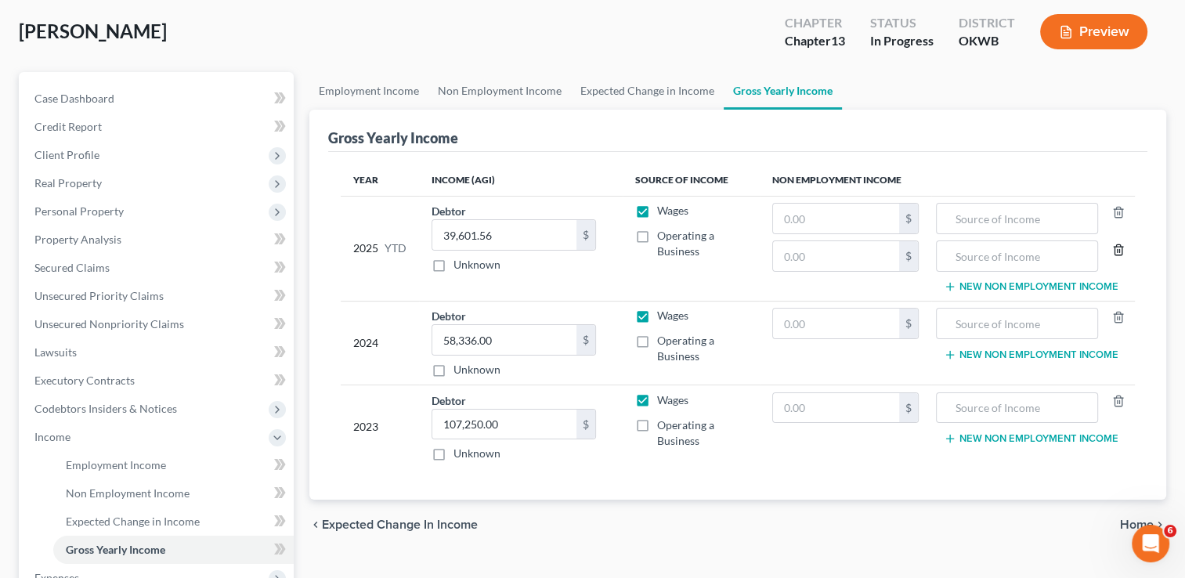
click at [1121, 251] on icon "button" at bounding box center [1118, 250] width 13 height 13
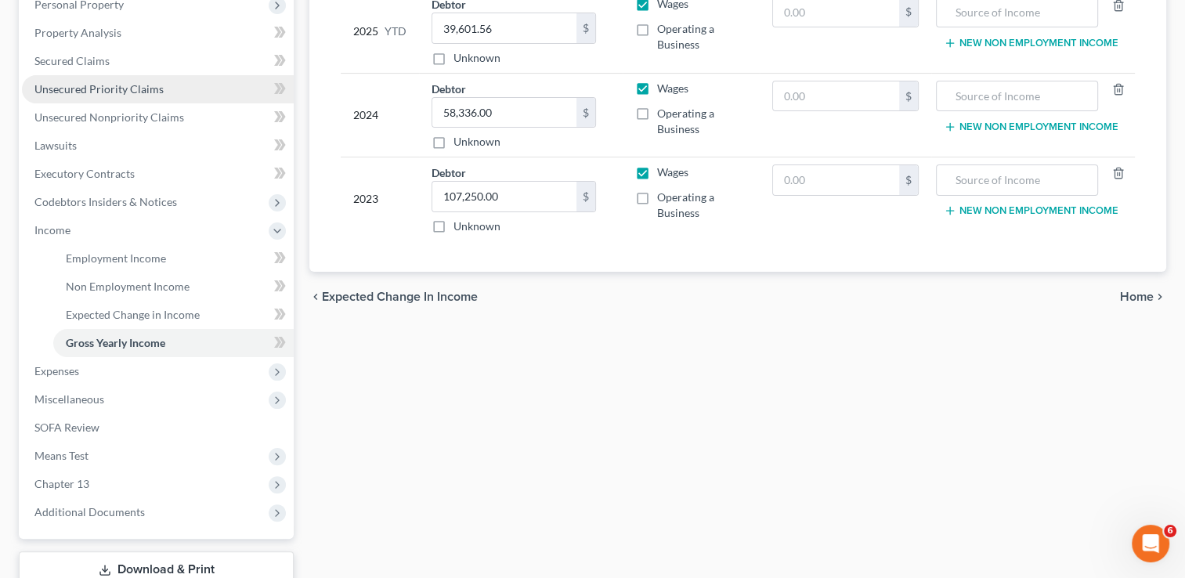
scroll to position [313, 0]
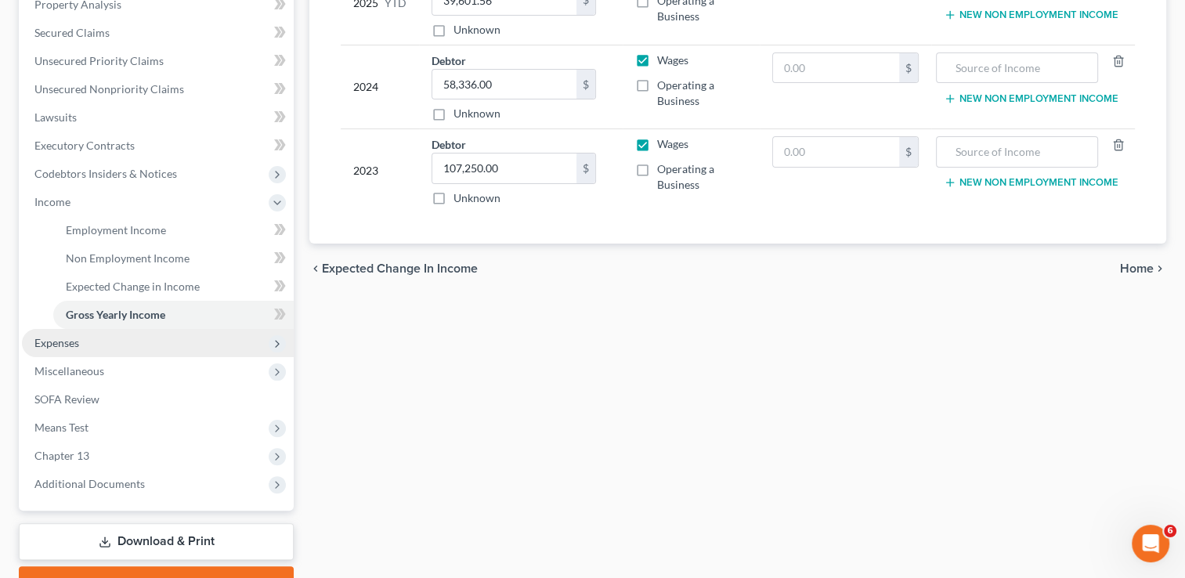
click at [120, 348] on span "Expenses" at bounding box center [158, 343] width 272 height 28
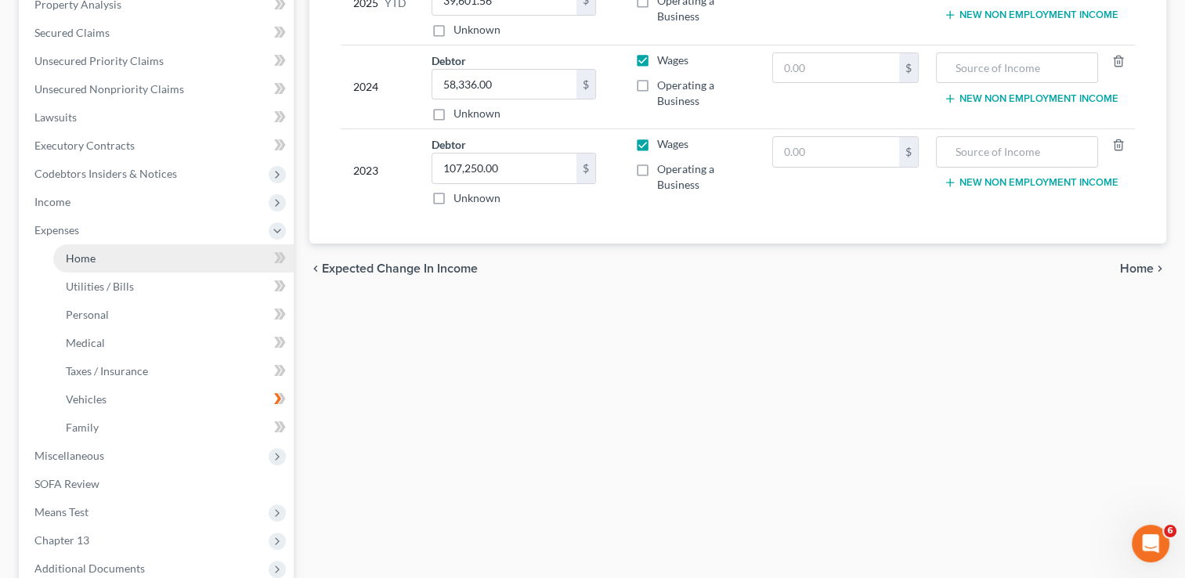
click at [135, 255] on link "Home" at bounding box center [173, 258] width 240 height 28
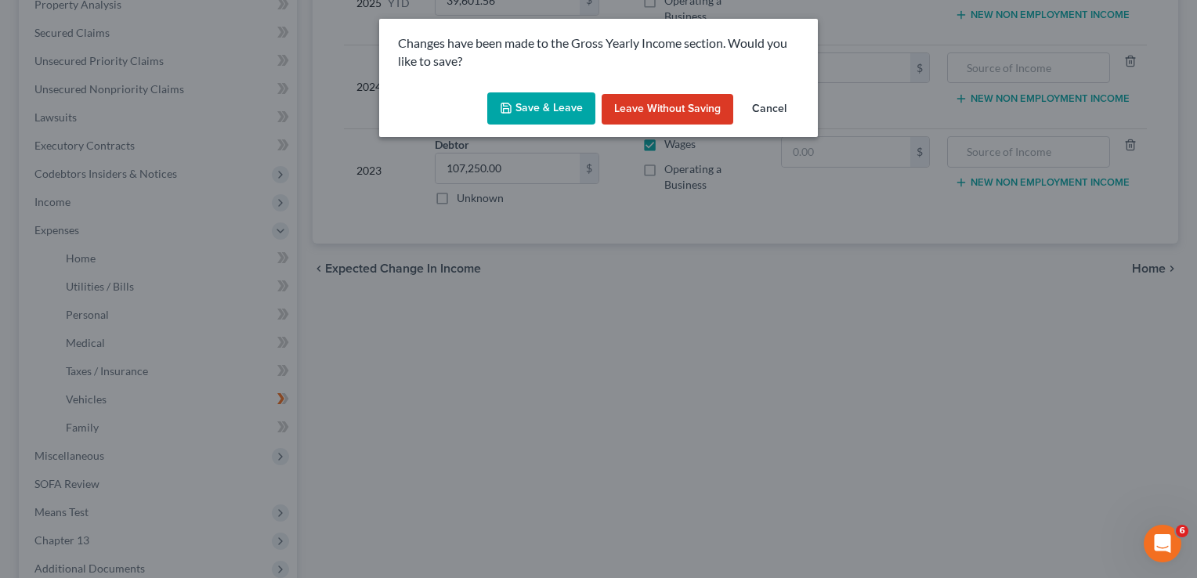
click at [557, 104] on button "Save & Leave" at bounding box center [541, 108] width 108 height 33
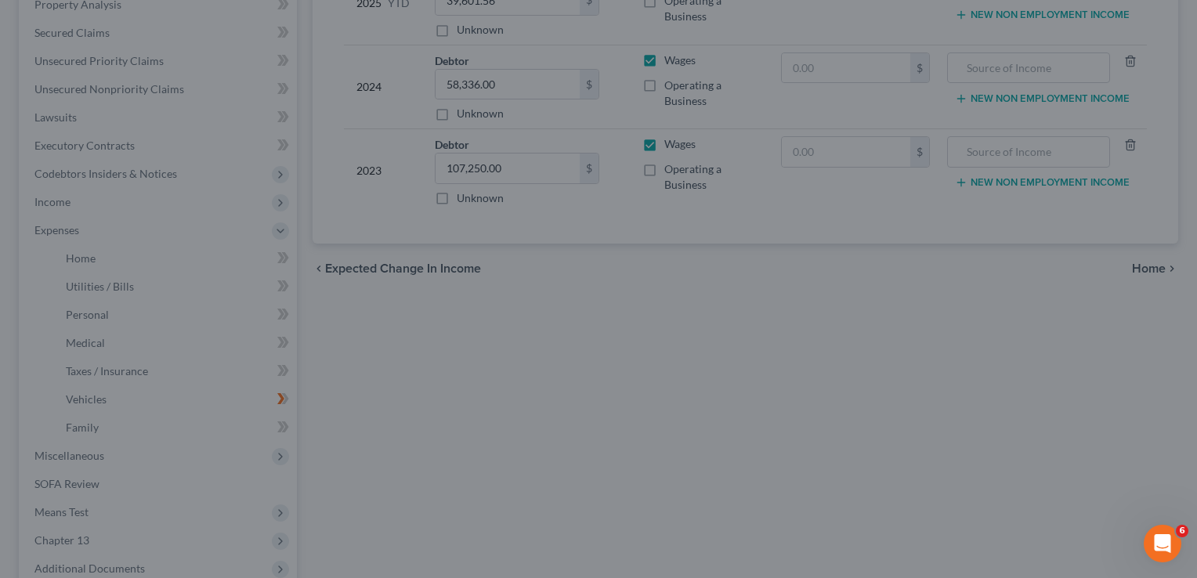
type input "AVEM Staffing Resources LLC"
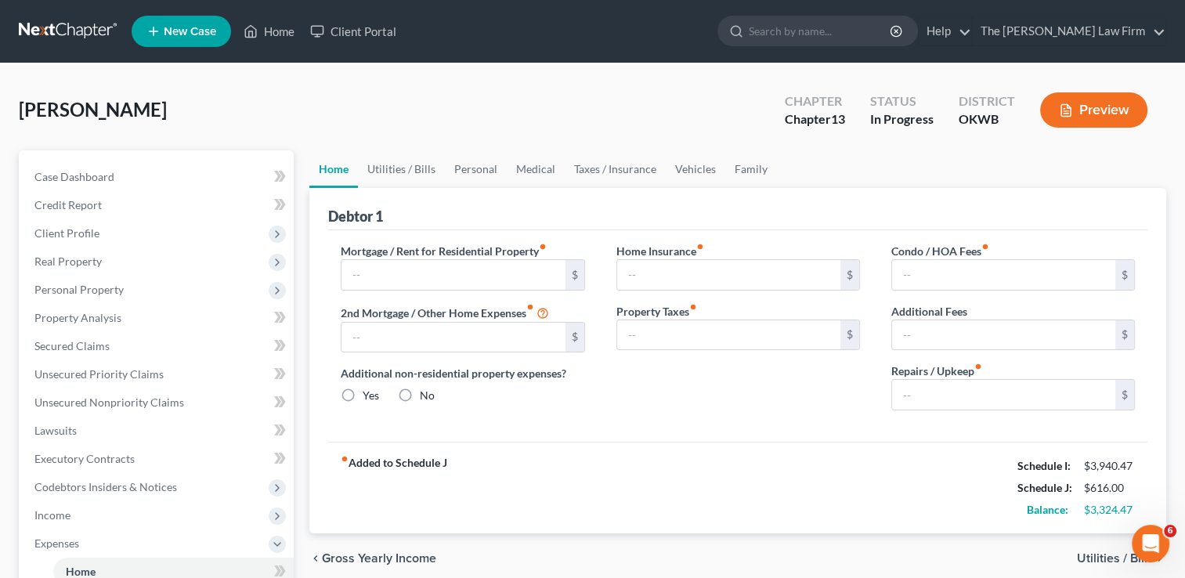
type input "700.00"
type input "0.00"
radio input "true"
type input "0.00"
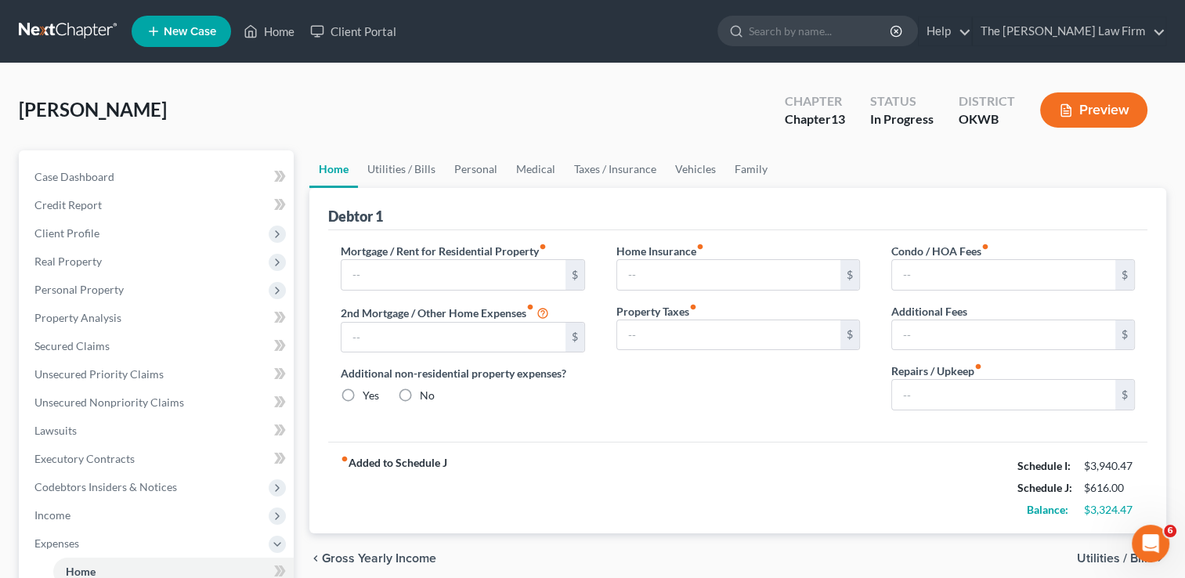
type input "0.00"
type input "100.00"
click at [465, 171] on link "Personal" at bounding box center [476, 169] width 62 height 38
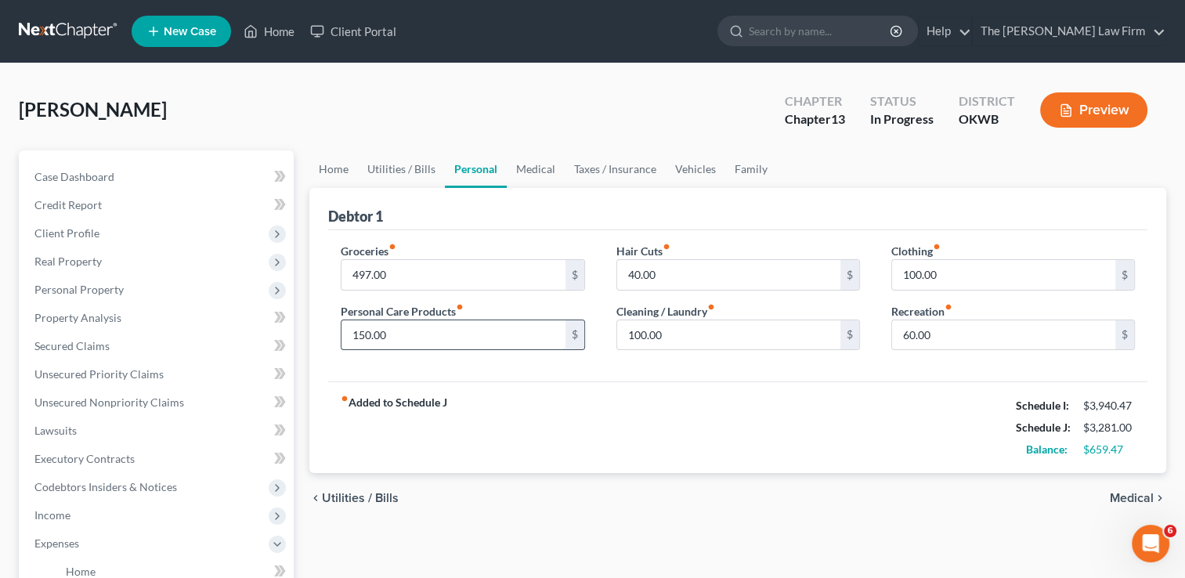
click at [422, 338] on input "150.00" at bounding box center [453, 335] width 223 height 30
type input "50.00"
click at [694, 326] on input "100.00" at bounding box center [728, 335] width 223 height 30
type input "45.00"
click at [732, 273] on input "40.00" at bounding box center [728, 275] width 223 height 30
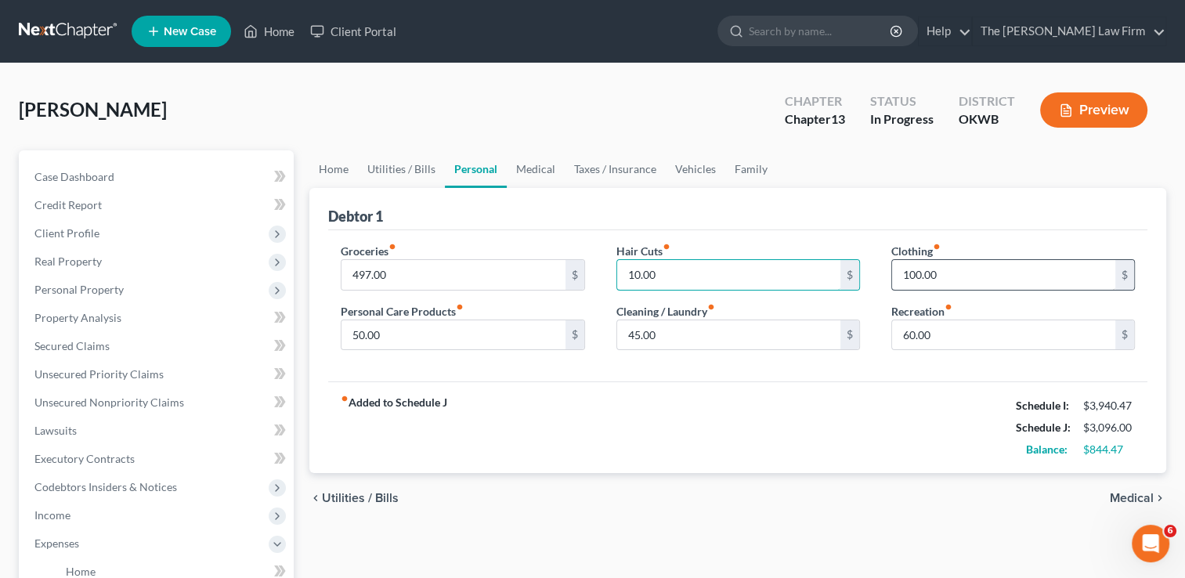
type input "10.00"
click at [967, 269] on input "100.00" at bounding box center [1003, 275] width 223 height 30
type input "20.00"
click at [699, 218] on div "Debtor 1" at bounding box center [737, 209] width 819 height 42
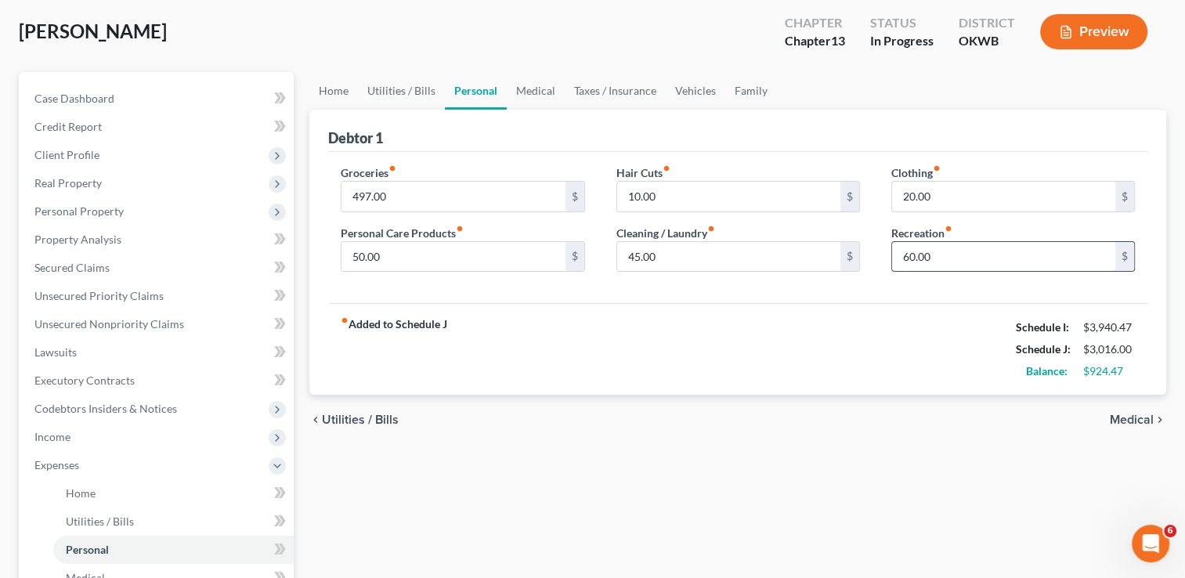
click at [949, 251] on input "60.00" at bounding box center [1003, 257] width 223 height 30
type input "0"
drag, startPoint x: 650, startPoint y: 357, endPoint x: 645, endPoint y: 370, distance: 13.4
drag, startPoint x: 645, startPoint y: 370, endPoint x: 577, endPoint y: 352, distance: 71.1
click at [577, 352] on div "fiber_manual_record Added to Schedule J Schedule I: $3,940.47 Schedule J: $2,95…" at bounding box center [737, 349] width 819 height 92
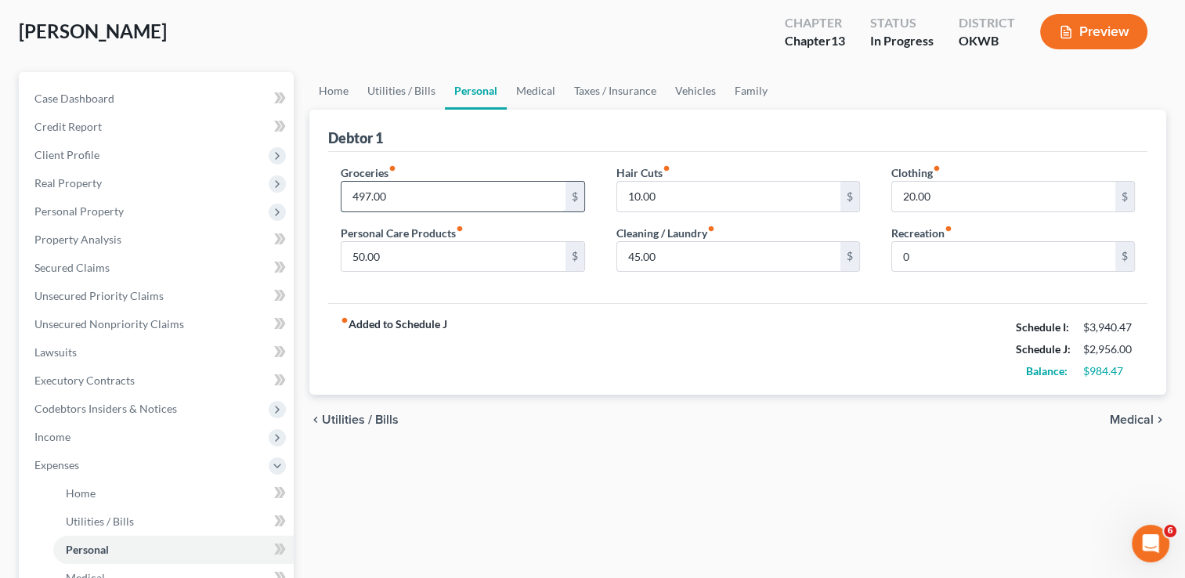
click at [412, 188] on input "497.00" at bounding box center [453, 197] width 223 height 30
type input "450.00"
click at [492, 352] on div "fiber_manual_record Added to Schedule J Schedule I: $3,940.47 Schedule J: $2,90…" at bounding box center [737, 349] width 819 height 92
click at [406, 83] on link "Utilities / Bills" at bounding box center [401, 91] width 87 height 38
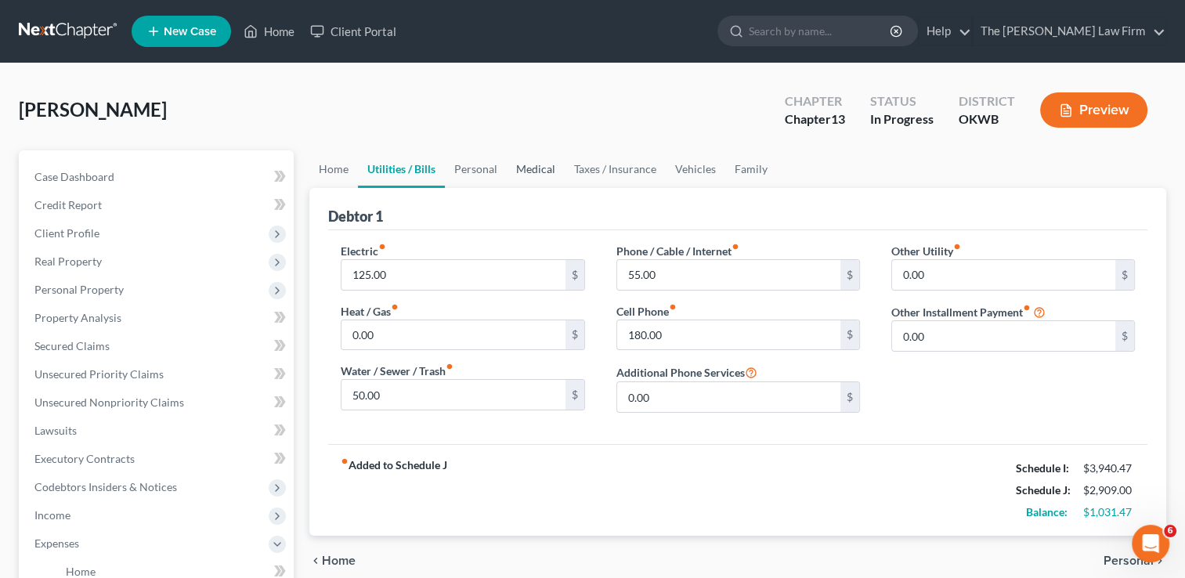
scroll to position [78, 0]
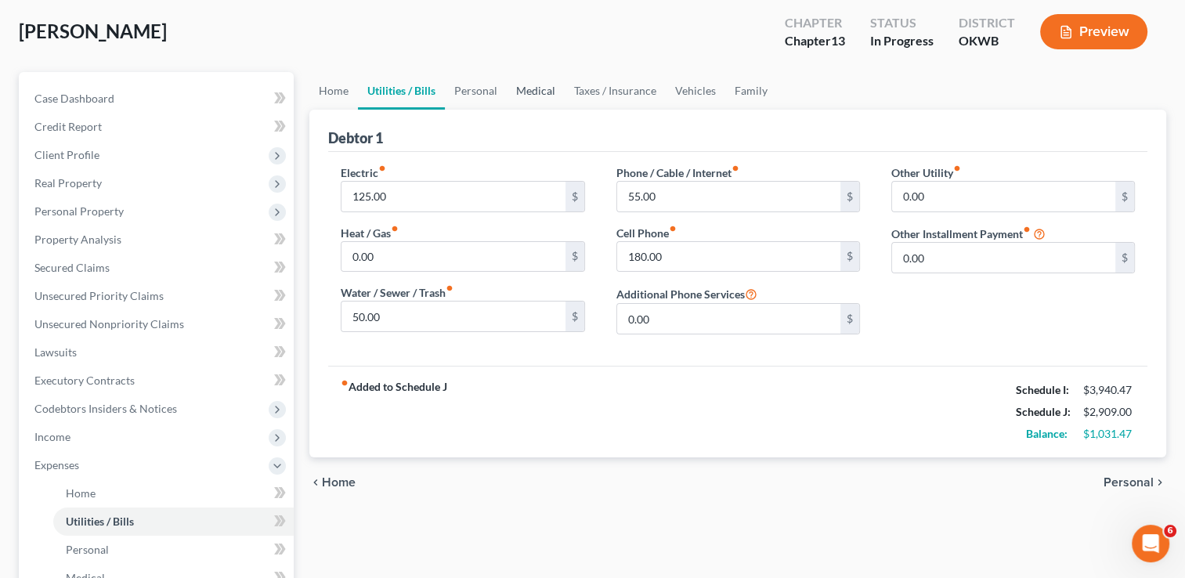
click at [544, 85] on link "Medical" at bounding box center [536, 91] width 58 height 38
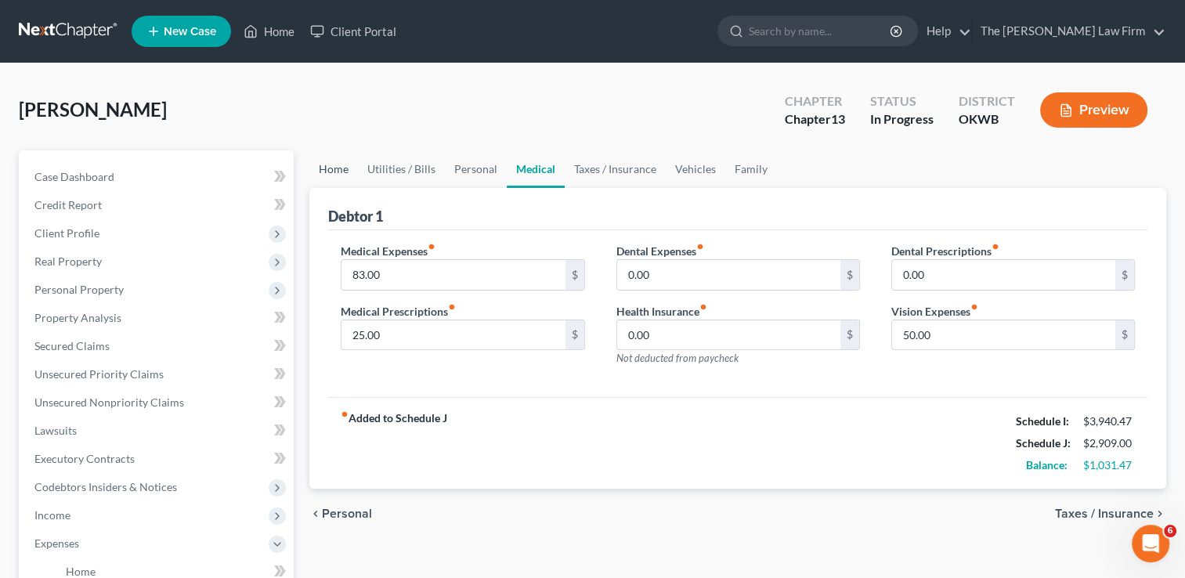
click at [346, 171] on link "Home" at bounding box center [333, 169] width 49 height 38
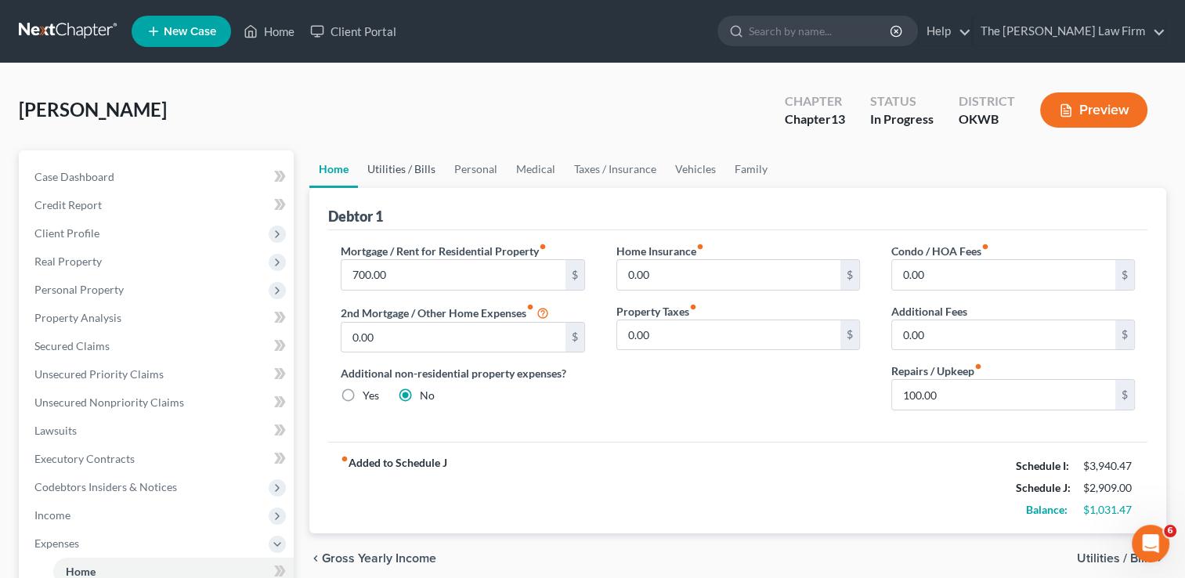
click at [423, 171] on link "Utilities / Bills" at bounding box center [401, 169] width 87 height 38
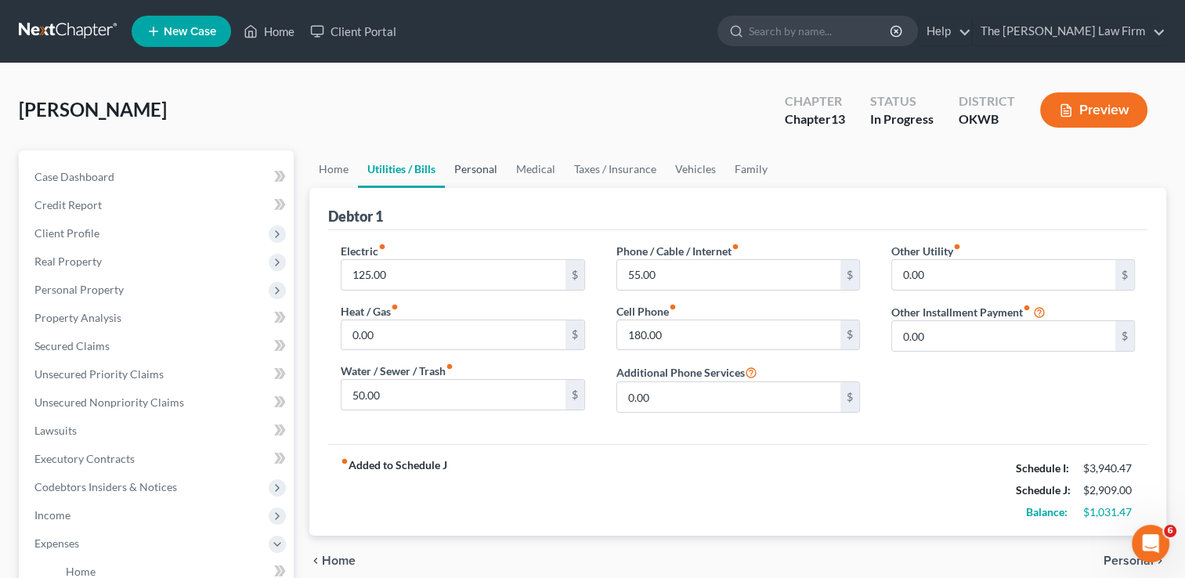
click at [462, 169] on link "Personal" at bounding box center [476, 169] width 62 height 38
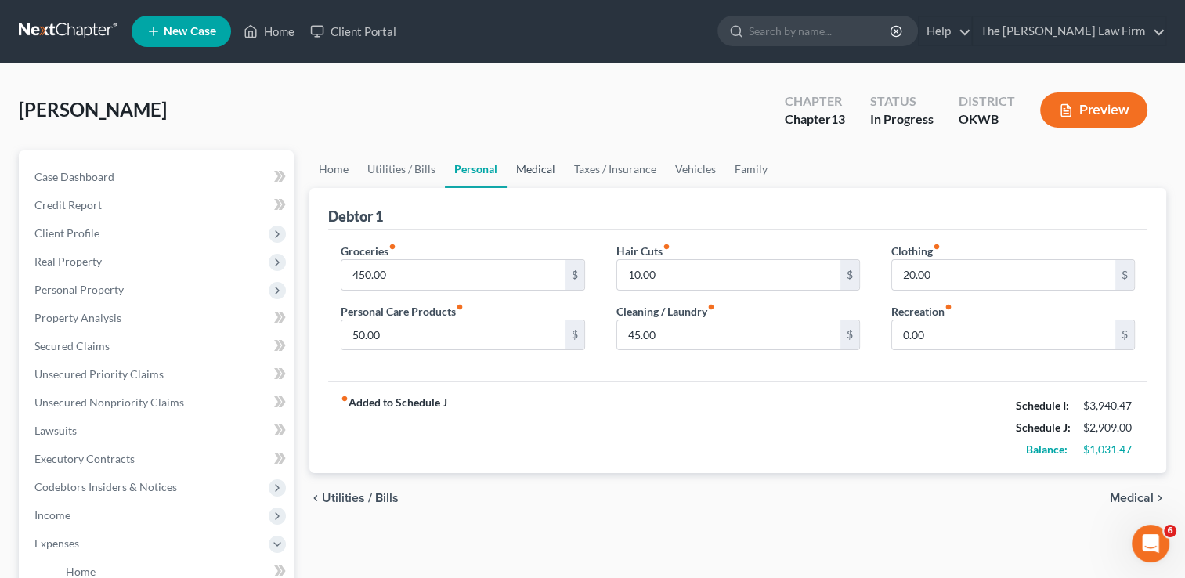
click at [539, 168] on link "Medical" at bounding box center [536, 169] width 58 height 38
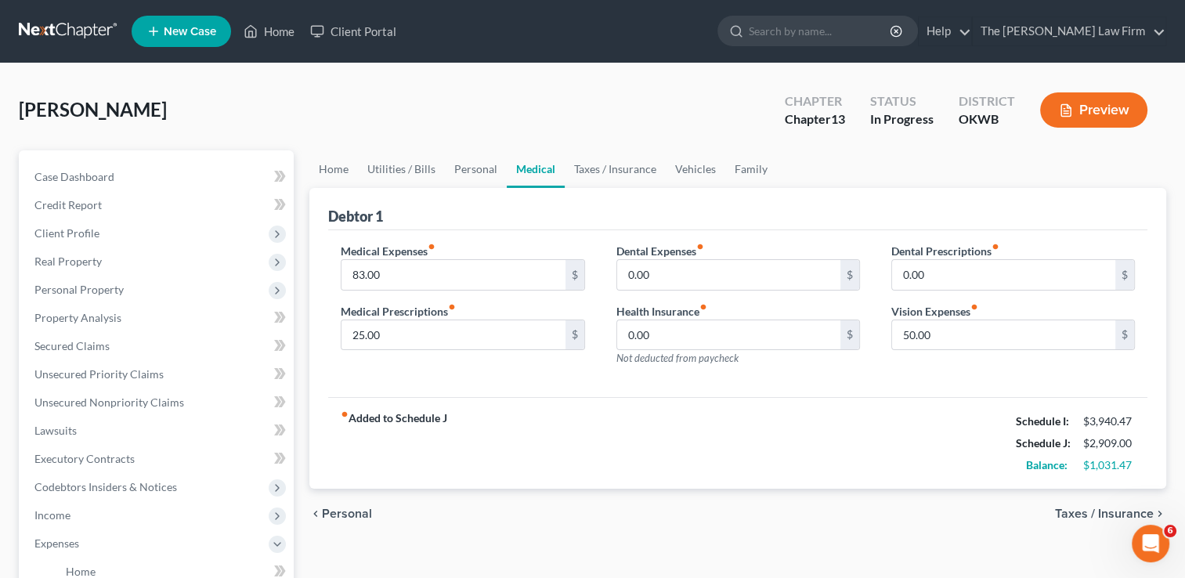
scroll to position [78, 0]
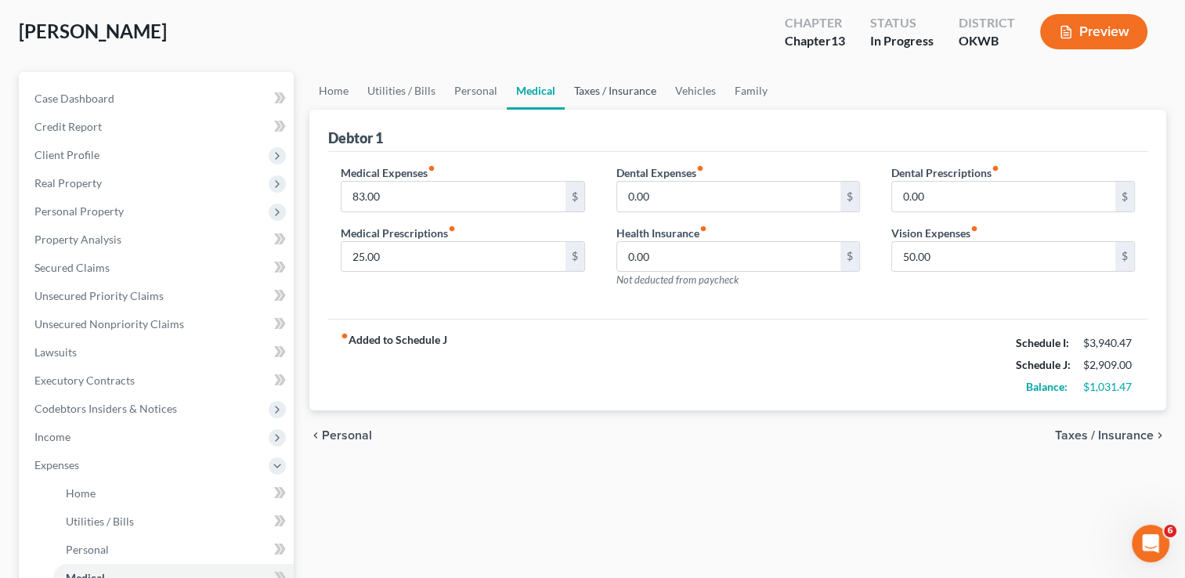
click at [622, 83] on link "Taxes / Insurance" at bounding box center [615, 91] width 101 height 38
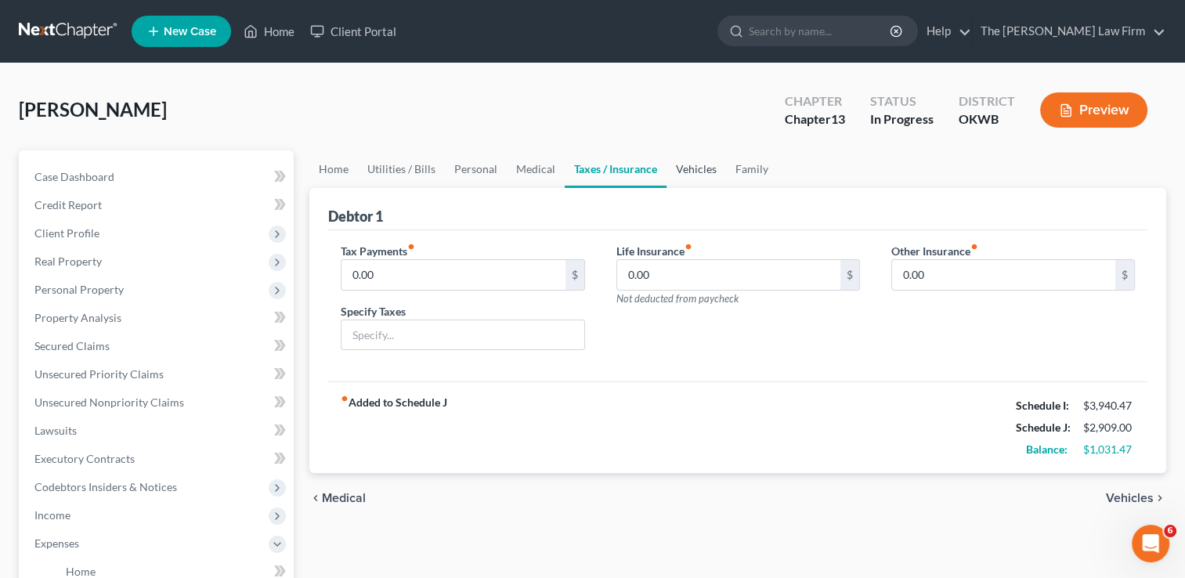
click at [691, 160] on link "Vehicles" at bounding box center [697, 169] width 60 height 38
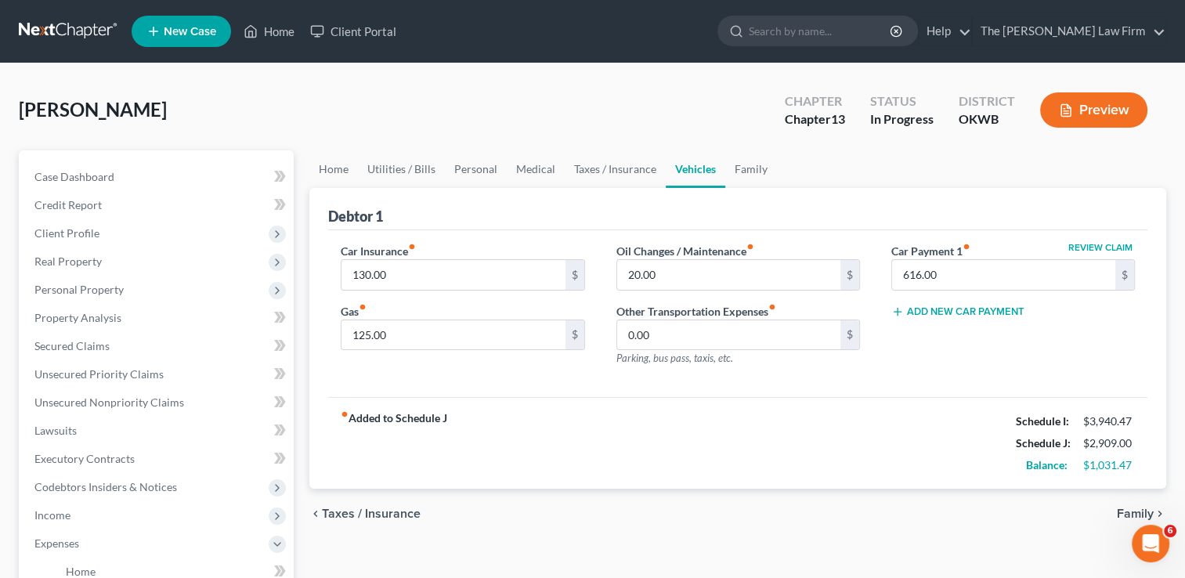
scroll to position [78, 0]
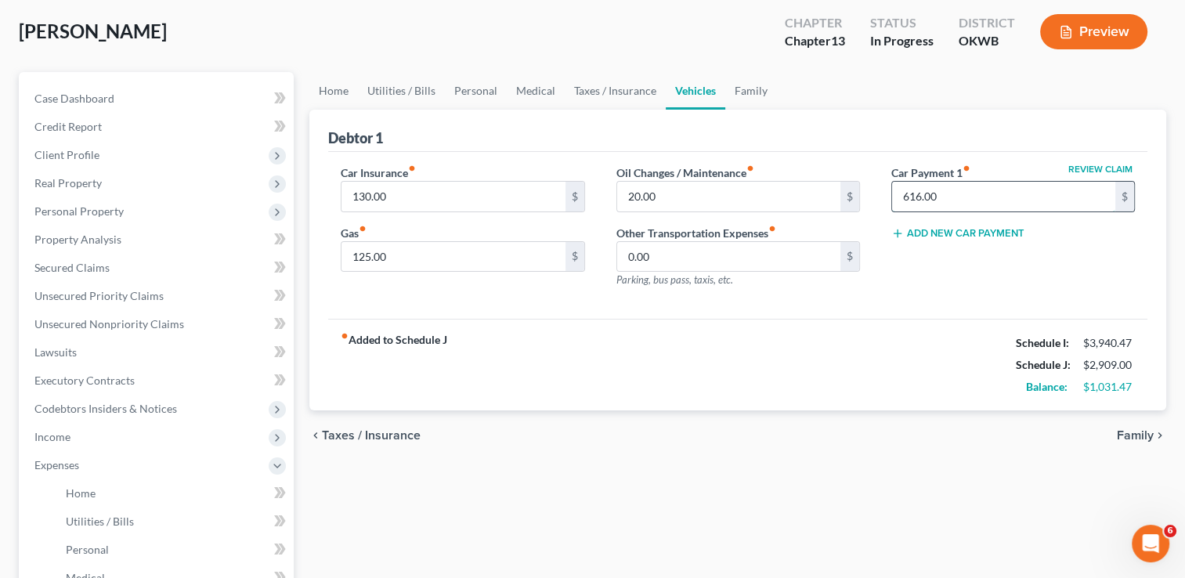
click at [965, 190] on input "616.00" at bounding box center [1003, 197] width 223 height 30
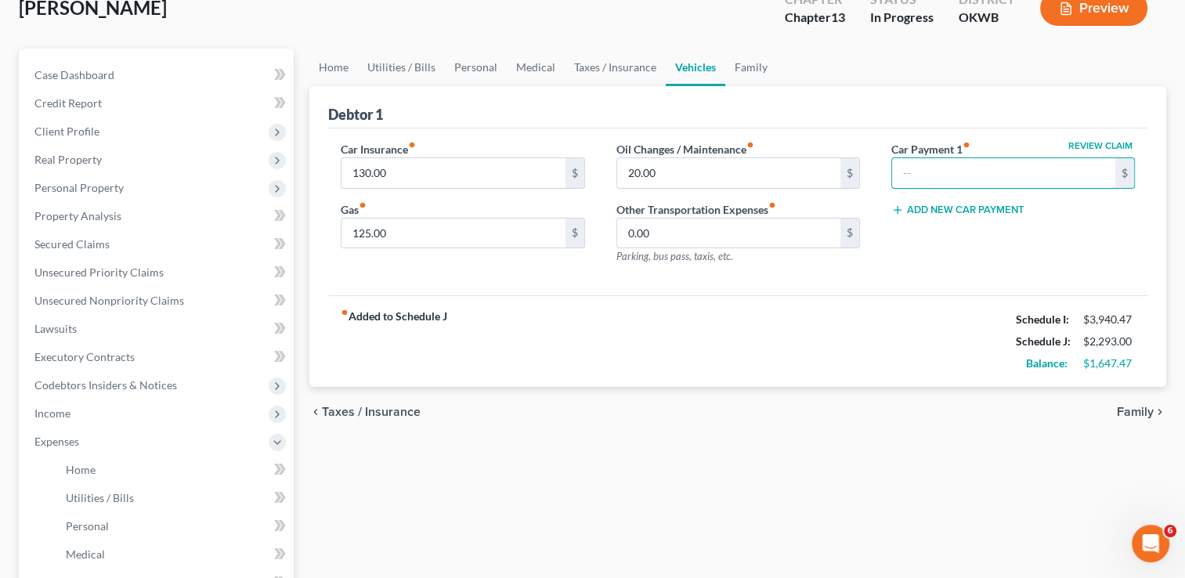
scroll to position [0, 0]
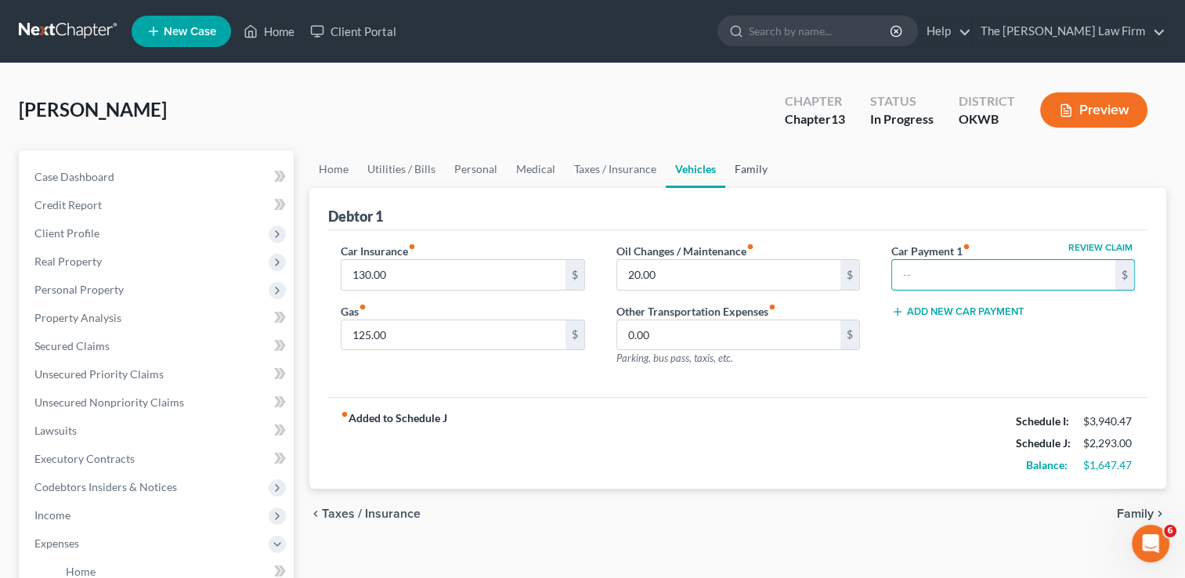
click at [764, 176] on link "Family" at bounding box center [751, 169] width 52 height 38
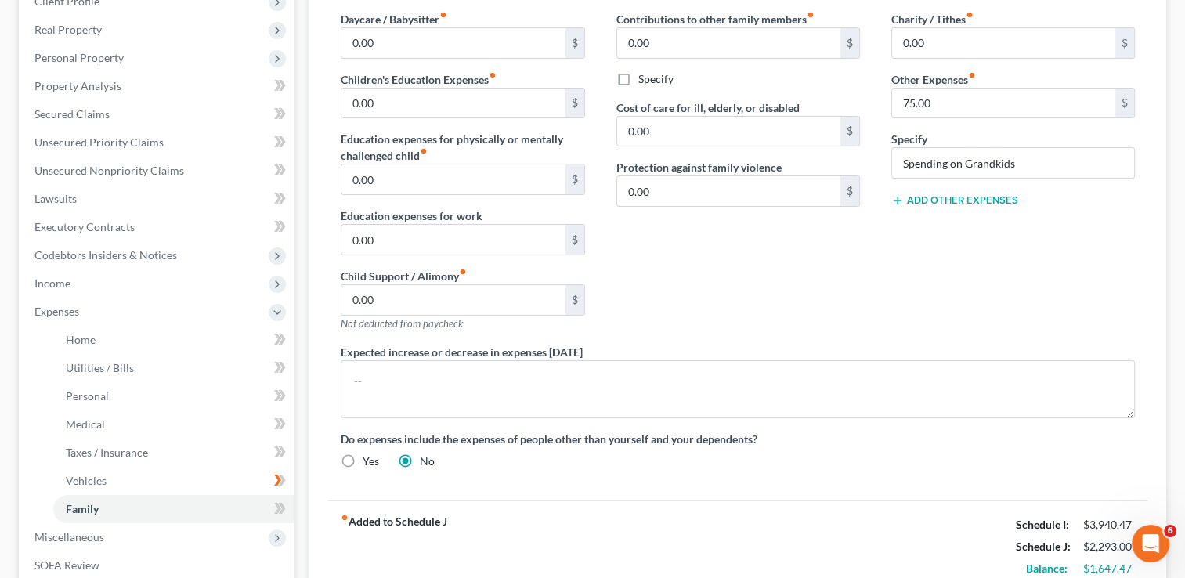
scroll to position [235, 0]
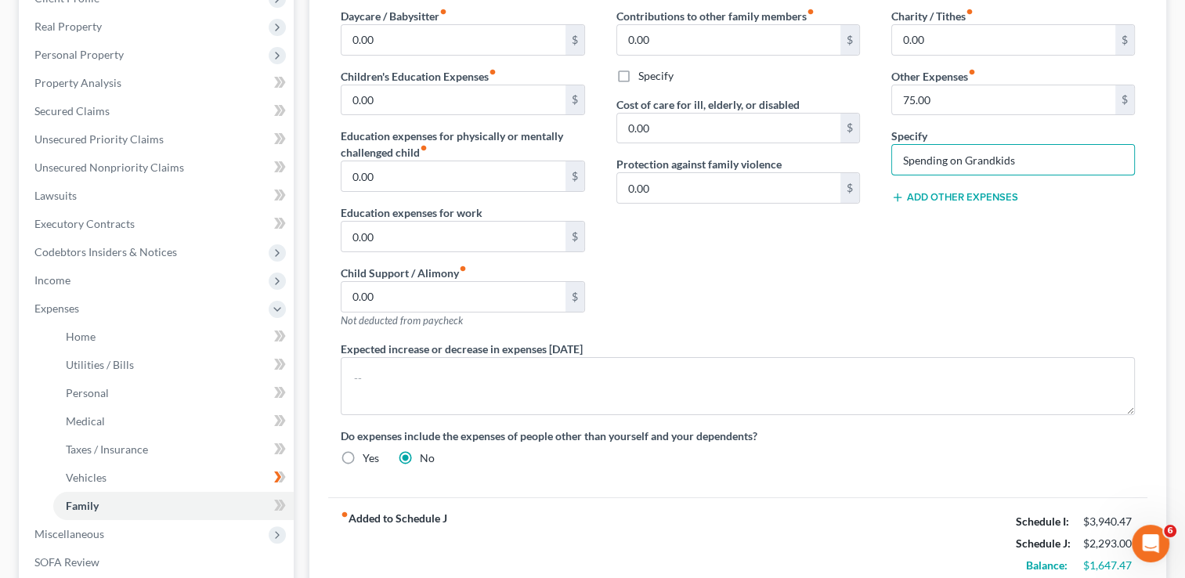
drag, startPoint x: 962, startPoint y: 162, endPoint x: 887, endPoint y: 154, distance: 75.6
click at [887, 154] on div "Charity / Tithes fiber_manual_record 0.00 $ Other Expenses fiber_manual_record …" at bounding box center [1013, 174] width 275 height 333
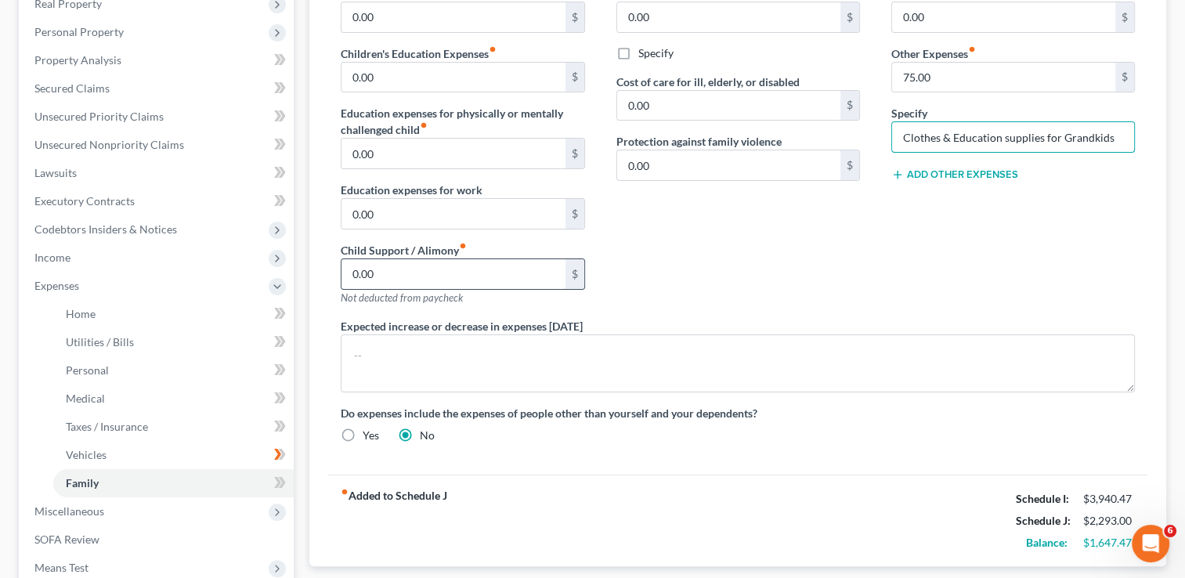
scroll to position [392, 0]
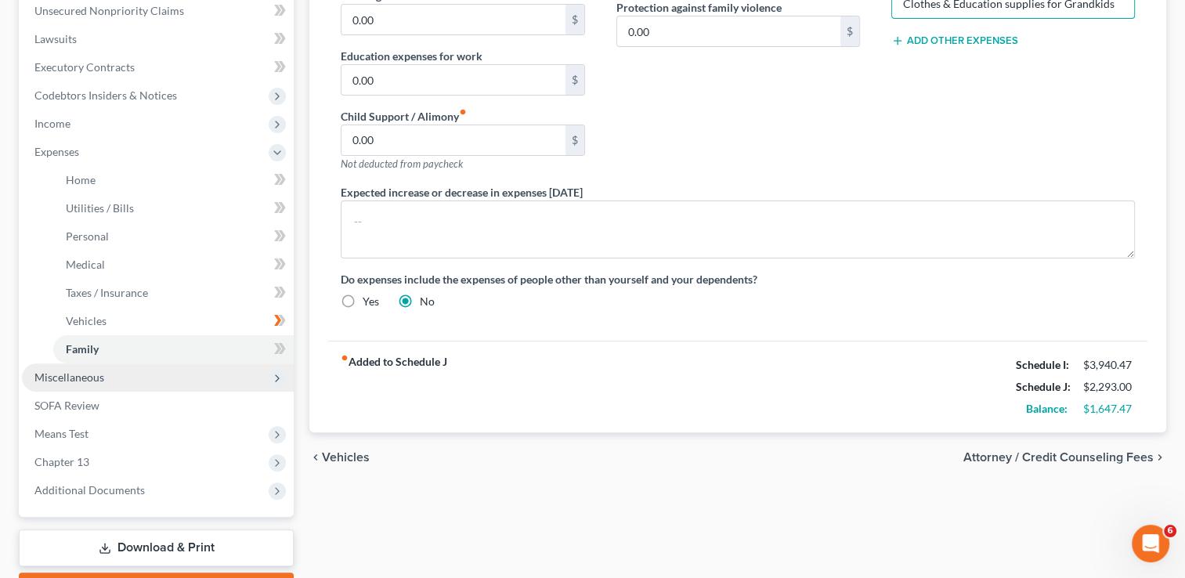
type input "Clothes & Education supplies for Grandkids"
click at [69, 380] on span "Miscellaneous" at bounding box center [69, 377] width 70 height 13
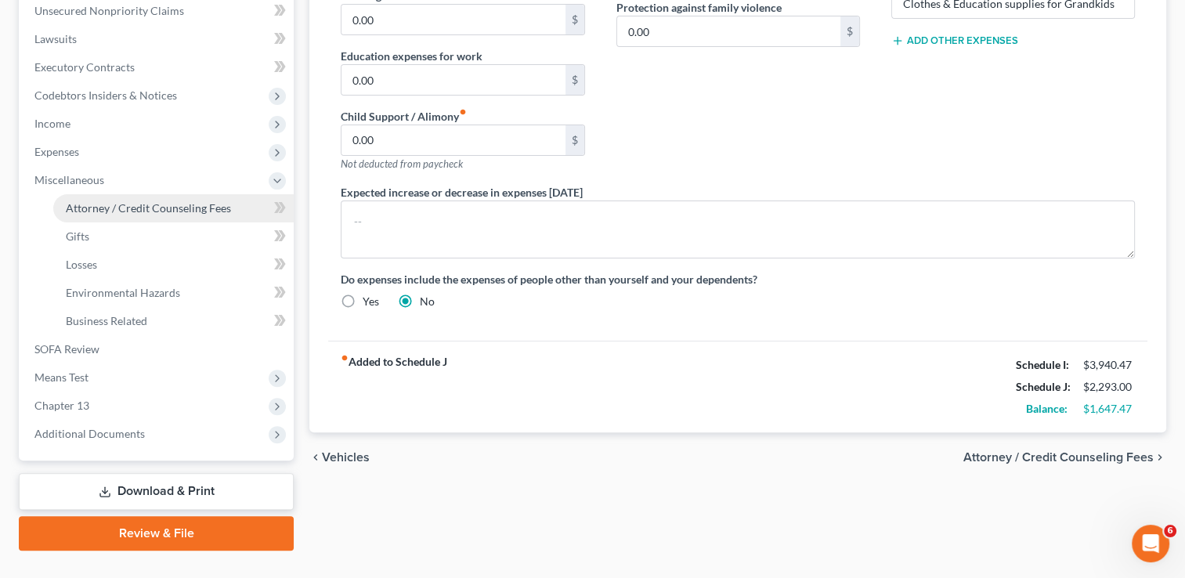
click at [149, 205] on span "Attorney / Credit Counseling Fees" at bounding box center [148, 207] width 165 height 13
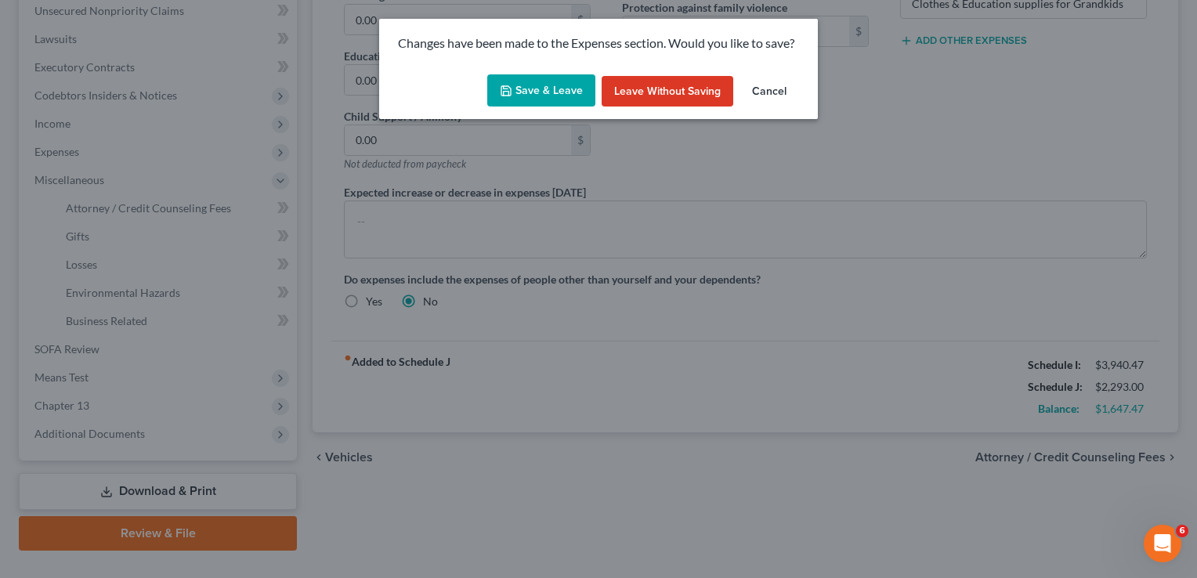
click at [530, 89] on button "Save & Leave" at bounding box center [541, 90] width 108 height 33
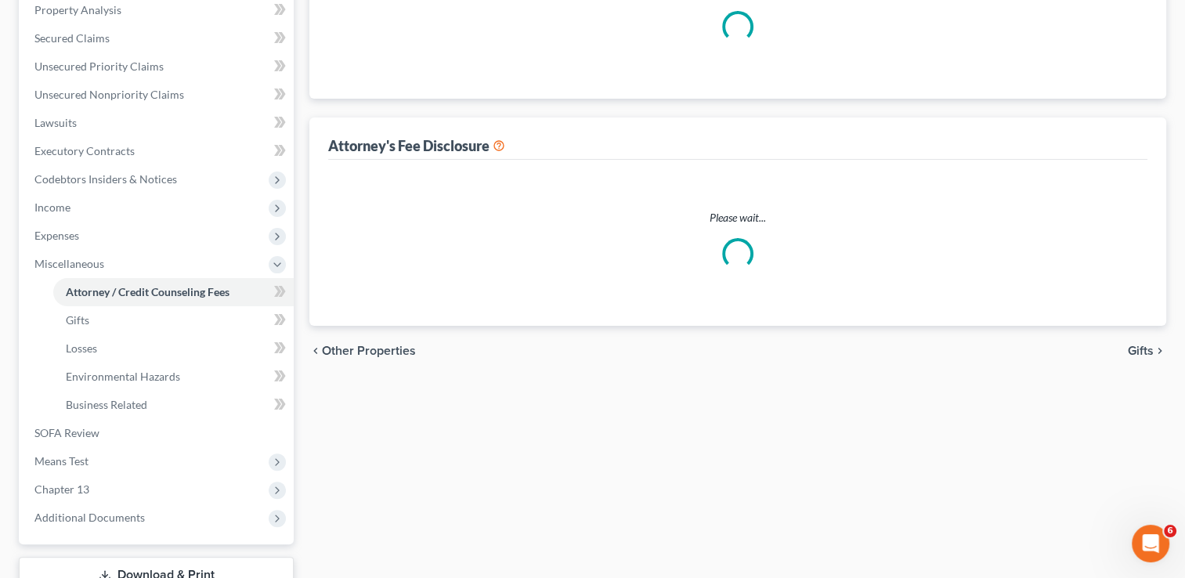
select select "0"
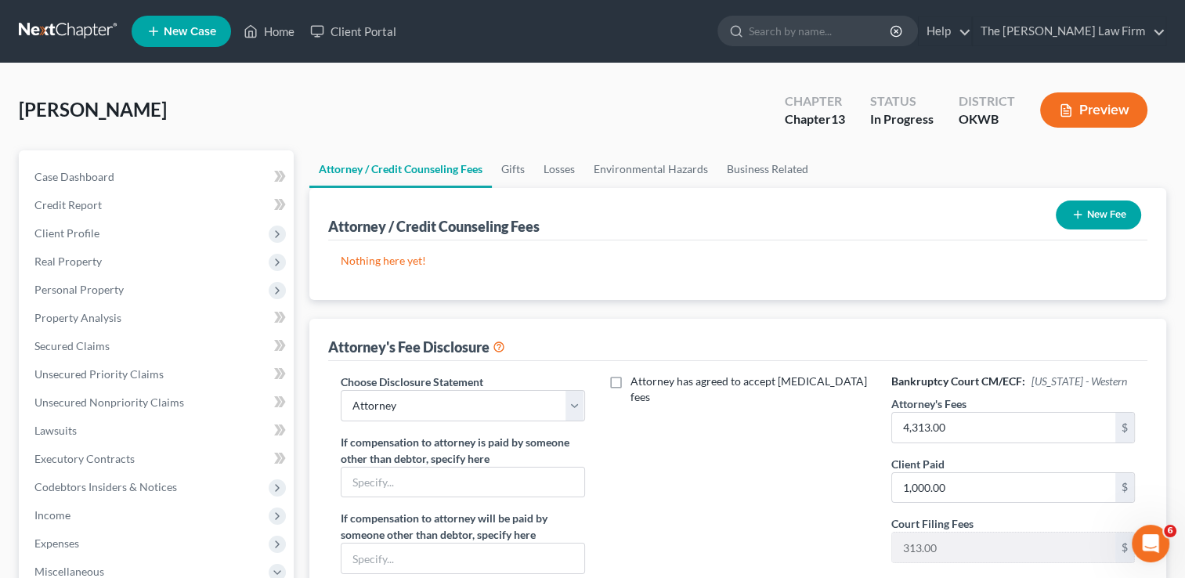
click at [1079, 215] on line "button" at bounding box center [1077, 215] width 7 height 0
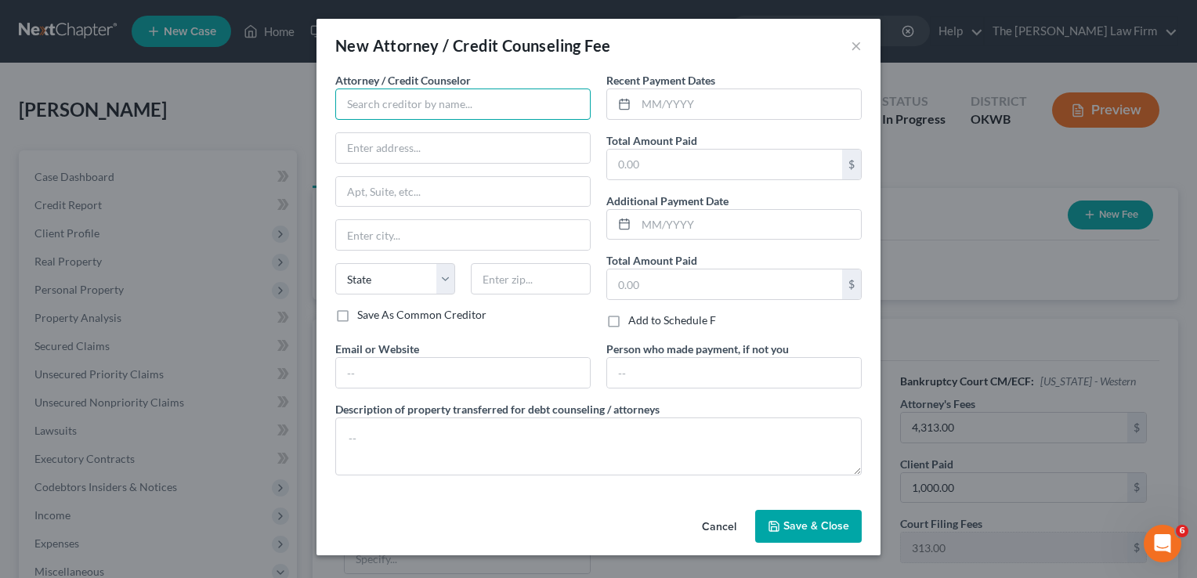
click at [482, 89] on input "text" at bounding box center [462, 104] width 255 height 31
type input "The [PERSON_NAME] Law Firm"
type input "[STREET_ADDRESS]"
type input "Shawnee"
select select "37"
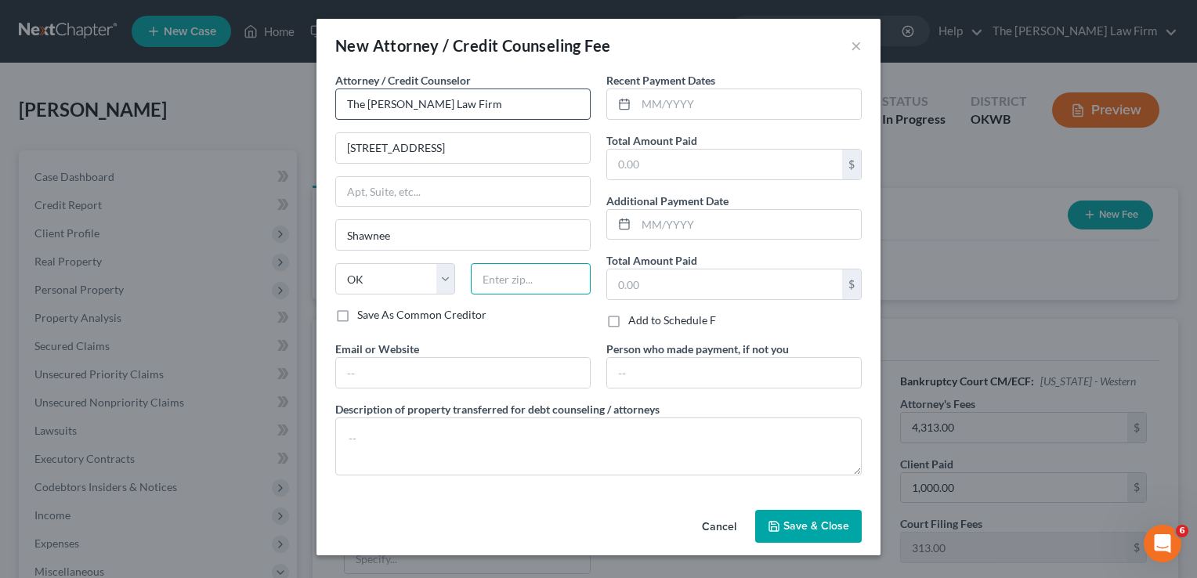
type input "74801"
type input "[PERSON_NAME][EMAIL_ADDRESS][DOMAIN_NAME]"
type input "[PERSON_NAME] Properties"
click at [727, 522] on button "Cancel" at bounding box center [719, 526] width 60 height 31
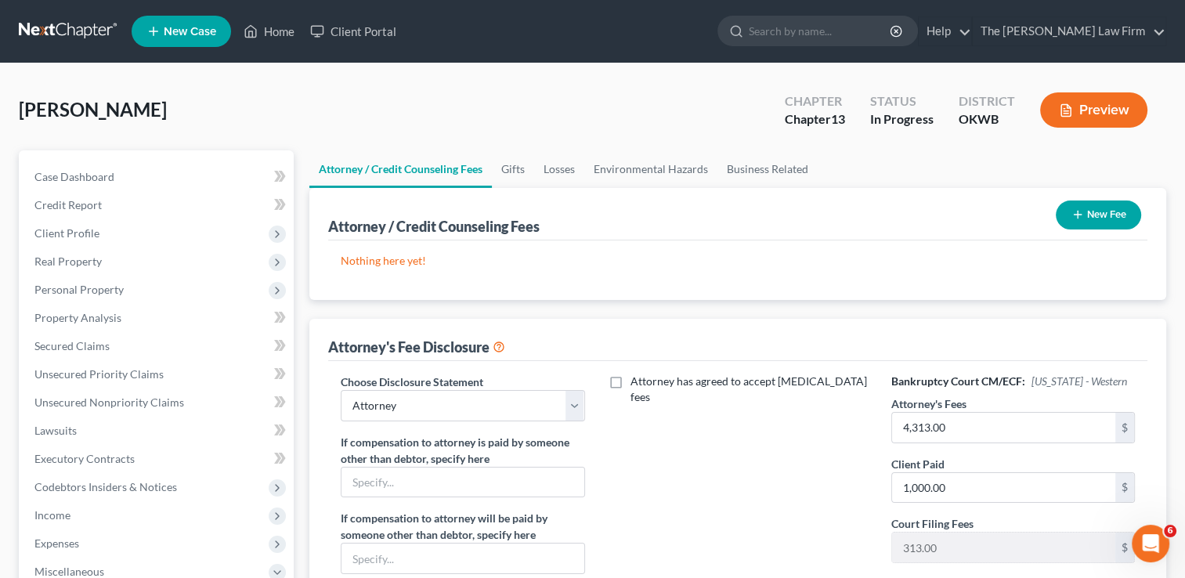
click at [1118, 205] on button "New Fee" at bounding box center [1098, 215] width 85 height 29
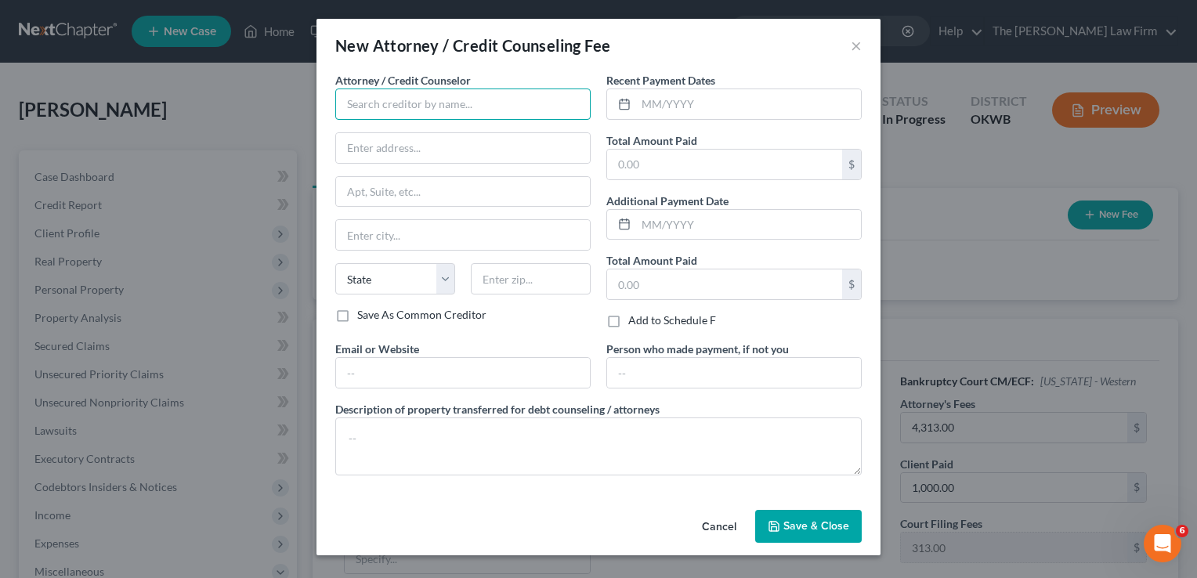
click at [573, 99] on input "text" at bounding box center [462, 104] width 255 height 31
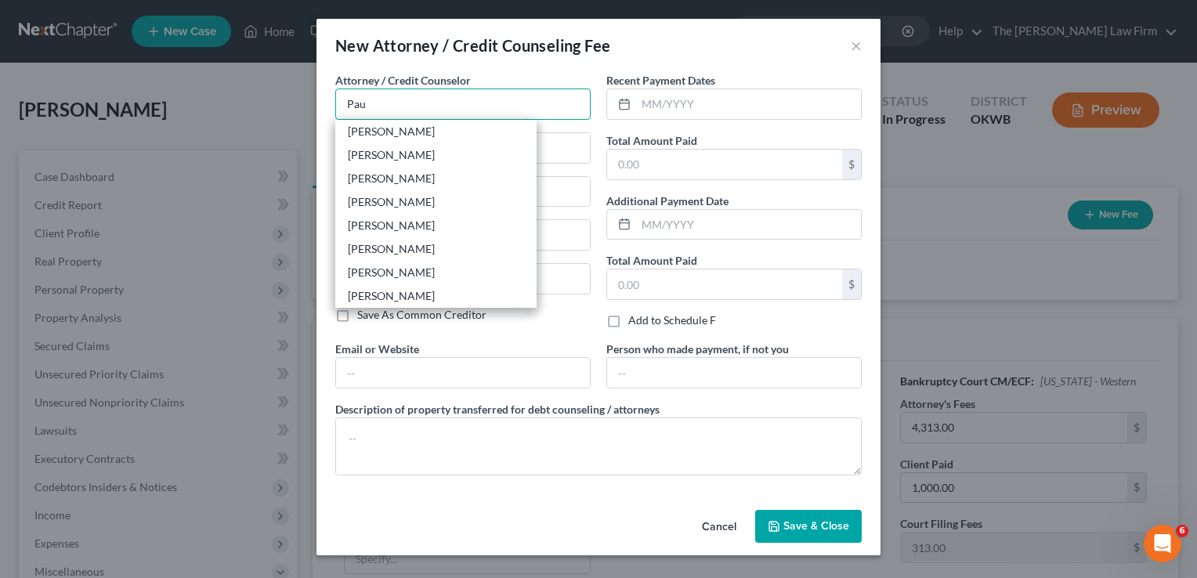
type input "[PERSON_NAME]"
type input "[STREET_ADDRESS]"
type input "Shawnee"
select select "37"
type input "74801"
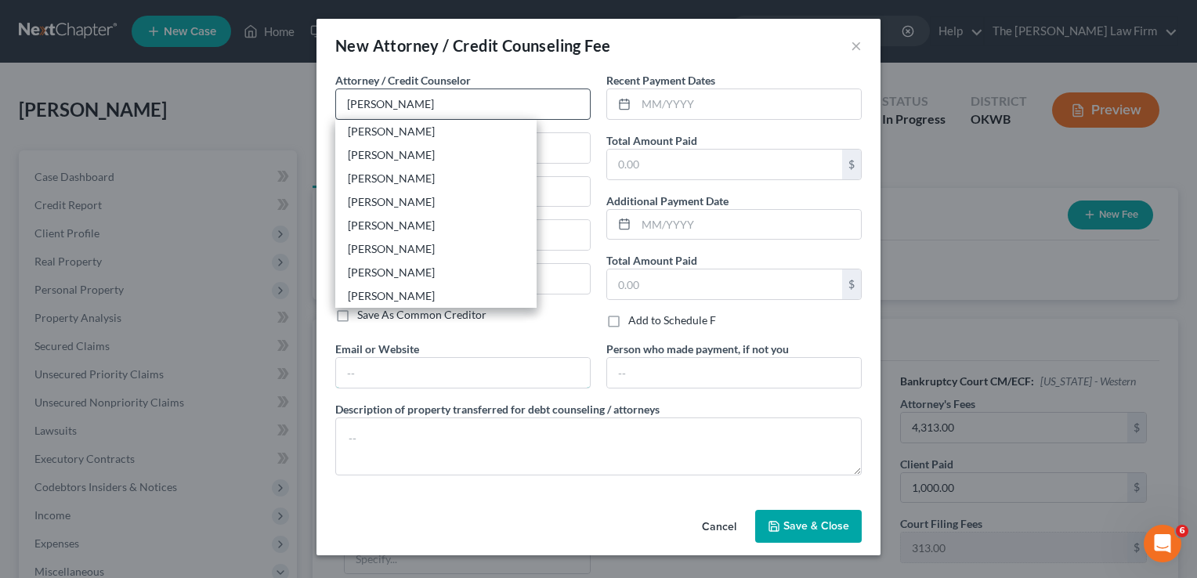
type input "[PERSON_NAME][EMAIL_ADDRESS][DOMAIN_NAME]"
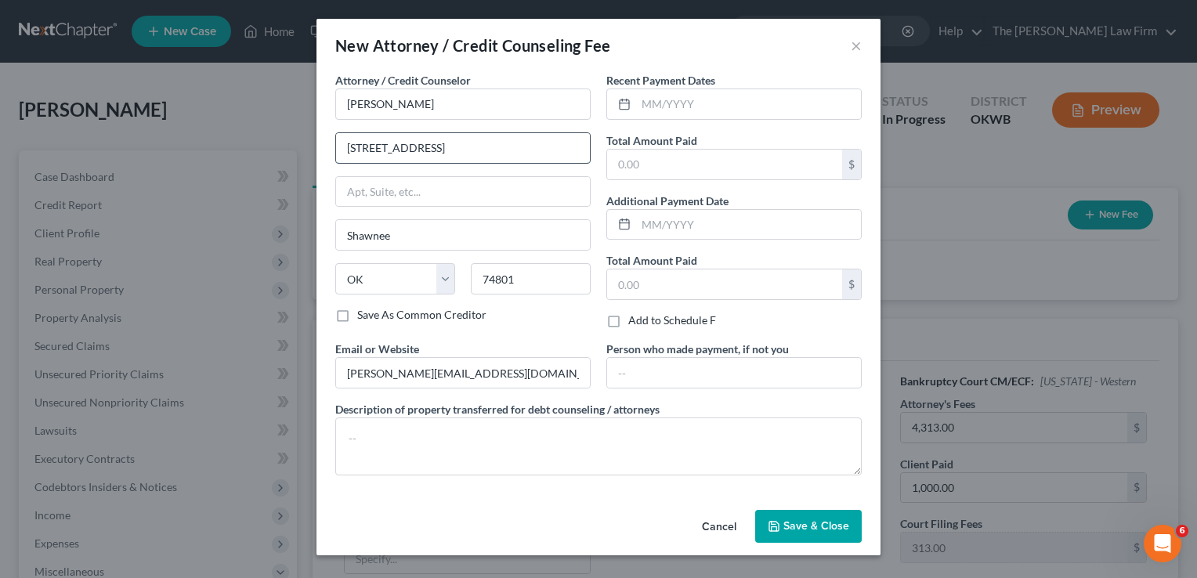
drag, startPoint x: 529, startPoint y: 144, endPoint x: 414, endPoint y: 147, distance: 114.4
click at [418, 133] on input "[STREET_ADDRESS]" at bounding box center [463, 148] width 254 height 30
type input "[STREET_ADDRESS]"
click at [542, 483] on div "Attorney / Credit Counselor * [PERSON_NAME] [STREET_ADDRESS] [US_STATE][GEOGRAP…" at bounding box center [598, 280] width 542 height 416
click at [645, 93] on input "text" at bounding box center [748, 104] width 225 height 30
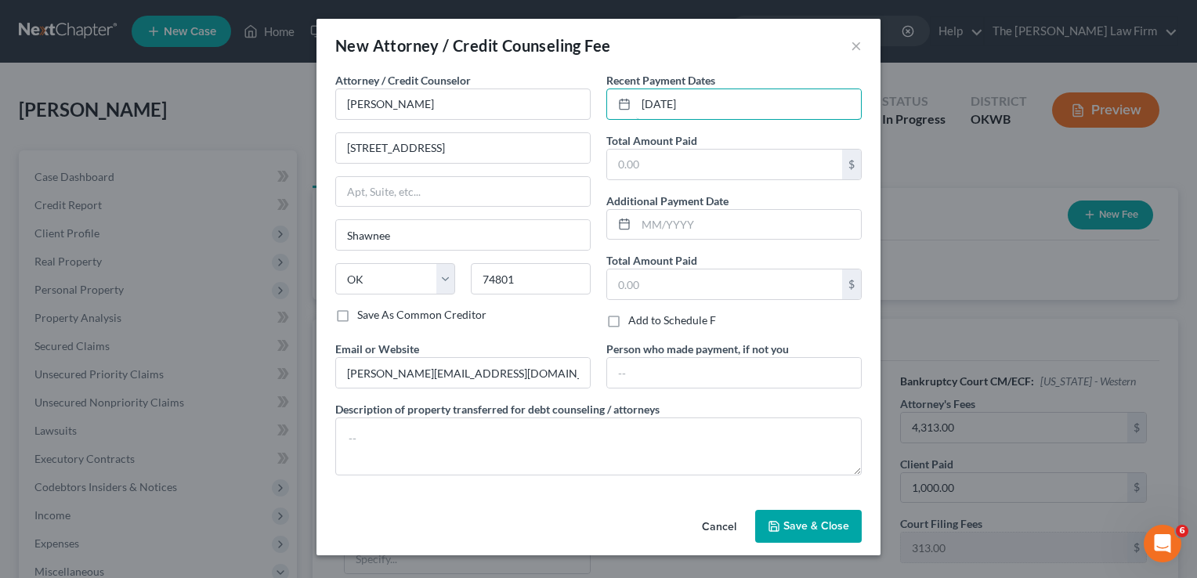
type input "[DATE]"
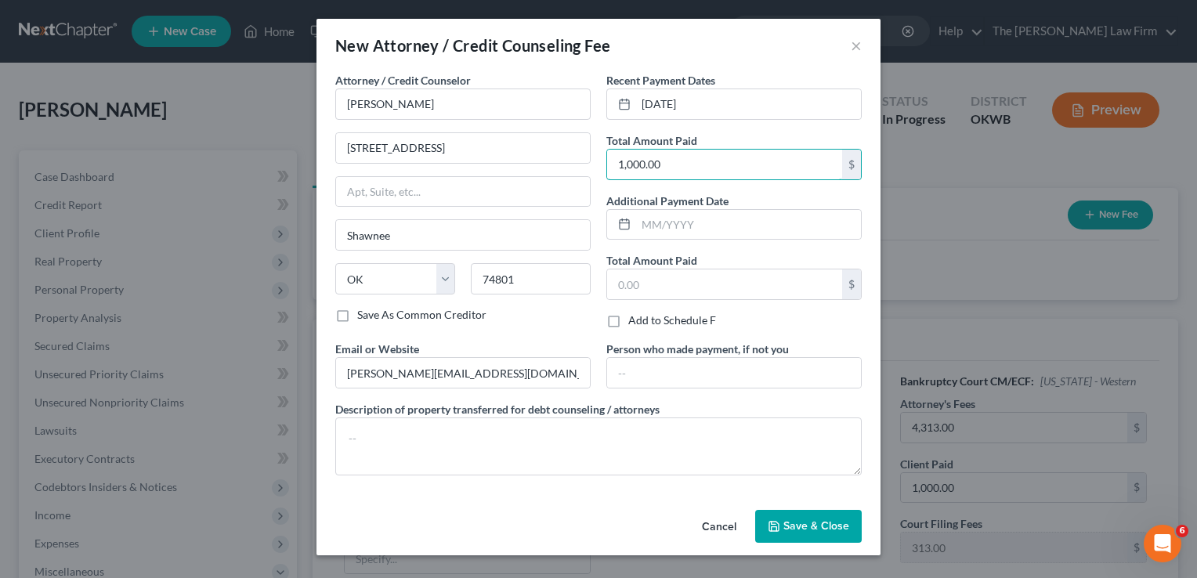
type input "1,000.00"
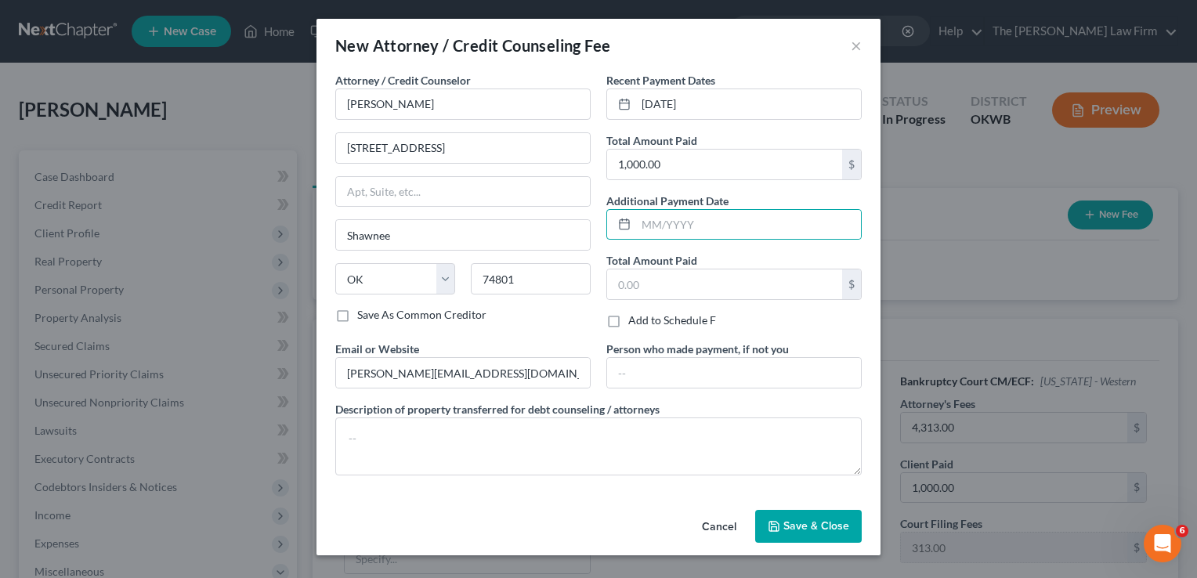
click at [780, 528] on icon "button" at bounding box center [774, 526] width 13 height 13
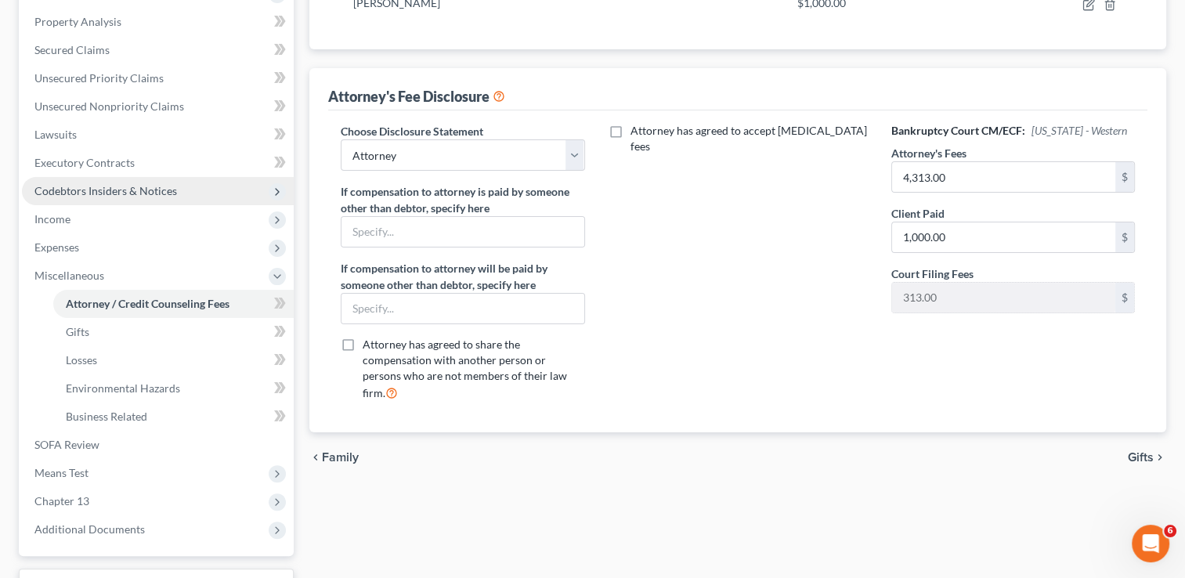
scroll to position [313, 0]
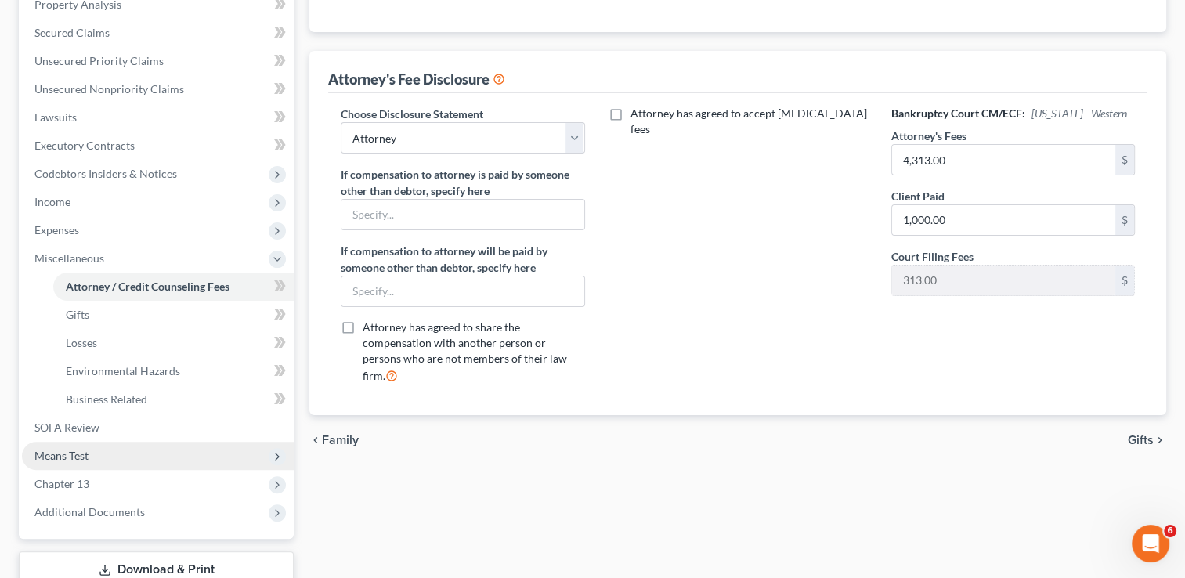
click at [169, 451] on span "Means Test" at bounding box center [158, 456] width 272 height 28
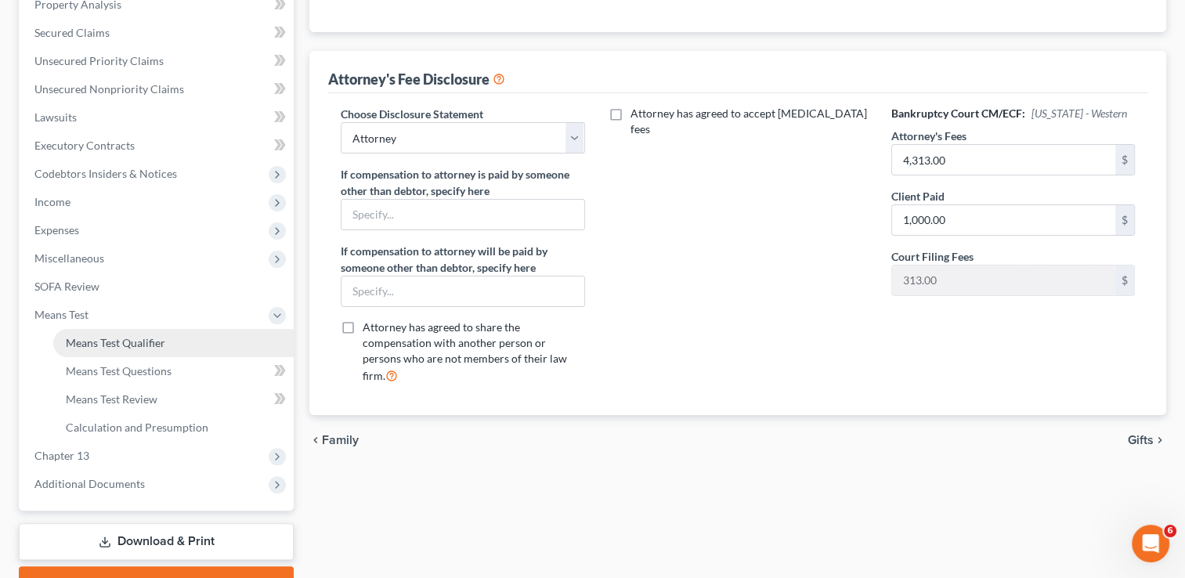
click at [134, 343] on span "Means Test Qualifier" at bounding box center [115, 342] width 99 height 13
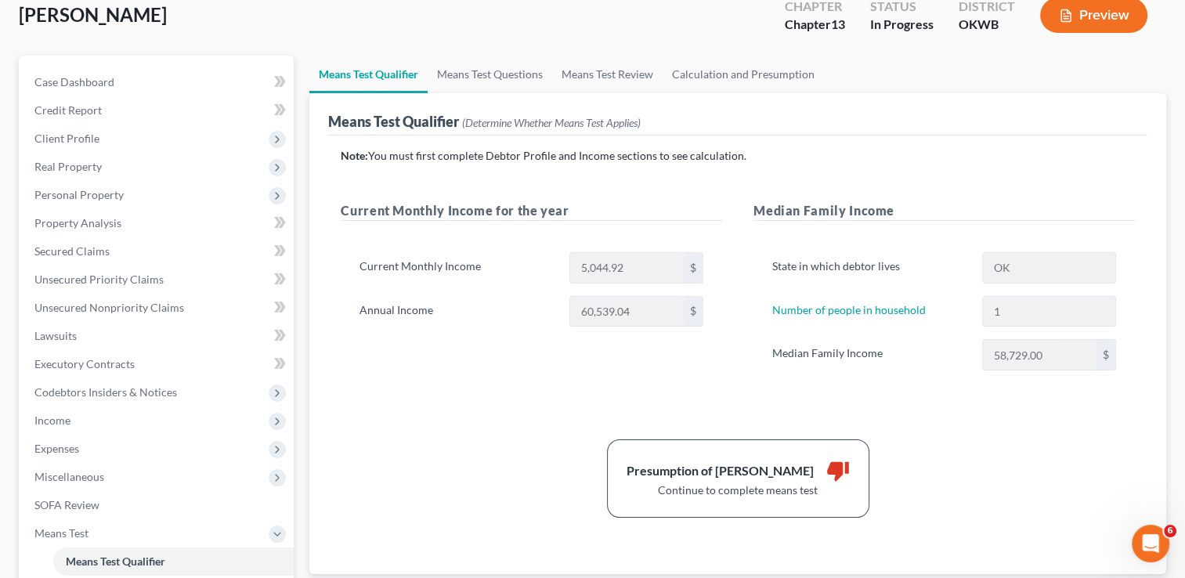
scroll to position [78, 0]
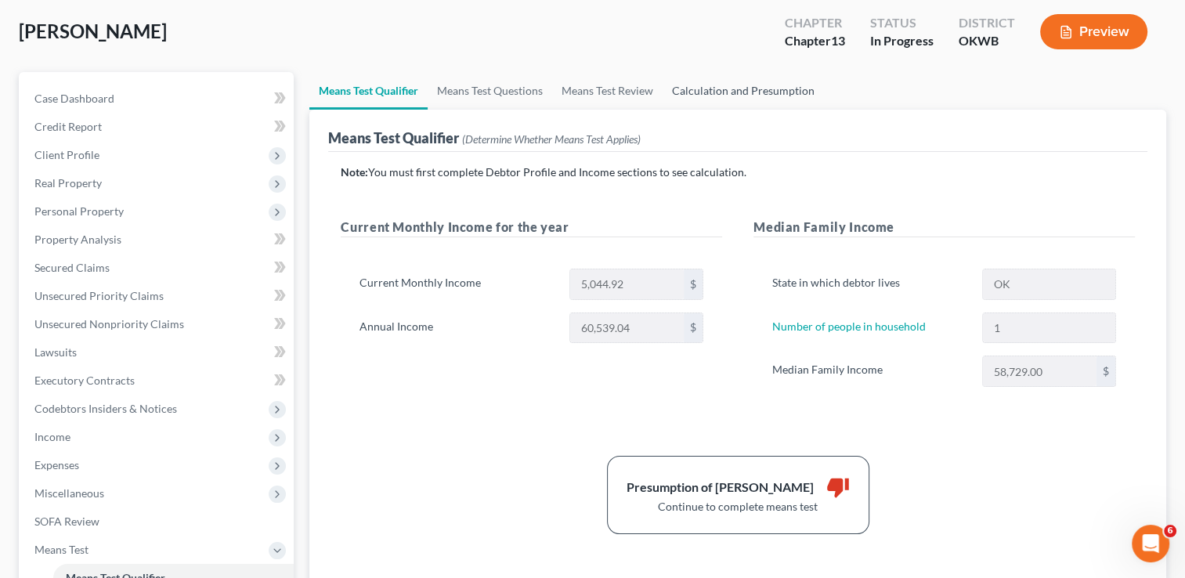
click at [761, 89] on link "Calculation and Presumption" at bounding box center [743, 91] width 161 height 38
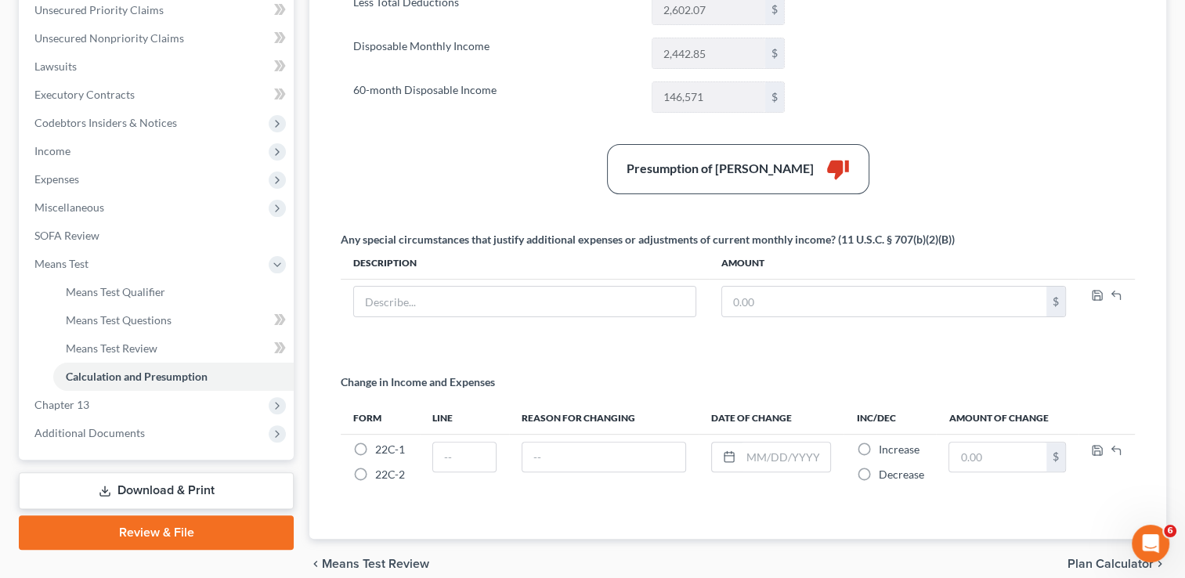
scroll to position [392, 0]
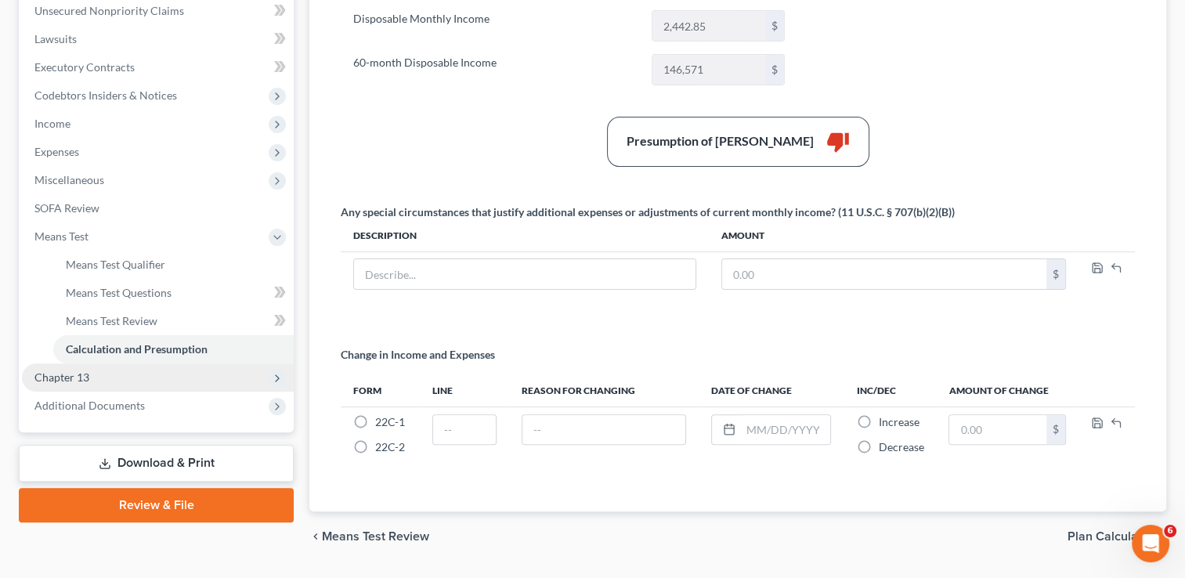
click at [99, 381] on span "Chapter 13" at bounding box center [158, 377] width 272 height 28
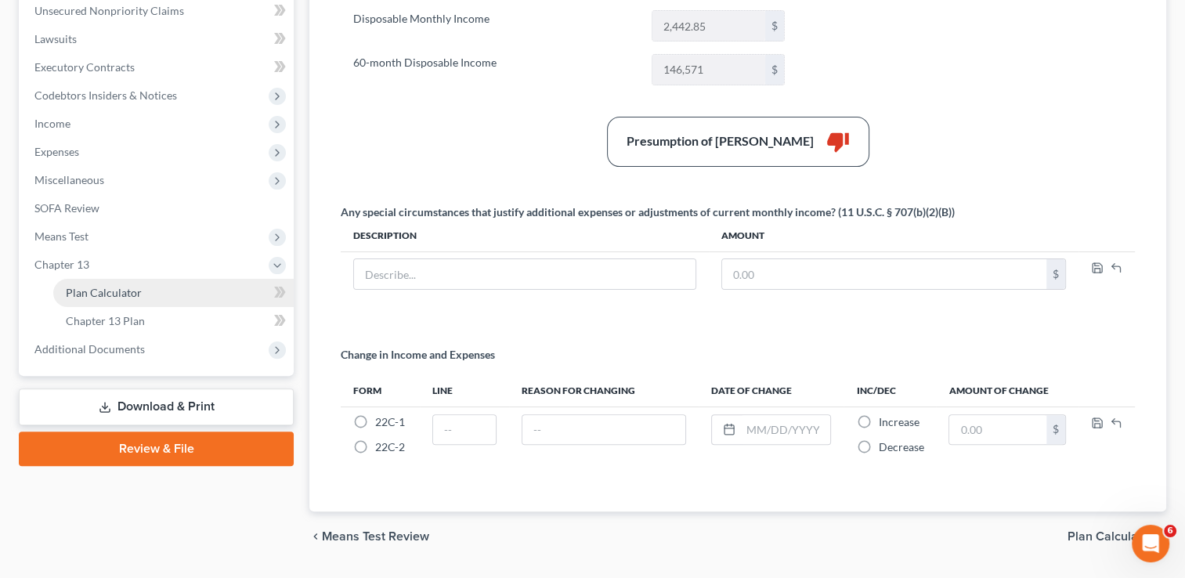
click at [161, 293] on link "Plan Calculator" at bounding box center [173, 293] width 240 height 28
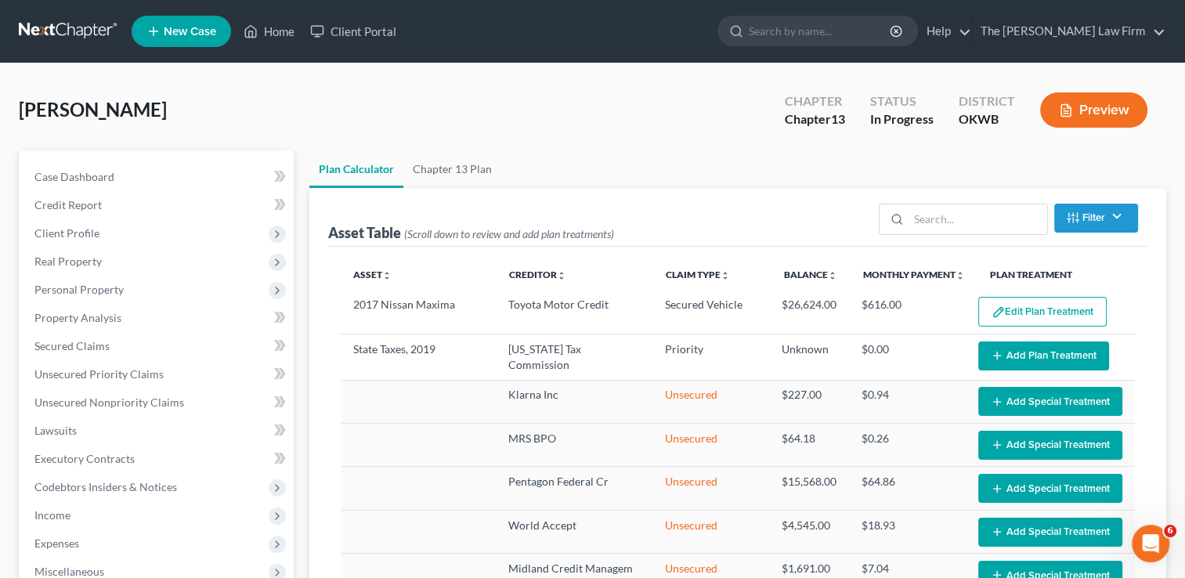
select select "59"
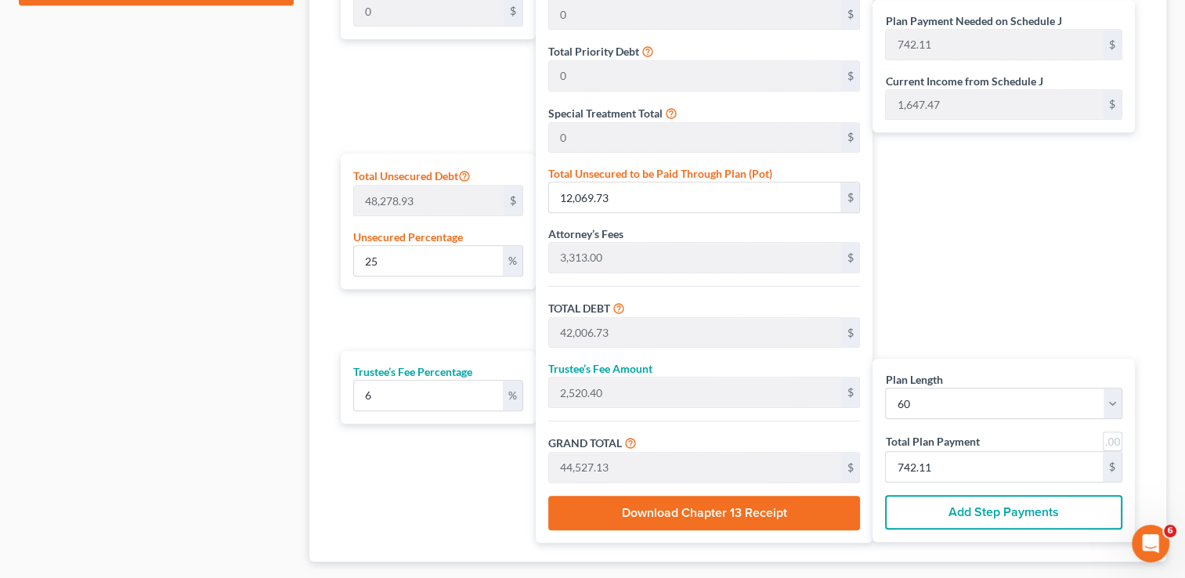
scroll to position [862, 0]
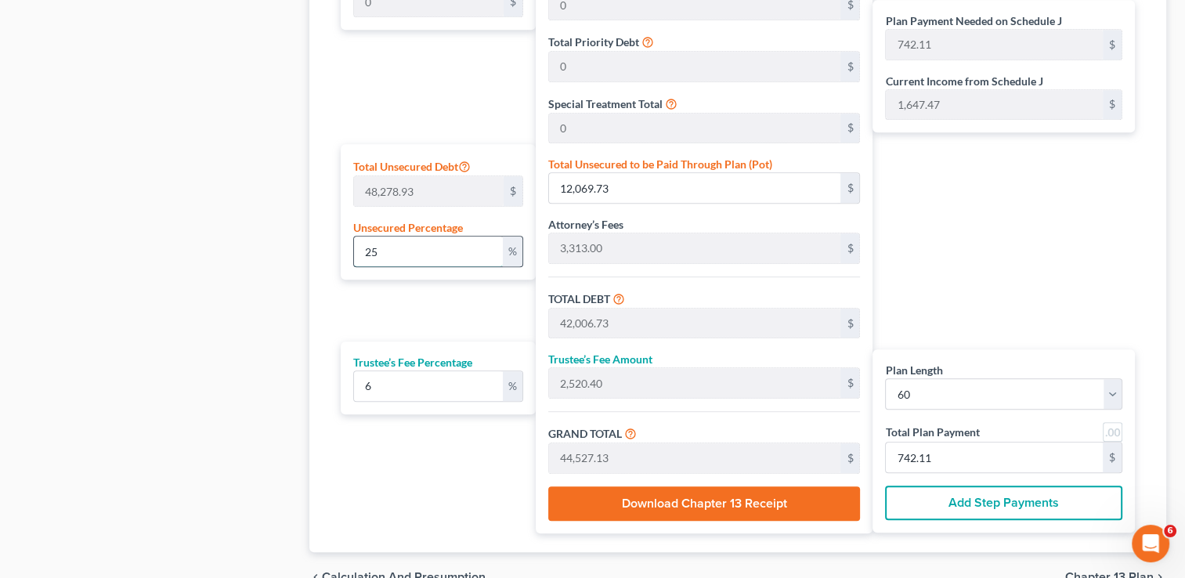
click at [390, 255] on input "25" at bounding box center [428, 252] width 148 height 30
drag, startPoint x: 391, startPoint y: 255, endPoint x: 286, endPoint y: 250, distance: 105.1
type input "1"
type input "482.78"
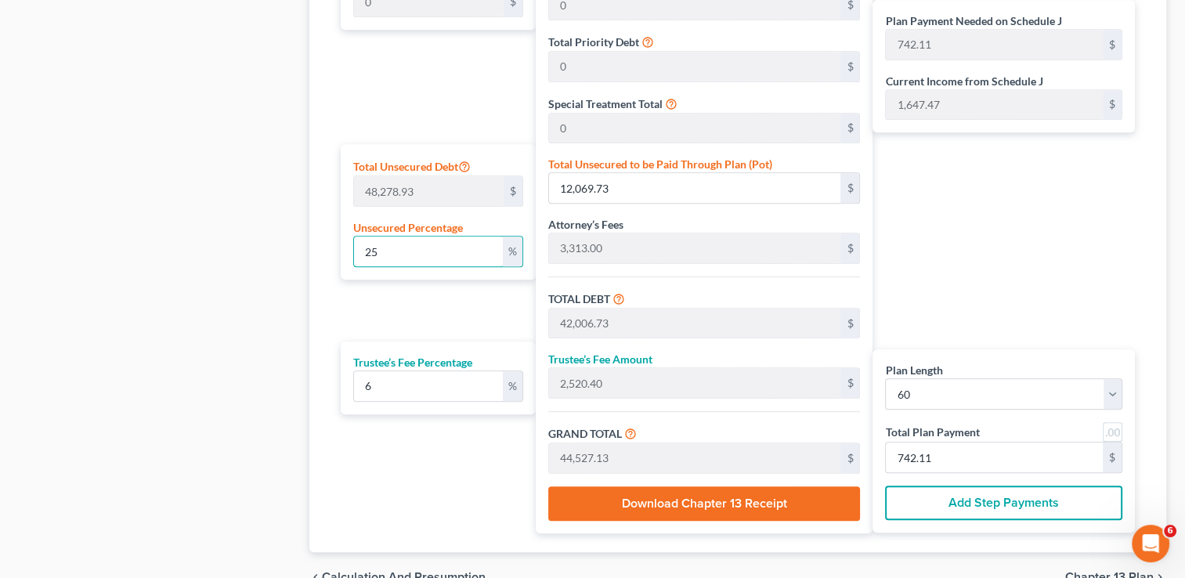
type input "30,419.78"
type input "1,825.18"
type input "32,244.97"
type input "537.41"
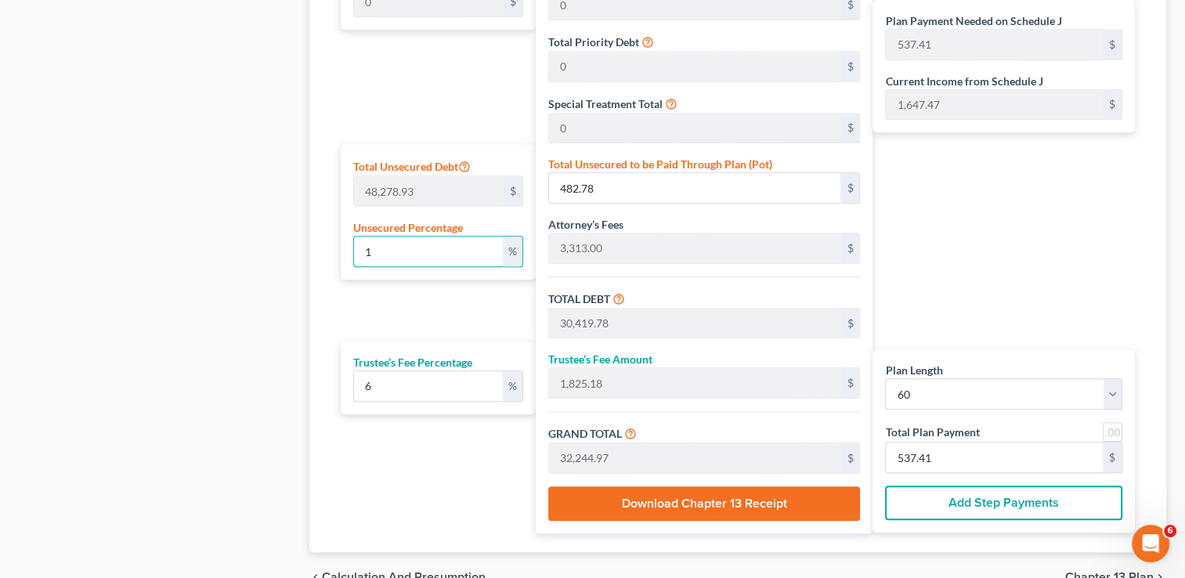
type input "10"
type input "4,827.89"
type input "34,764.89"
type input "2,085.89"
type input "36,850.78"
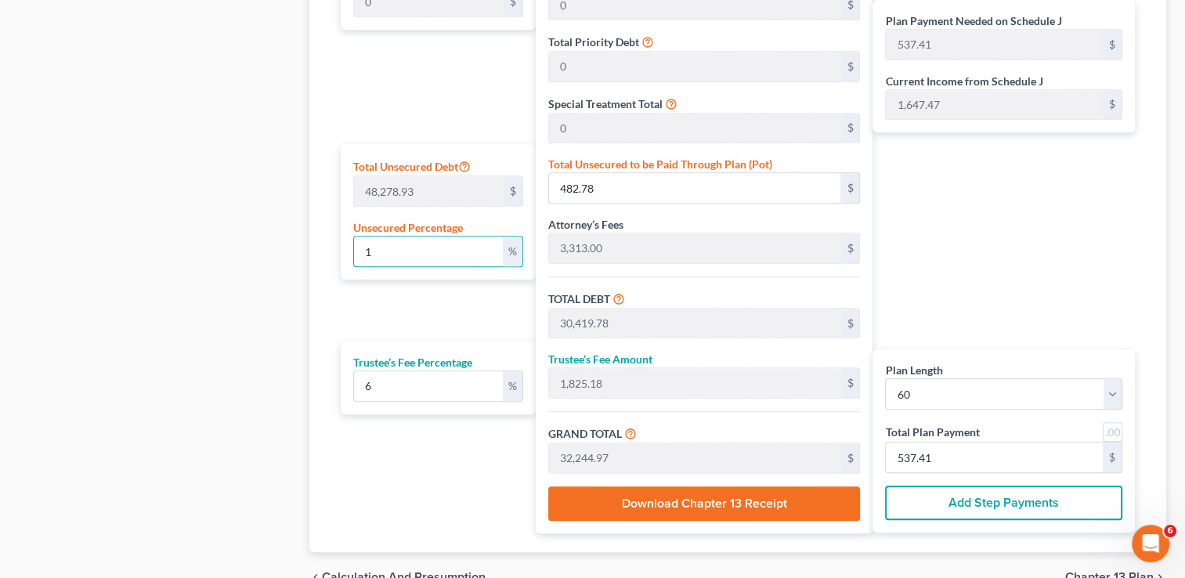
type input "614.17"
type input "100"
type input "48,278.93"
type input "78,215.93"
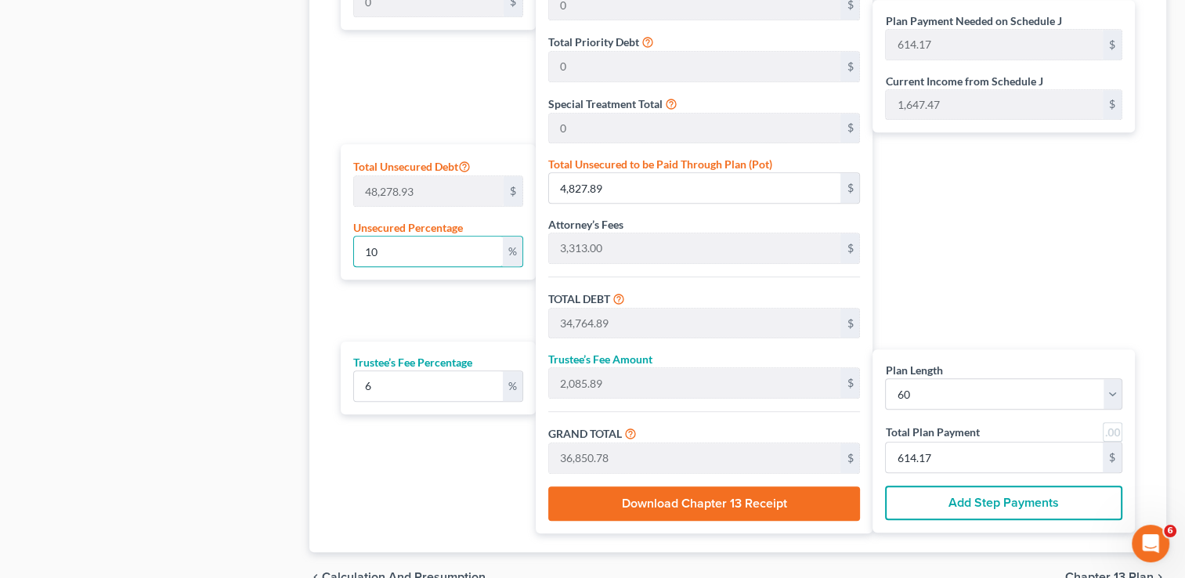
type input "4,692.95"
type input "82,908.88"
type input "1,381.81"
type input "100"
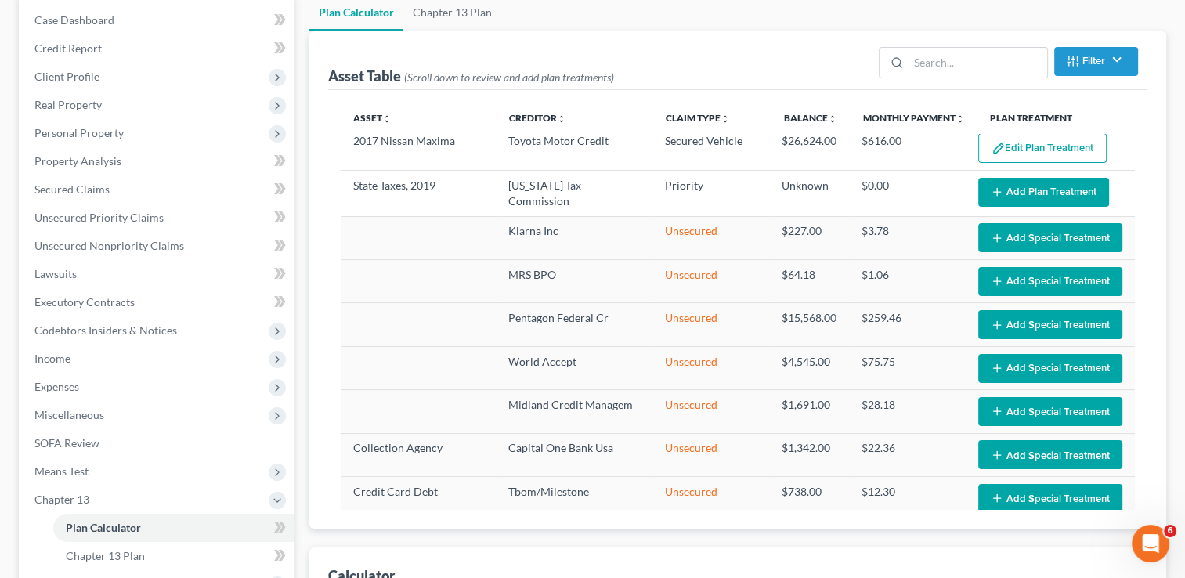
scroll to position [0, 0]
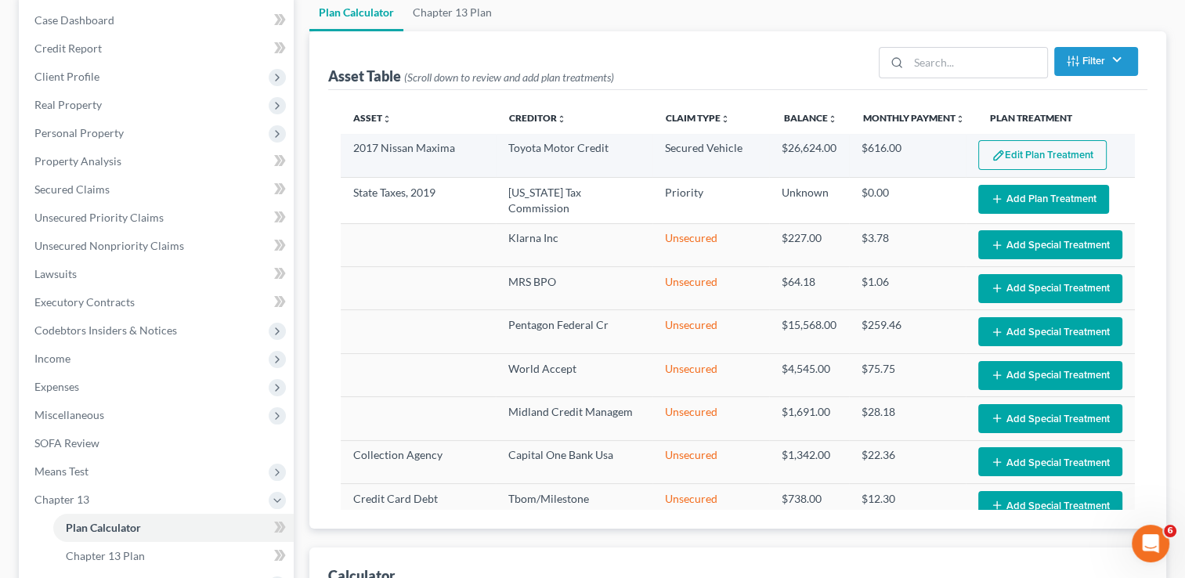
click at [1035, 154] on button "Edit Plan Treatment" at bounding box center [1042, 155] width 128 height 30
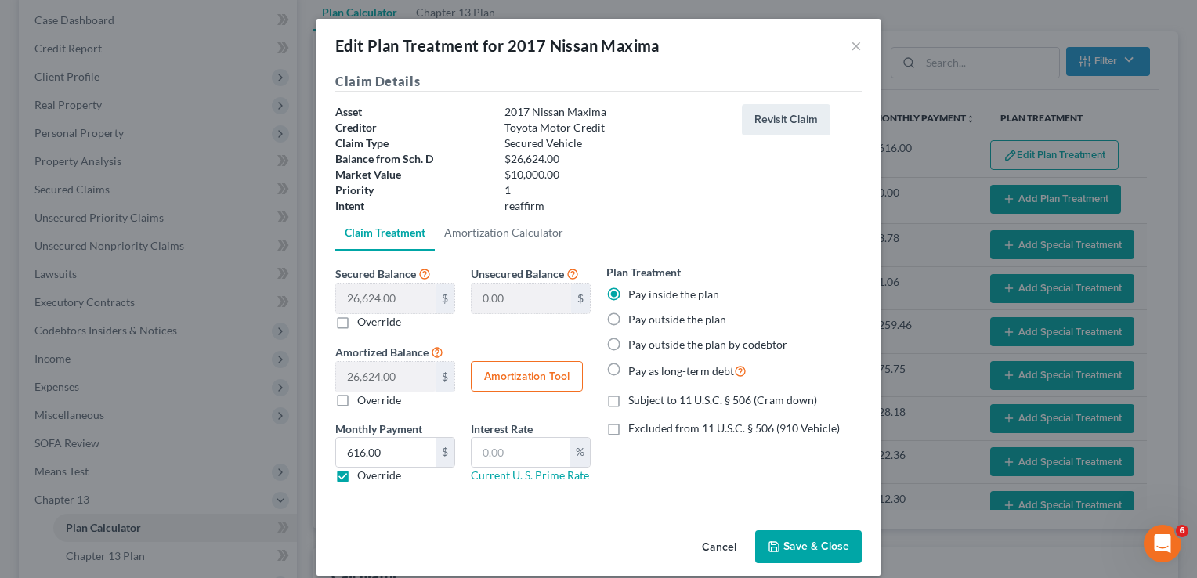
click at [357, 475] on label "Override" at bounding box center [379, 476] width 44 height 16
click at [363, 475] on input "Override" at bounding box center [368, 473] width 10 height 10
checkbox input "false"
click at [418, 540] on div "Cancel Save & Close" at bounding box center [598, 550] width 564 height 52
click at [533, 440] on input "text" at bounding box center [521, 453] width 99 height 30
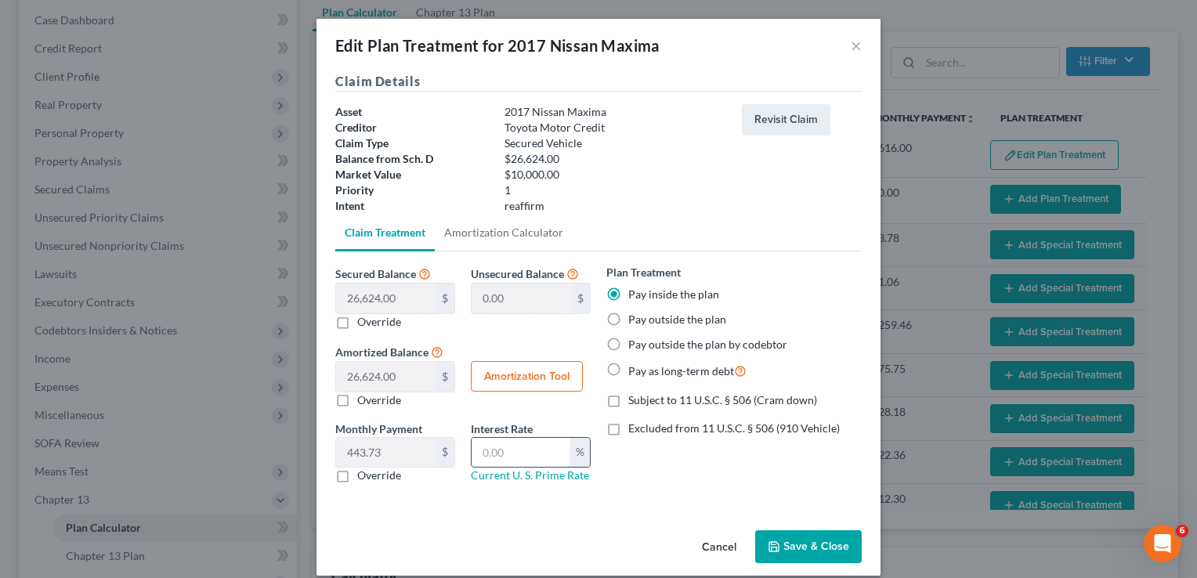
type input "3.5"
click at [490, 520] on div "Claim Details Asset 2017 Nissan Maxima Creditor Toyota Motor Credit Claim Type …" at bounding box center [598, 298] width 564 height 452
click at [822, 548] on button "Save & Close" at bounding box center [808, 546] width 107 height 33
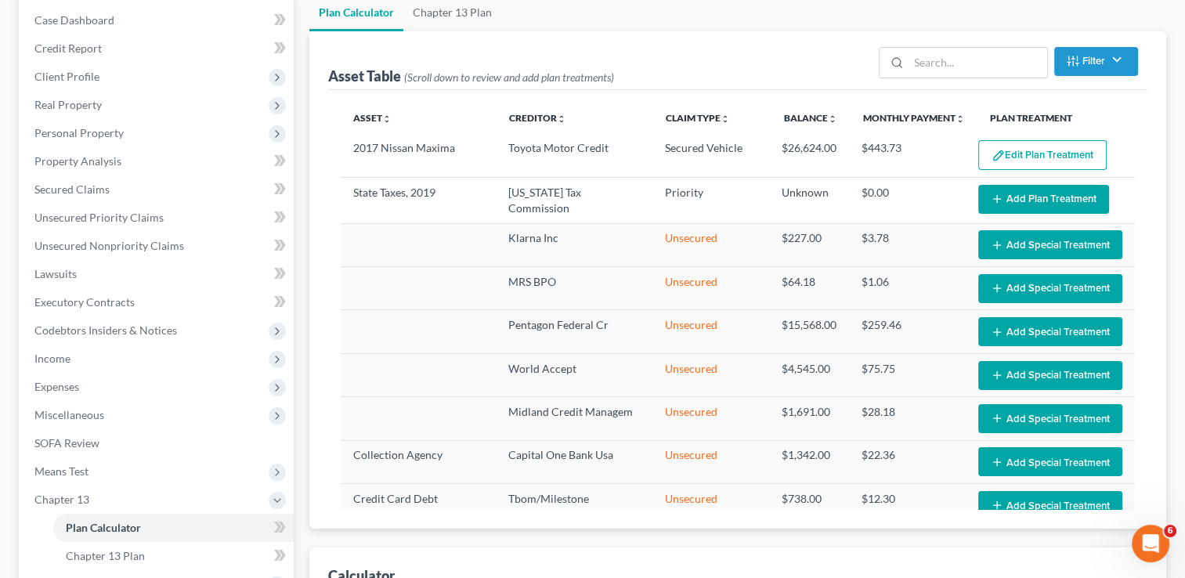
select select "59"
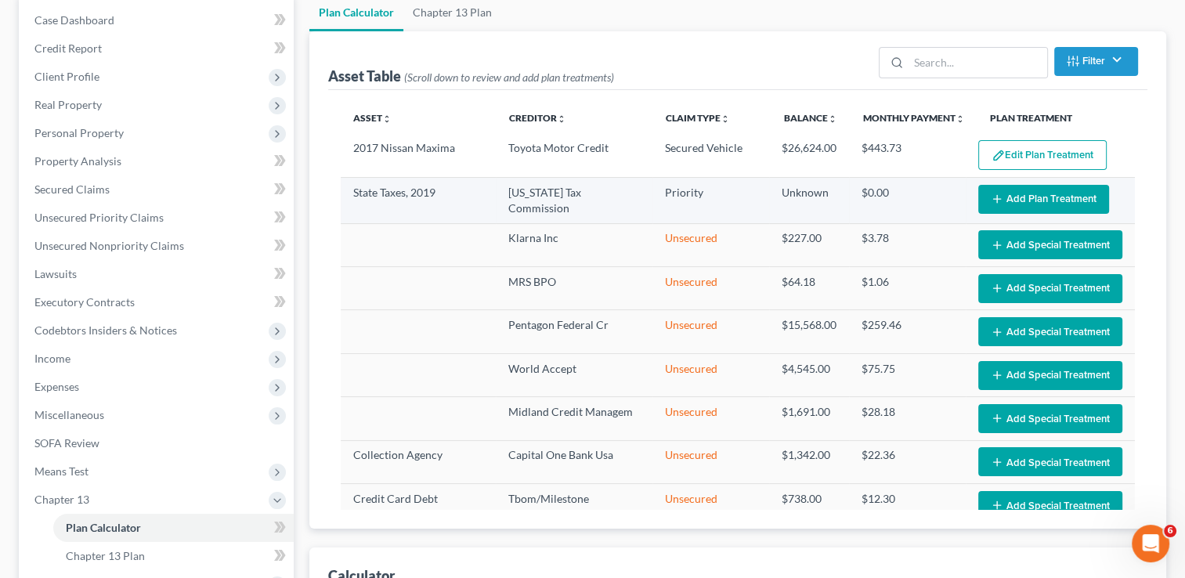
click at [590, 197] on td "[US_STATE] Tax Commission" at bounding box center [574, 200] width 157 height 45
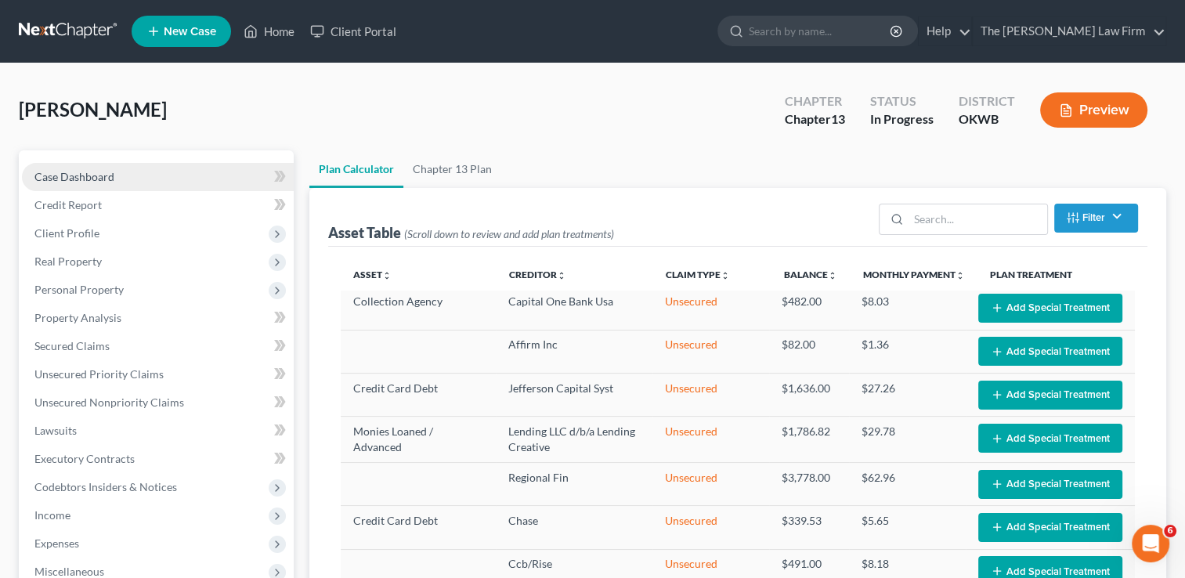
click at [103, 174] on span "Case Dashboard" at bounding box center [74, 176] width 80 height 13
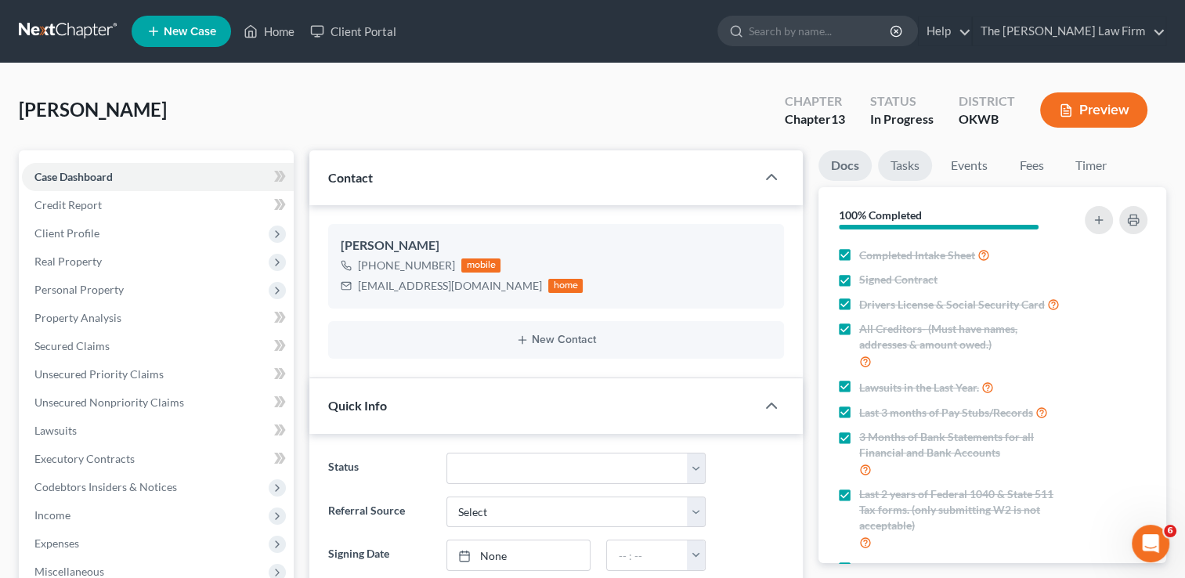
click at [906, 169] on link "Tasks" at bounding box center [905, 165] width 54 height 31
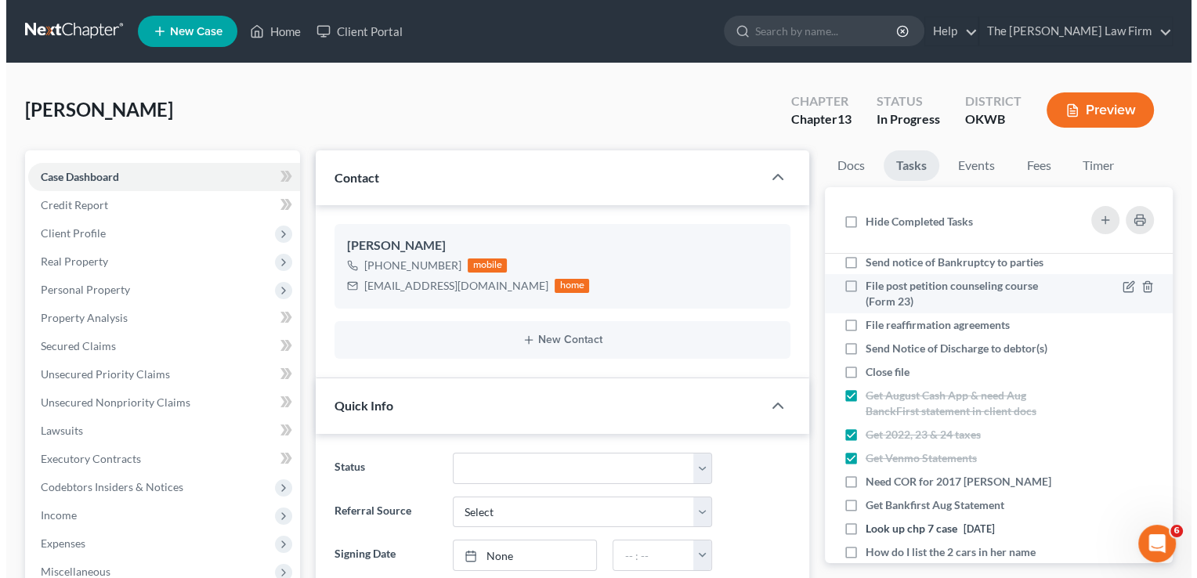
scroll to position [276, 0]
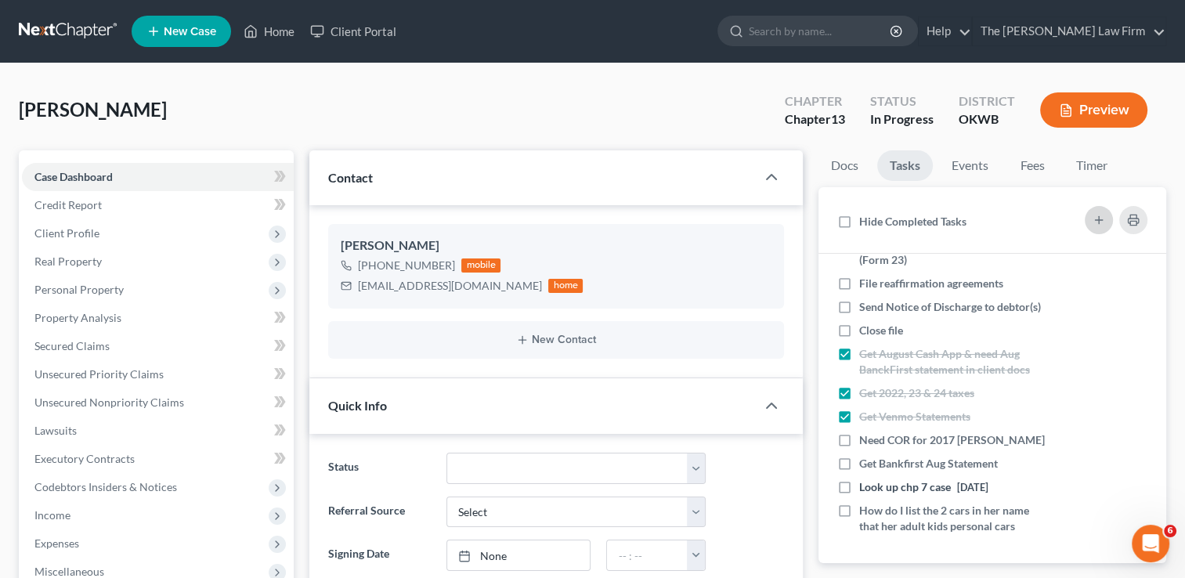
click at [1100, 223] on icon "button" at bounding box center [1099, 220] width 13 height 13
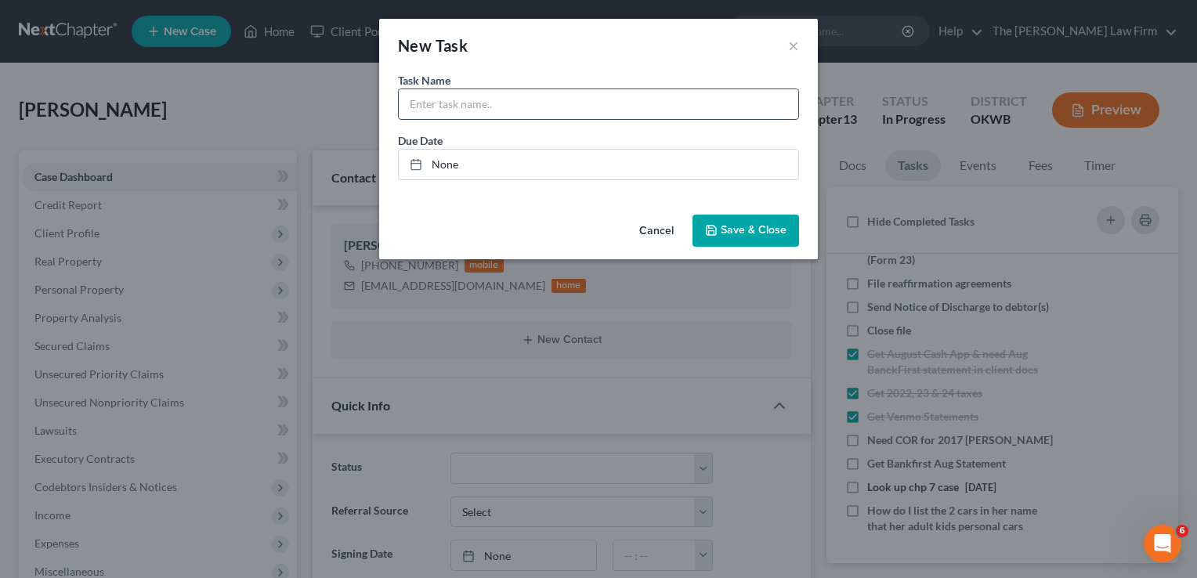
click at [735, 112] on input "text" at bounding box center [598, 104] width 399 height 30
drag, startPoint x: 546, startPoint y: 105, endPoint x: 536, endPoint y: 113, distance: 12.8
click at [548, 105] on input "Interest0 rate on care" at bounding box center [598, 104] width 399 height 30
type input "Get the Interest rate on car & statement showing the balance of $100 not 15,000…"
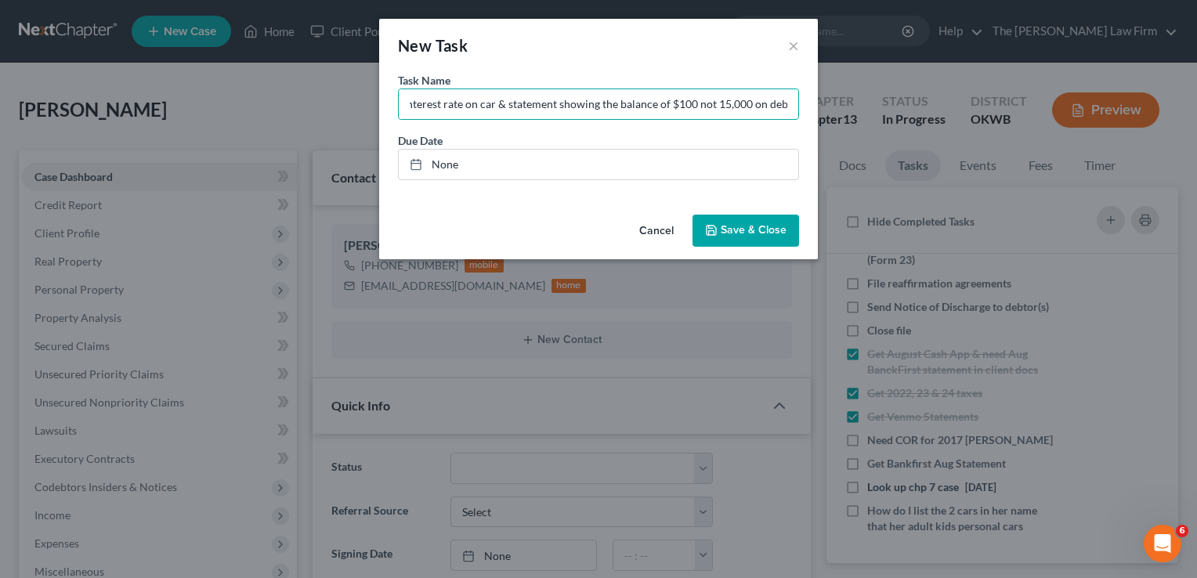
click at [774, 227] on span "Save & Close" at bounding box center [754, 230] width 66 height 13
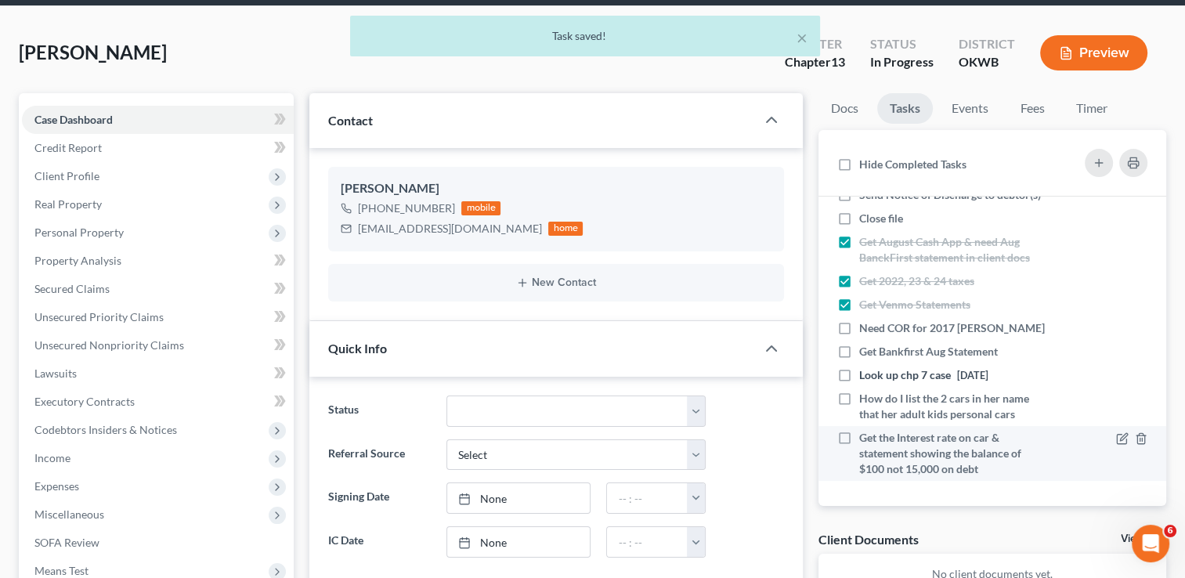
scroll to position [78, 0]
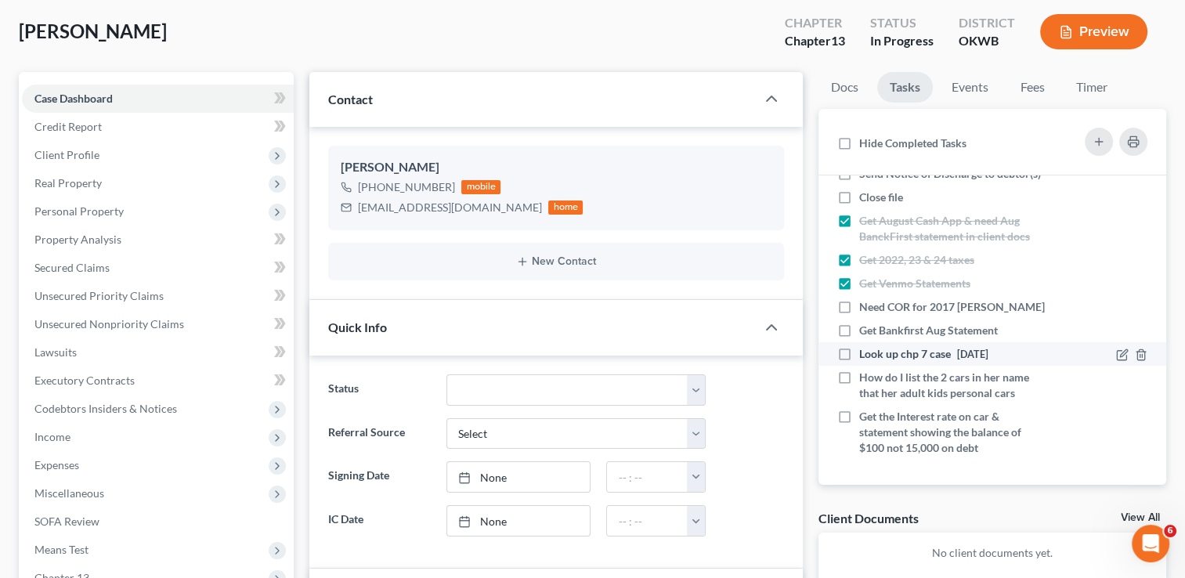
click at [859, 350] on label "Look up chp 7 case [DATE]" at bounding box center [927, 354] width 136 height 16
click at [866, 350] on input "Look up chp 7 case [DATE]" at bounding box center [871, 351] width 10 height 10
checkbox input "true"
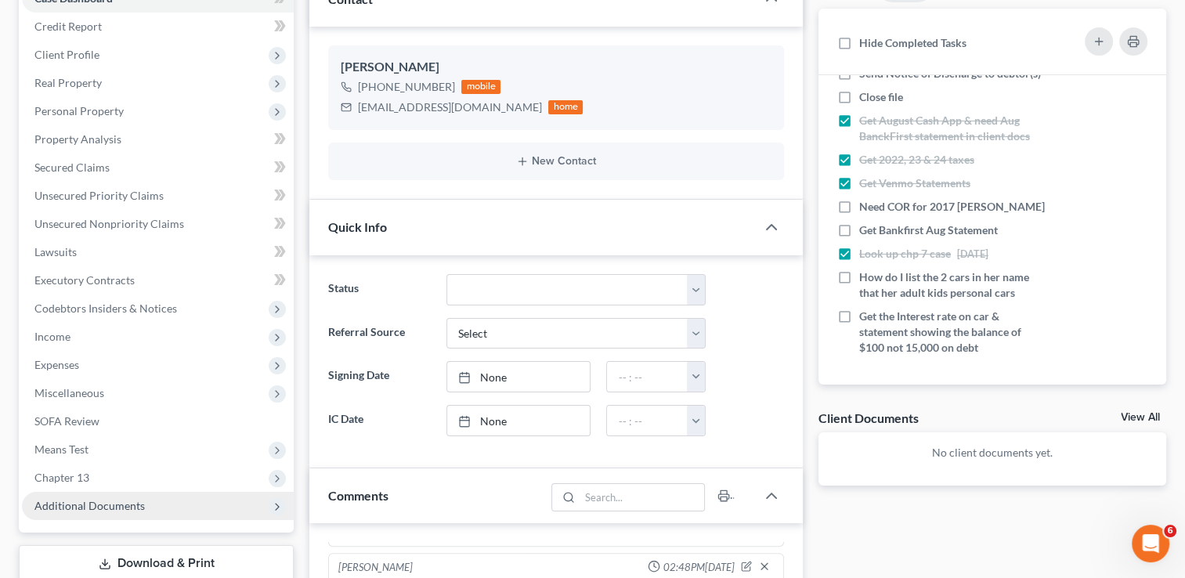
scroll to position [313, 0]
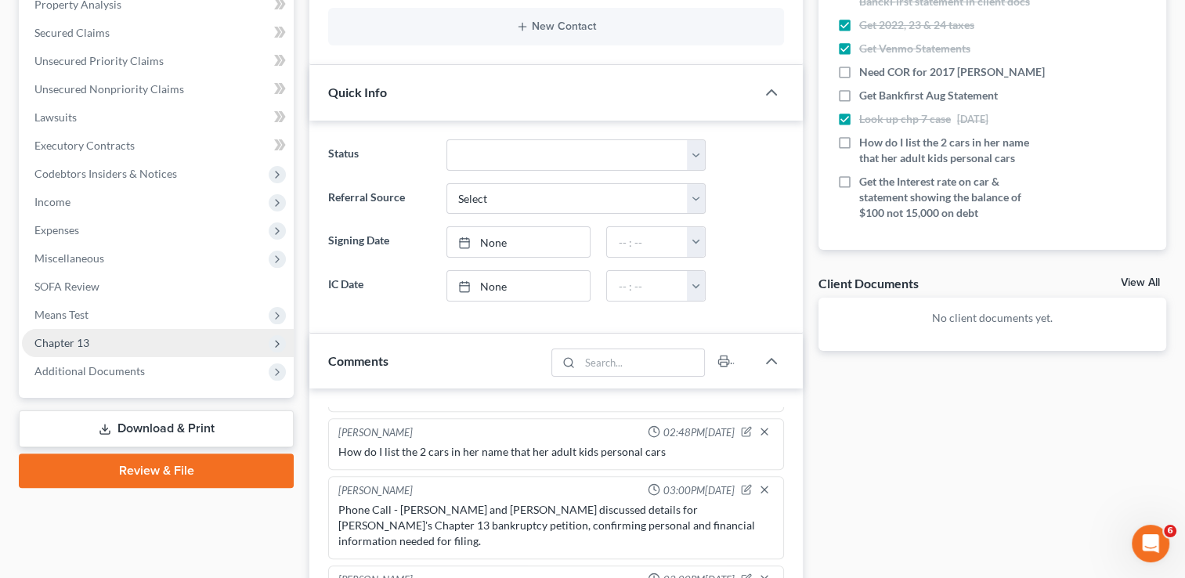
click at [88, 349] on span "Chapter 13" at bounding box center [61, 342] width 55 height 13
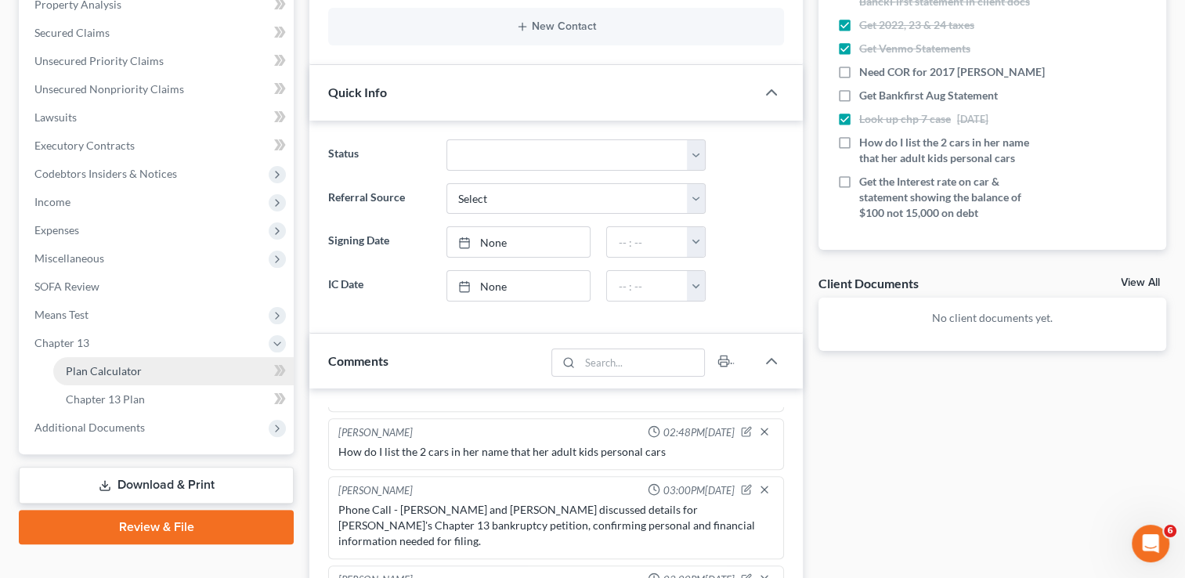
click at [139, 371] on link "Plan Calculator" at bounding box center [173, 371] width 240 height 28
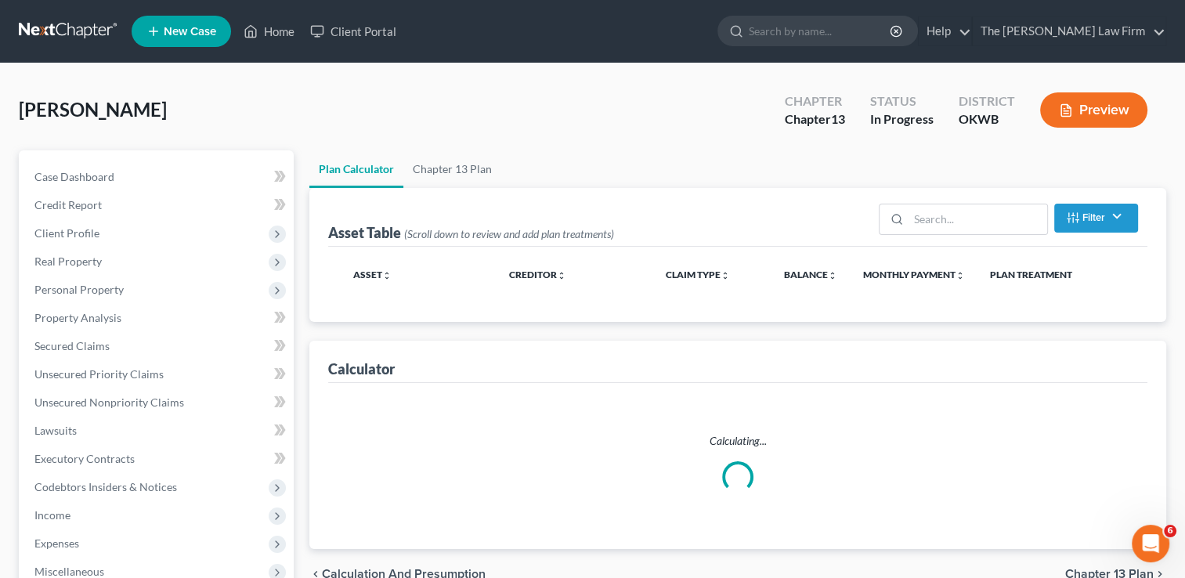
select select "59"
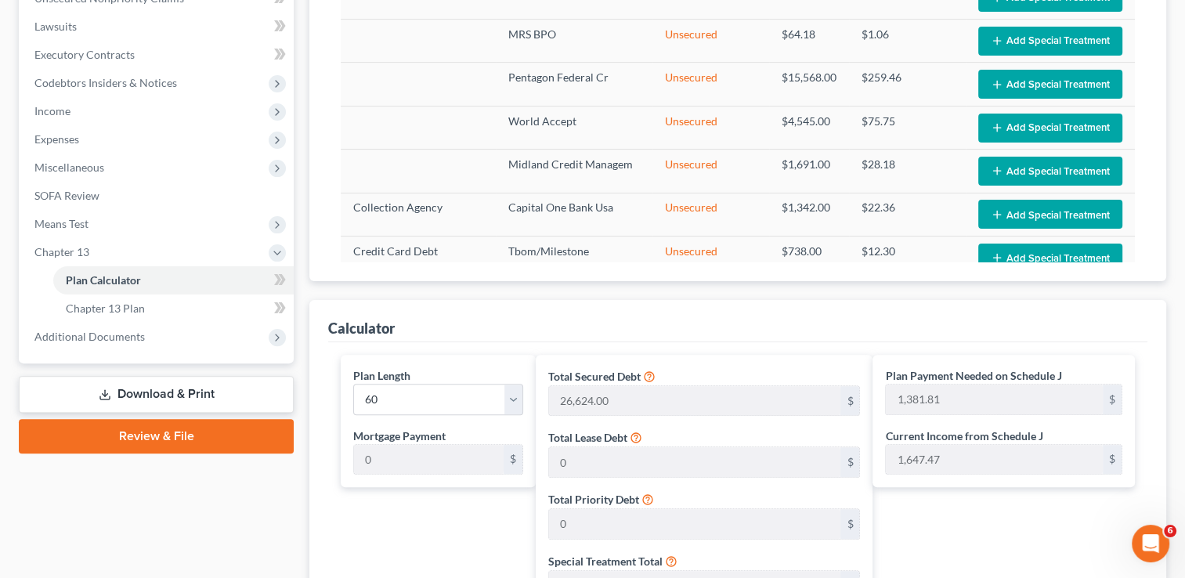
scroll to position [395, 0]
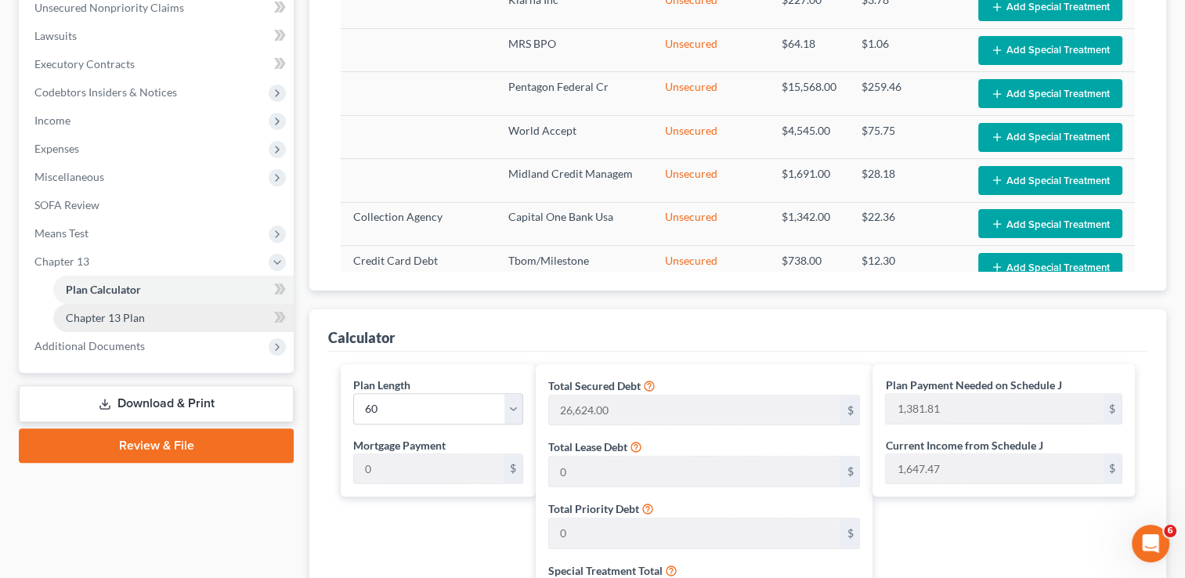
click at [154, 317] on link "Chapter 13 Plan" at bounding box center [173, 318] width 240 height 28
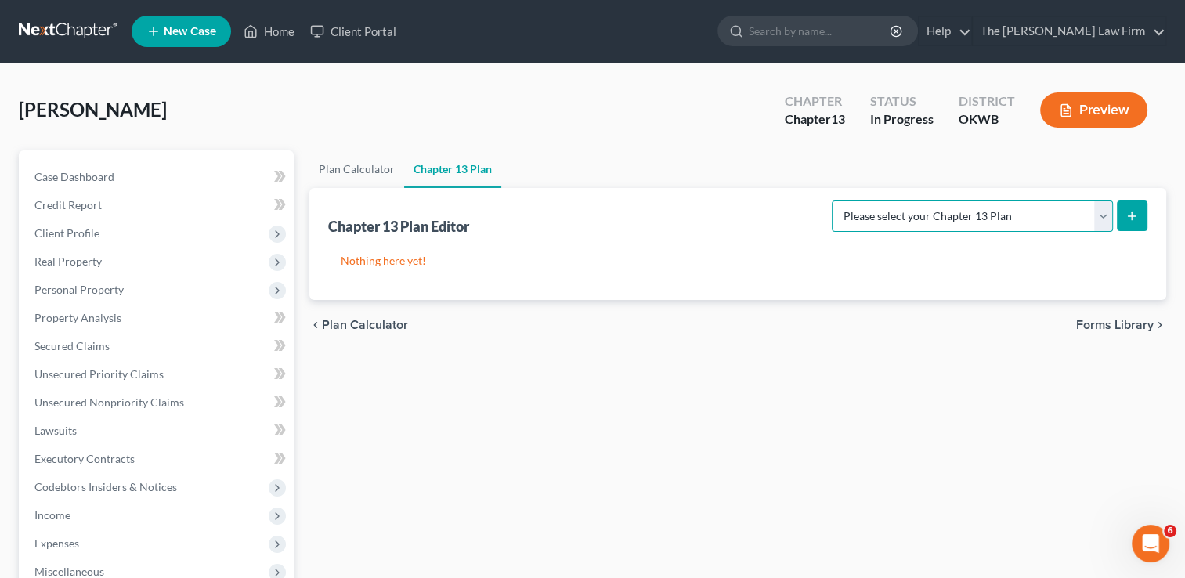
click at [1103, 215] on select "Please select your Chapter 13 Plan National Form Plan - Official Form 113 Weste…" at bounding box center [972, 216] width 281 height 31
select select "2"
click at [834, 201] on select "Please select your Chapter 13 Plan National Form Plan - Official Form 113 Weste…" at bounding box center [972, 216] width 281 height 31
click at [1140, 204] on button "submit" at bounding box center [1132, 216] width 31 height 31
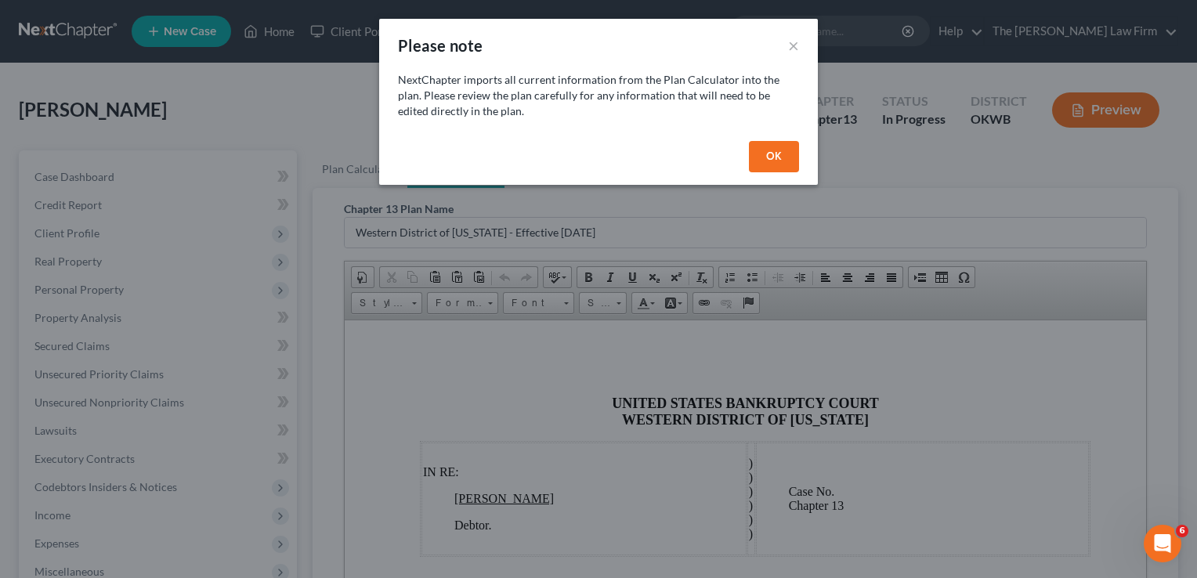
click at [768, 155] on button "OK" at bounding box center [774, 156] width 50 height 31
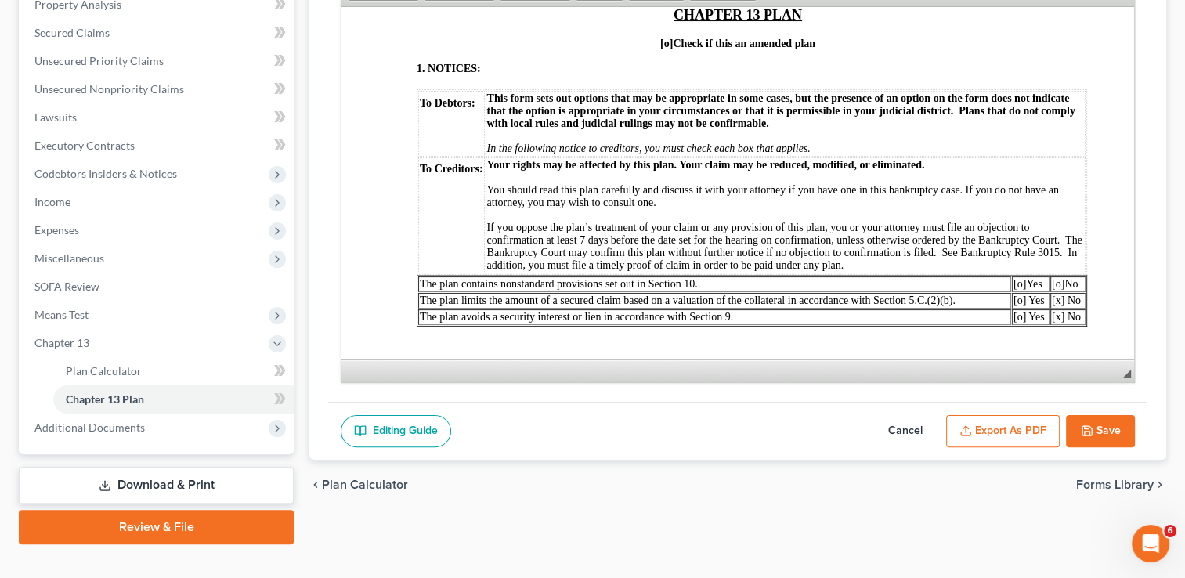
scroll to position [313, 0]
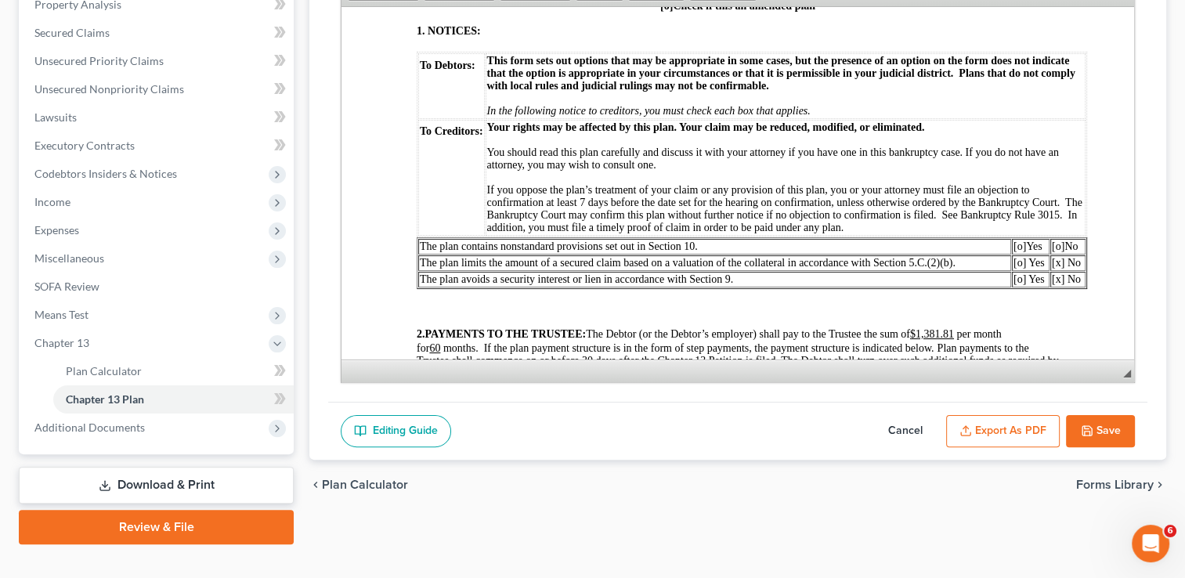
click at [1018, 251] on span "[o]" at bounding box center [1020, 246] width 13 height 12
click at [1055, 251] on span "[o]" at bounding box center [1058, 246] width 13 height 12
click at [1059, 251] on span "o]" at bounding box center [1056, 246] width 9 height 12
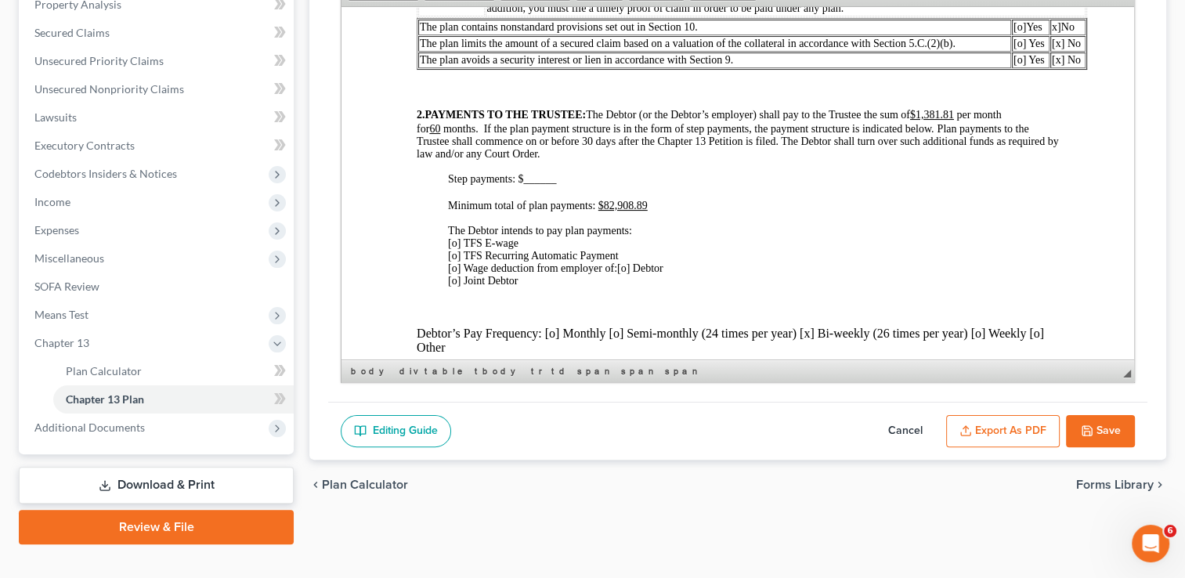
scroll to position [548, 0]
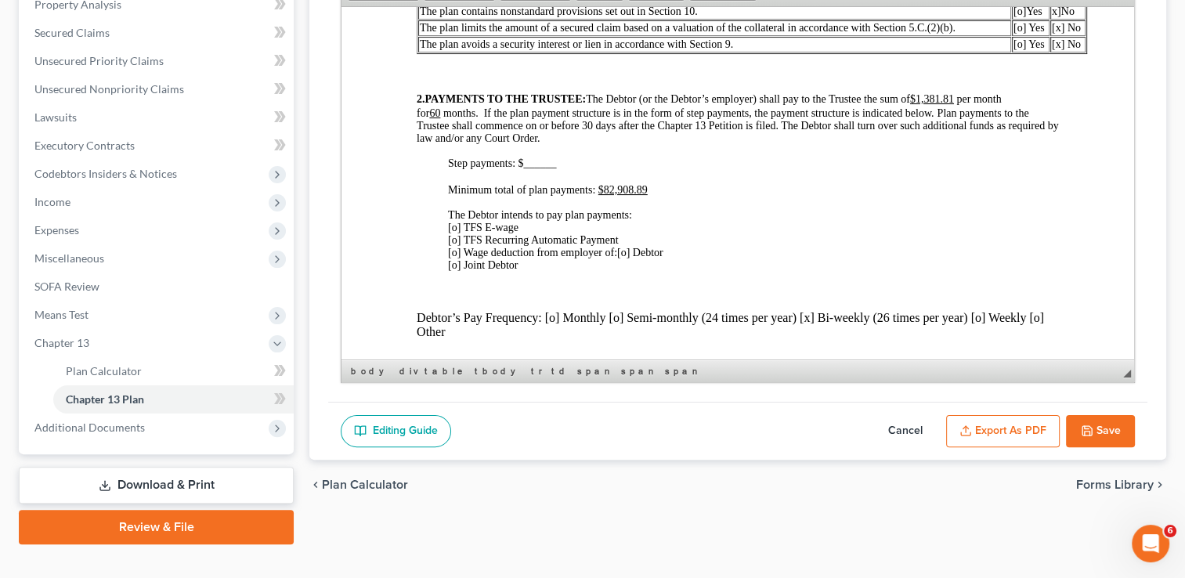
click at [455, 255] on span "[o] TFS E-wage [o] TFS Recurring Automatic Payment [o] Wage deduction from empl…" at bounding box center [533, 239] width 171 height 37
click at [632, 270] on span "[o] Debtor [o] Joint Debtor" at bounding box center [555, 258] width 215 height 24
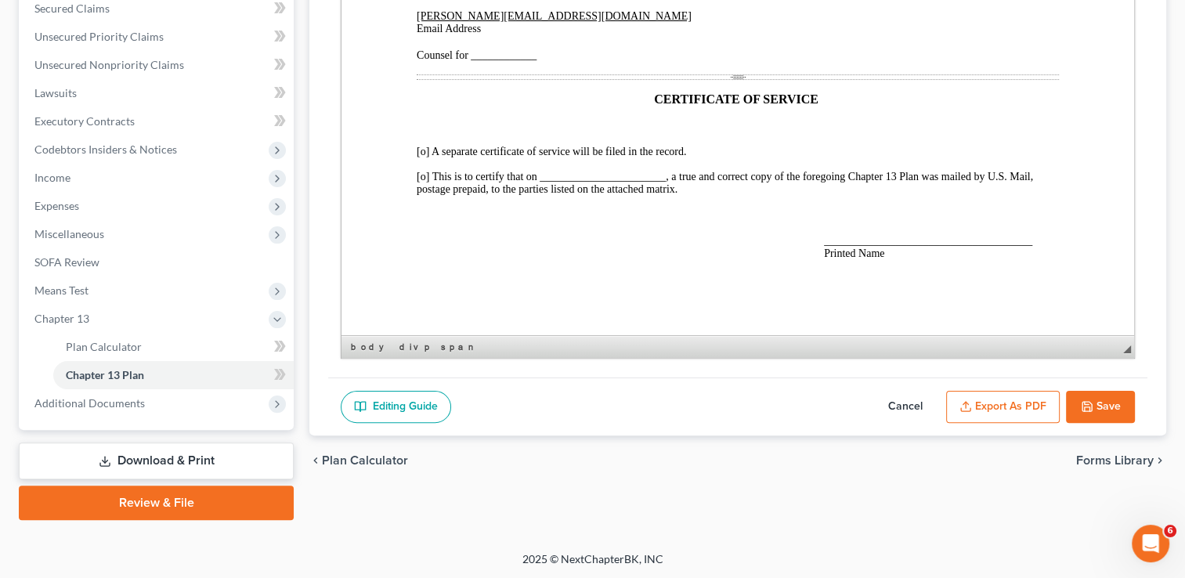
scroll to position [3873, 0]
drag, startPoint x: 424, startPoint y: 176, endPoint x: 424, endPoint y: 196, distance: 19.6
click at [424, 176] on span "[o] This is to certify that on _______________________, a true and correct copy…" at bounding box center [725, 183] width 616 height 24
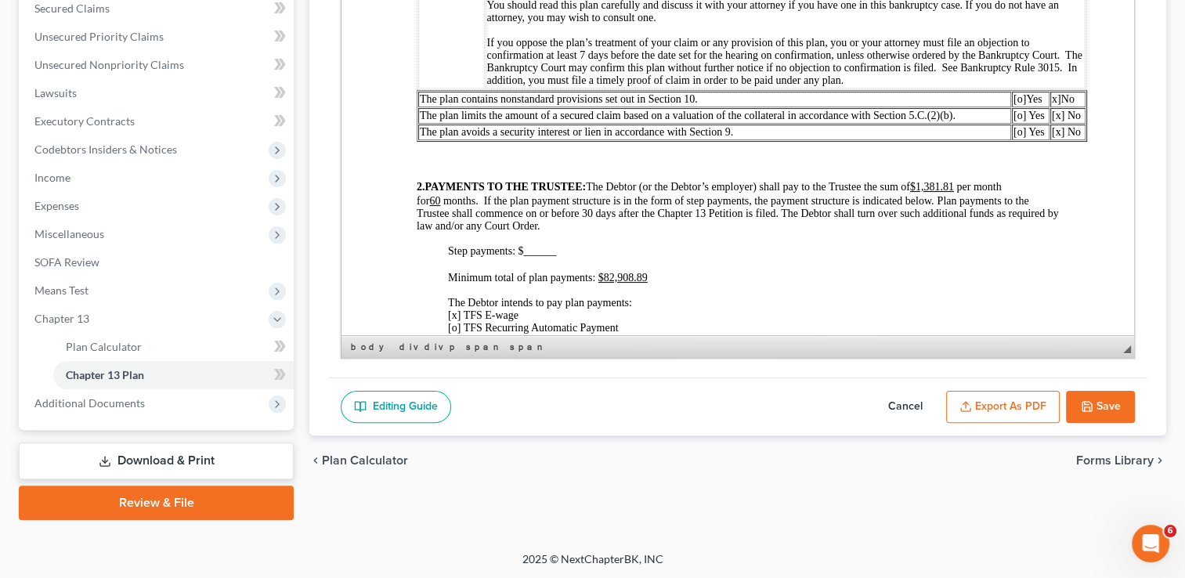
scroll to position [470, 0]
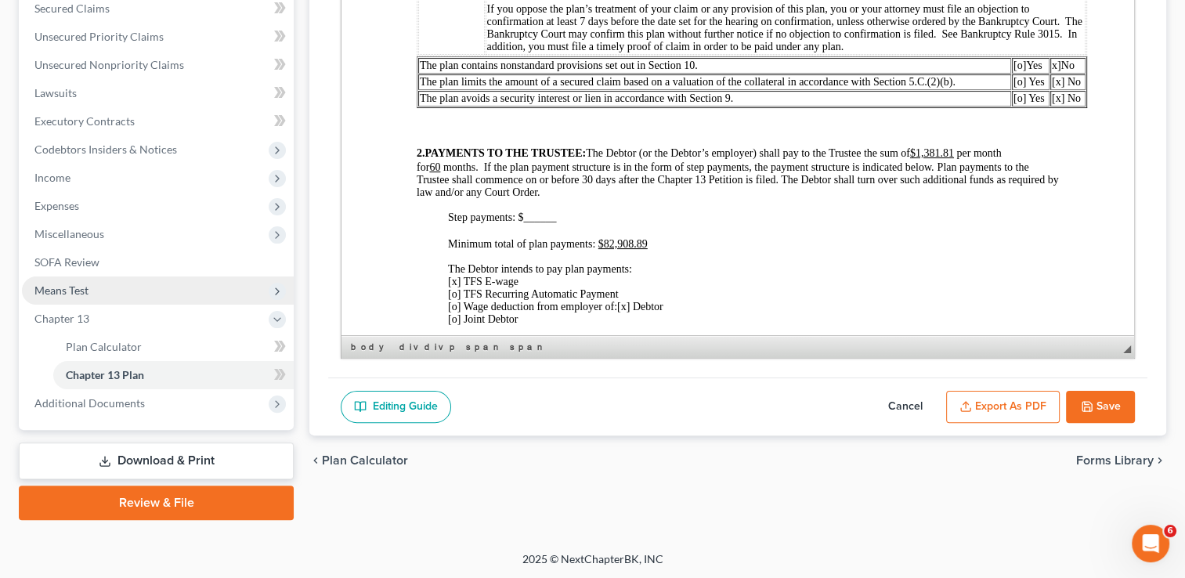
click at [132, 288] on span "Means Test" at bounding box center [158, 291] width 272 height 28
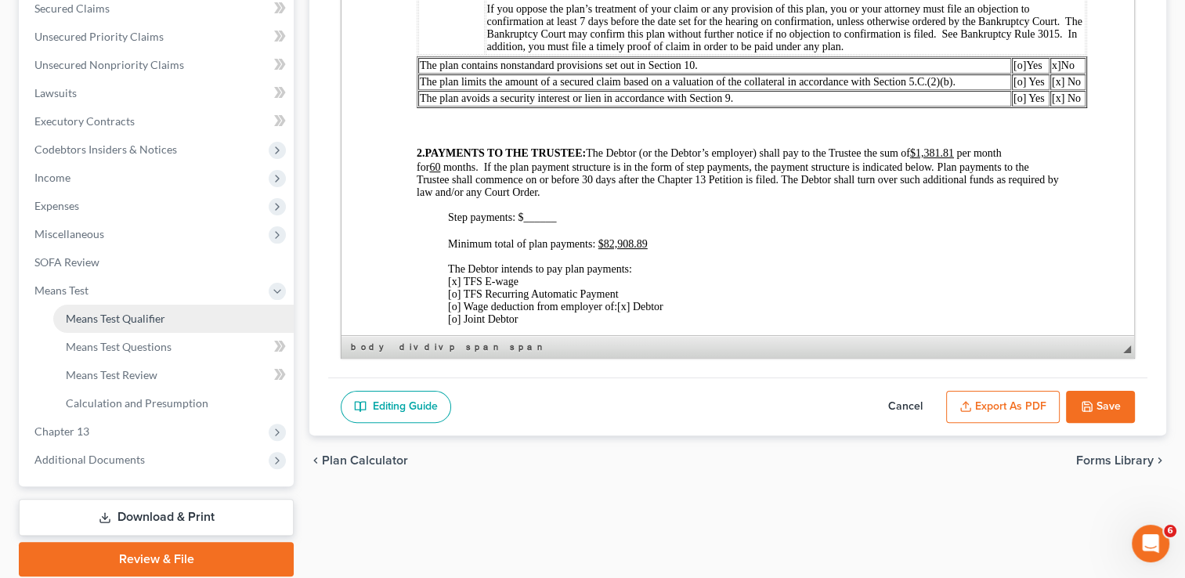
click at [134, 325] on link "Means Test Qualifier" at bounding box center [173, 319] width 240 height 28
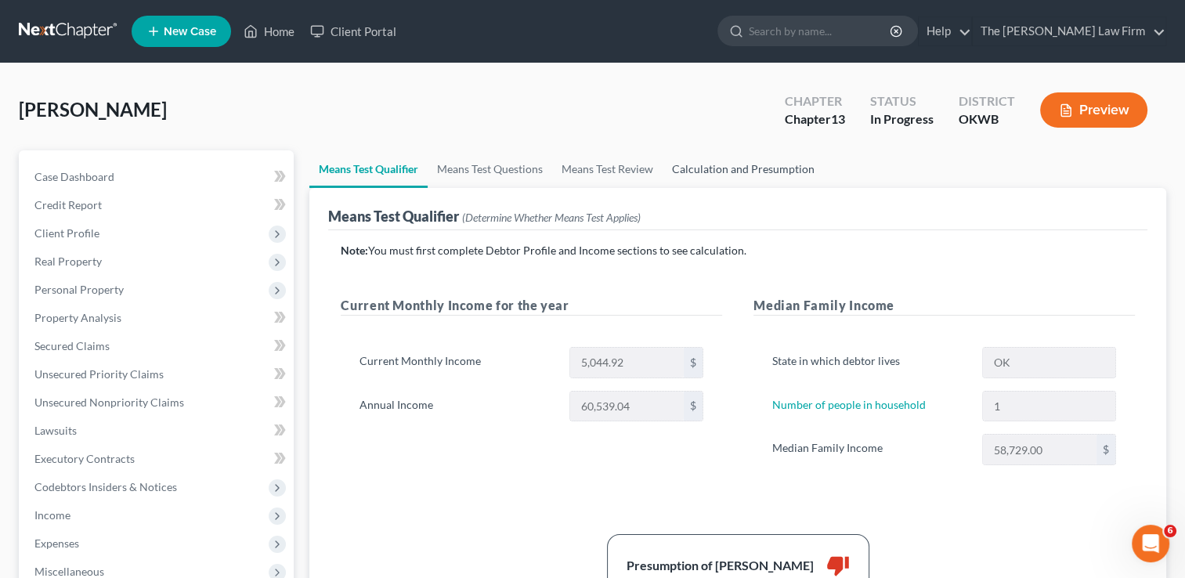
click at [752, 172] on link "Calculation and Presumption" at bounding box center [743, 169] width 161 height 38
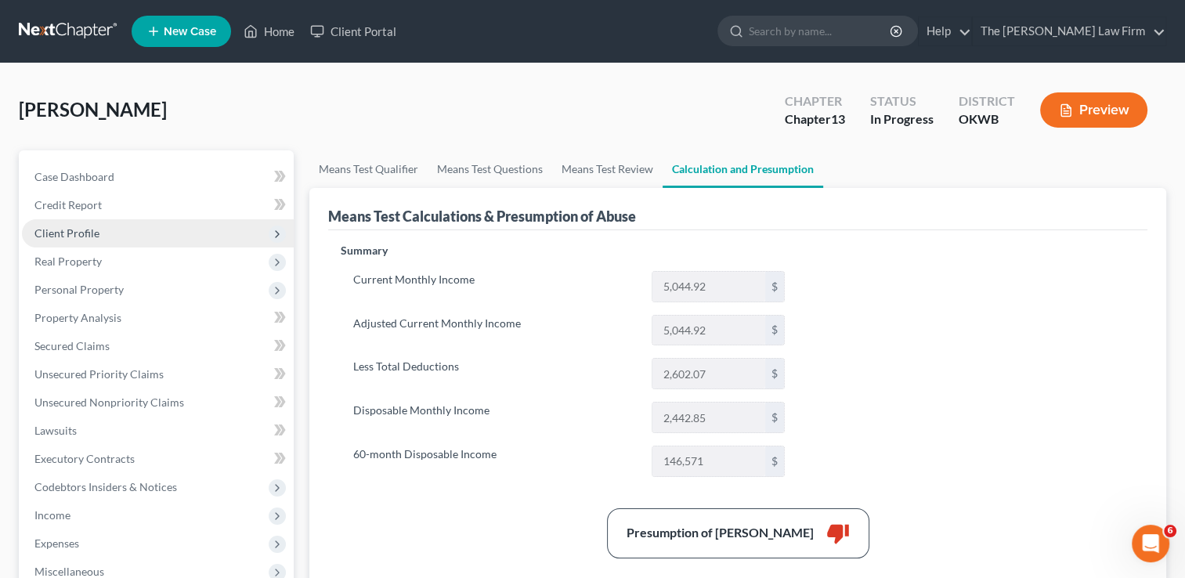
click at [130, 231] on span "Client Profile" at bounding box center [158, 233] width 272 height 28
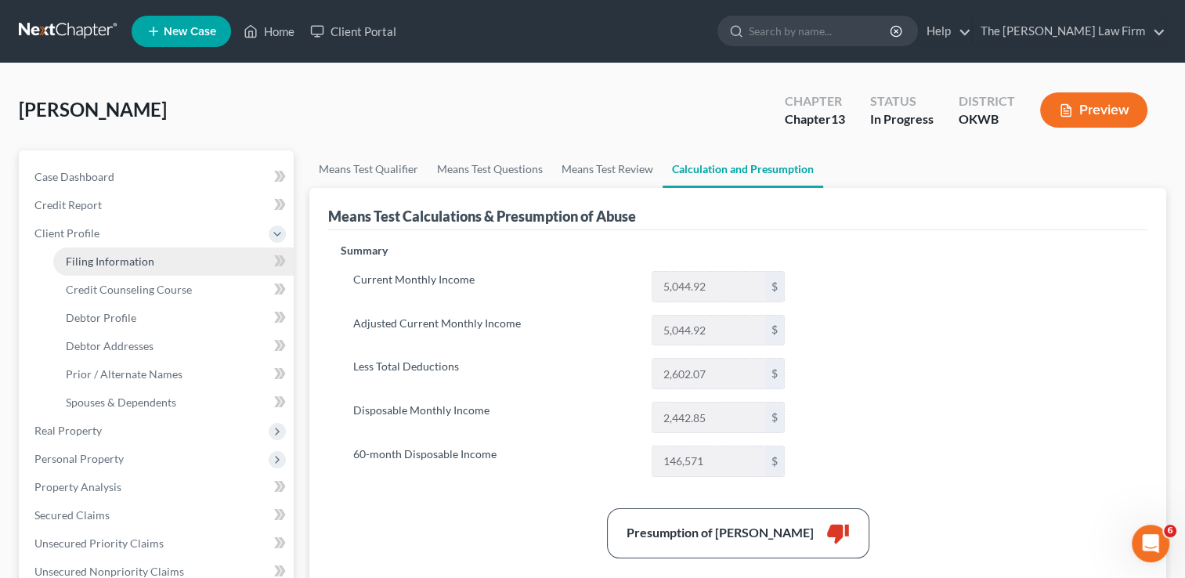
click at [140, 261] on span "Filing Information" at bounding box center [110, 261] width 89 height 13
select select "1"
select select "0"
select select "3"
select select "65"
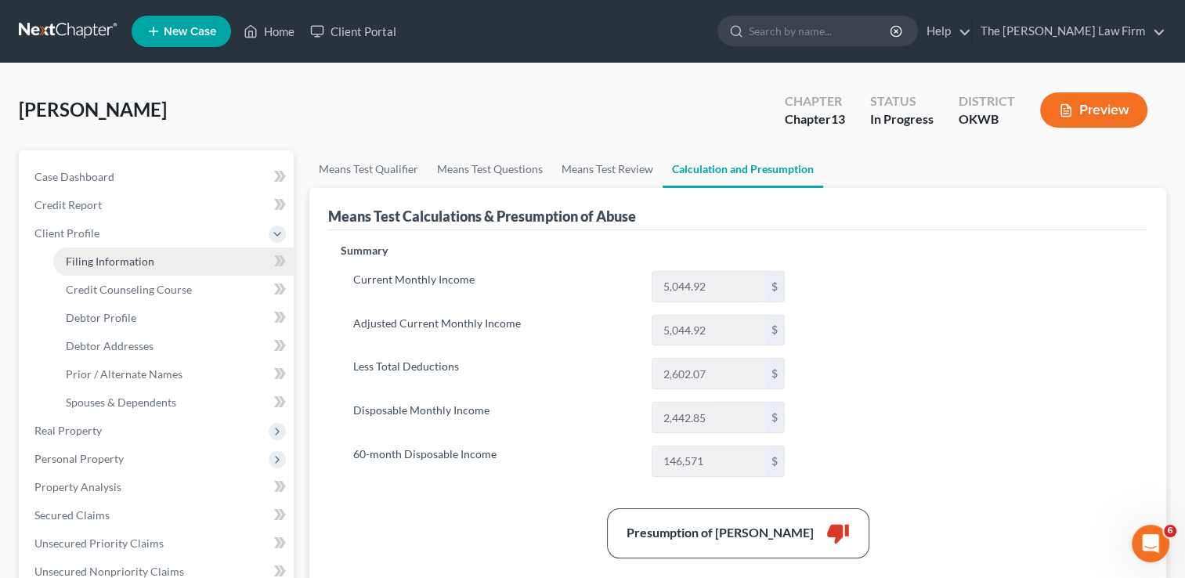
select select "0"
select select "37"
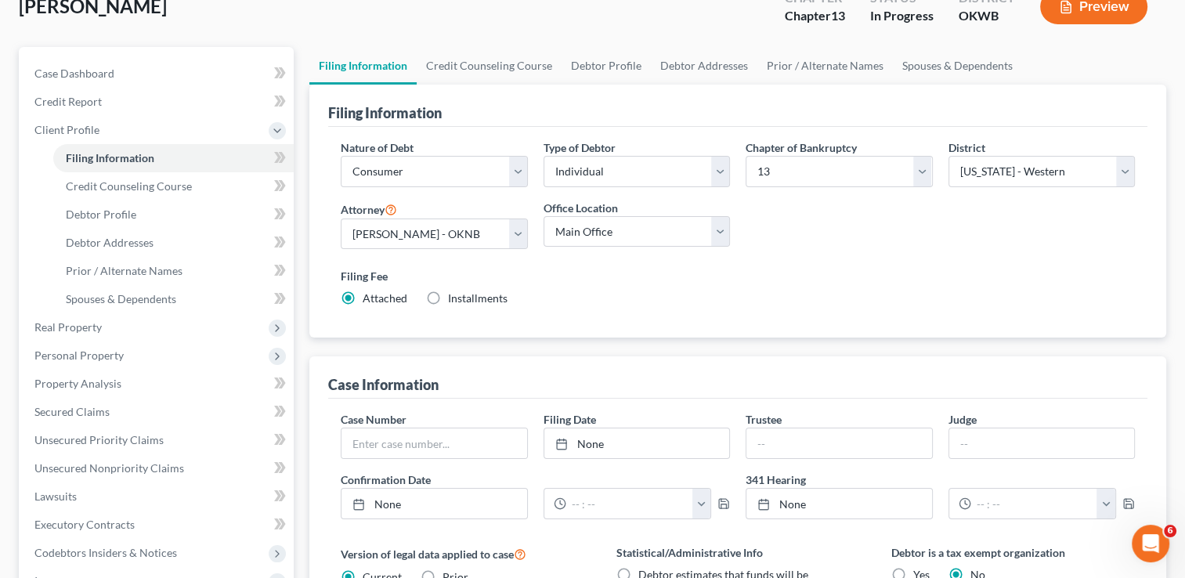
scroll to position [28, 0]
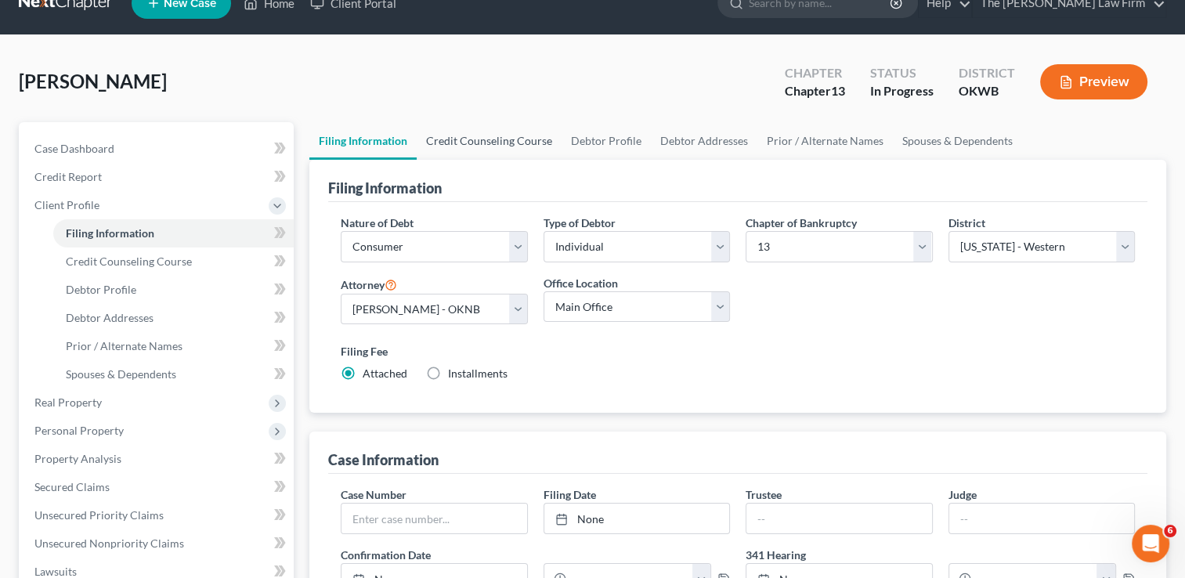
click at [489, 142] on link "Credit Counseling Course" at bounding box center [489, 141] width 145 height 38
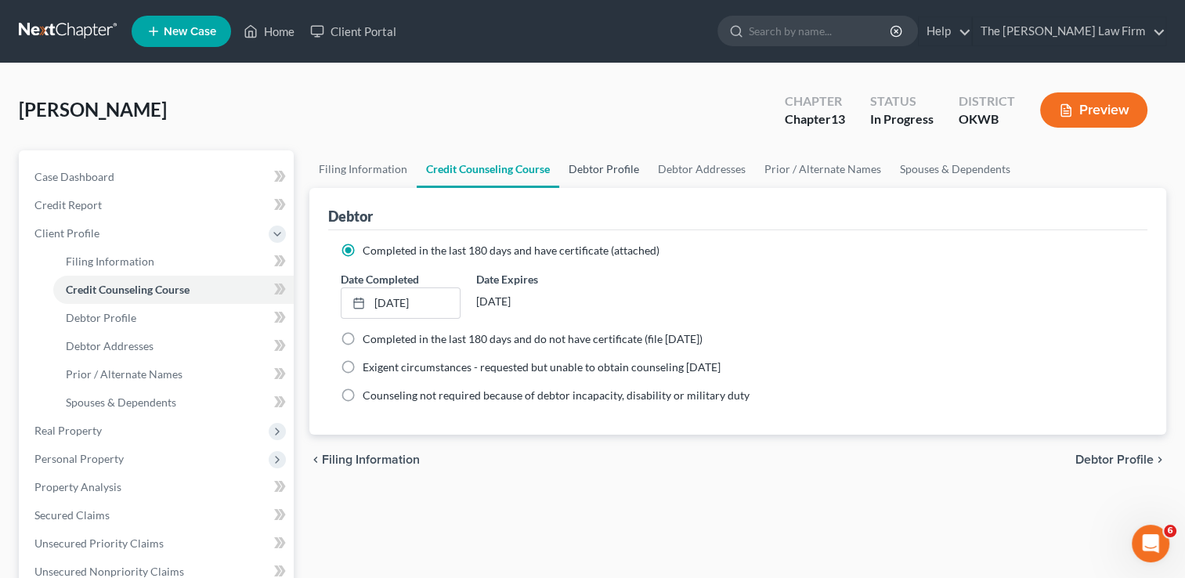
click at [591, 164] on link "Debtor Profile" at bounding box center [603, 169] width 89 height 38
select select "0"
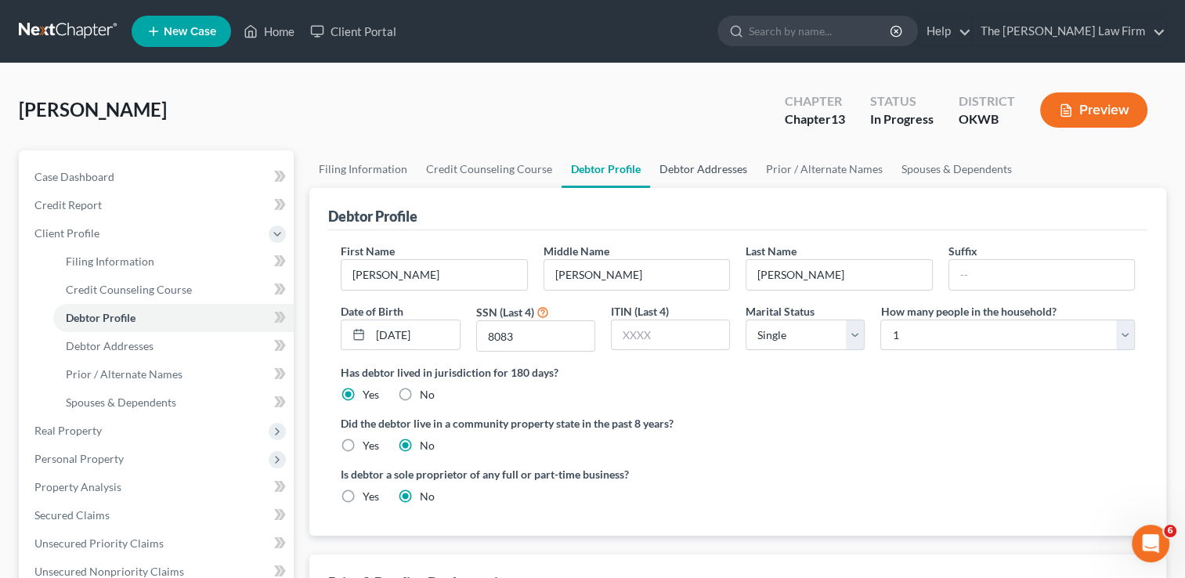
click at [687, 168] on link "Debtor Addresses" at bounding box center [703, 169] width 107 height 38
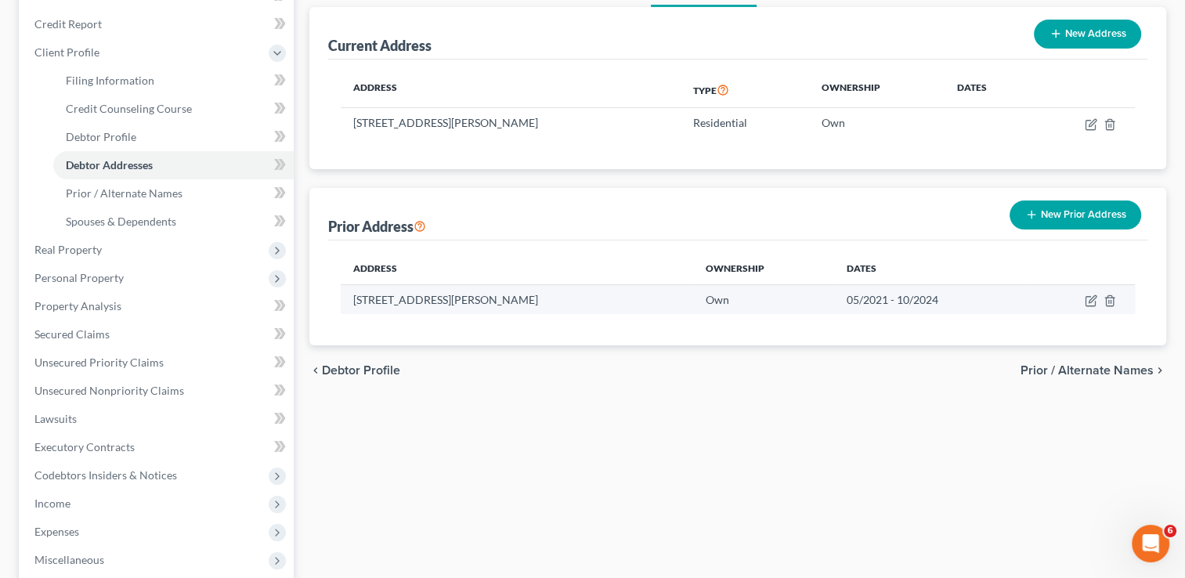
scroll to position [157, 0]
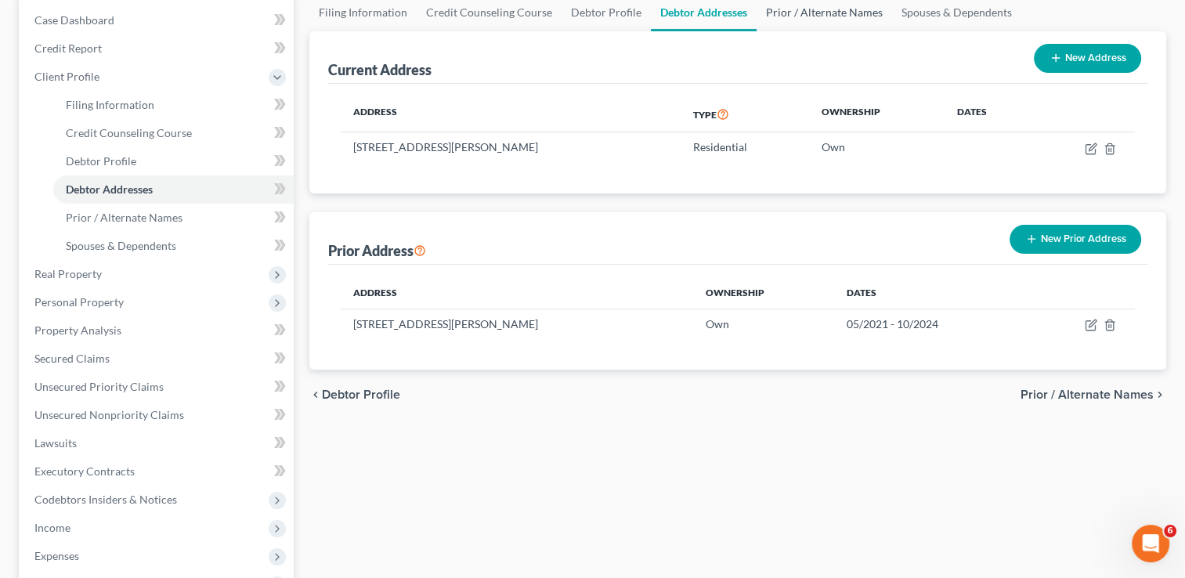
click at [802, 8] on link "Prior / Alternate Names" at bounding box center [825, 13] width 136 height 38
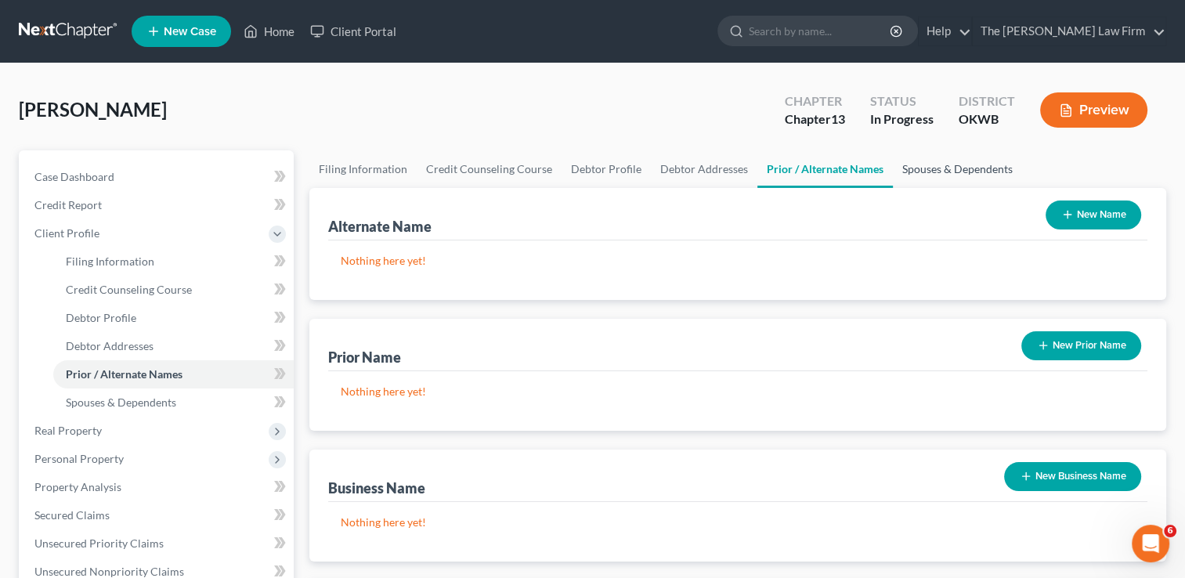
click at [905, 161] on link "Spouses & Dependents" at bounding box center [957, 169] width 129 height 38
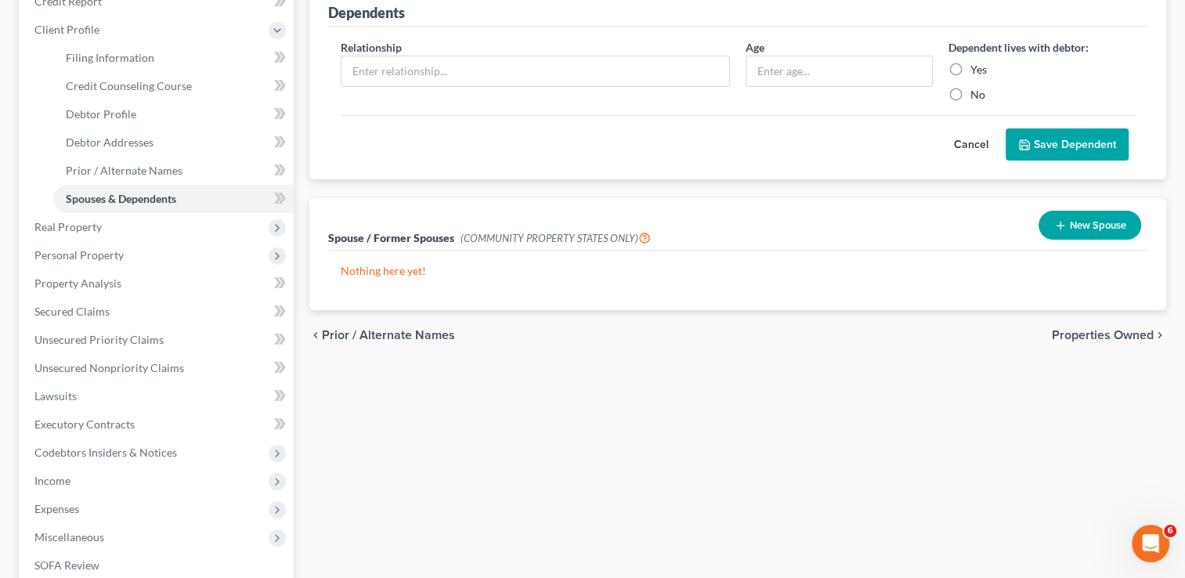
scroll to position [235, 0]
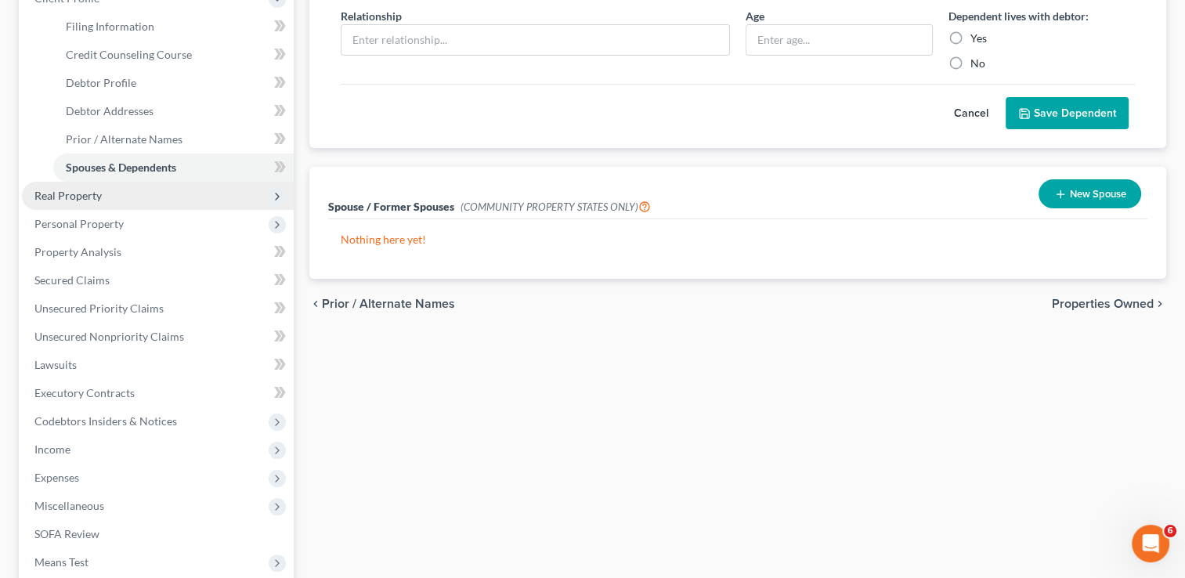
click at [150, 199] on span "Real Property" at bounding box center [158, 196] width 272 height 28
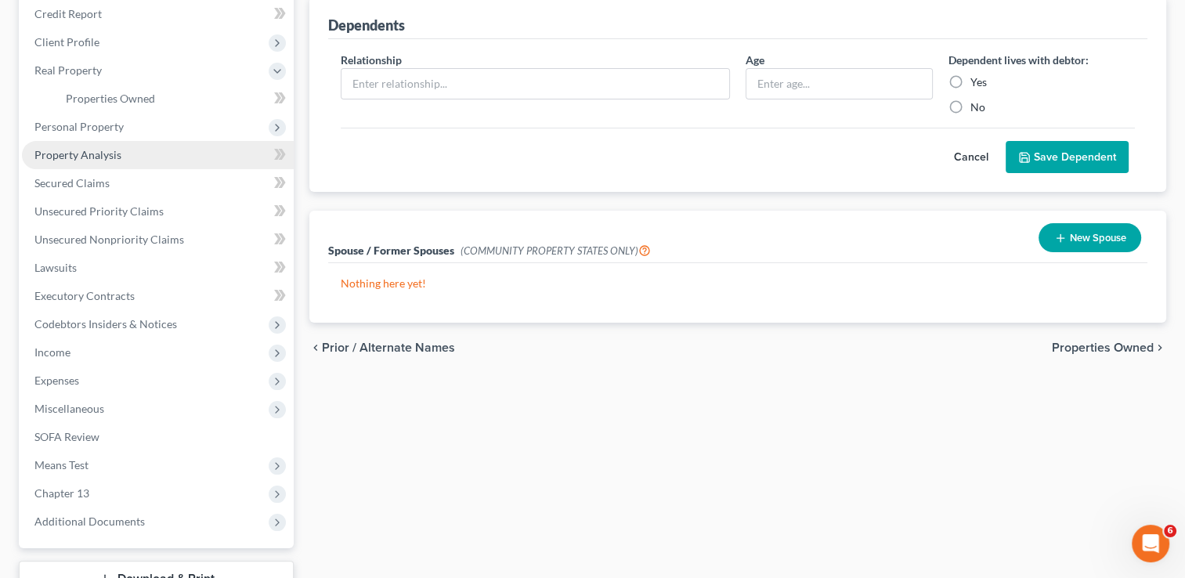
scroll to position [157, 0]
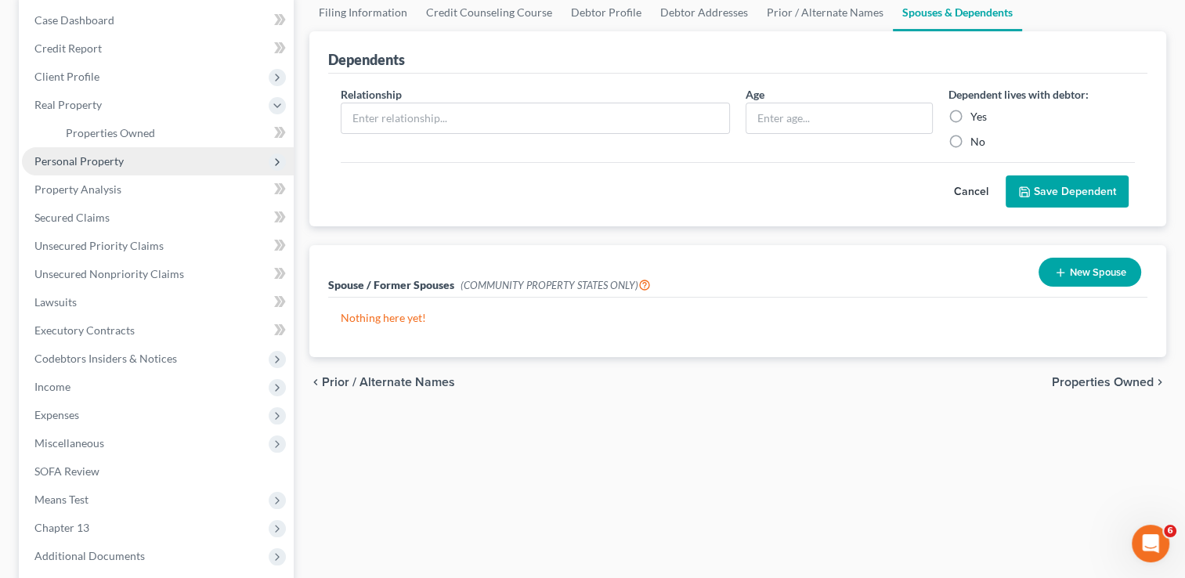
click at [132, 157] on span "Personal Property" at bounding box center [158, 161] width 272 height 28
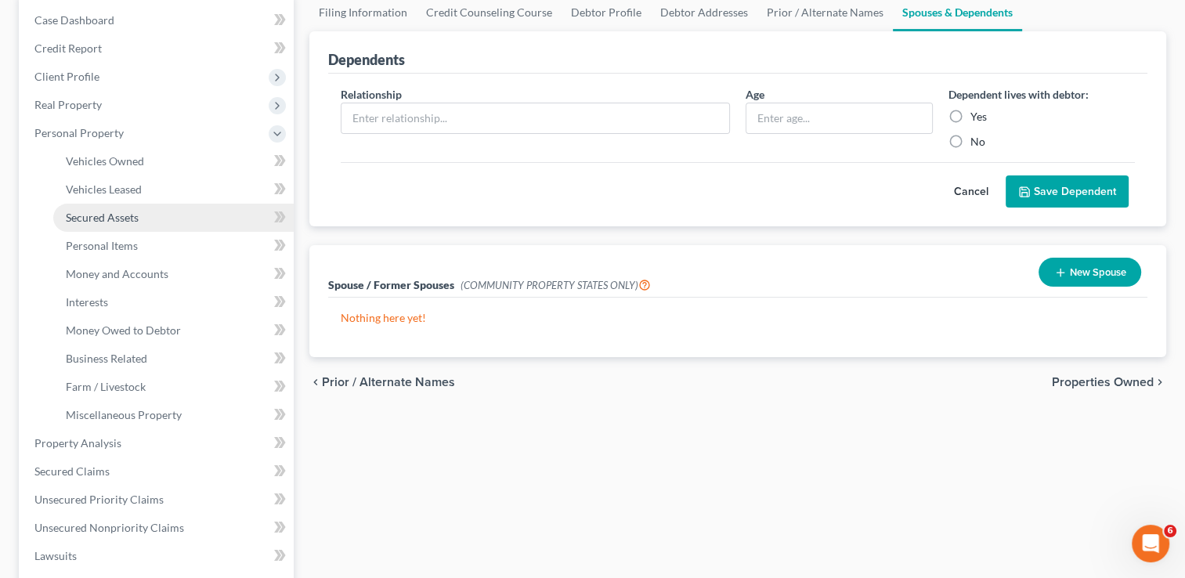
click at [146, 219] on link "Secured Assets" at bounding box center [173, 218] width 240 height 28
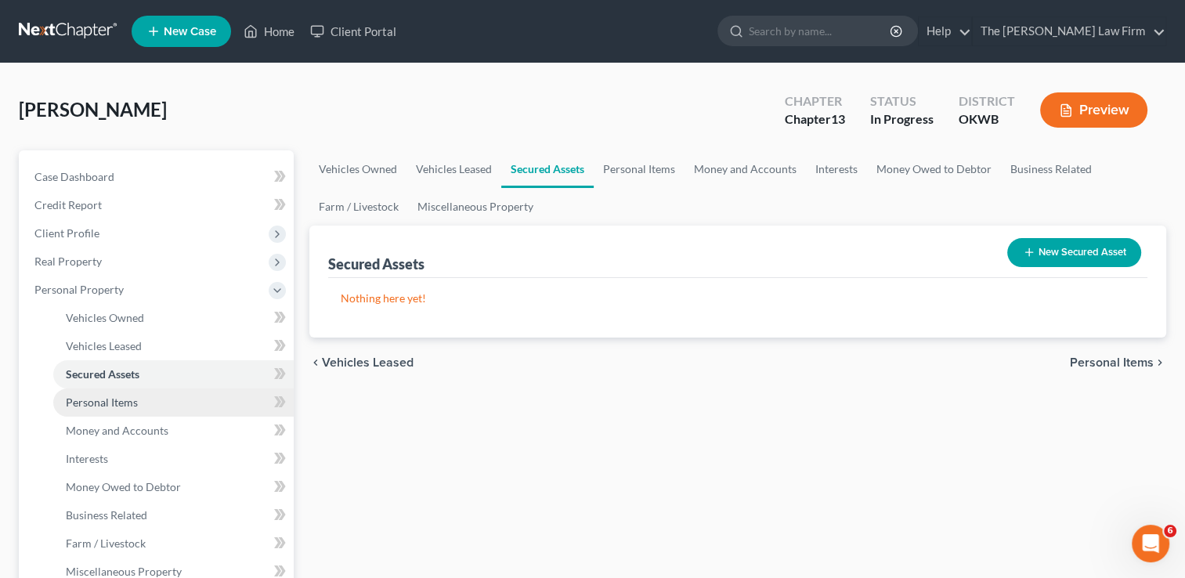
click at [150, 406] on link "Personal Items" at bounding box center [173, 403] width 240 height 28
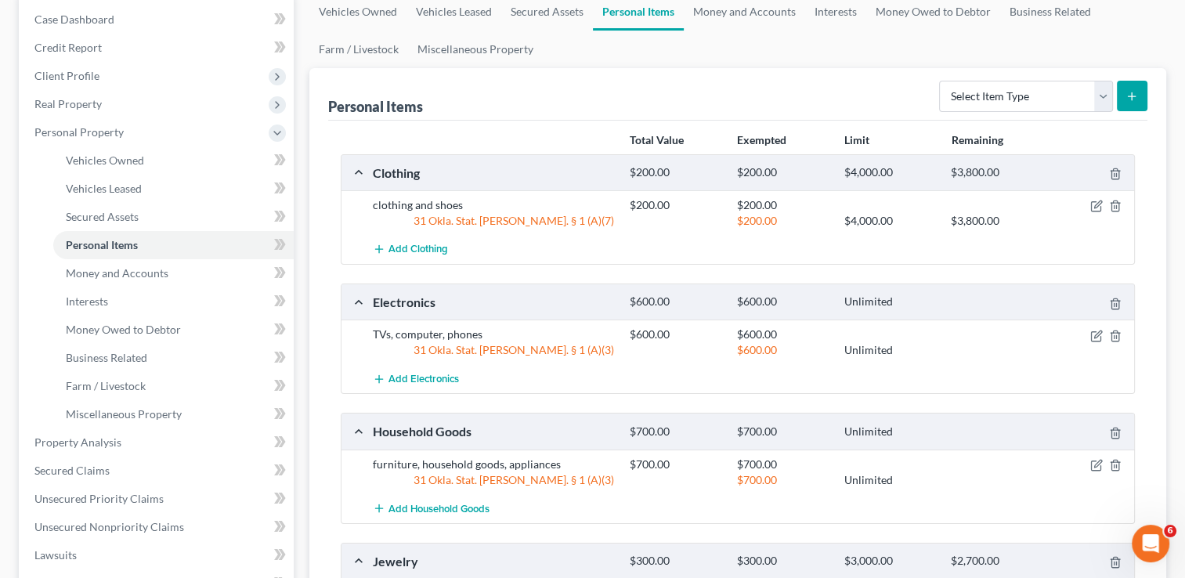
scroll to position [157, 0]
click at [150, 269] on span "Money and Accounts" at bounding box center [117, 273] width 103 height 13
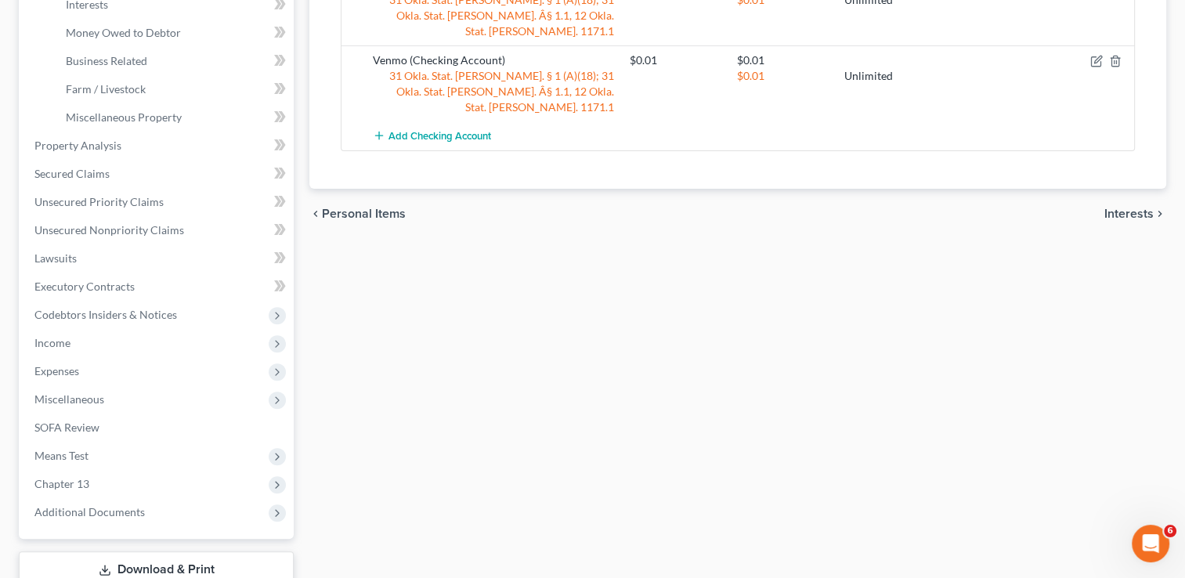
scroll to position [563, 0]
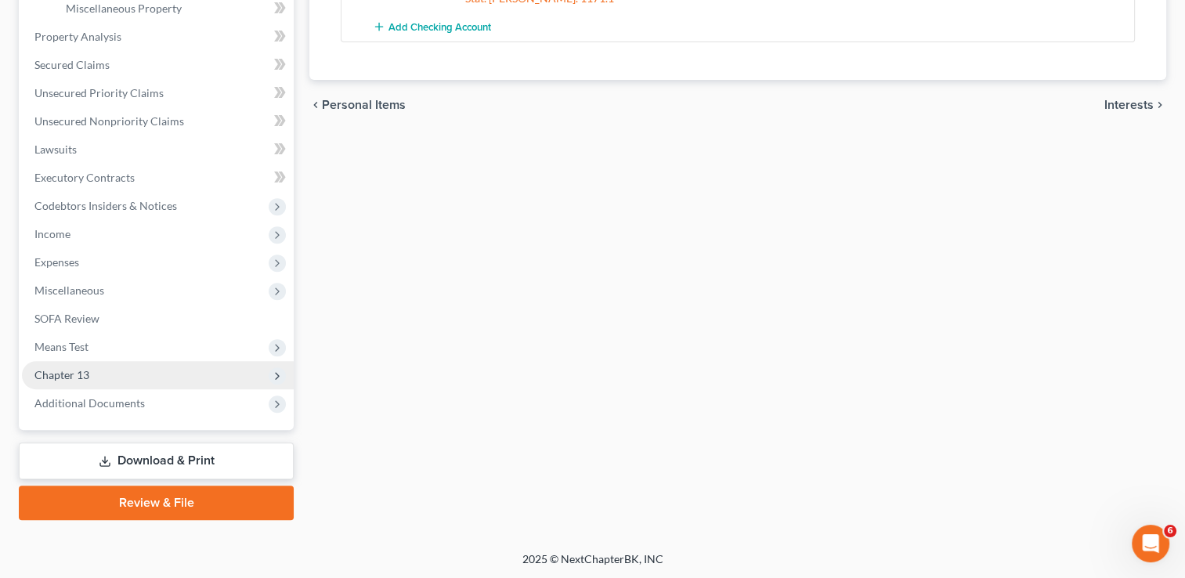
click at [107, 374] on span "Chapter 13" at bounding box center [158, 375] width 272 height 28
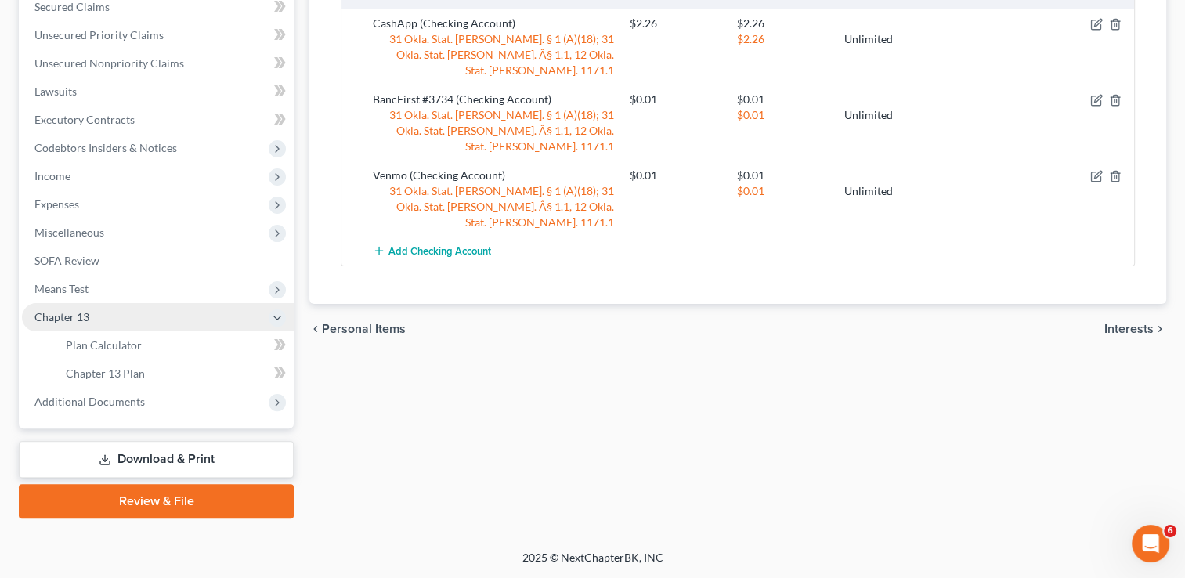
scroll to position [338, 0]
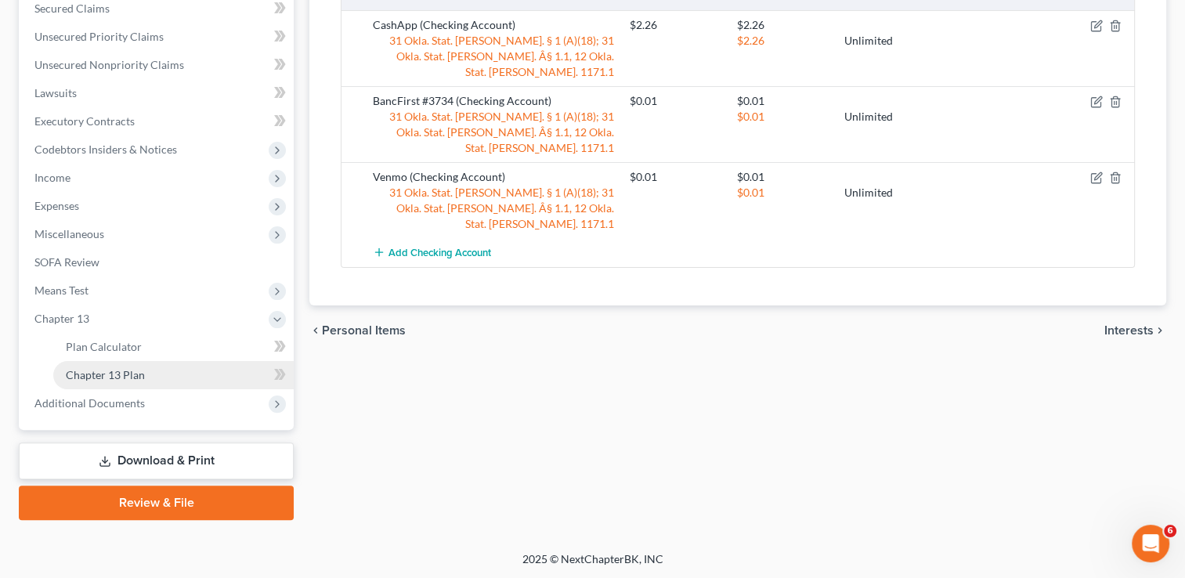
click at [140, 375] on span "Chapter 13 Plan" at bounding box center [105, 374] width 79 height 13
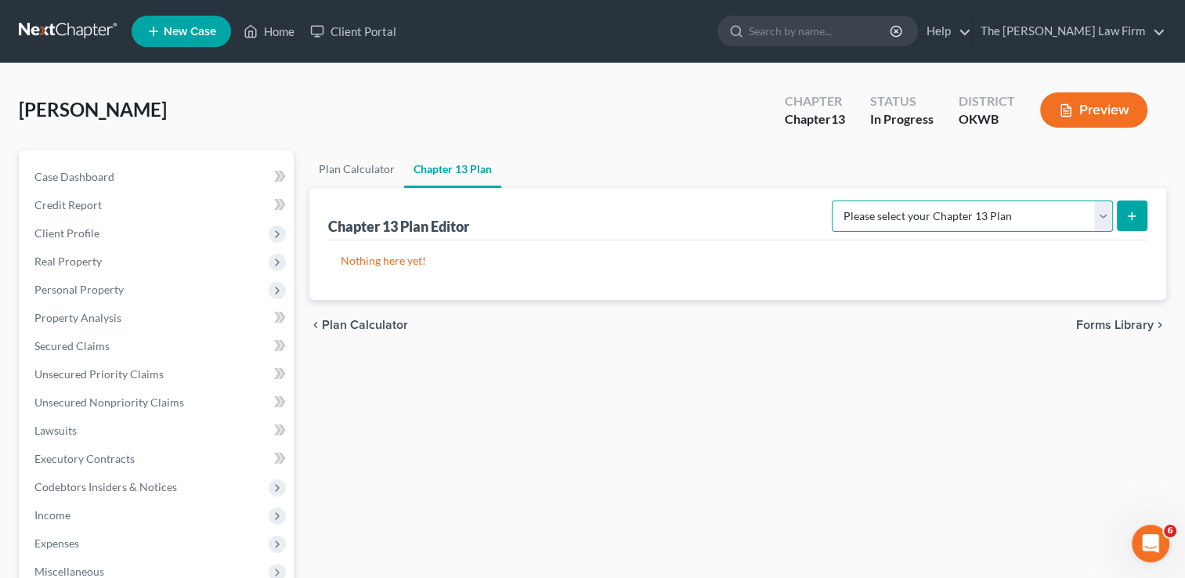
click at [1101, 215] on select "Please select your Chapter 13 Plan National Form Plan - Official Form 113 Weste…" at bounding box center [972, 216] width 281 height 31
click at [1065, 315] on div "chevron_left Plan Calculator Forms Library chevron_right" at bounding box center [737, 325] width 857 height 50
click at [1128, 211] on icon "submit" at bounding box center [1132, 216] width 13 height 13
click at [1107, 219] on select "Please select your Chapter 13 Plan National Form Plan - Official Form 113 Weste…" at bounding box center [972, 216] width 281 height 31
select select "2"
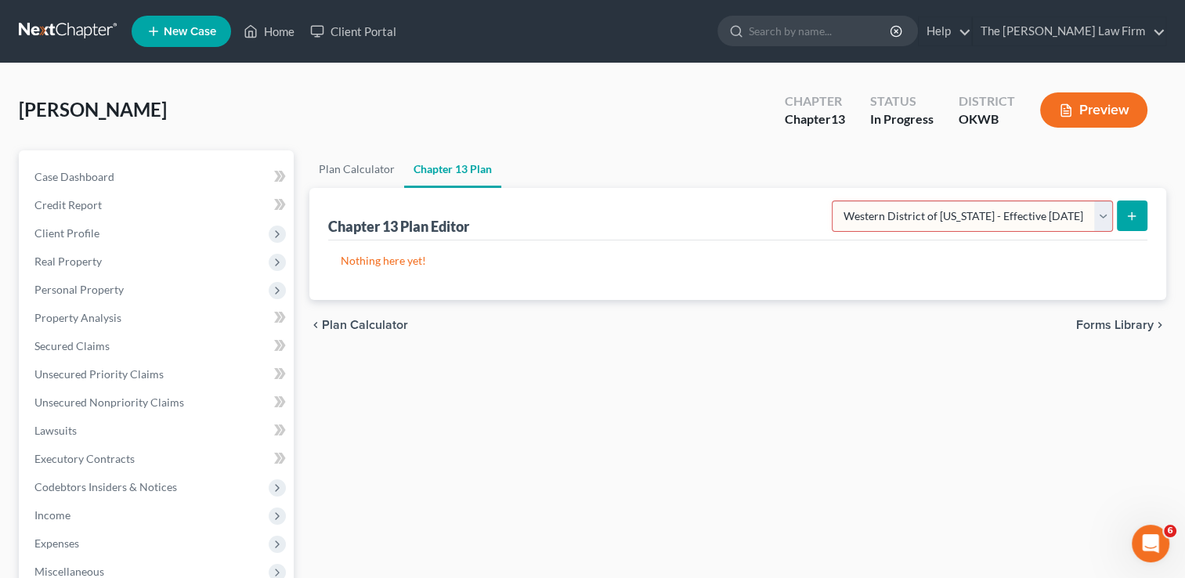
click at [834, 201] on select "Please select your Chapter 13 Plan National Form Plan - Official Form 113 Weste…" at bounding box center [972, 216] width 281 height 31
click at [1129, 224] on button "submit" at bounding box center [1132, 216] width 31 height 31
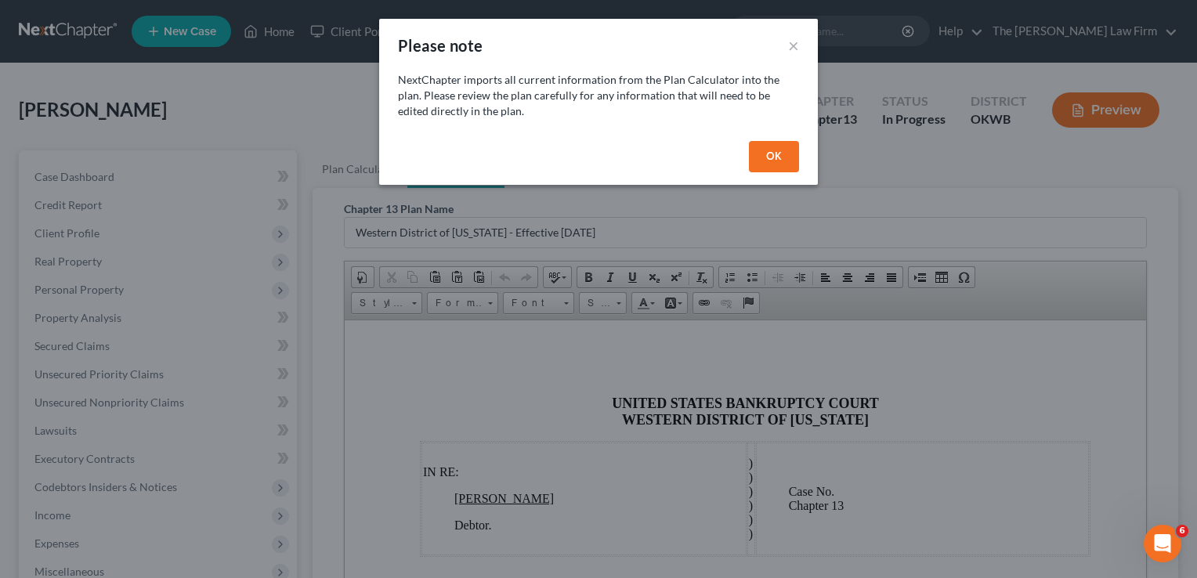
click at [785, 168] on button "OK" at bounding box center [774, 156] width 50 height 31
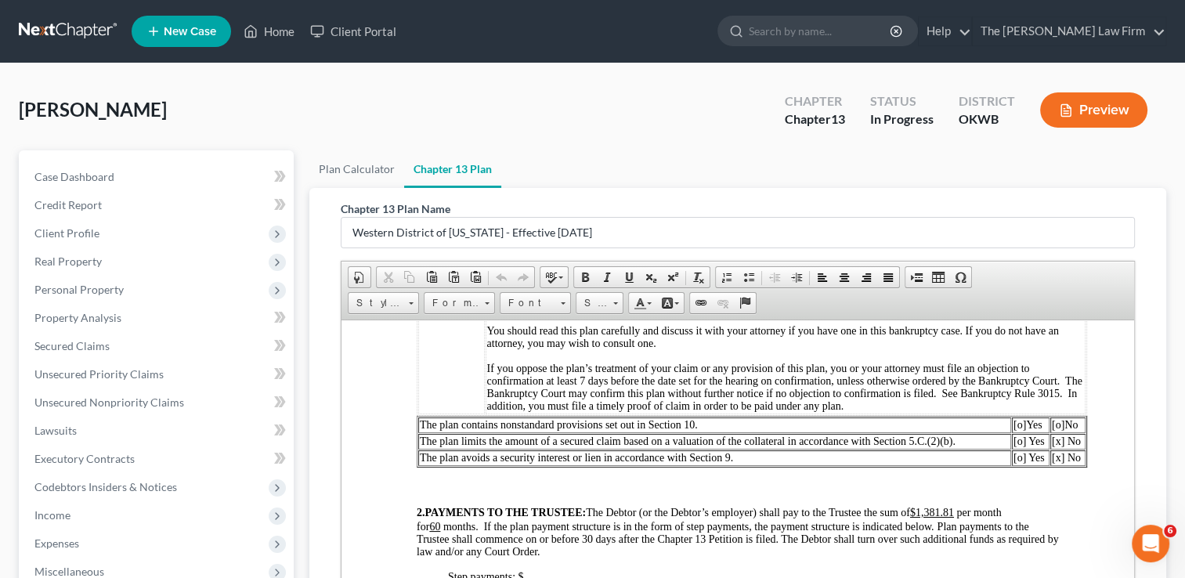
scroll to position [454, 0]
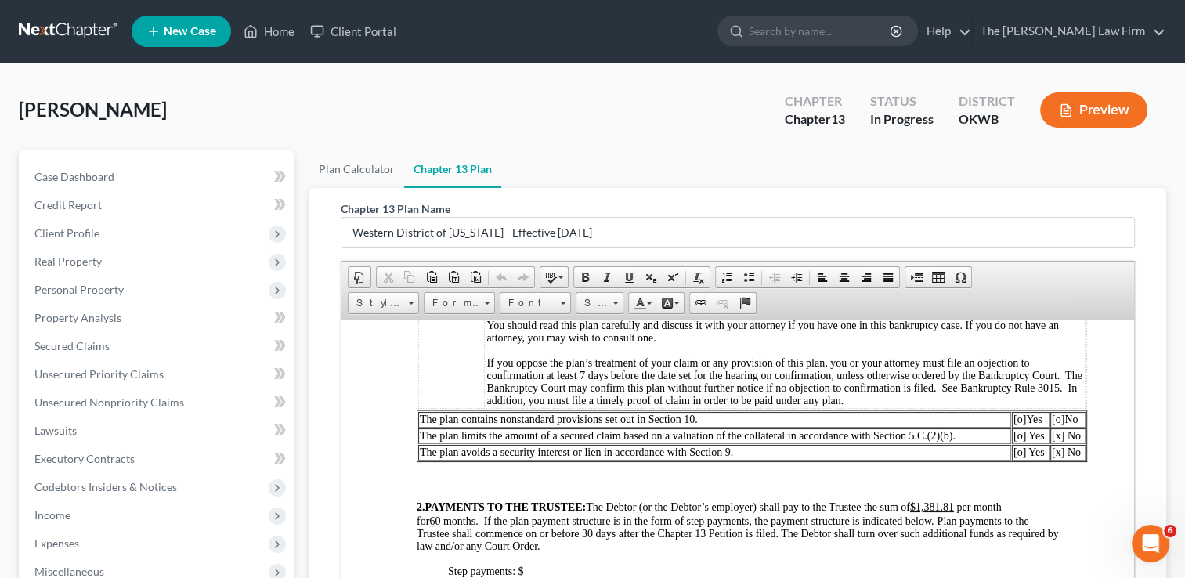
click at [1059, 425] on span "[o]" at bounding box center [1058, 419] width 13 height 12
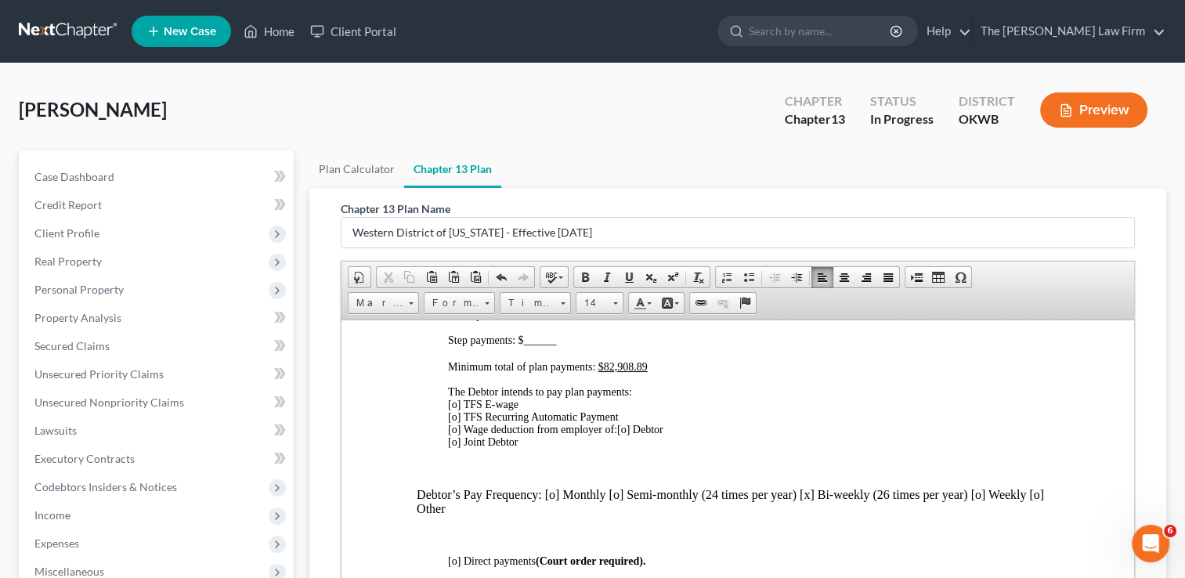
scroll to position [686, 0]
click at [457, 432] on span "[o] TFS E-wage [o] TFS Recurring Automatic Payment [o] Wage deduction from empl…" at bounding box center [533, 414] width 171 height 37
click at [630, 446] on span "[o] Debtor [o] Joint Debtor" at bounding box center [555, 433] width 215 height 24
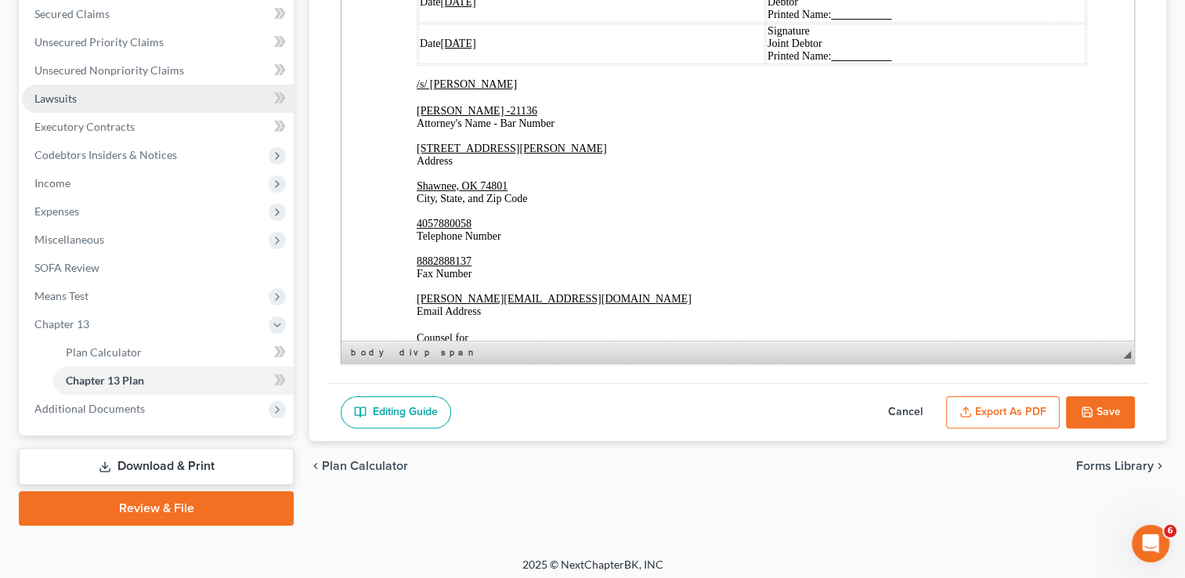
scroll to position [338, 0]
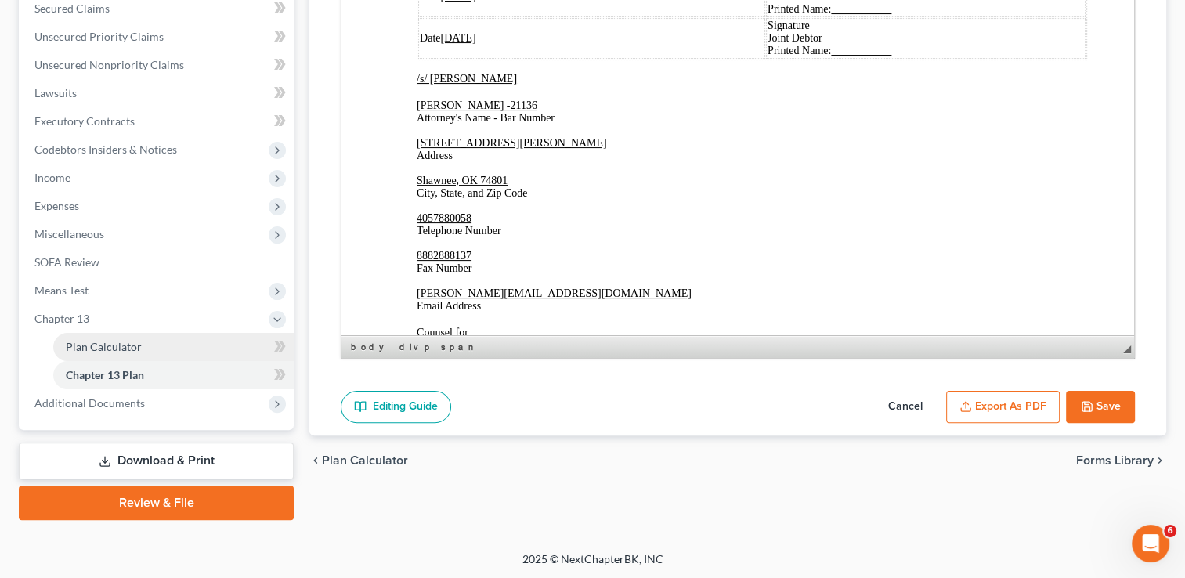
click at [178, 349] on link "Plan Calculator" at bounding box center [173, 347] width 240 height 28
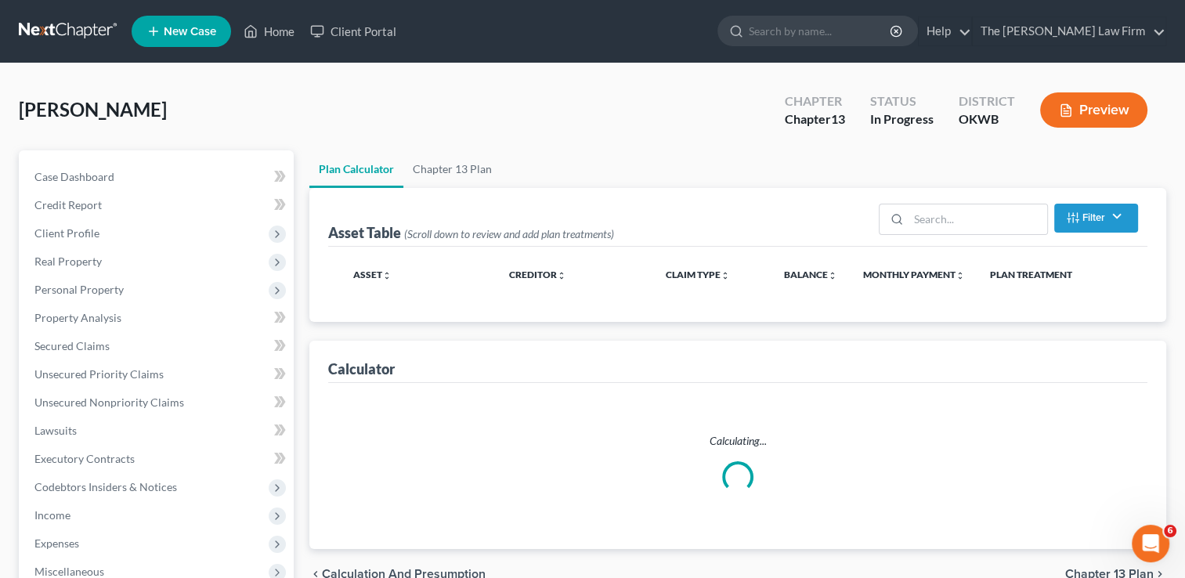
select select "59"
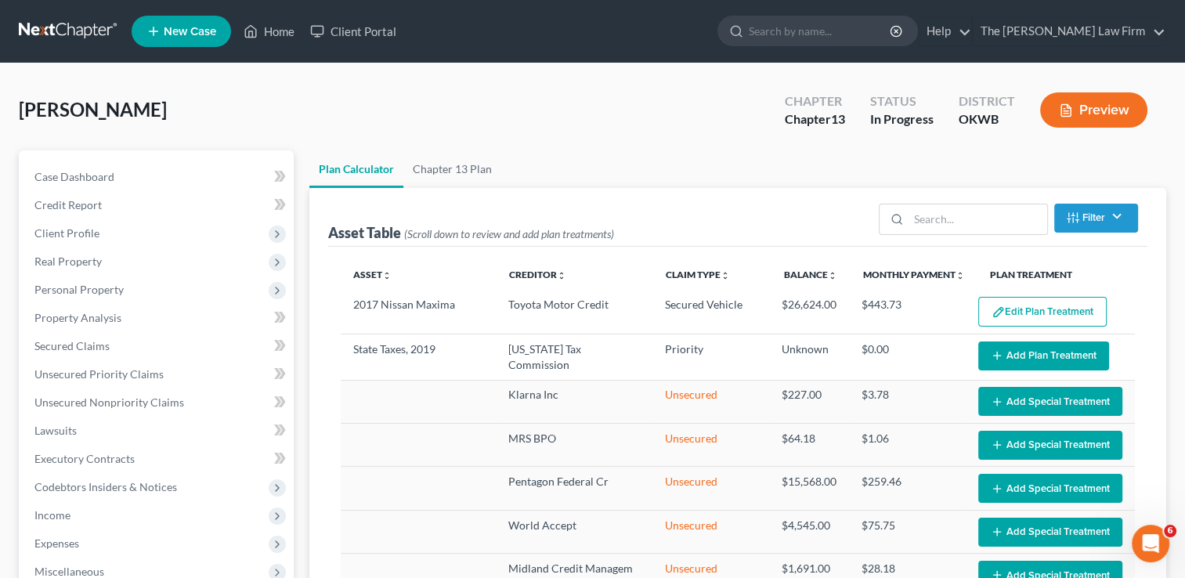
select select "59"
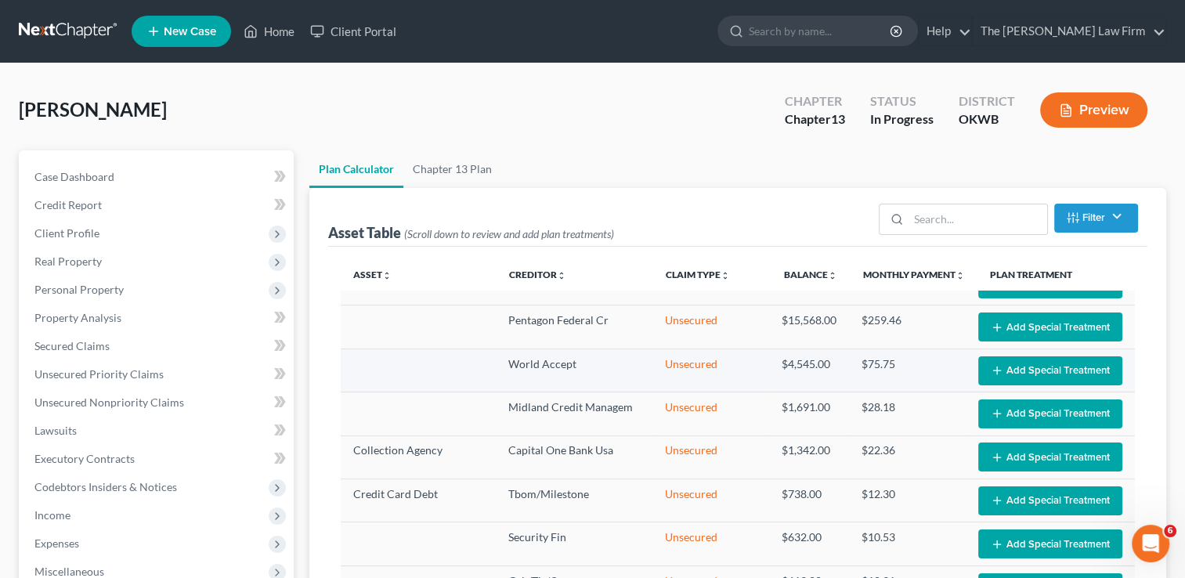
scroll to position [188, 0]
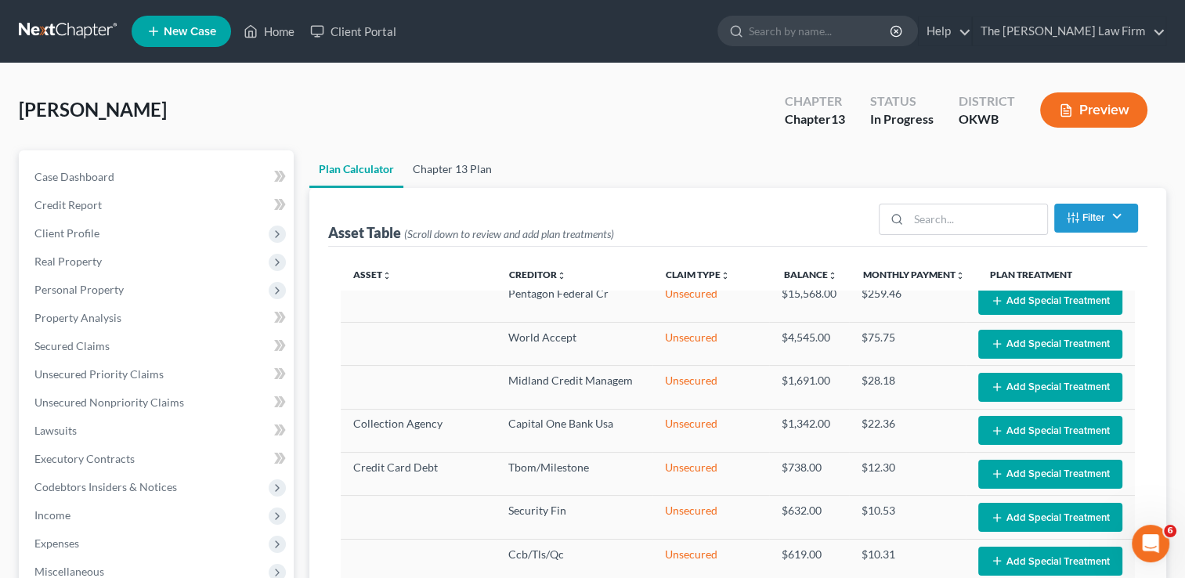
click at [483, 161] on link "Chapter 13 Plan" at bounding box center [452, 169] width 98 height 38
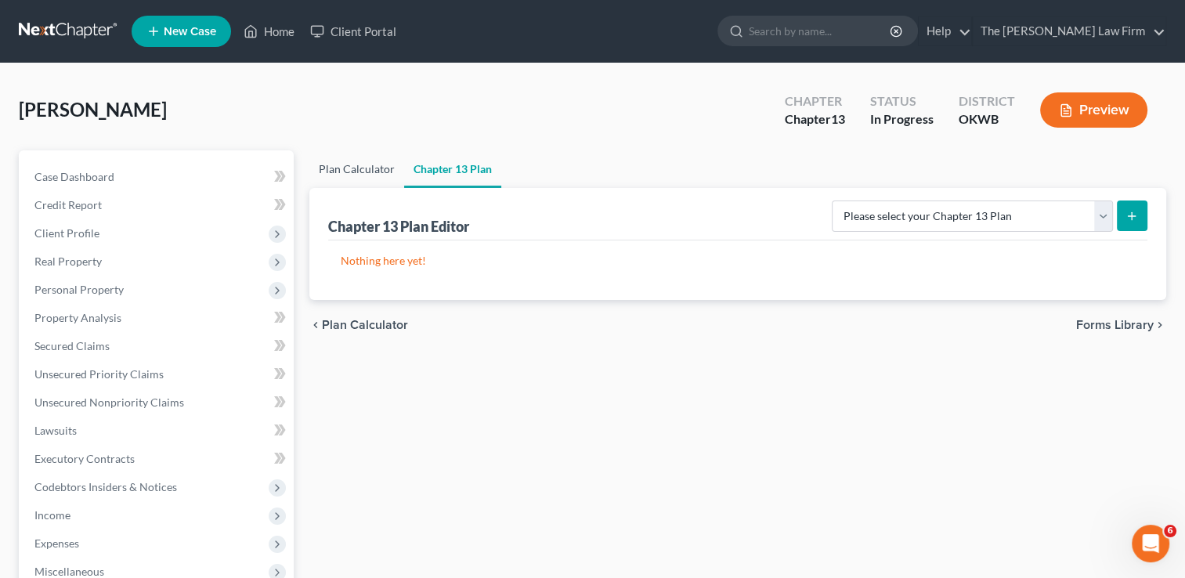
click at [361, 164] on link "Plan Calculator" at bounding box center [356, 169] width 95 height 38
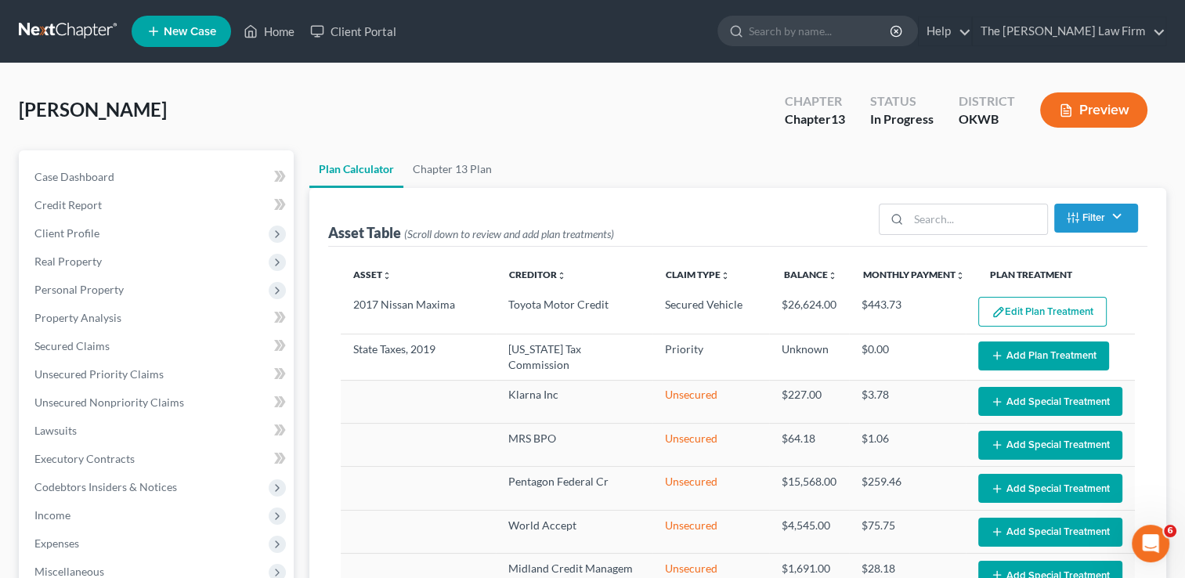
select select "59"
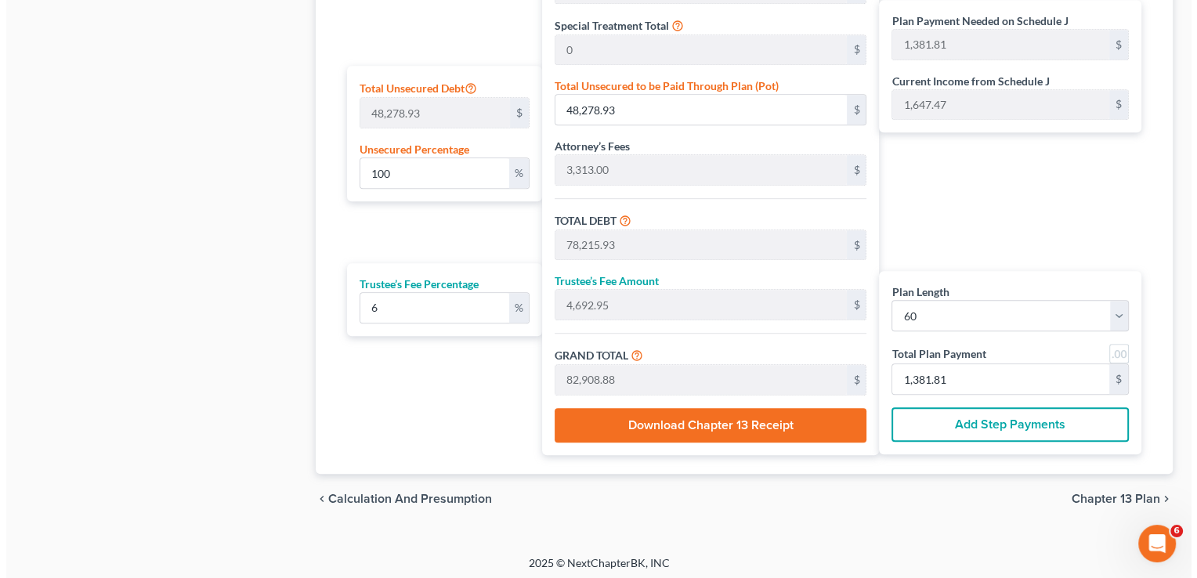
scroll to position [943, 0]
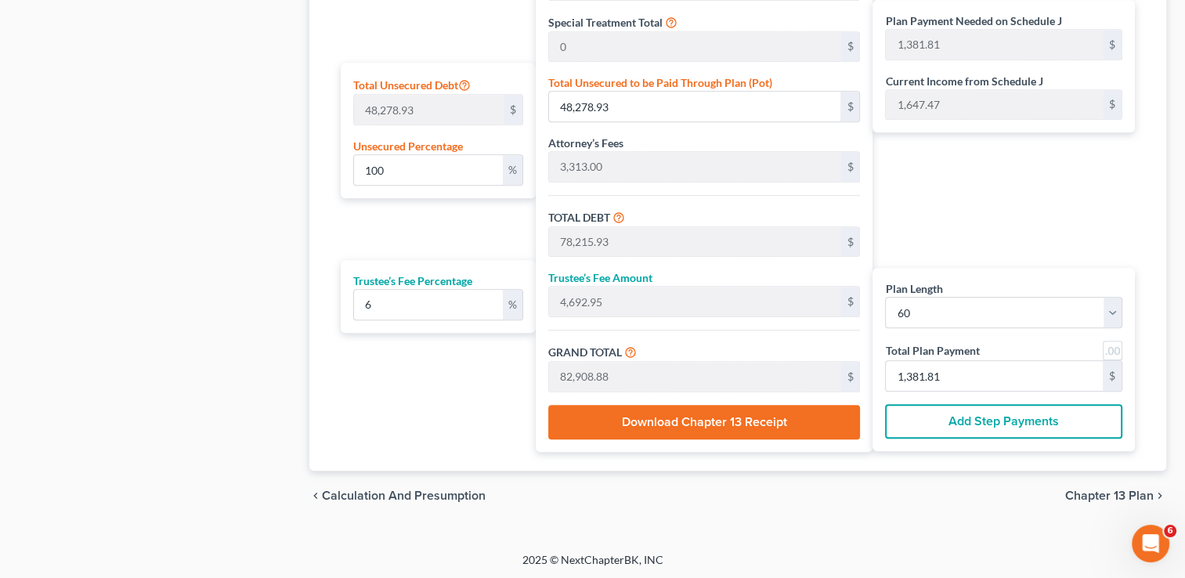
click at [677, 429] on button "Download Chapter 13 Receipt" at bounding box center [704, 422] width 313 height 34
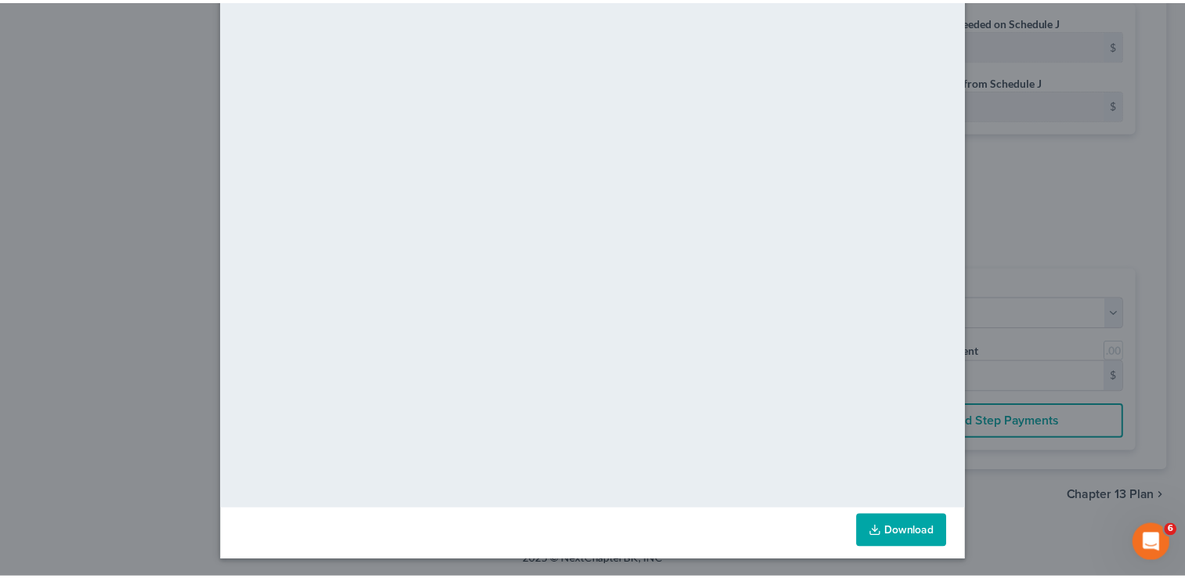
scroll to position [0, 0]
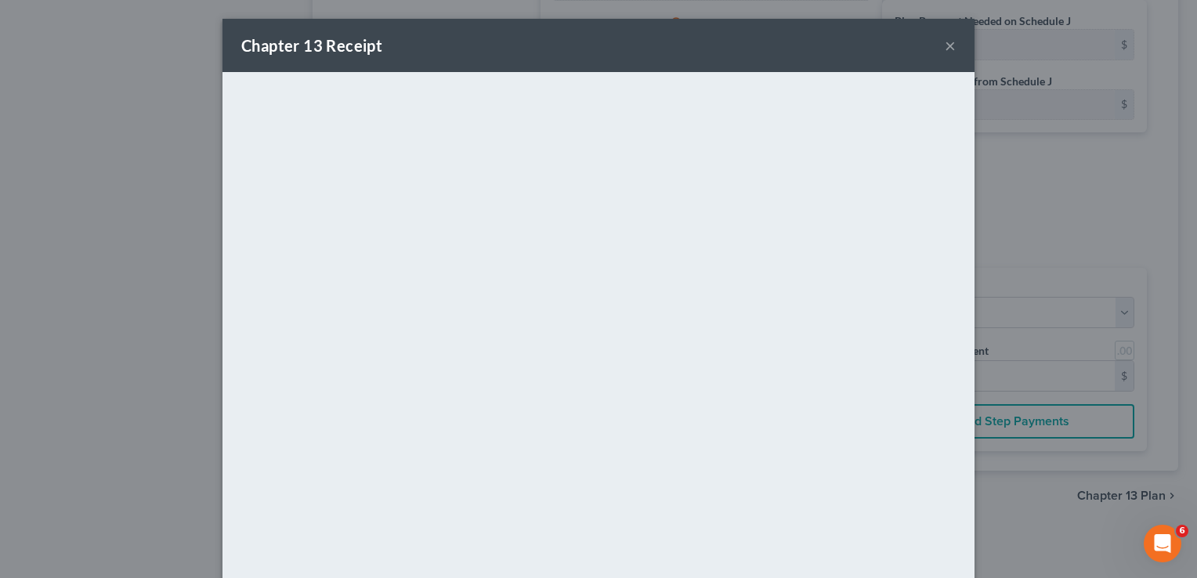
click at [950, 43] on div "Chapter 13 Receipt ×" at bounding box center [598, 45] width 752 height 53
click at [947, 52] on button "×" at bounding box center [950, 45] width 11 height 19
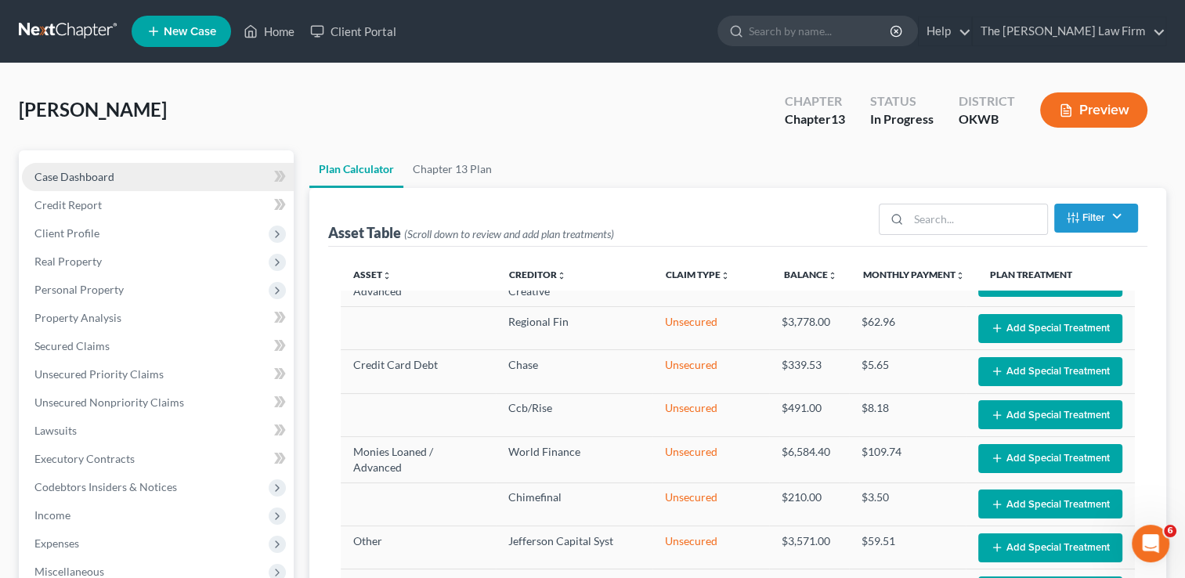
click at [67, 165] on link "Case Dashboard" at bounding box center [158, 177] width 272 height 28
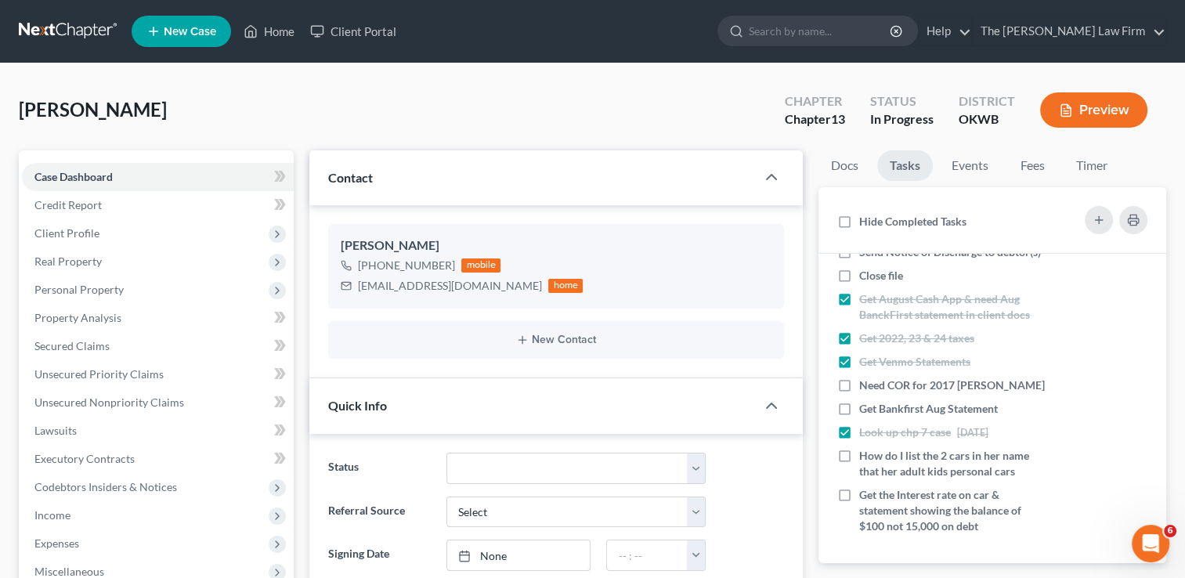
scroll to position [331, 0]
click at [1098, 227] on button "button" at bounding box center [1099, 220] width 28 height 28
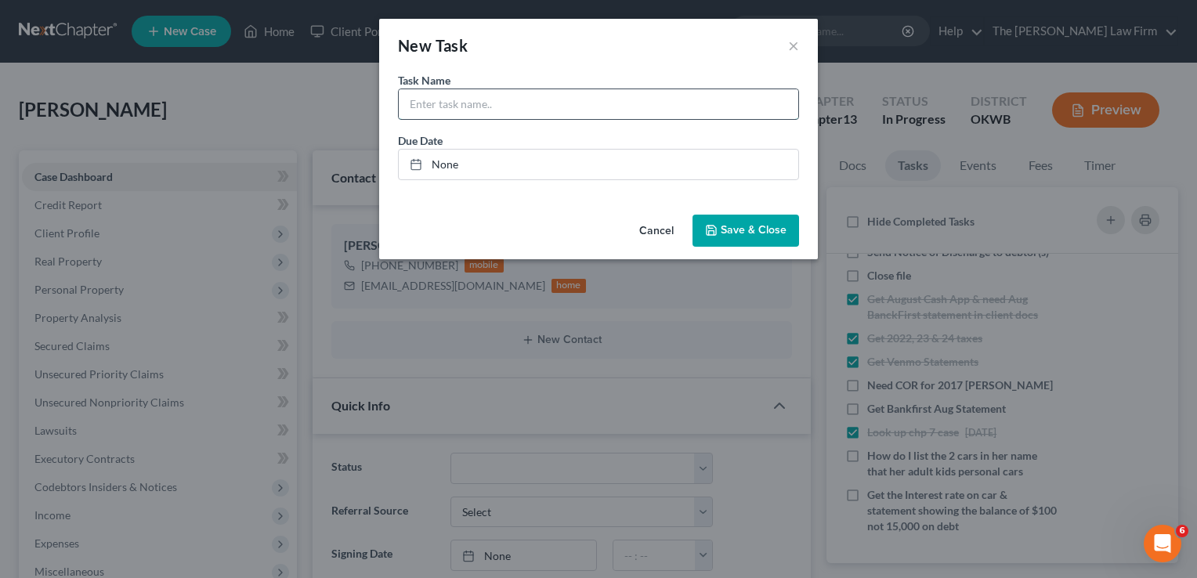
click at [769, 112] on input "text" at bounding box center [598, 104] width 399 height 30
type input "See if we can get her sign [DATE] -Shawnee"
click at [721, 228] on button "Save & Close" at bounding box center [745, 231] width 107 height 33
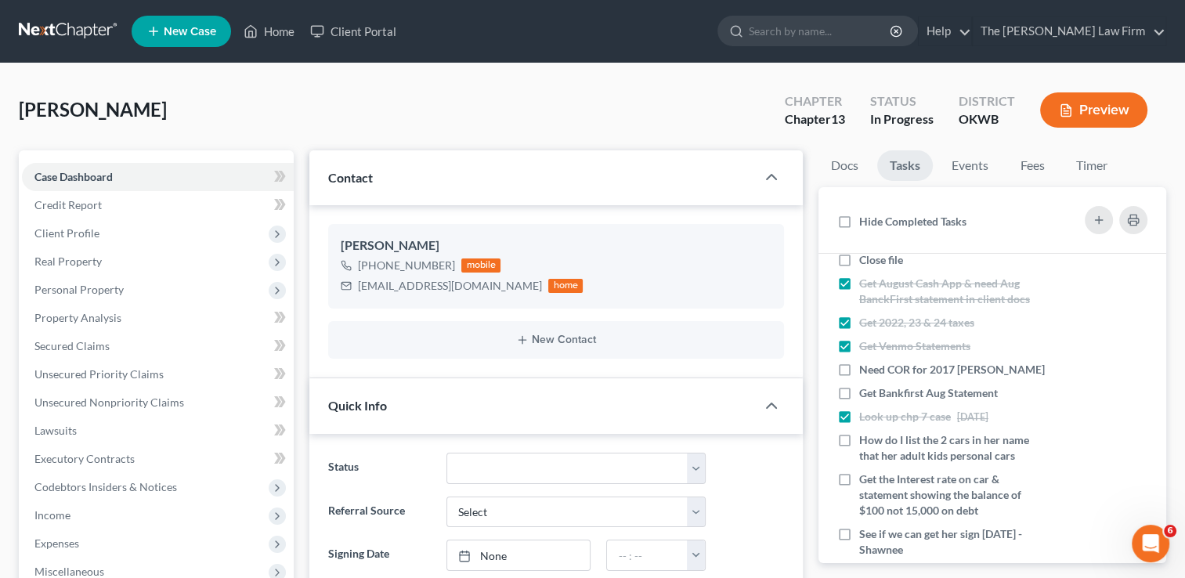
click at [347, 98] on div "[PERSON_NAME] Upgraded Chapter Chapter 13 Status In Progress District OKWB Prev…" at bounding box center [593, 116] width 1148 height 68
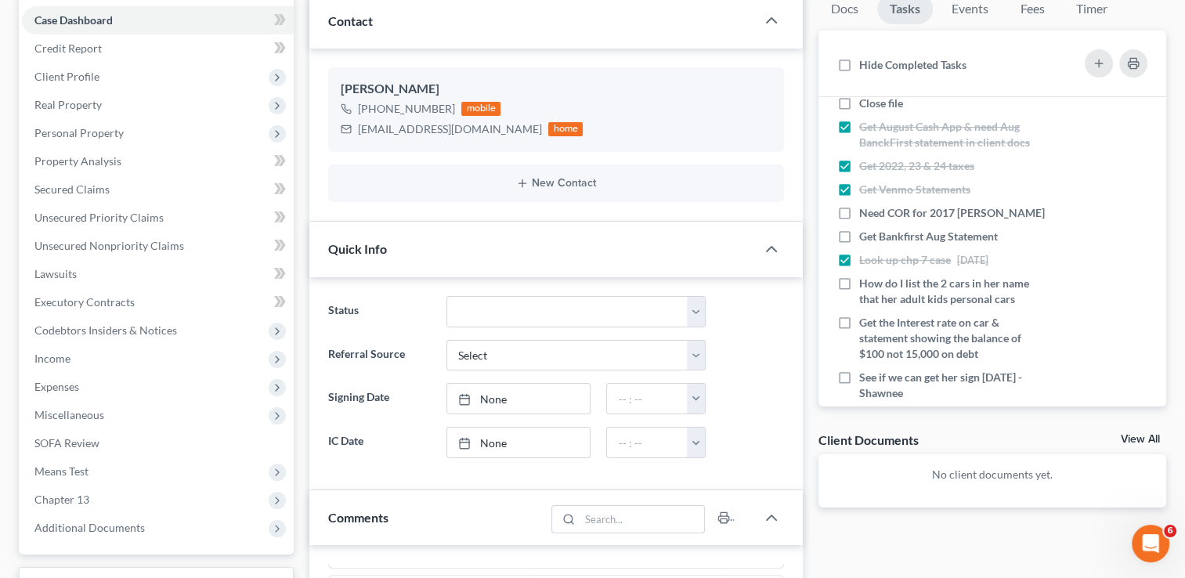
scroll to position [0, 0]
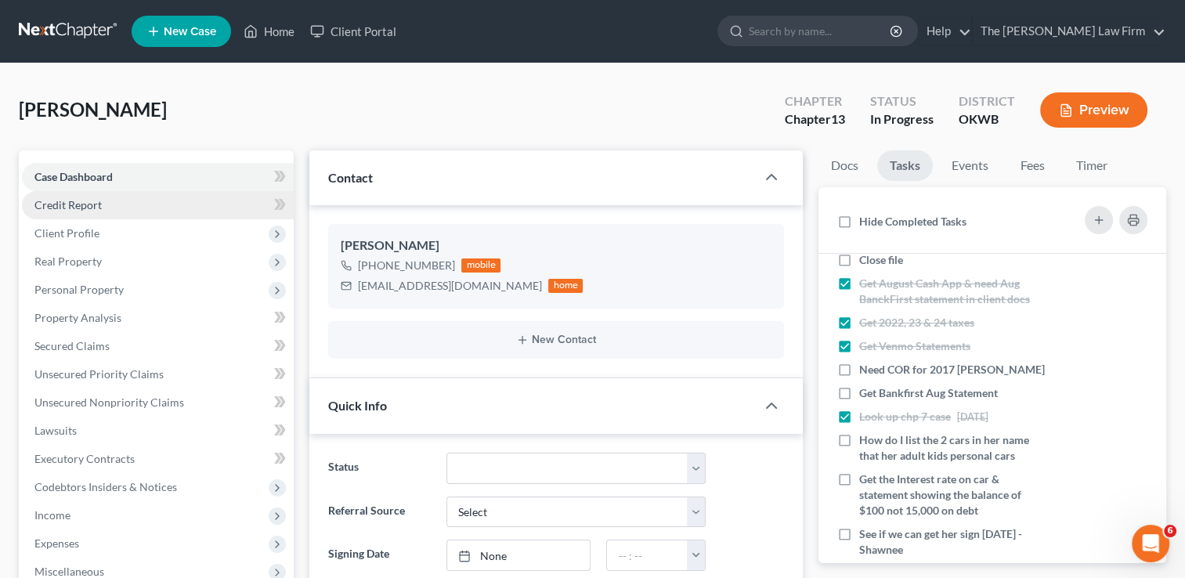
click at [69, 205] on span "Credit Report" at bounding box center [67, 204] width 67 height 13
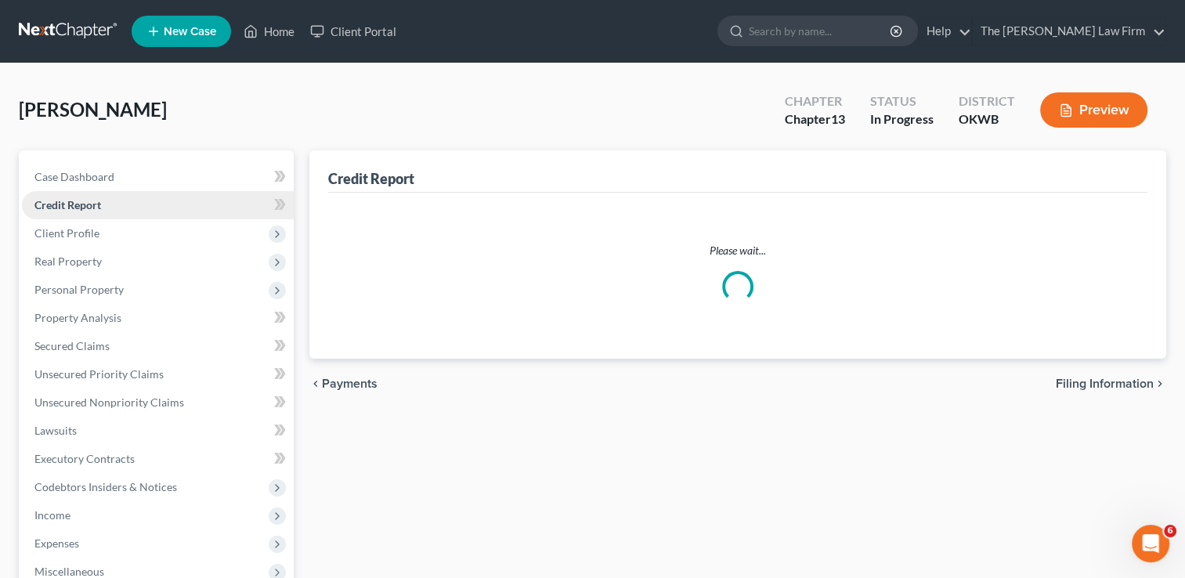
click at [208, 211] on link "Credit Report" at bounding box center [158, 205] width 272 height 28
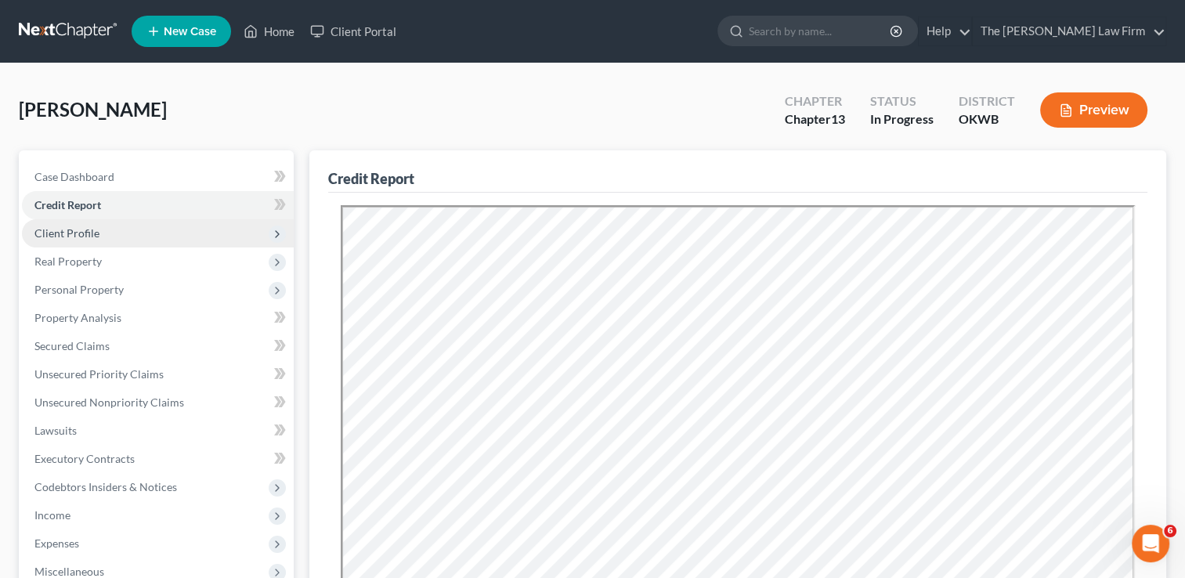
click at [176, 240] on span "Client Profile" at bounding box center [158, 233] width 272 height 28
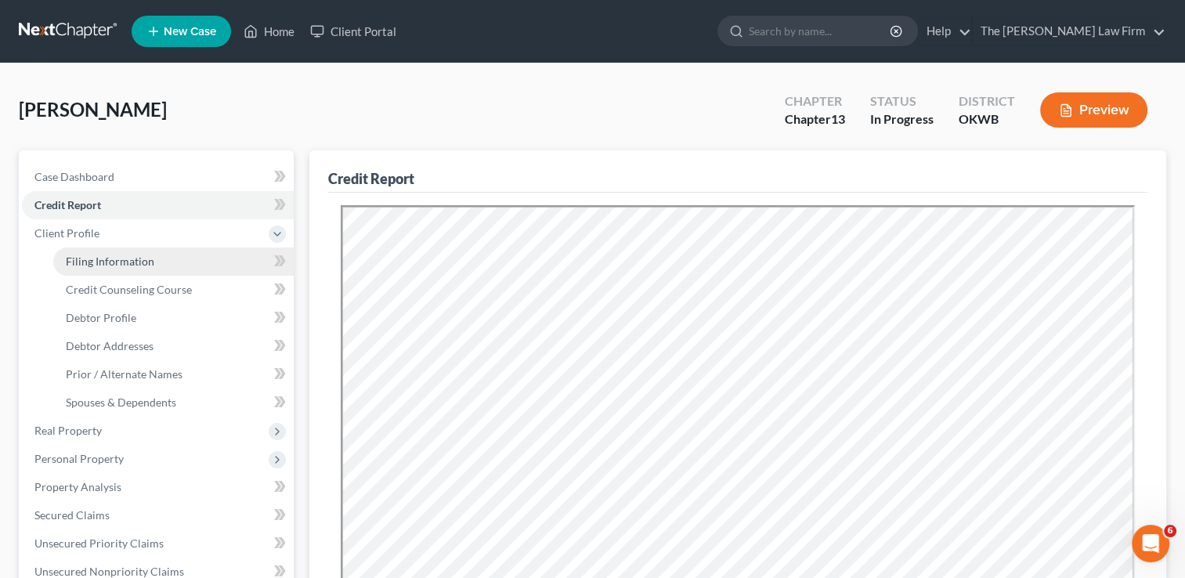
click at [174, 271] on link "Filing Information" at bounding box center [173, 262] width 240 height 28
select select "1"
select select "0"
select select "3"
select select "65"
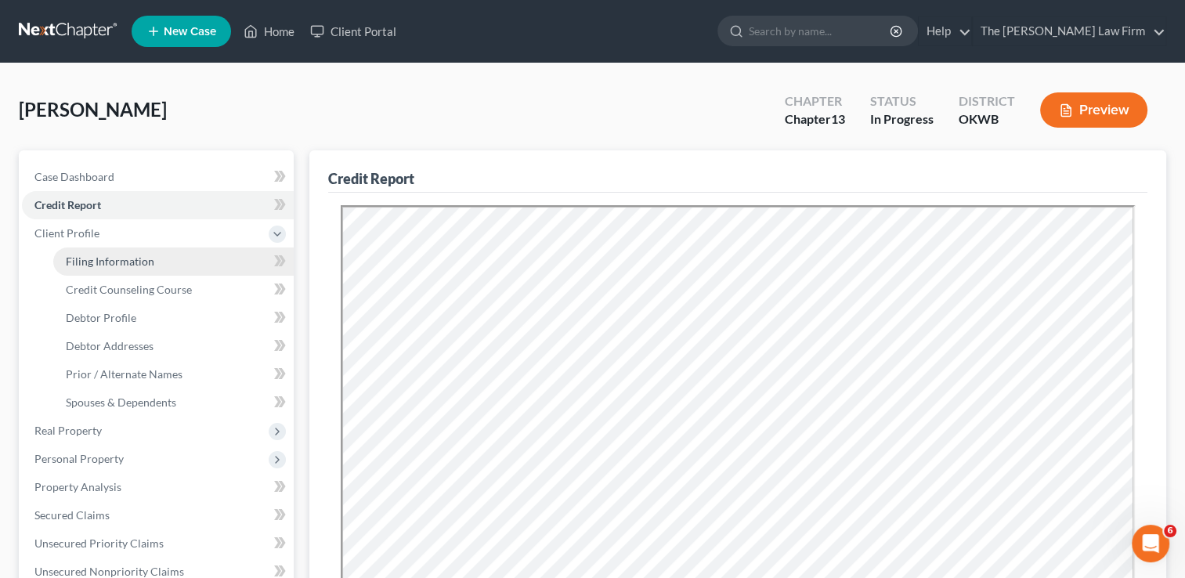
select select "0"
select select "37"
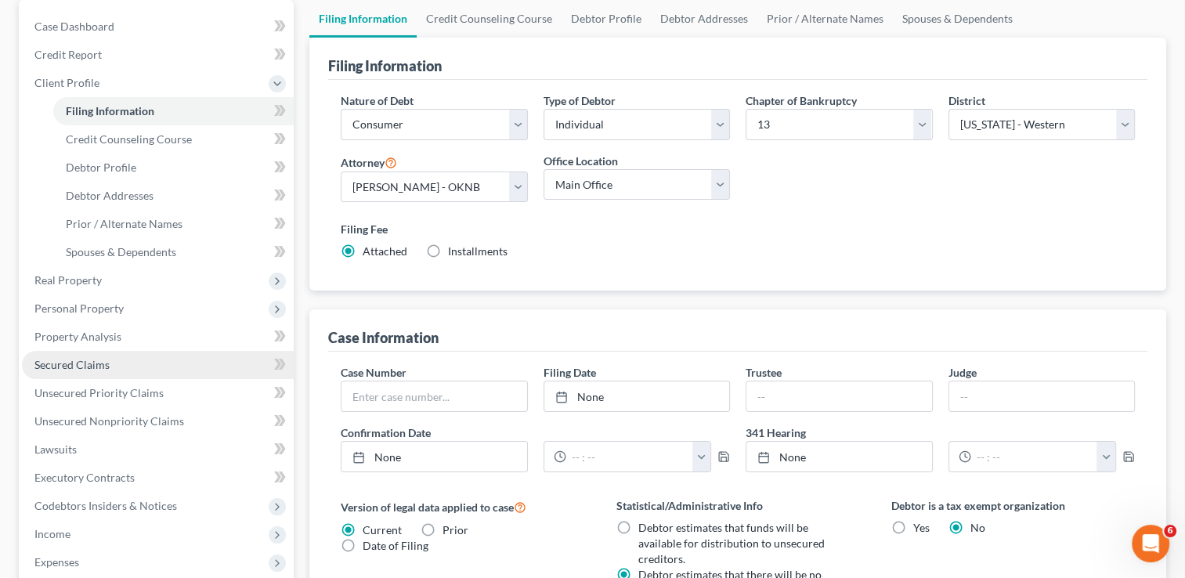
scroll to position [157, 0]
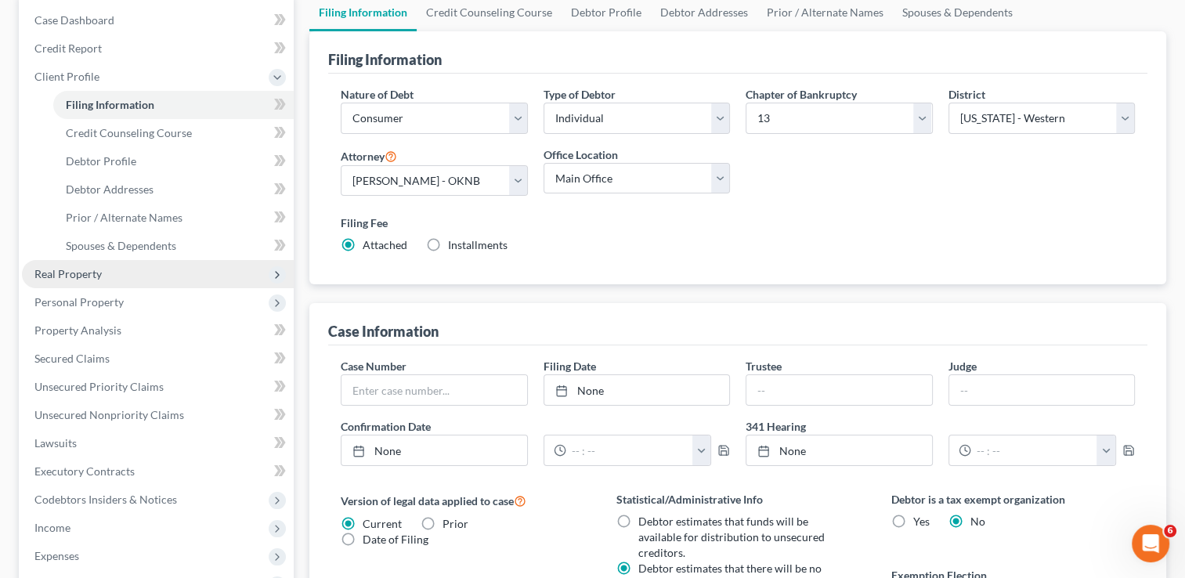
click at [118, 280] on span "Real Property" at bounding box center [158, 274] width 272 height 28
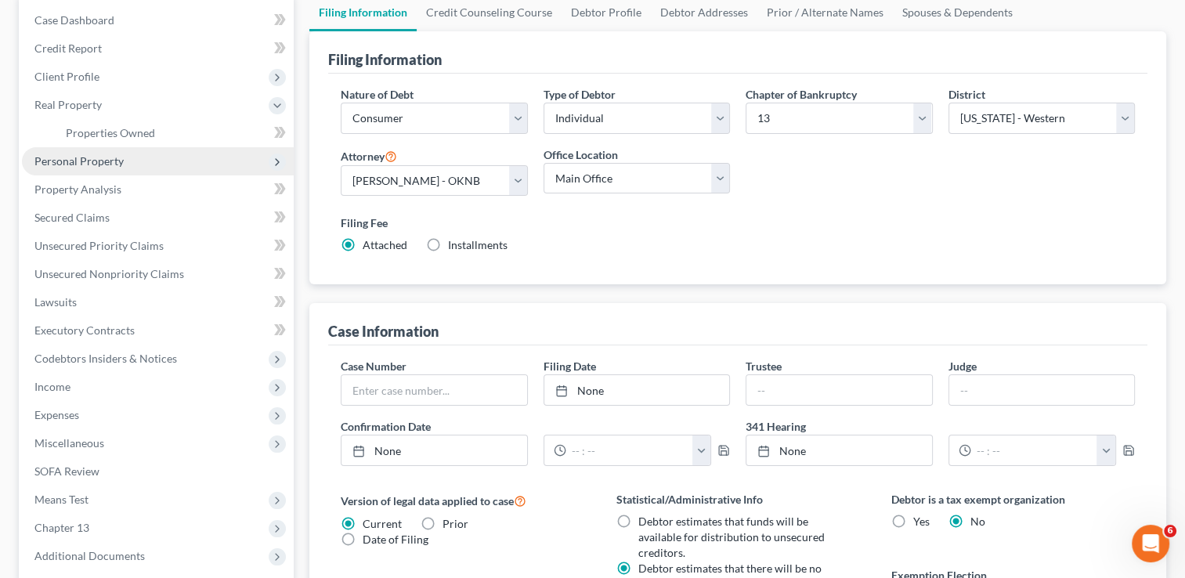
click at [144, 163] on span "Personal Property" at bounding box center [158, 161] width 272 height 28
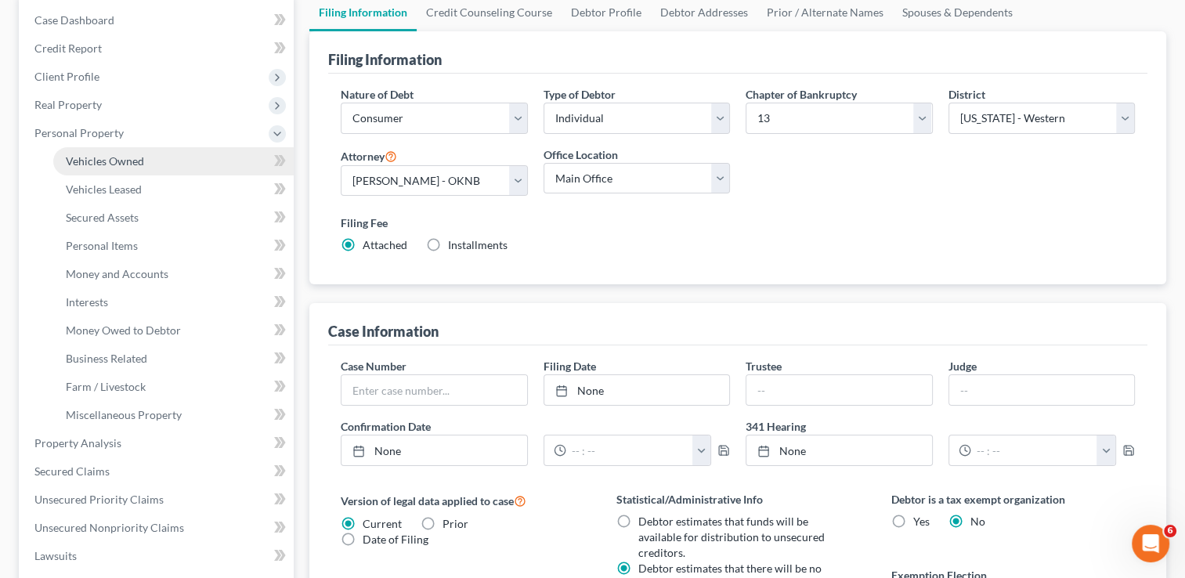
click at [145, 161] on link "Vehicles Owned" at bounding box center [173, 161] width 240 height 28
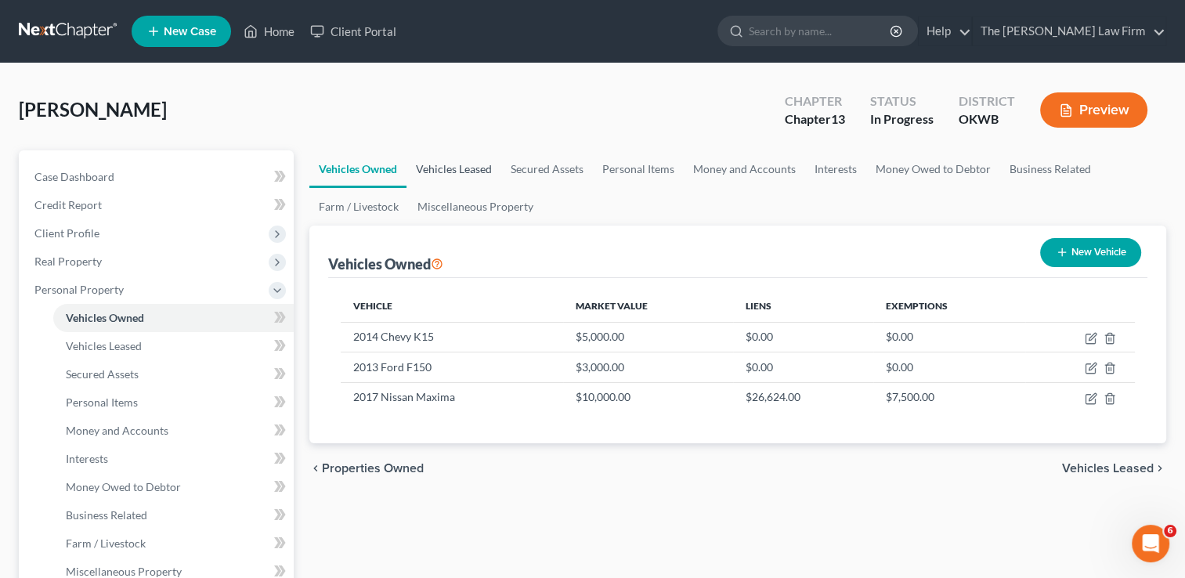
click at [486, 169] on link "Vehicles Leased" at bounding box center [454, 169] width 95 height 38
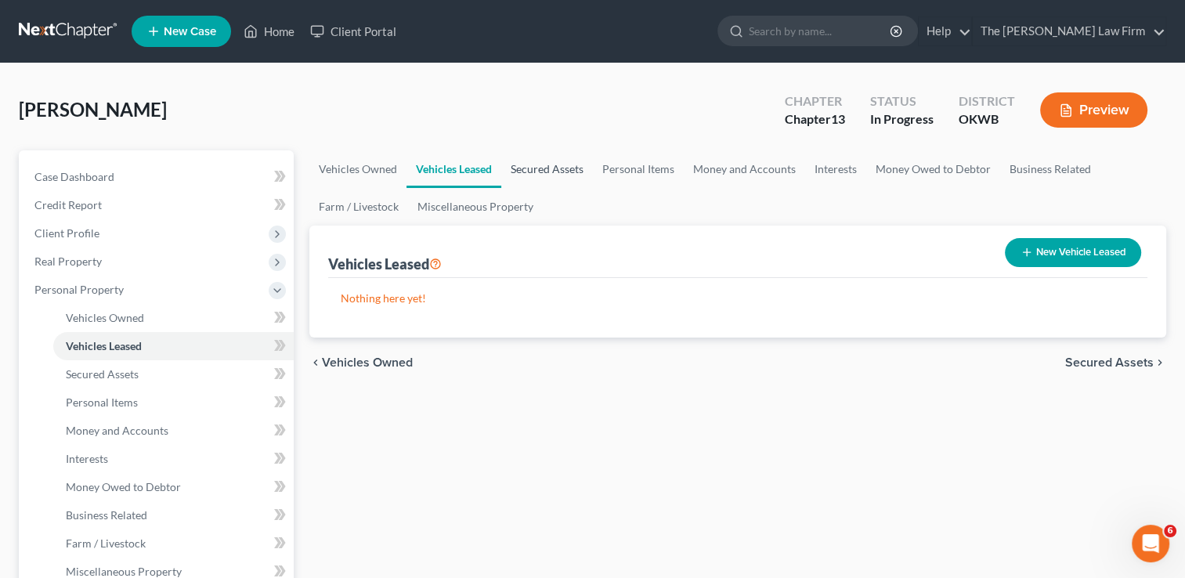
click at [557, 170] on link "Secured Assets" at bounding box center [547, 169] width 92 height 38
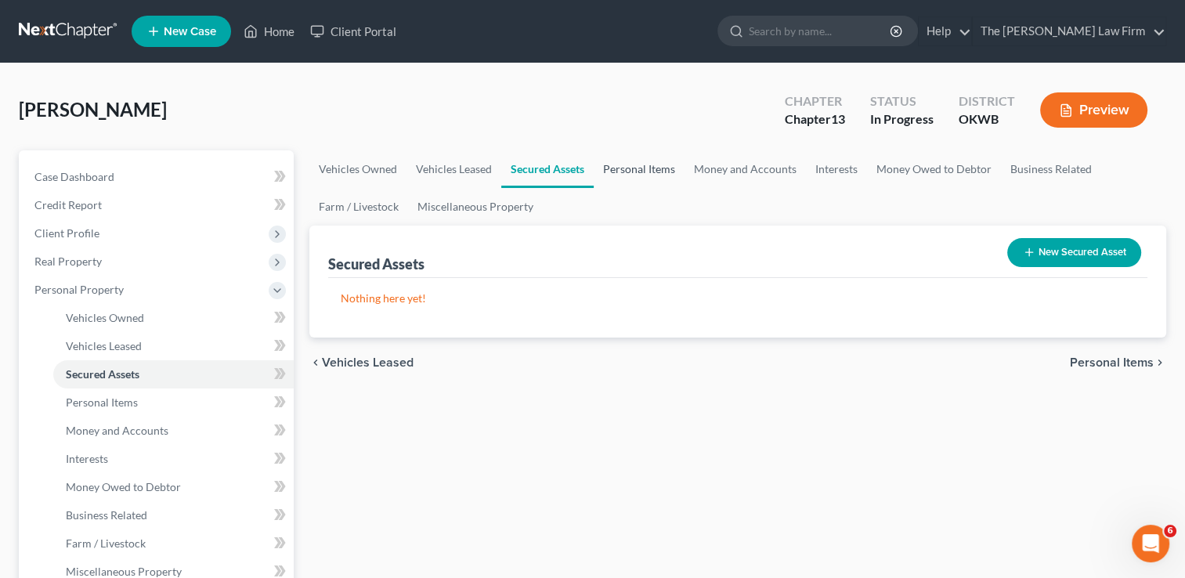
click at [636, 175] on link "Personal Items" at bounding box center [639, 169] width 91 height 38
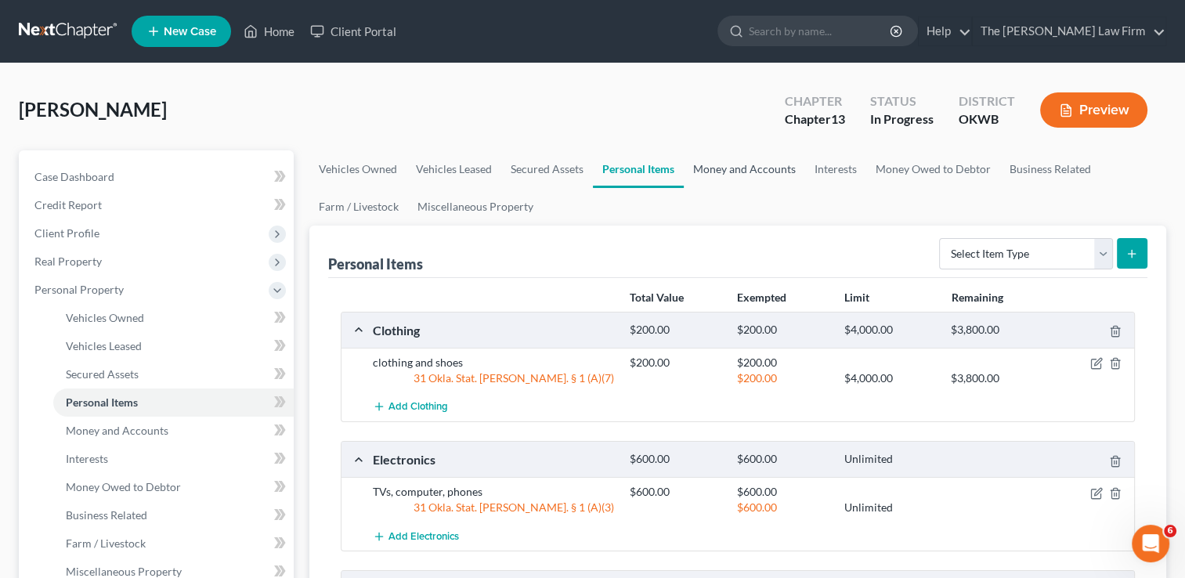
click at [736, 175] on link "Money and Accounts" at bounding box center [744, 169] width 121 height 38
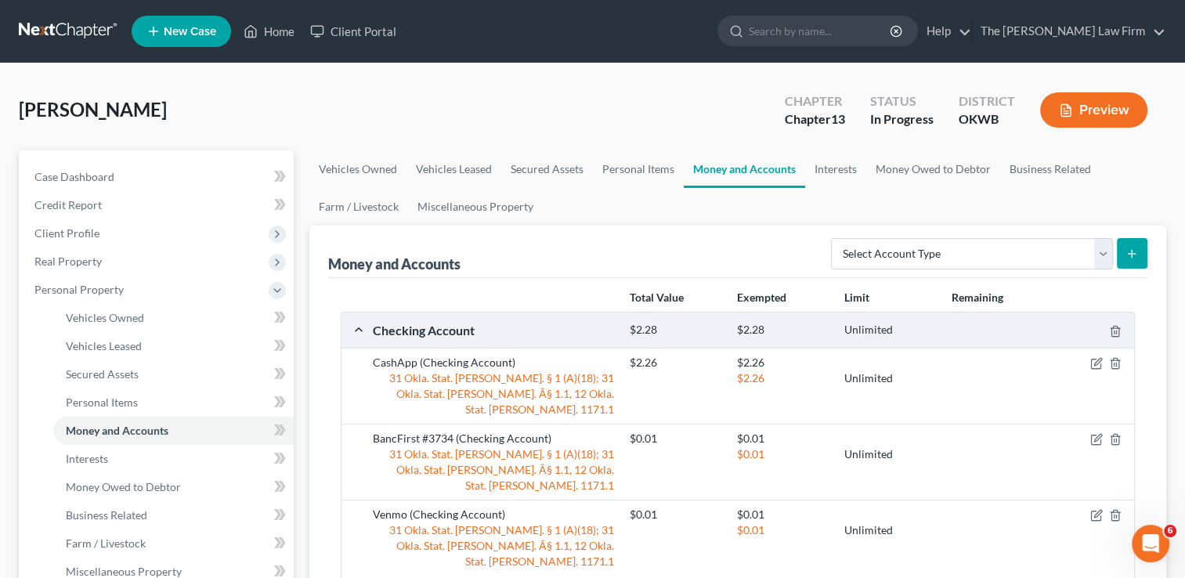
scroll to position [78, 0]
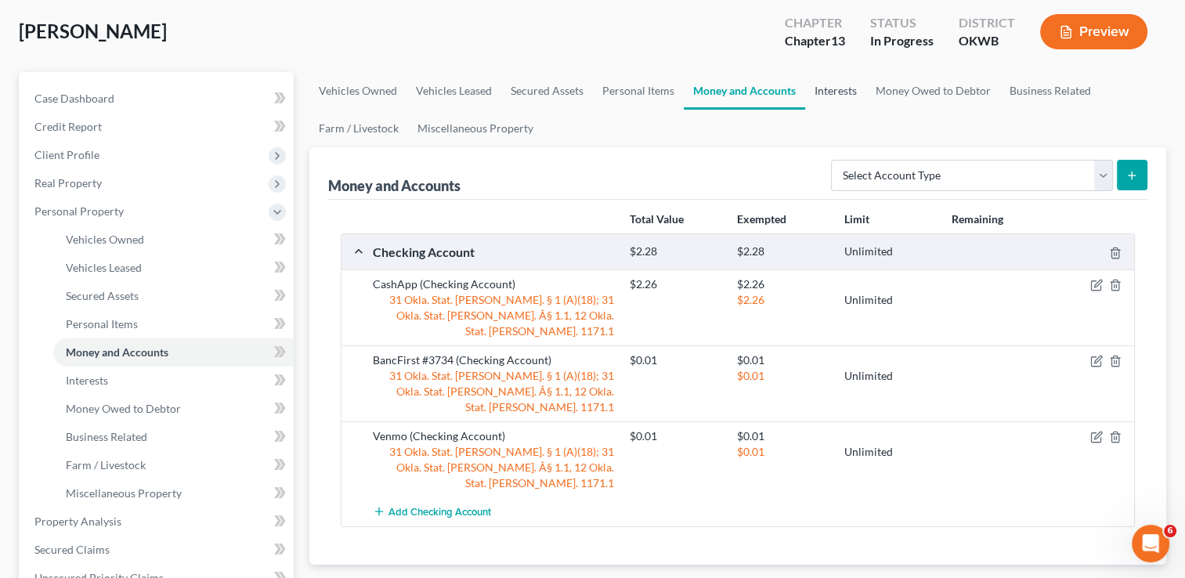
click at [837, 99] on link "Interests" at bounding box center [835, 91] width 61 height 38
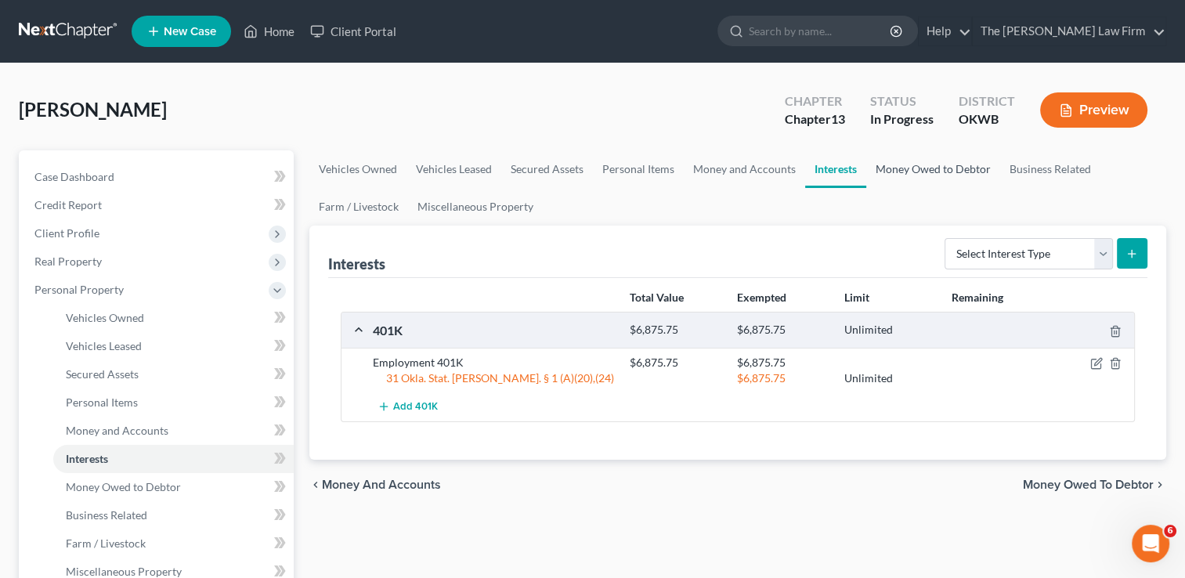
click at [909, 173] on link "Money Owed to Debtor" at bounding box center [933, 169] width 134 height 38
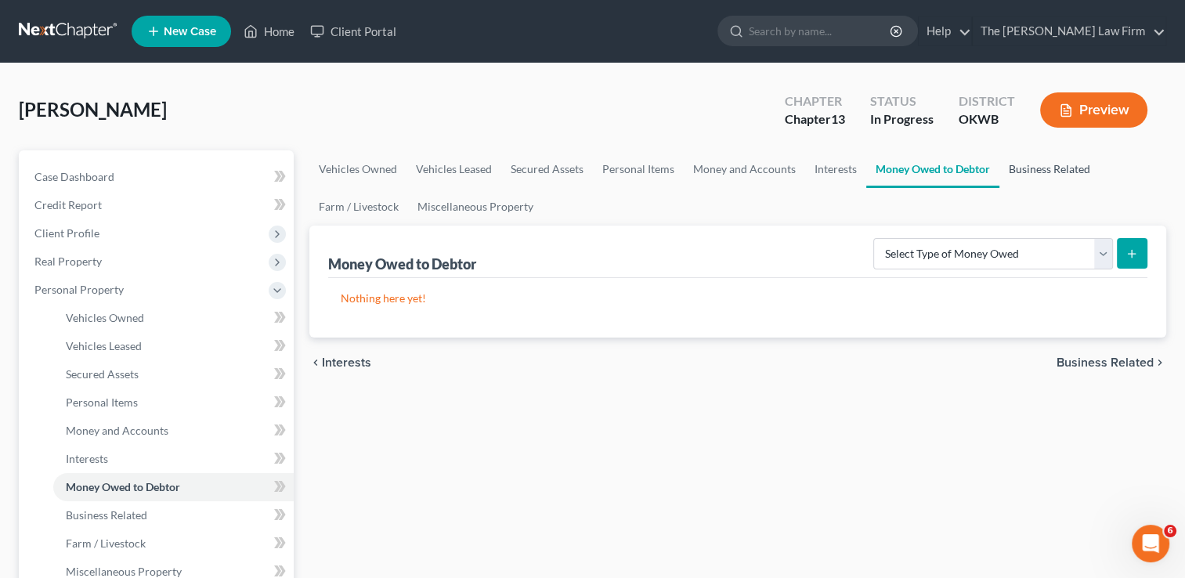
click at [1042, 170] on link "Business Related" at bounding box center [1049, 169] width 100 height 38
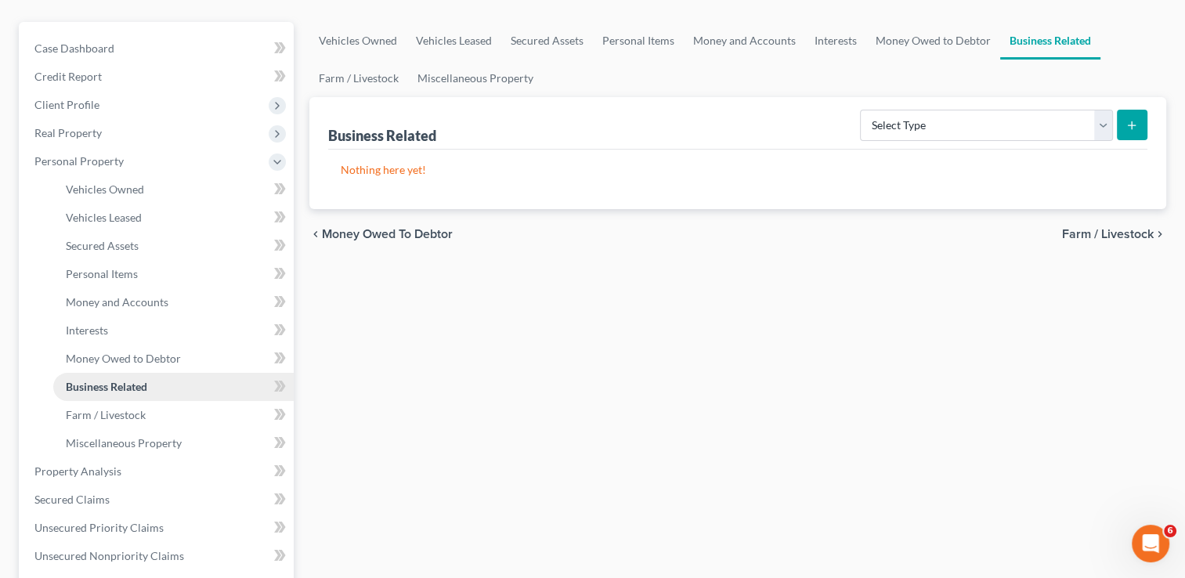
scroll to position [157, 0]
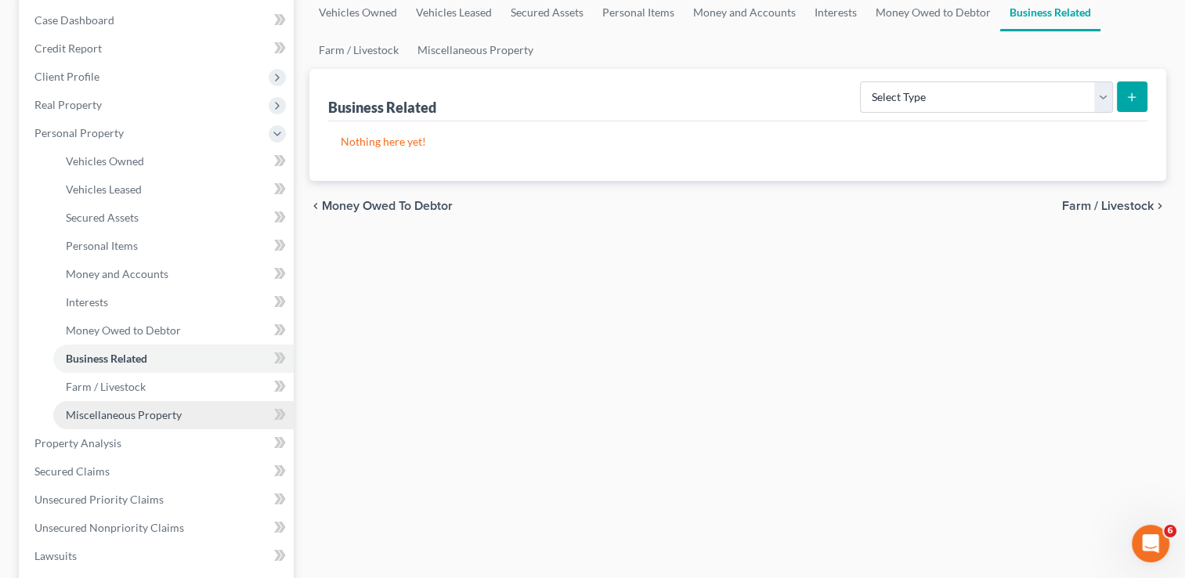
click at [164, 418] on span "Miscellaneous Property" at bounding box center [124, 414] width 116 height 13
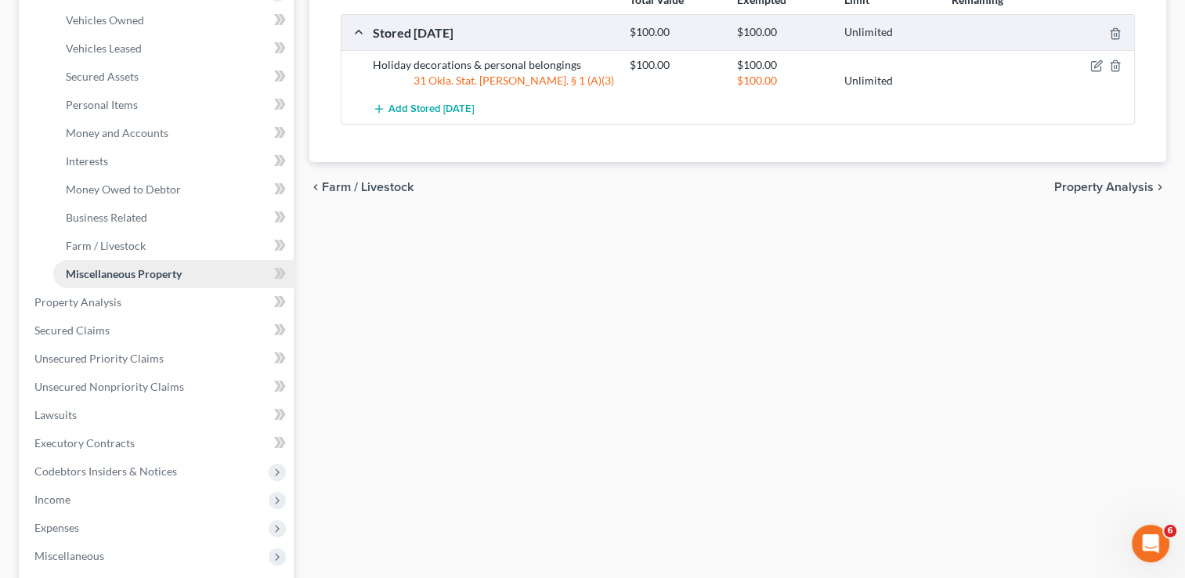
scroll to position [313, 0]
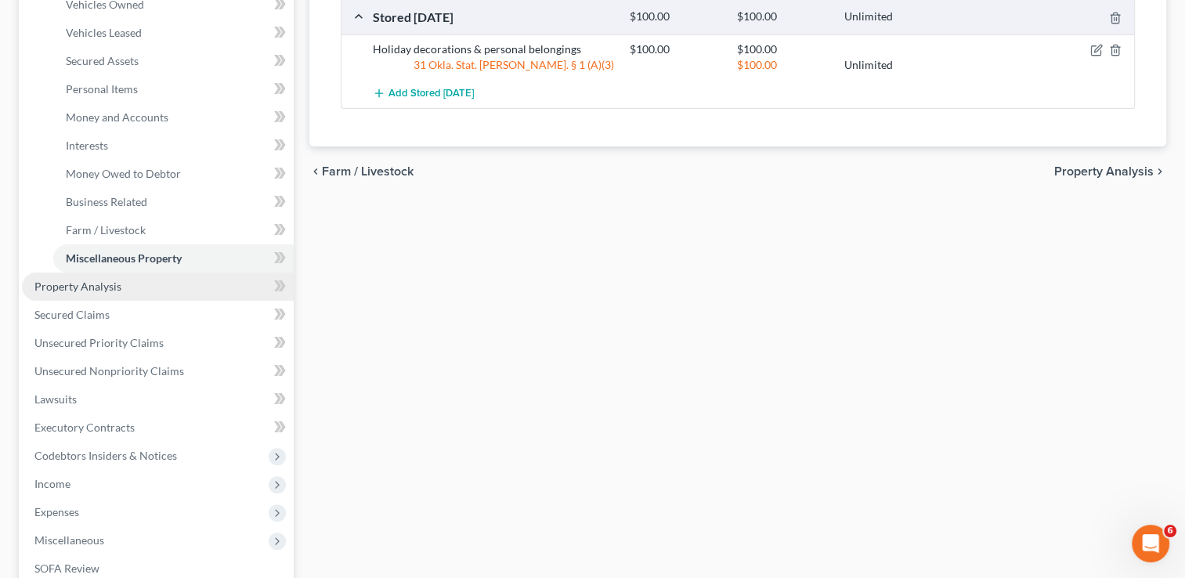
click at [154, 286] on link "Property Analysis" at bounding box center [158, 287] width 272 height 28
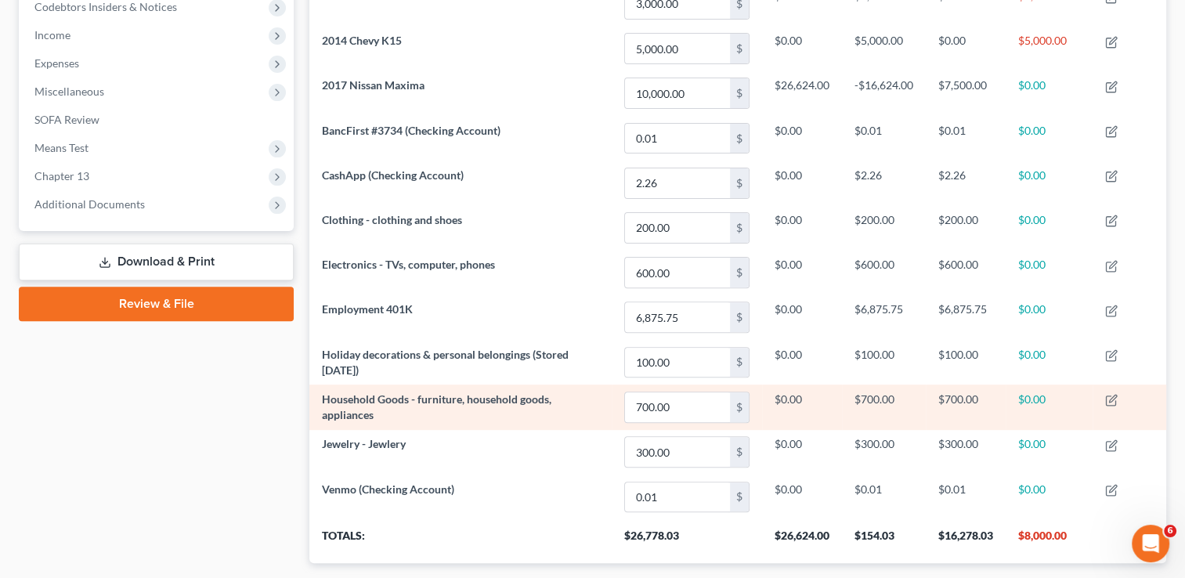
scroll to position [257, 0]
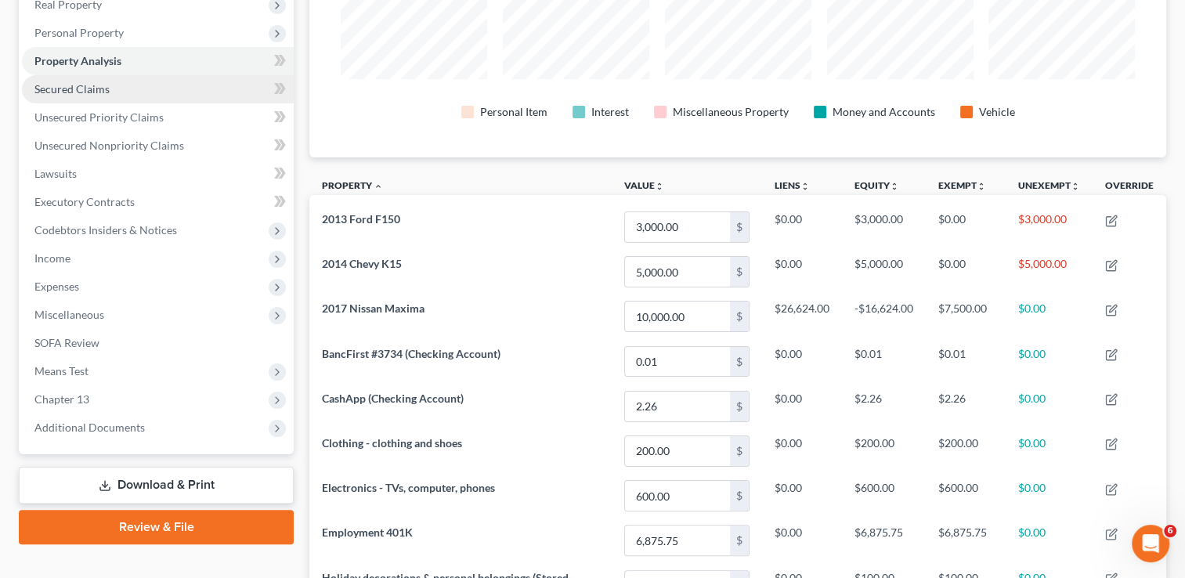
click at [165, 86] on link "Secured Claims" at bounding box center [158, 89] width 272 height 28
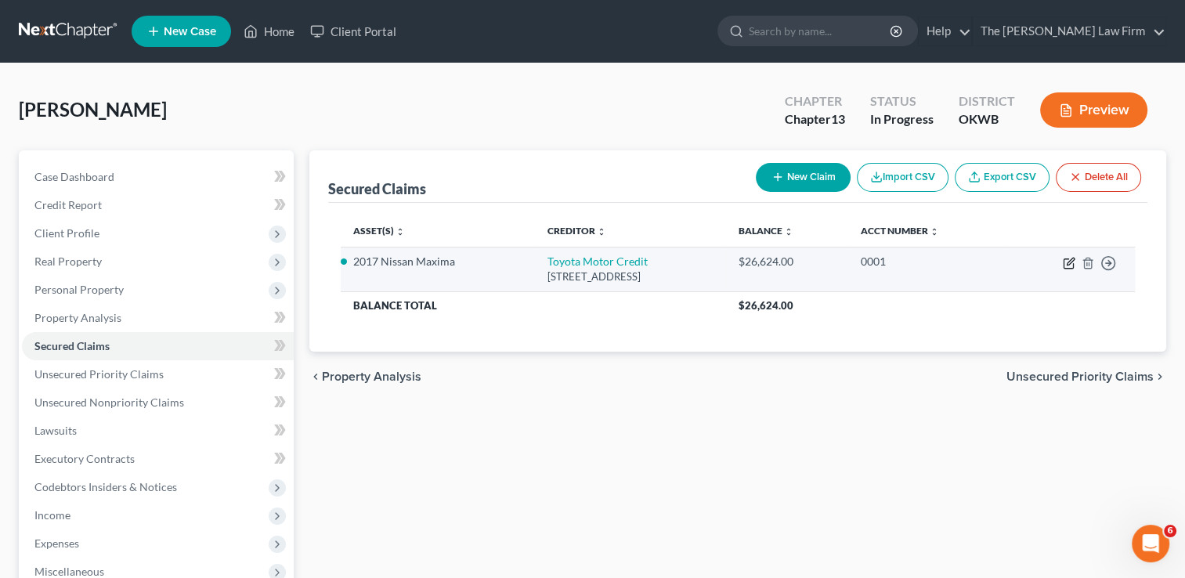
click at [1070, 263] on icon "button" at bounding box center [1069, 263] width 13 height 13
select select "16"
select select "2"
select select "0"
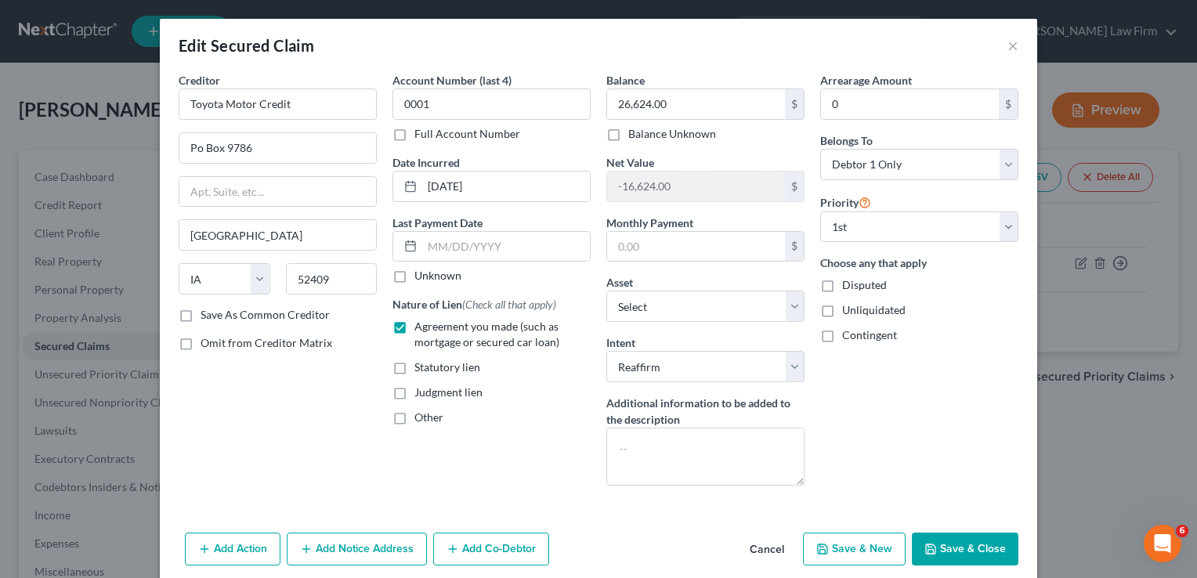
click at [960, 544] on button "Save & Close" at bounding box center [965, 549] width 107 height 33
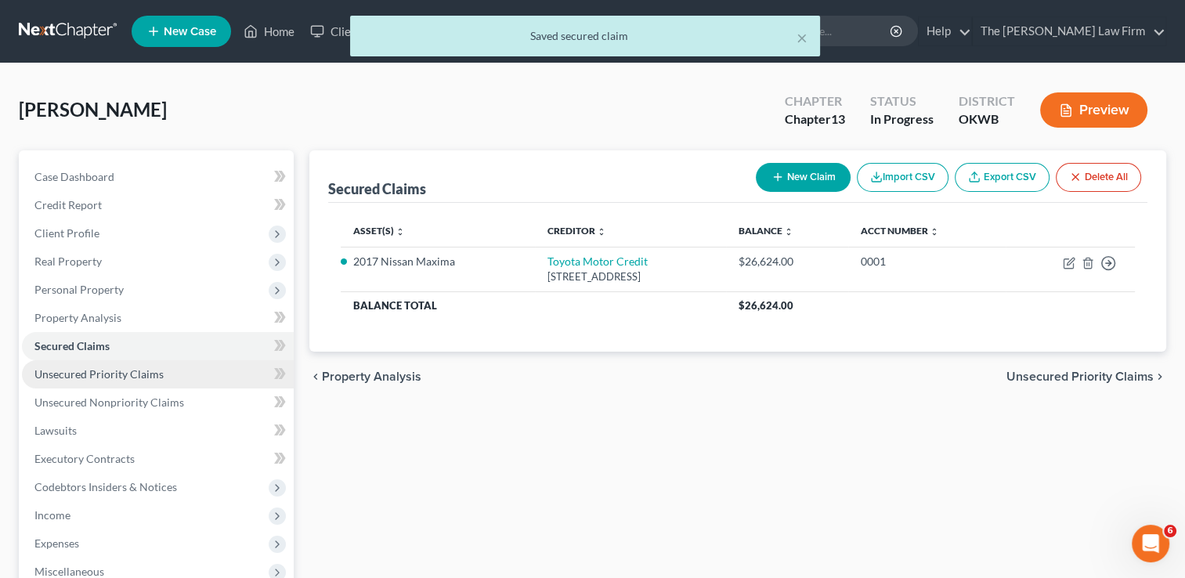
click at [130, 378] on span "Unsecured Priority Claims" at bounding box center [98, 373] width 129 height 13
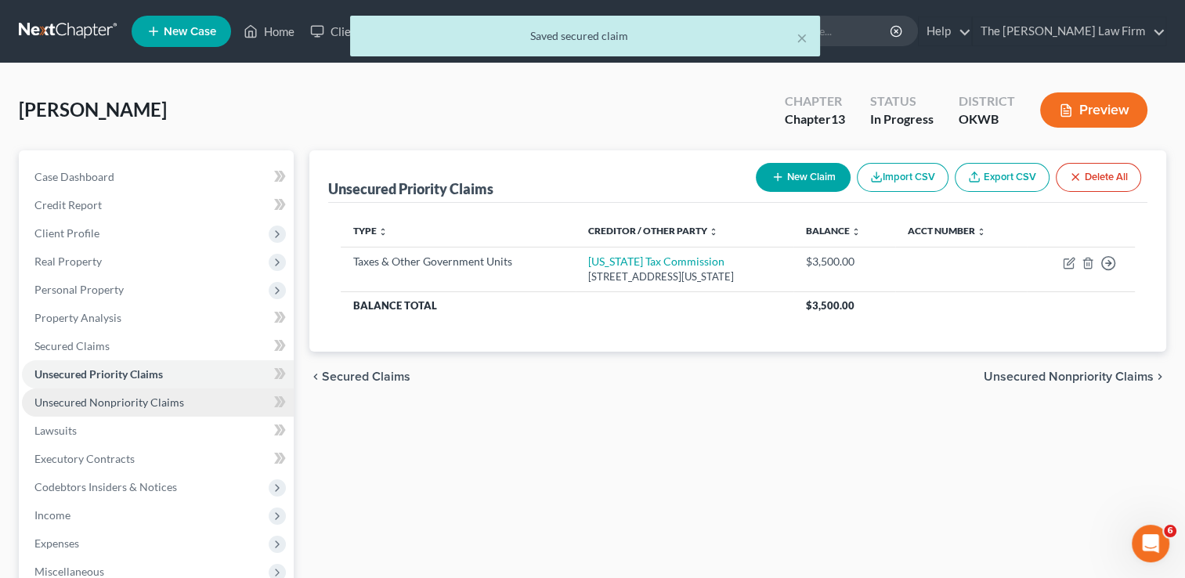
click at [140, 400] on span "Unsecured Nonpriority Claims" at bounding box center [109, 402] width 150 height 13
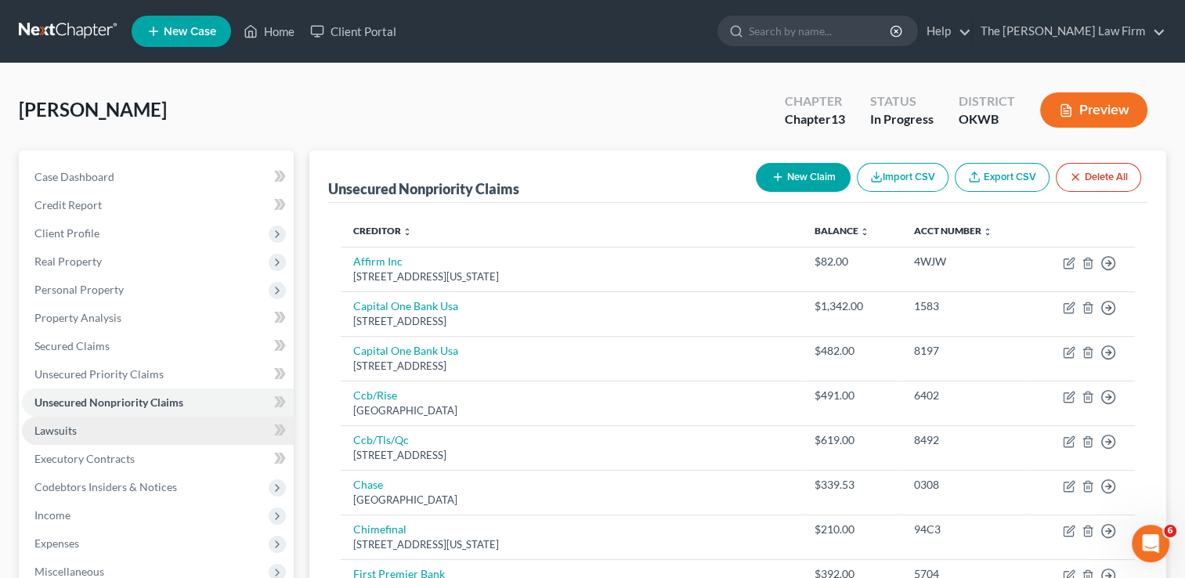
click at [138, 429] on link "Lawsuits" at bounding box center [158, 431] width 272 height 28
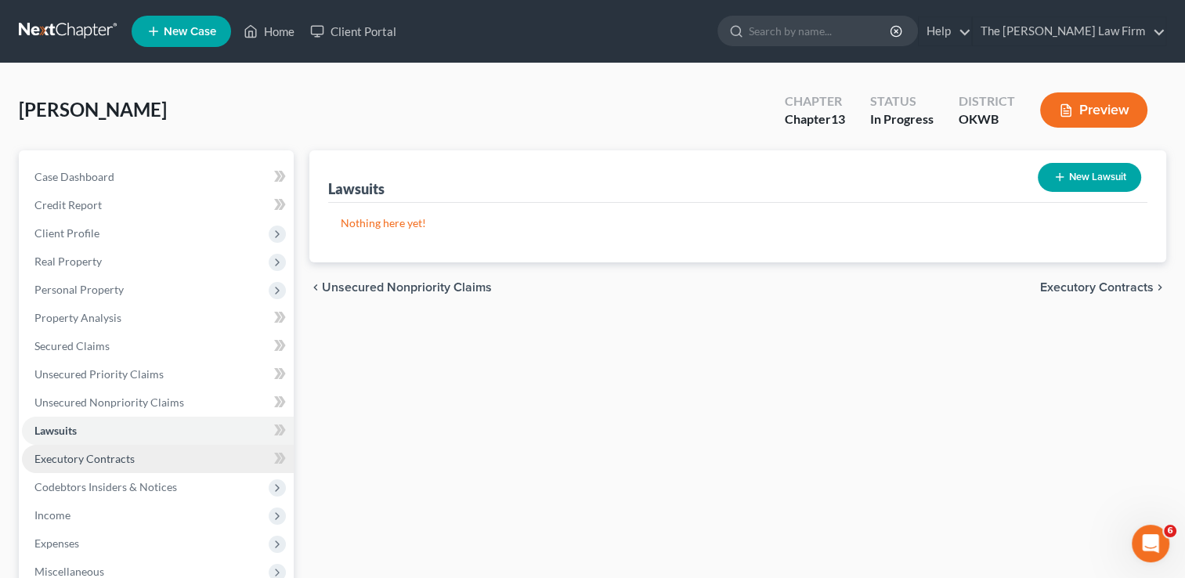
click at [141, 459] on link "Executory Contracts" at bounding box center [158, 459] width 272 height 28
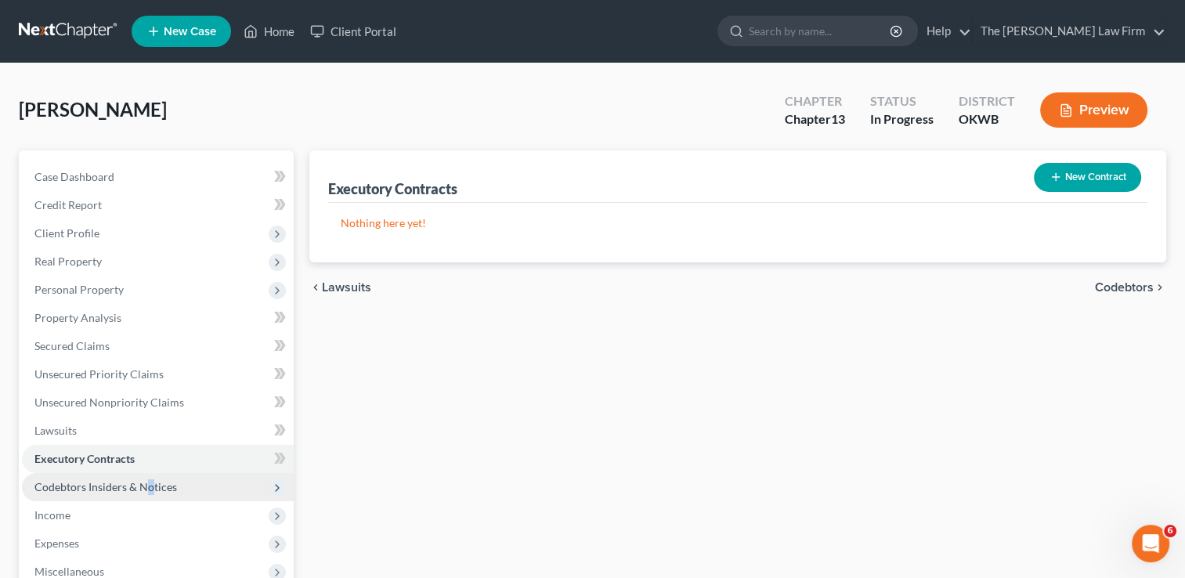
click at [149, 483] on span "Codebtors Insiders & Notices" at bounding box center [105, 486] width 143 height 13
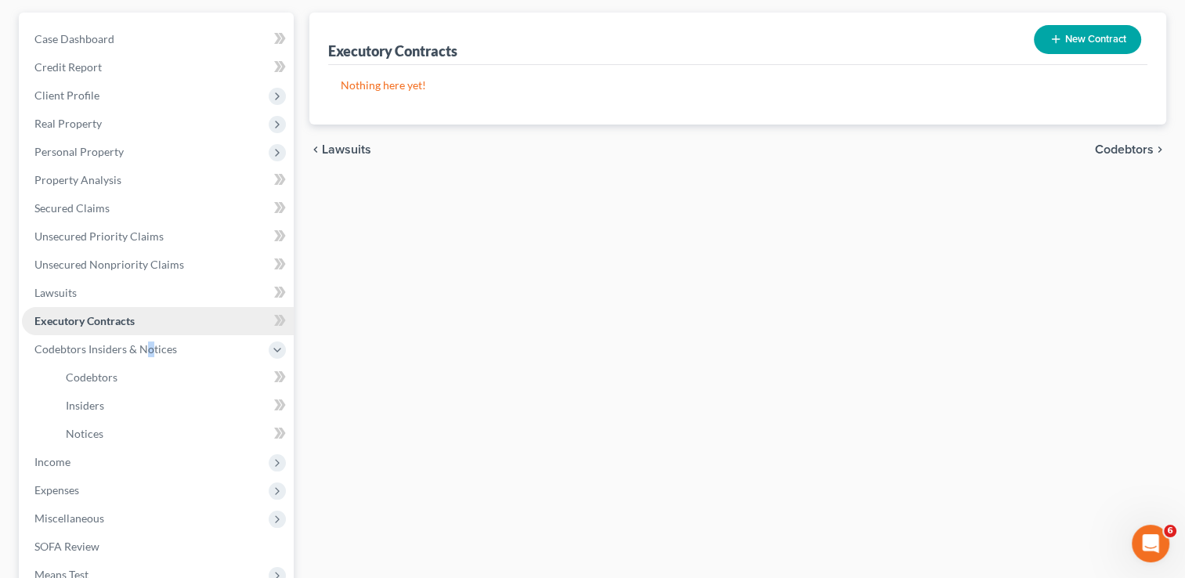
scroll to position [157, 0]
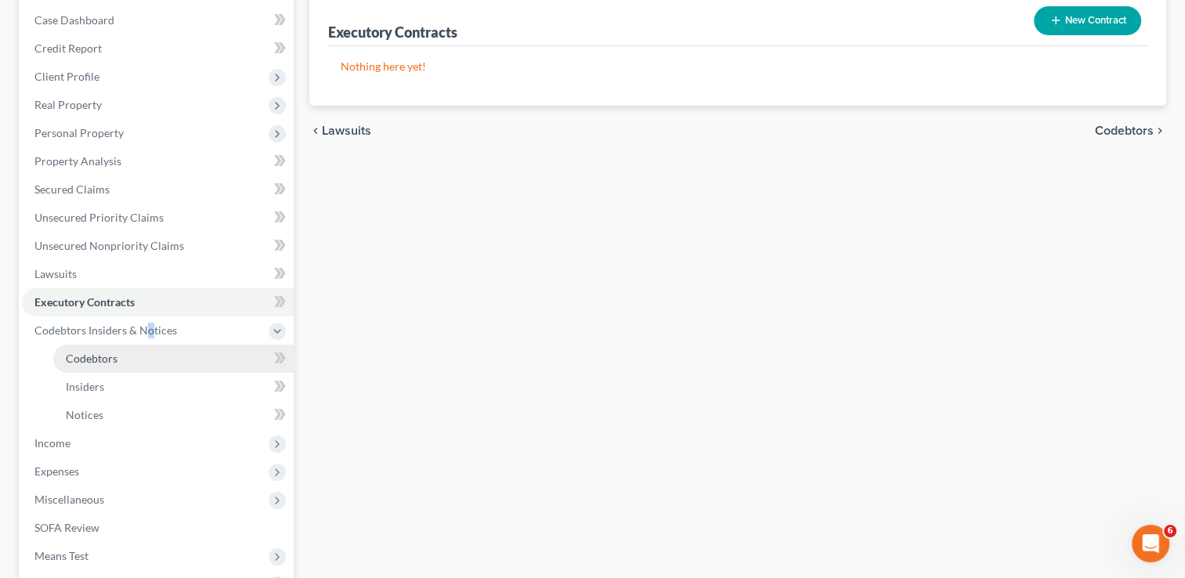
click at [181, 361] on link "Codebtors" at bounding box center [173, 359] width 240 height 28
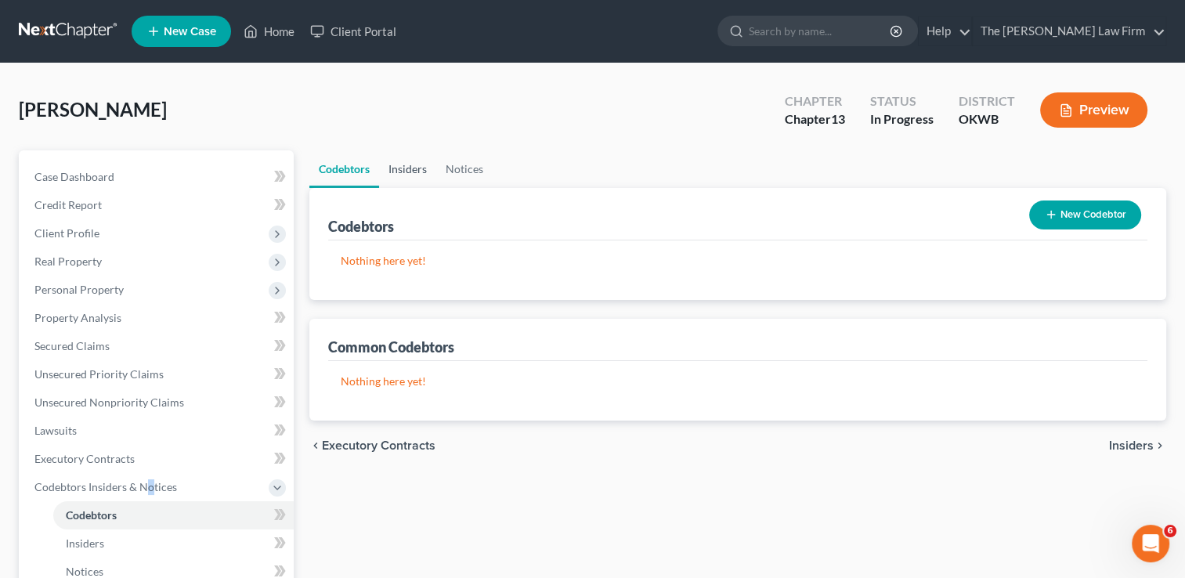
click at [424, 165] on link "Insiders" at bounding box center [407, 169] width 57 height 38
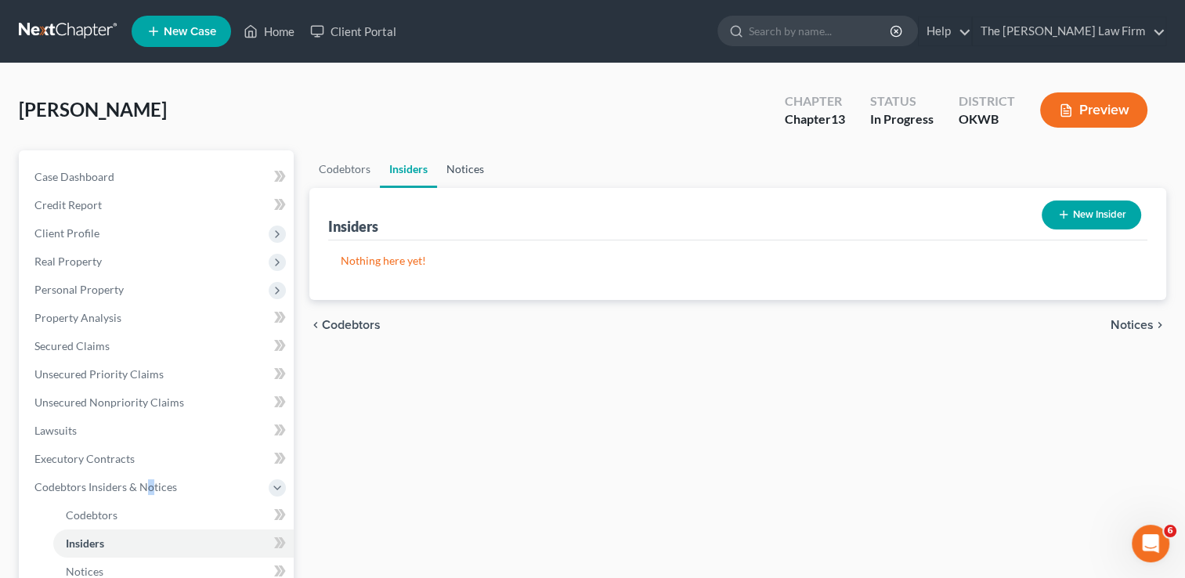
click at [457, 171] on link "Notices" at bounding box center [465, 169] width 56 height 38
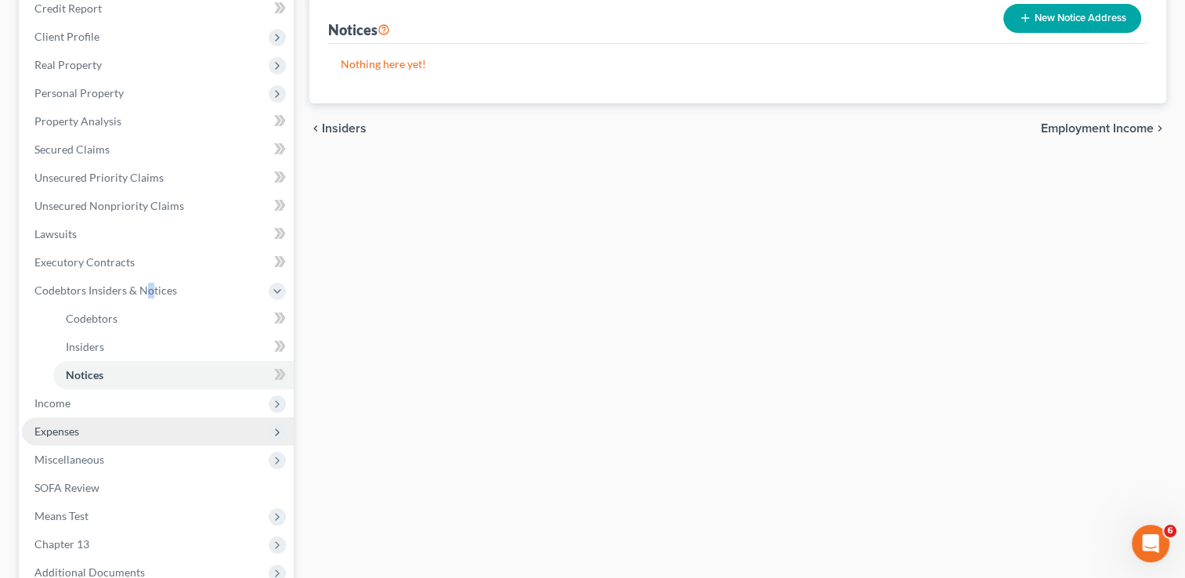
scroll to position [235, 0]
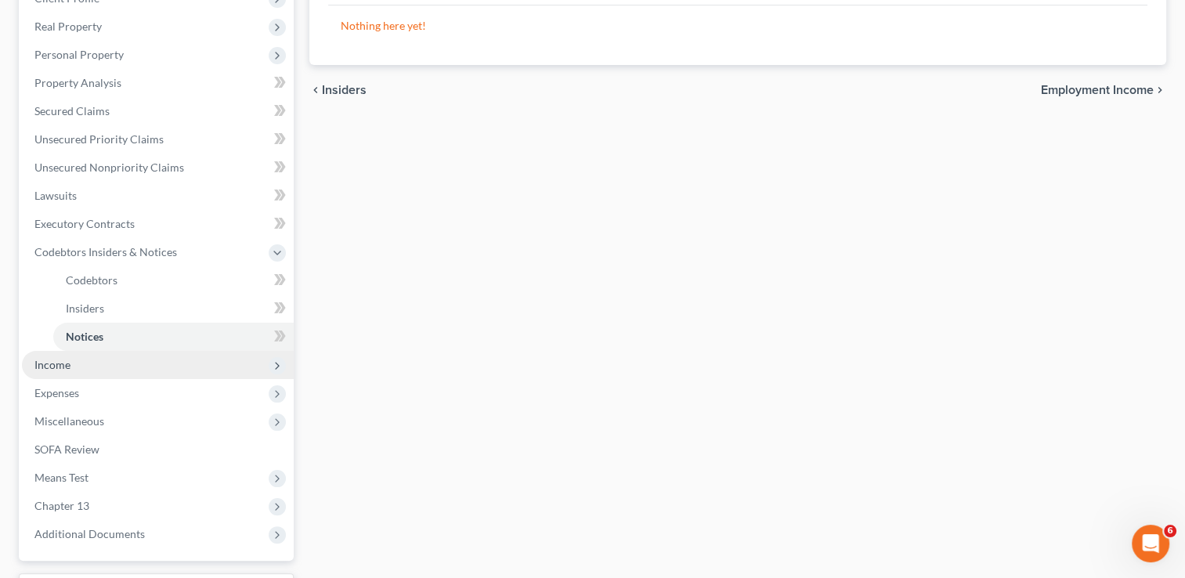
click at [161, 354] on span "Income" at bounding box center [158, 365] width 272 height 28
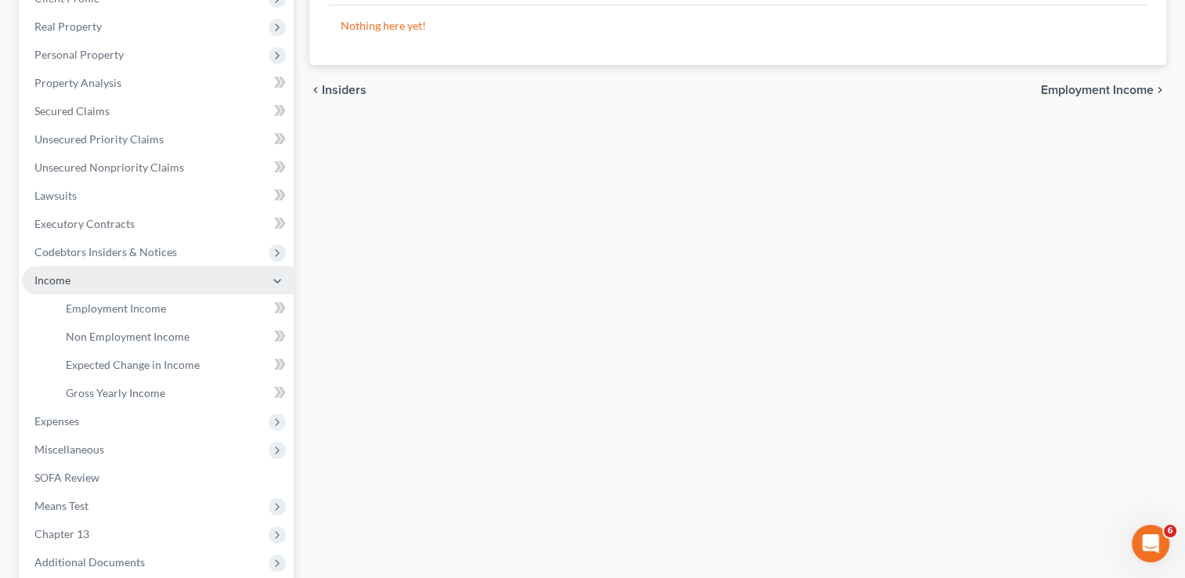
click at [136, 288] on span "Income" at bounding box center [158, 280] width 272 height 28
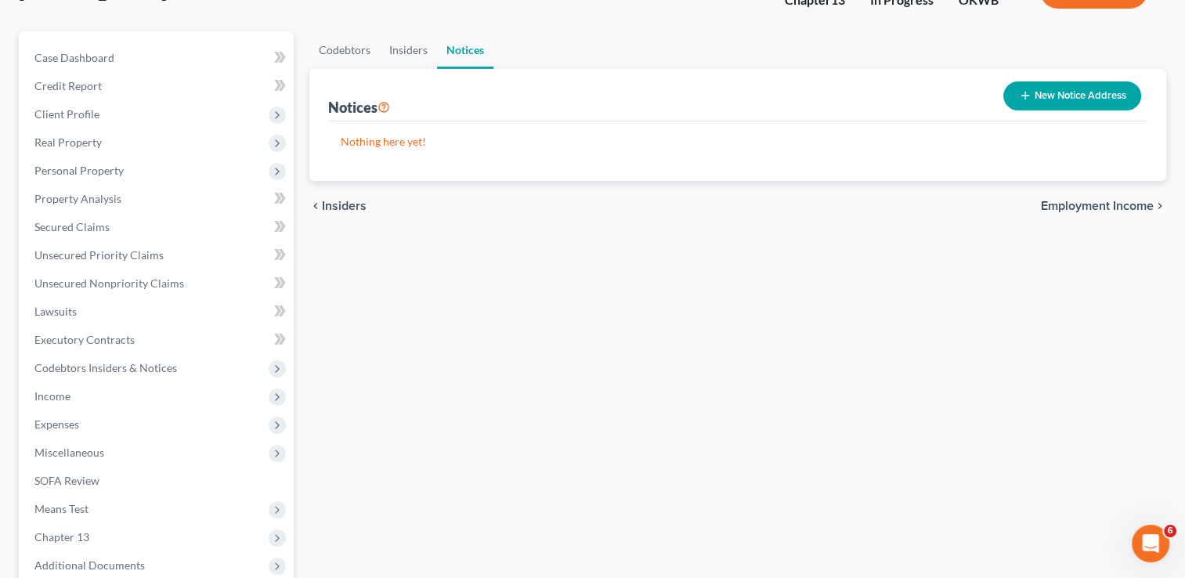
scroll to position [157, 0]
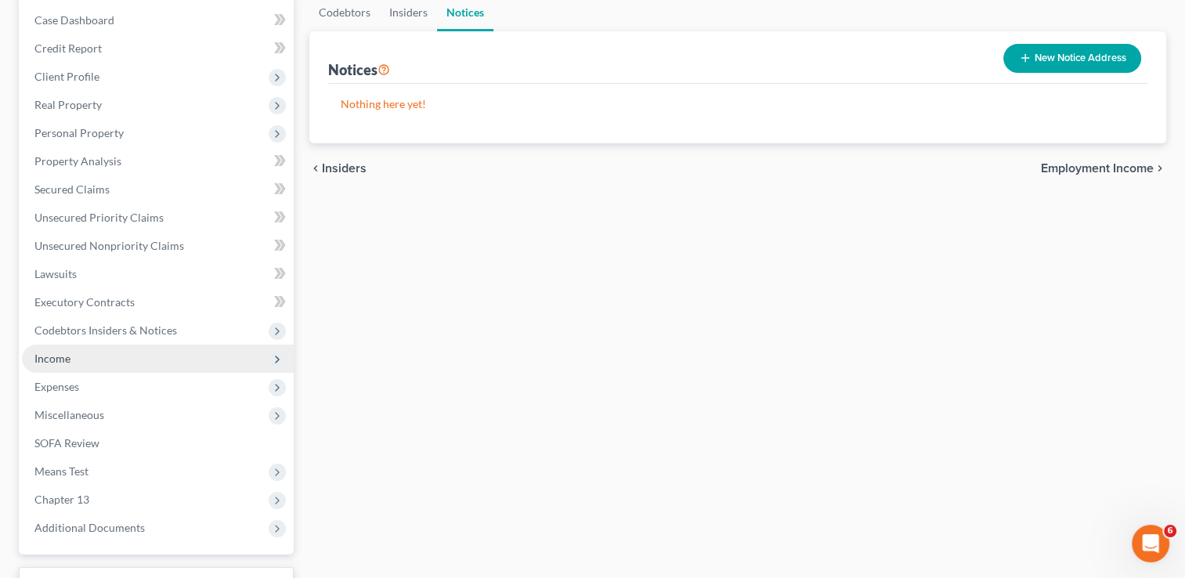
click at [116, 360] on span "Income" at bounding box center [158, 359] width 272 height 28
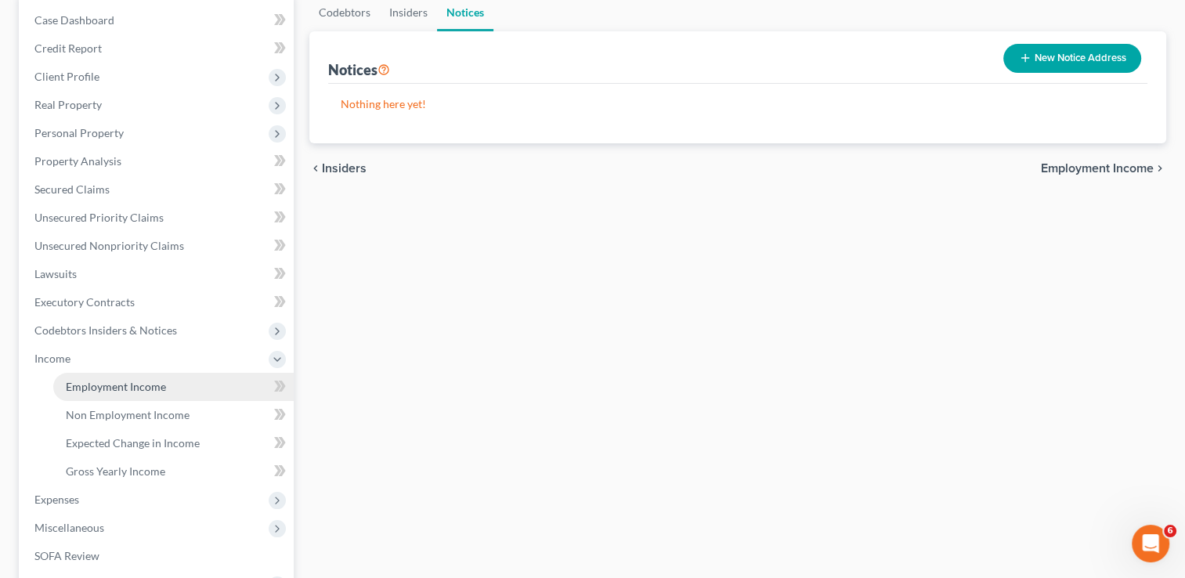
click at [154, 387] on span "Employment Income" at bounding box center [116, 386] width 100 height 13
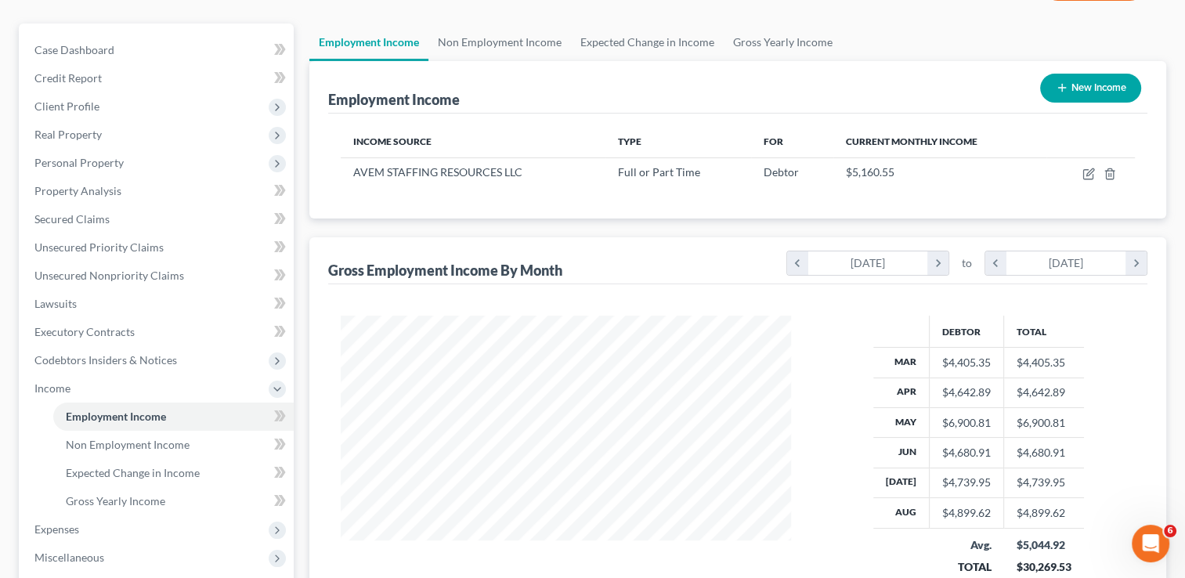
scroll to position [81, 0]
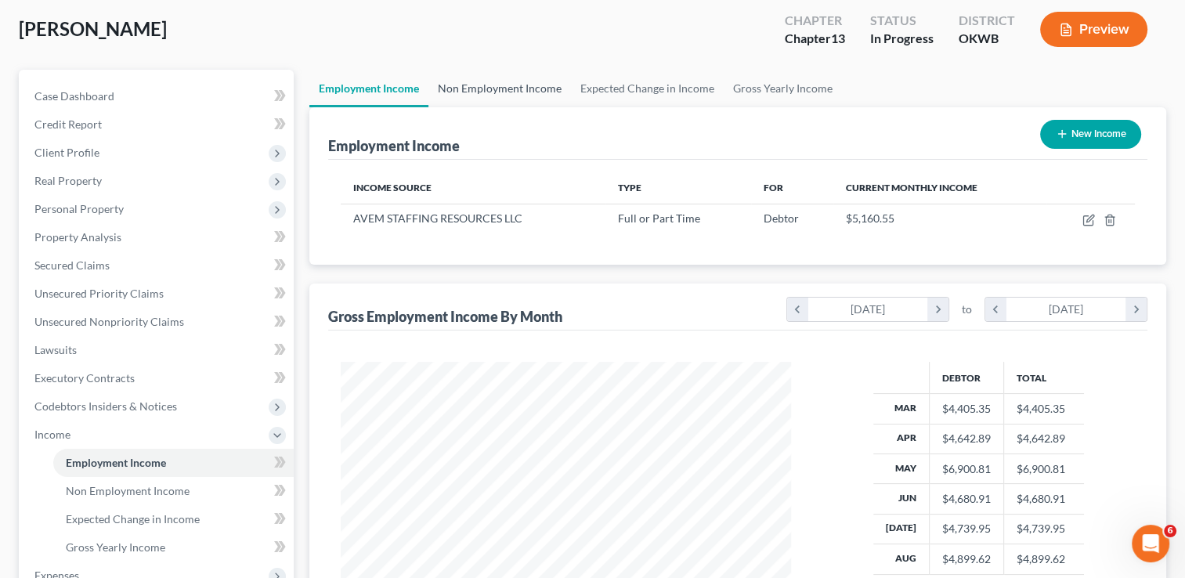
click at [506, 82] on link "Non Employment Income" at bounding box center [499, 89] width 143 height 38
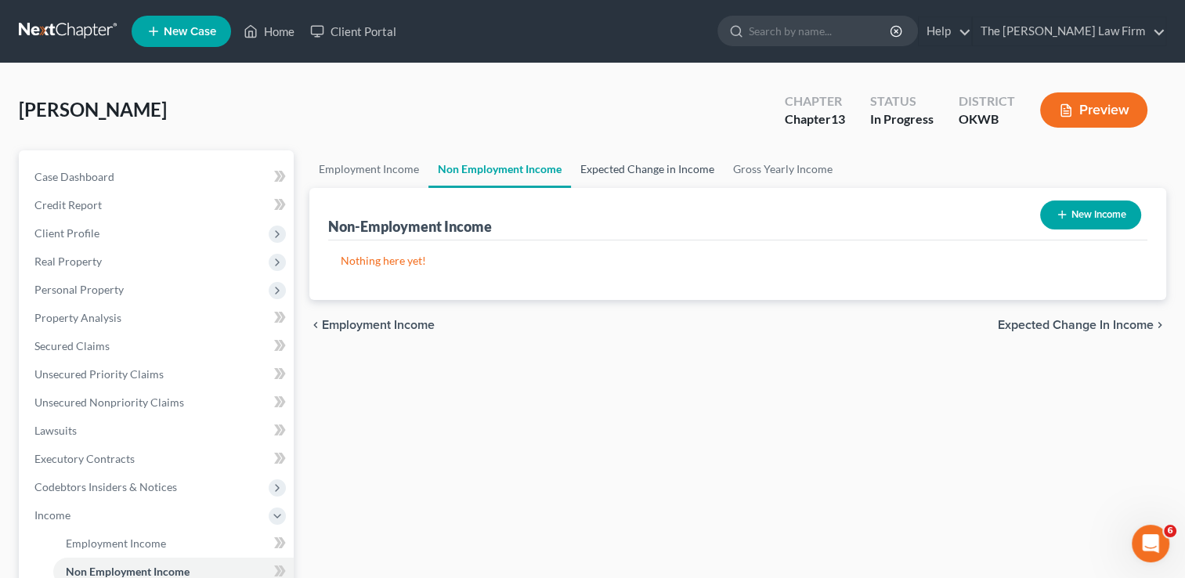
click at [608, 173] on link "Expected Change in Income" at bounding box center [647, 169] width 153 height 38
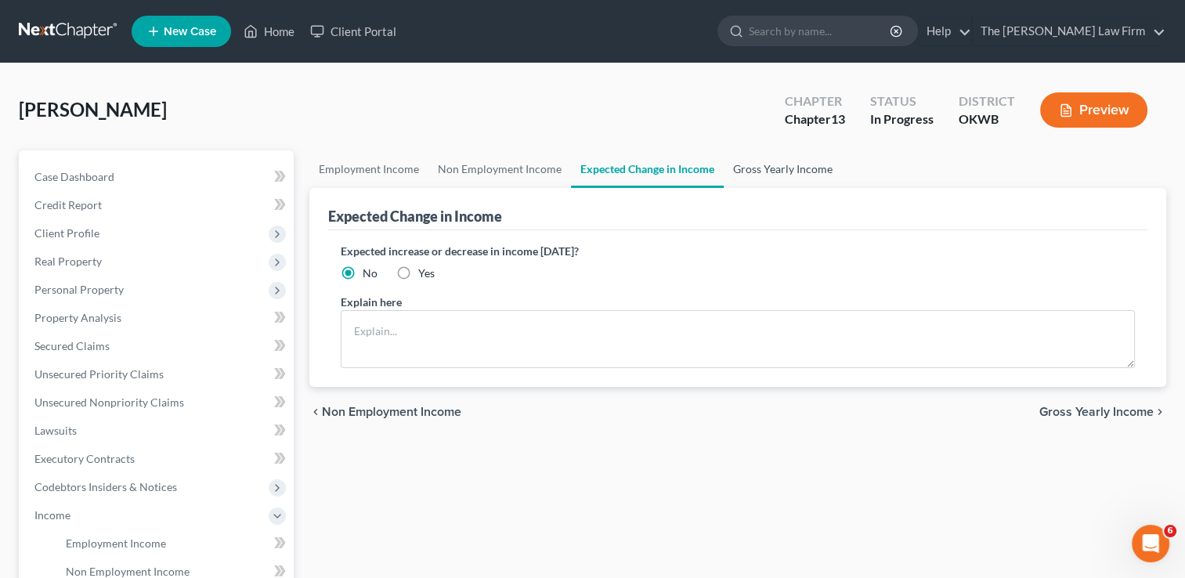
click at [736, 179] on link "Gross Yearly Income" at bounding box center [783, 169] width 118 height 38
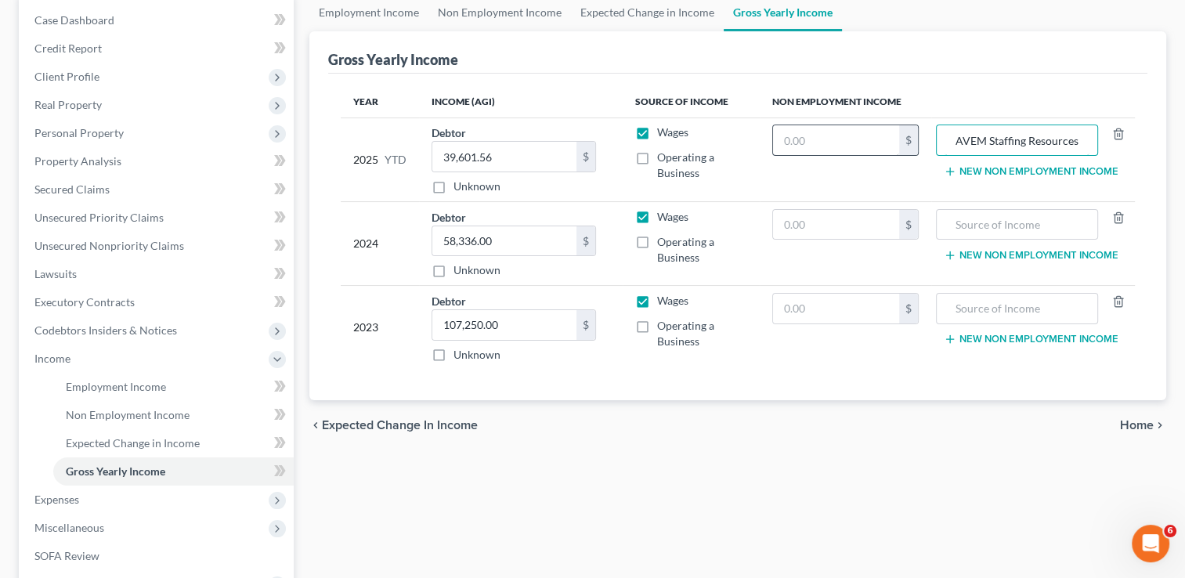
drag, startPoint x: 1084, startPoint y: 139, endPoint x: 855, endPoint y: 139, distance: 229.5
click at [855, 139] on tr "2025 YTD Debtor 39,601.56 $ Unknown Balance Undetermined 39,601.56 $ Unknown Wa…" at bounding box center [738, 159] width 794 height 84
drag, startPoint x: 1039, startPoint y: 136, endPoint x: 659, endPoint y: 486, distance: 517.2
click at [862, 150] on tr "2025 YTD Debtor 39,601.56 $ Unknown Balance Undetermined 39,601.56 $ Unknown Wa…" at bounding box center [738, 159] width 794 height 84
click at [877, 52] on div "Gross Yearly Income" at bounding box center [737, 52] width 819 height 42
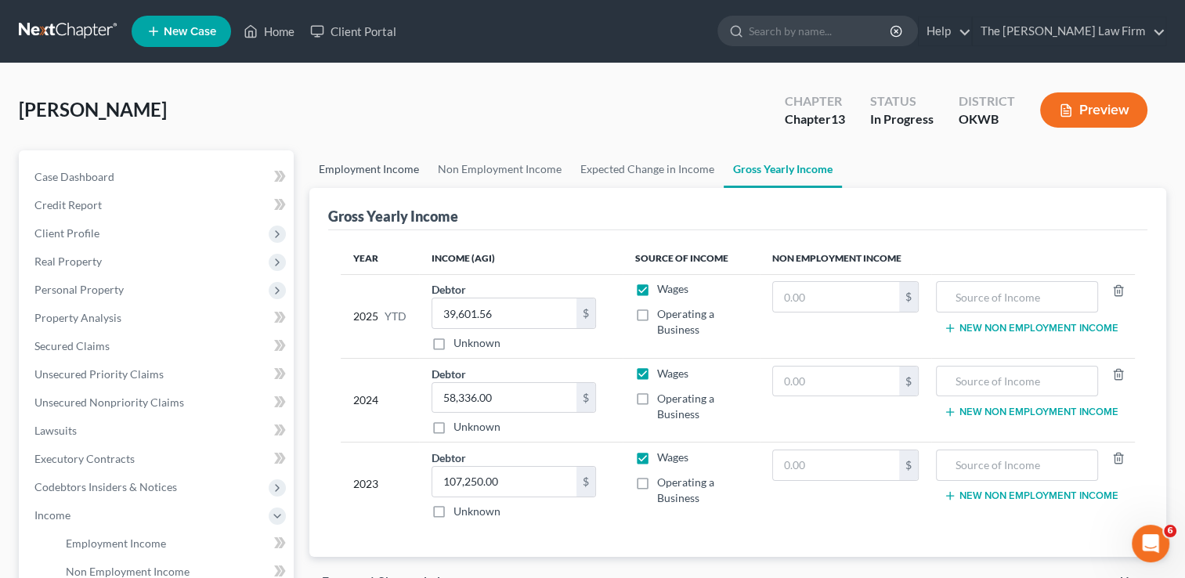
drag, startPoint x: 397, startPoint y: 149, endPoint x: 392, endPoint y: 167, distance: 18.8
click at [397, 149] on div "[PERSON_NAME] Upgraded Chapter Chapter 13 Status In Progress District OKWB Prev…" at bounding box center [593, 504] width 1148 height 844
drag, startPoint x: 392, startPoint y: 167, endPoint x: 417, endPoint y: 183, distance: 29.6
click at [392, 164] on link "Employment Income" at bounding box center [368, 169] width 119 height 38
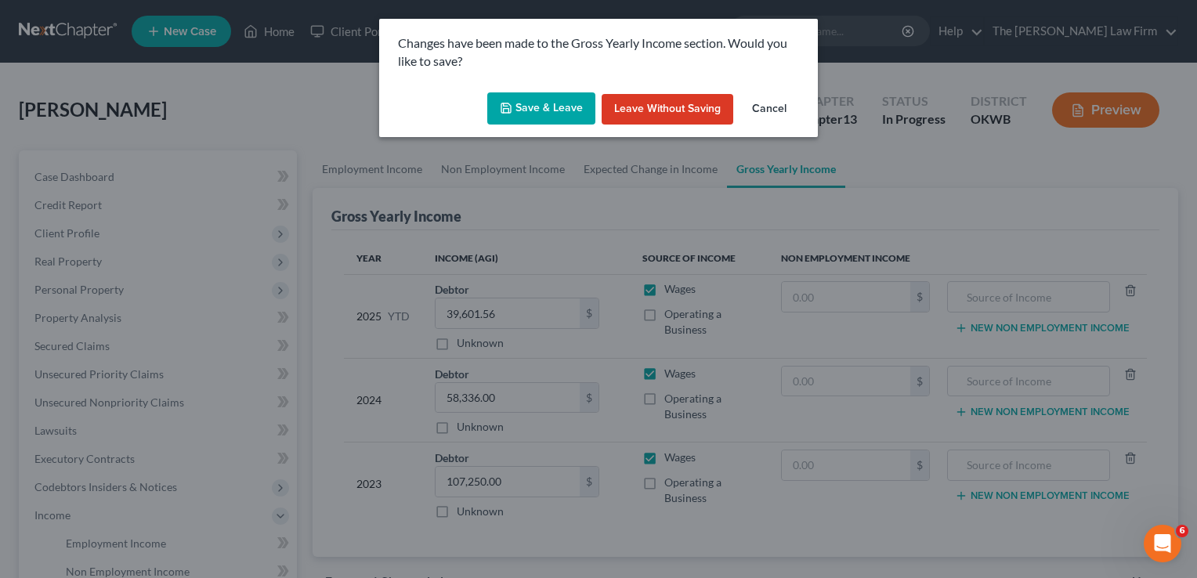
click at [558, 99] on button "Save & Leave" at bounding box center [541, 108] width 108 height 33
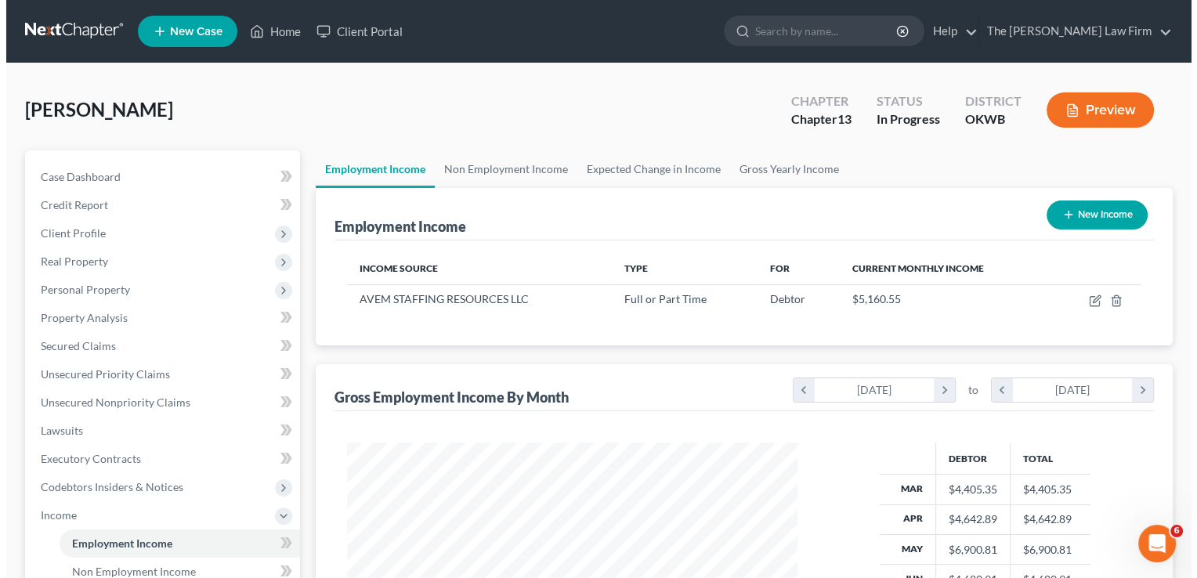
scroll to position [279, 482]
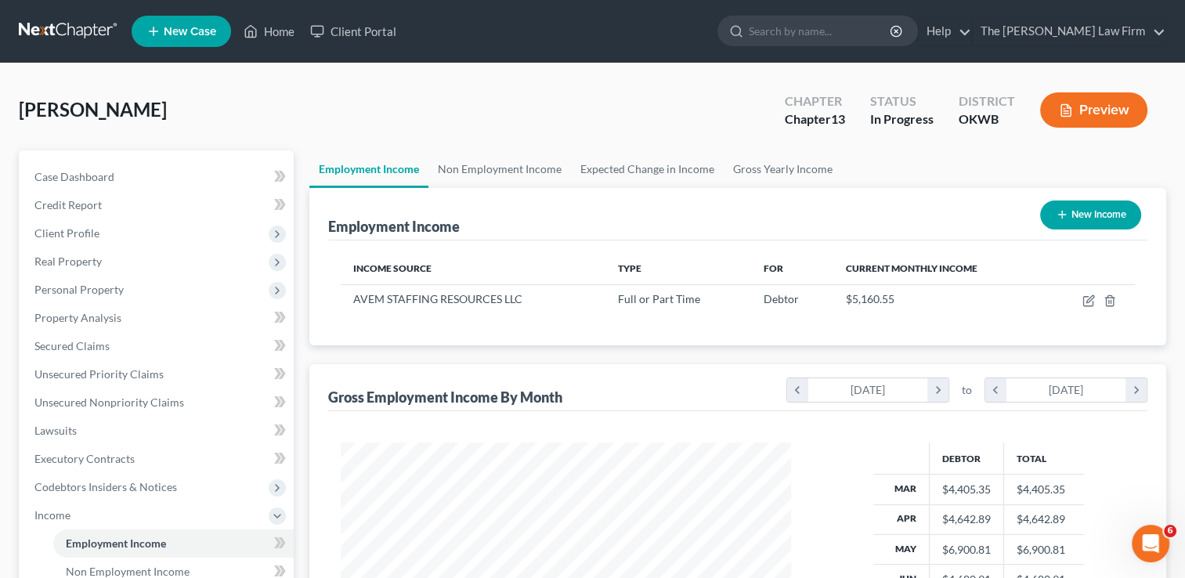
click at [409, 168] on link "Employment Income" at bounding box center [368, 169] width 119 height 38
click at [1090, 301] on icon "button" at bounding box center [1089, 301] width 13 height 13
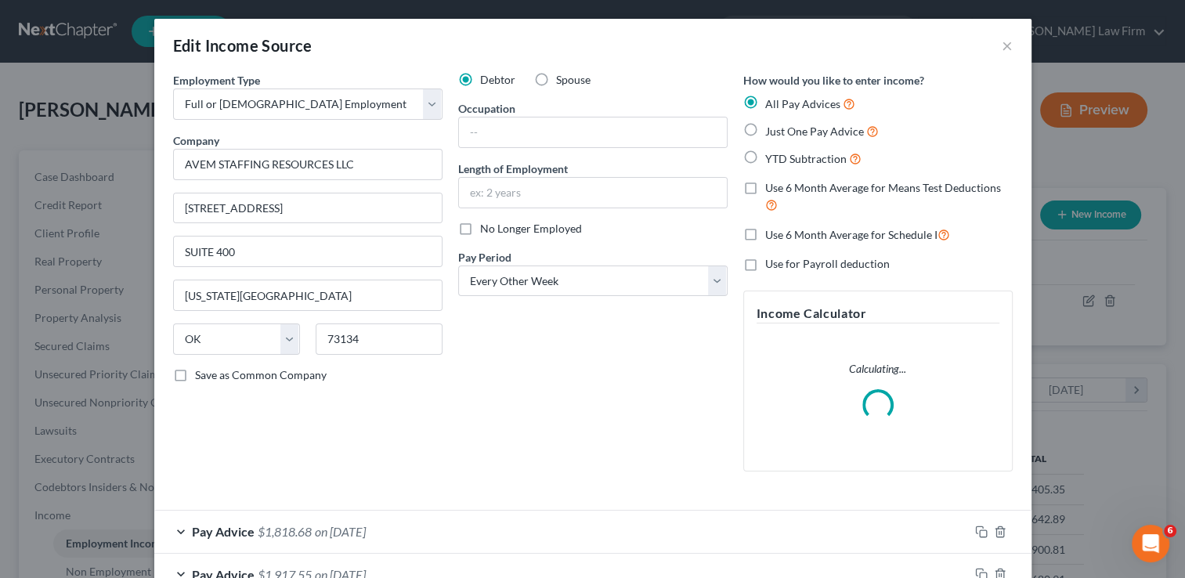
scroll to position [279, 486]
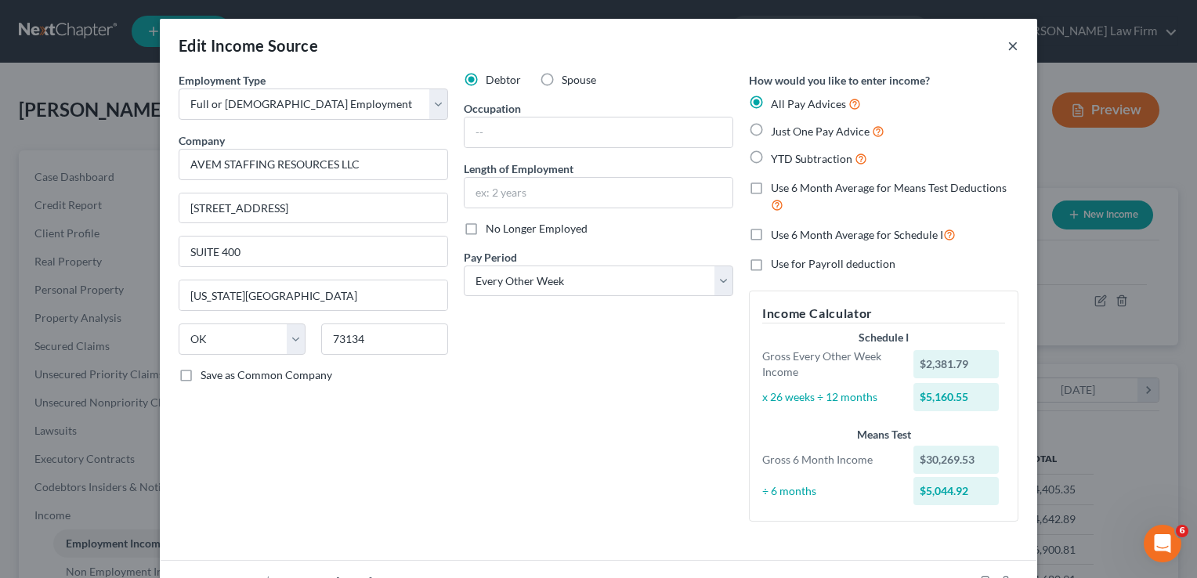
click at [1009, 42] on button "×" at bounding box center [1012, 45] width 11 height 19
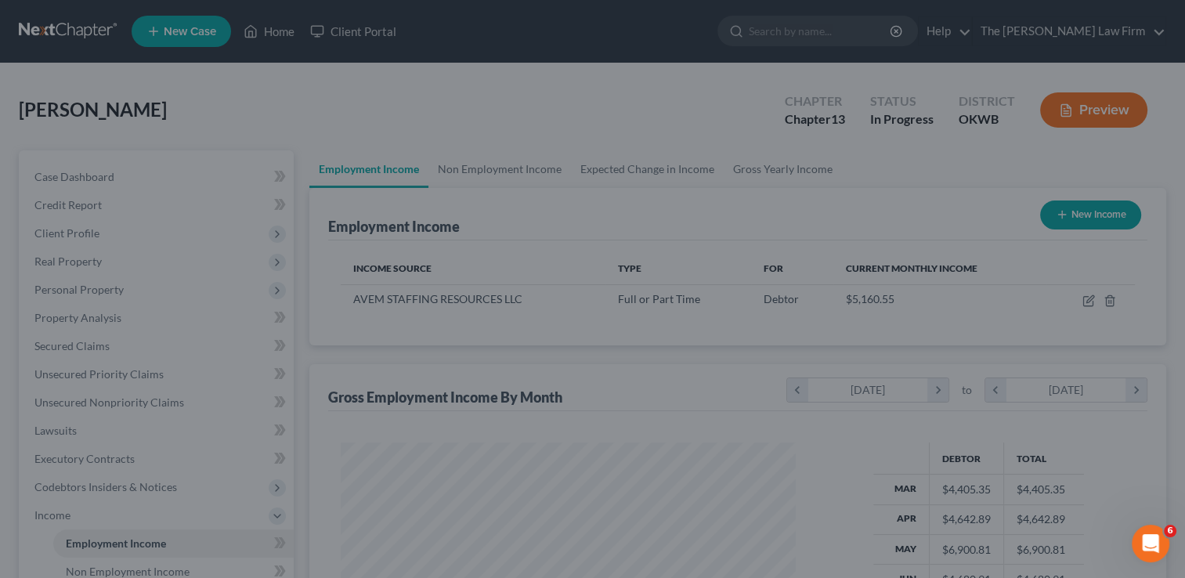
scroll to position [783024, 782821]
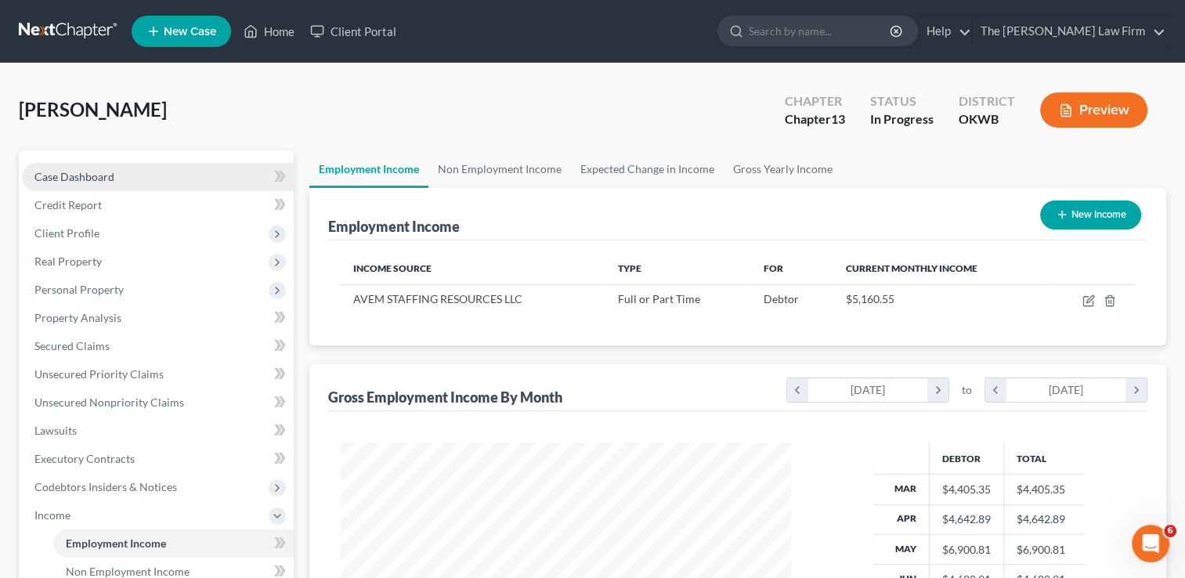
click at [126, 174] on link "Case Dashboard" at bounding box center [158, 177] width 272 height 28
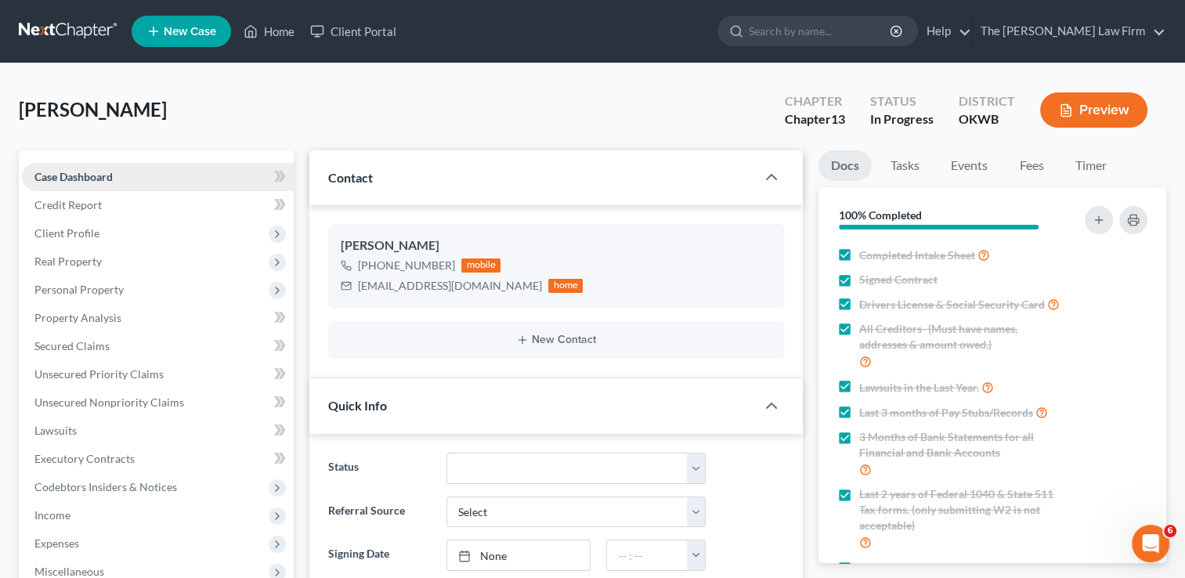
scroll to position [940, 0]
click at [902, 164] on link "Tasks" at bounding box center [905, 165] width 54 height 31
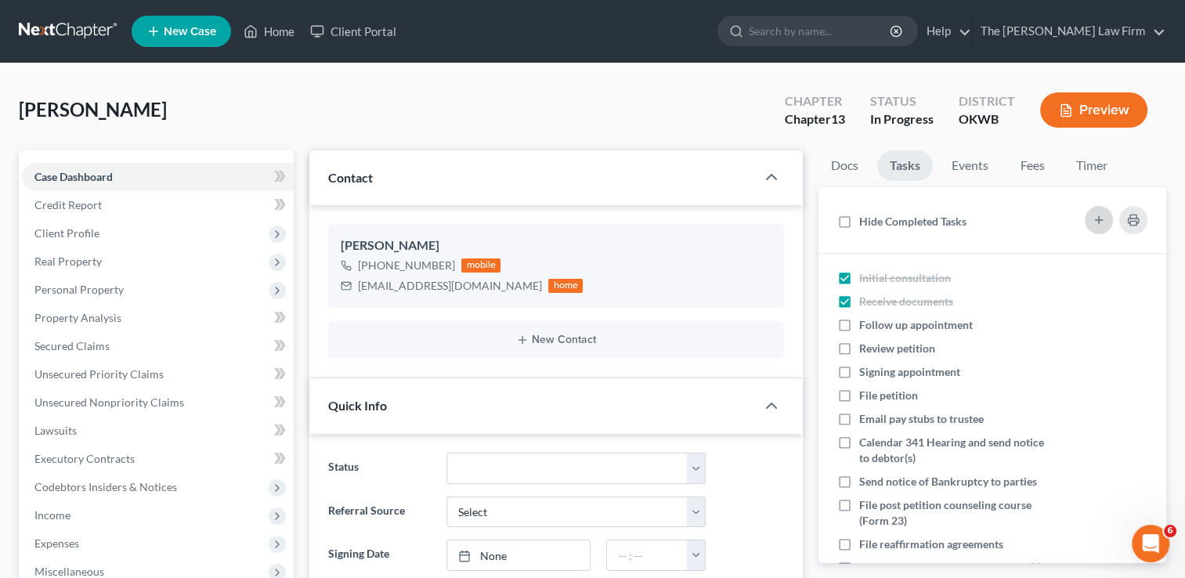
click at [1102, 218] on icon "button" at bounding box center [1099, 220] width 13 height 13
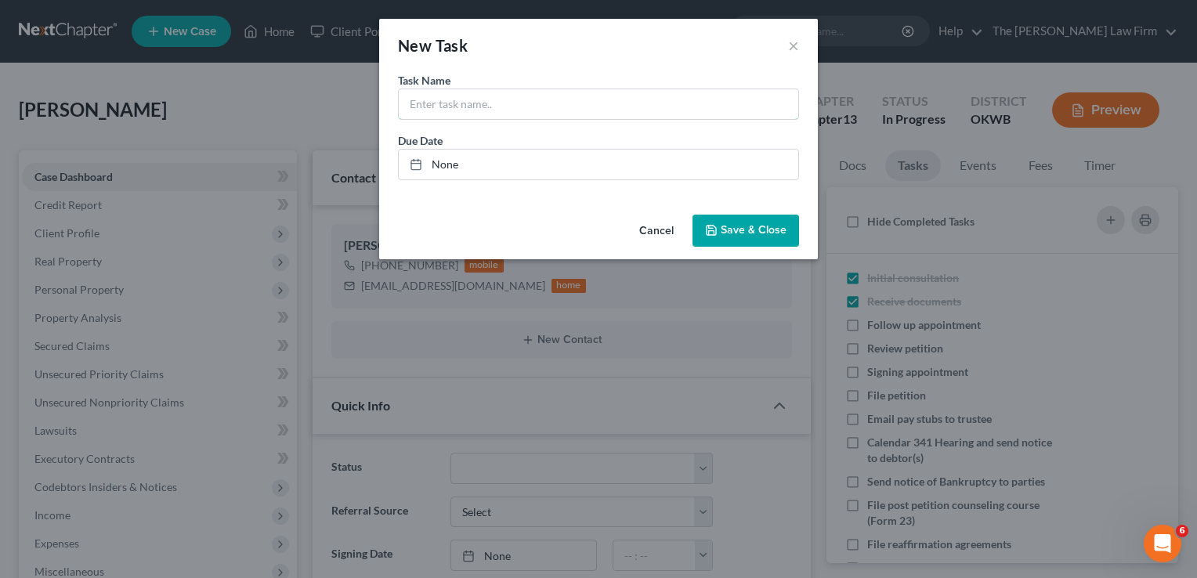
drag, startPoint x: 699, startPoint y: 111, endPoint x: 1196, endPoint y: 2, distance: 509.3
click at [699, 111] on input "text" at bounding box center [598, 104] width 399 height 30
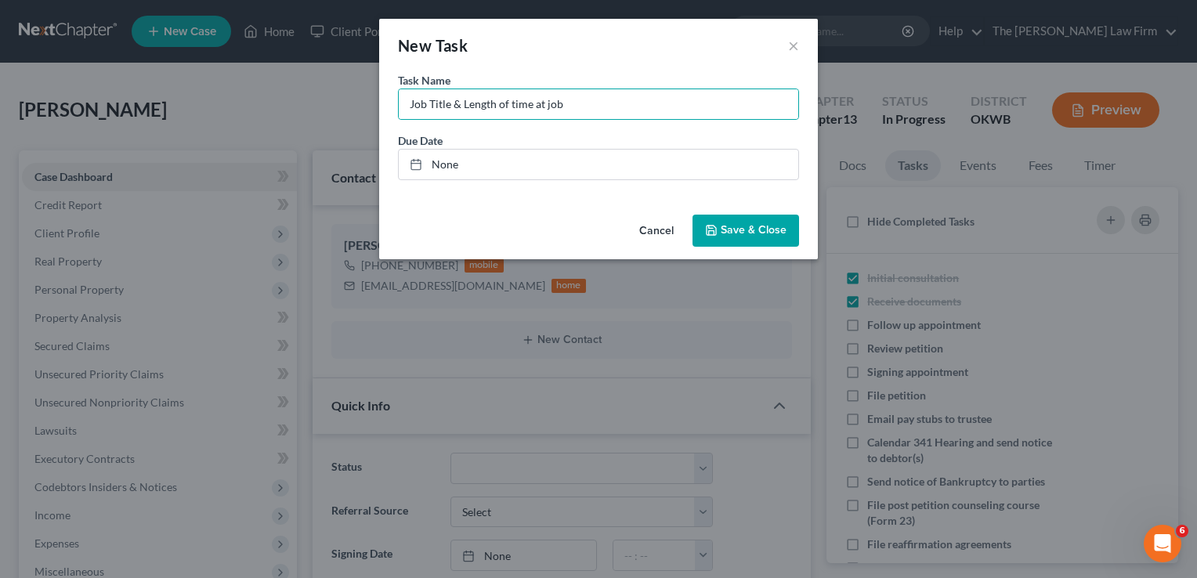
click at [709, 225] on icon "button" at bounding box center [711, 230] width 13 height 13
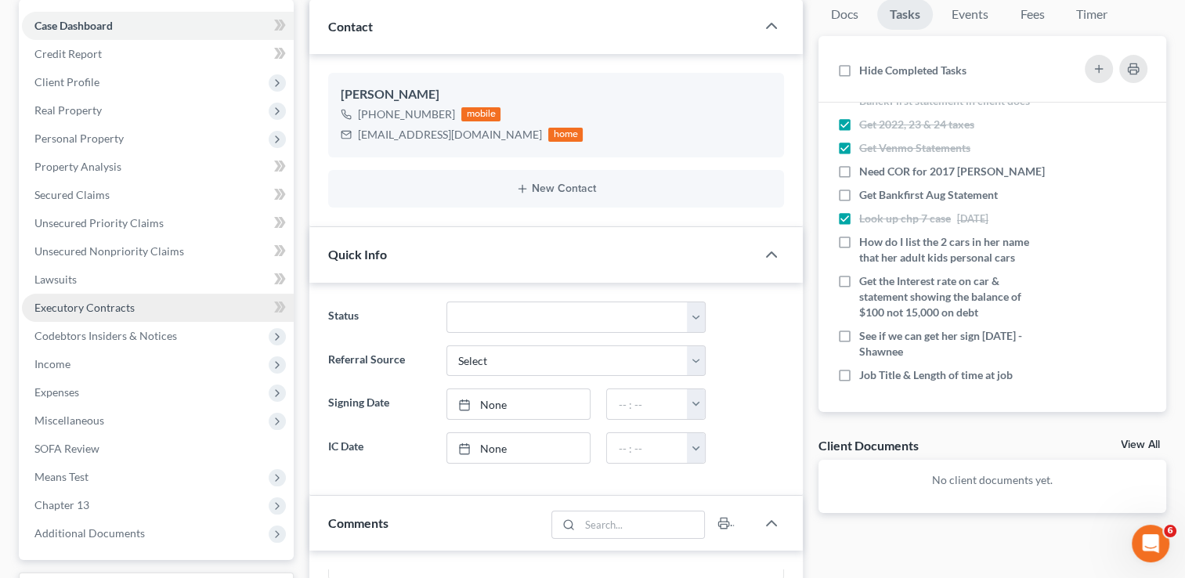
scroll to position [0, 0]
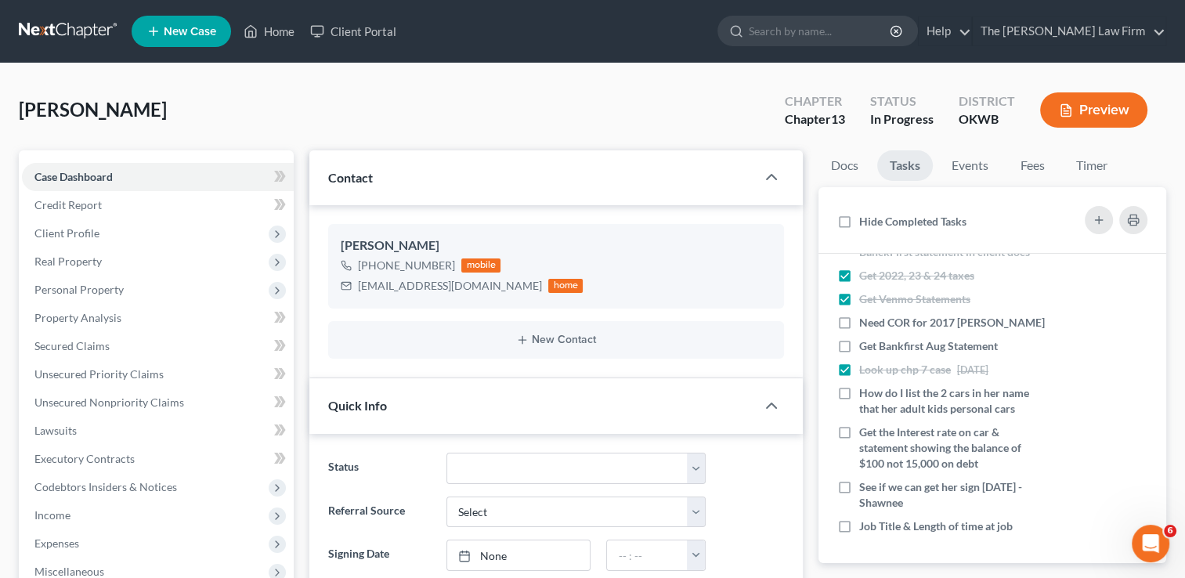
drag, startPoint x: 848, startPoint y: 393, endPoint x: 733, endPoint y: 418, distance: 117.1
click at [859, 393] on label "How do I list the 2 cars in her name that her adult kids personal cars" at bounding box center [953, 400] width 188 height 31
click at [866, 393] on input "How do I list the 2 cars in her name that her adult kids personal cars" at bounding box center [871, 390] width 10 height 10
click at [252, 42] on link "Home" at bounding box center [269, 31] width 67 height 28
